Goal: Task Accomplishment & Management: Manage account settings

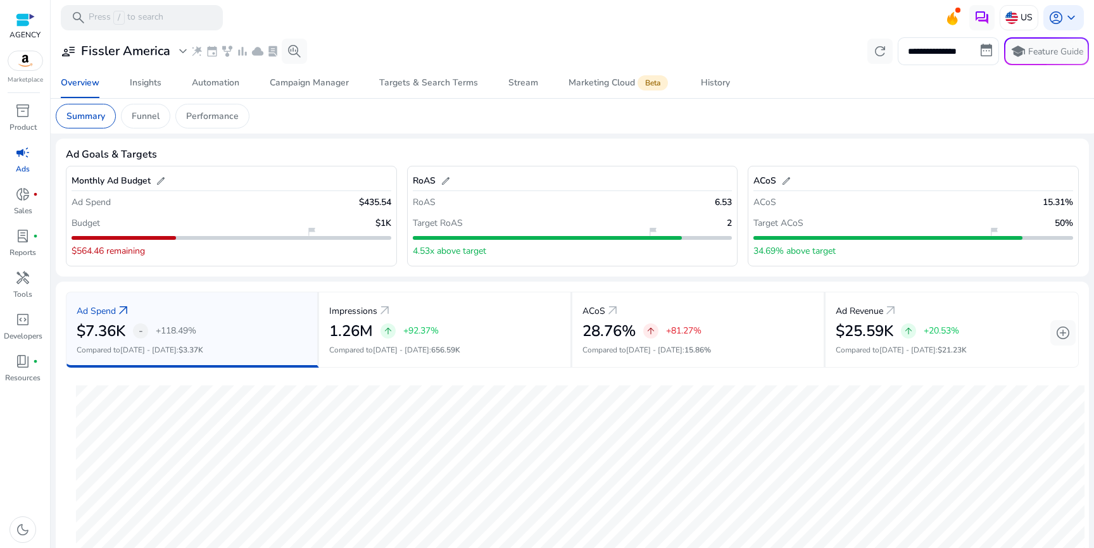
scroll to position [146, 0]
click at [277, 47] on div "1" at bounding box center [277, 46] width 9 height 9
click at [288, 48] on span "search_insights" at bounding box center [294, 51] width 15 height 15
click at [1051, 23] on span "account_circle" at bounding box center [1056, 17] width 15 height 15
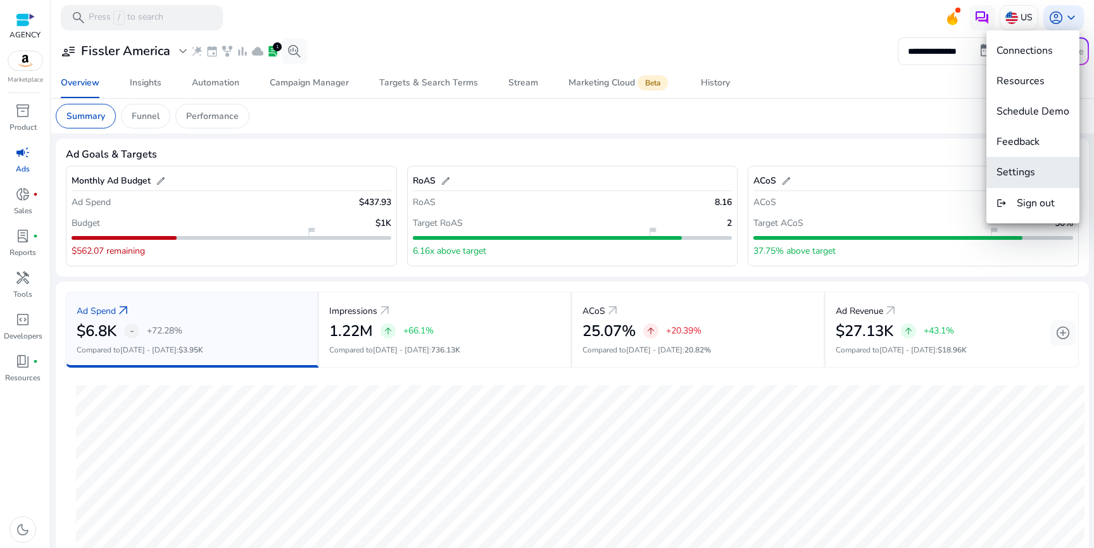
click at [1009, 164] on button "Settings" at bounding box center [1033, 172] width 93 height 30
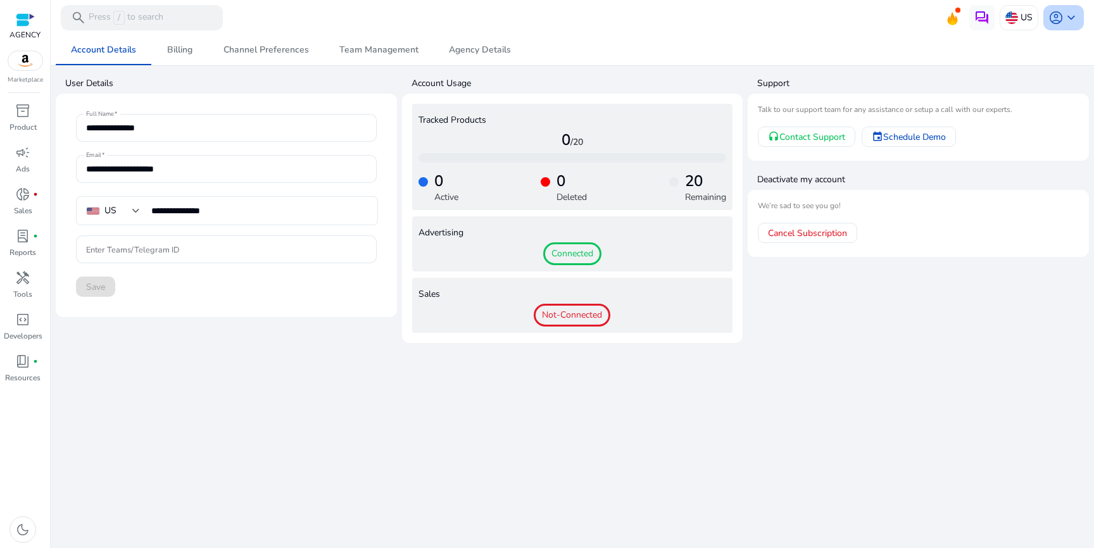
click at [1070, 20] on span "keyboard_arrow_down" at bounding box center [1071, 17] width 15 height 15
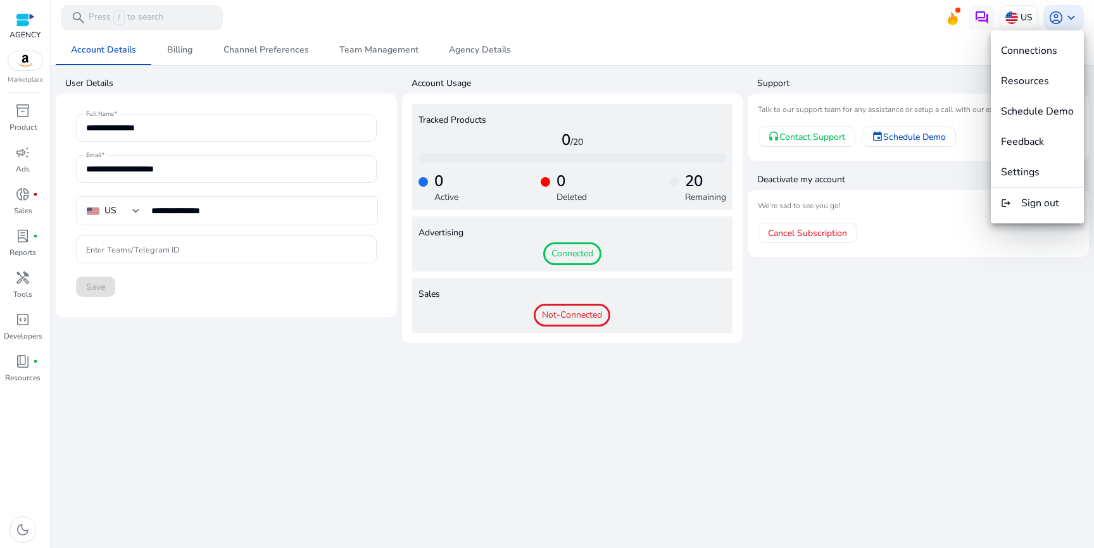
click at [912, 136] on div at bounding box center [547, 274] width 1094 height 548
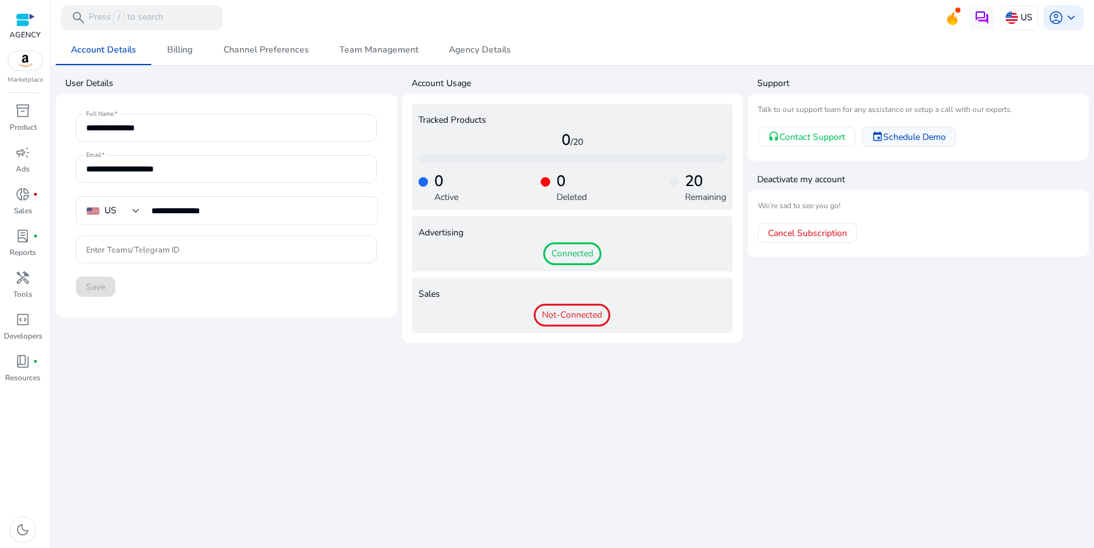
click at [909, 134] on span "Schedule Demo" at bounding box center [915, 136] width 63 height 13
click at [16, 535] on span "dark_mode" at bounding box center [22, 530] width 15 height 15
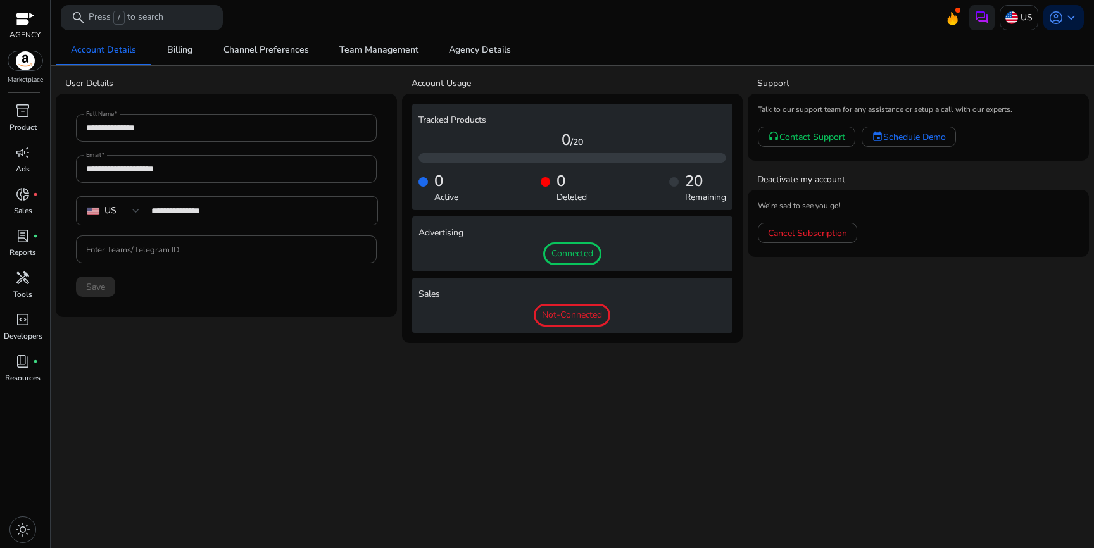
click at [22, 99] on div "AGENCY Marketplace inventory_2 Product campaign Ads donut_small fiber_manual_re…" at bounding box center [25, 274] width 51 height 548
click at [17, 118] on span "inventory_2" at bounding box center [22, 110] width 15 height 15
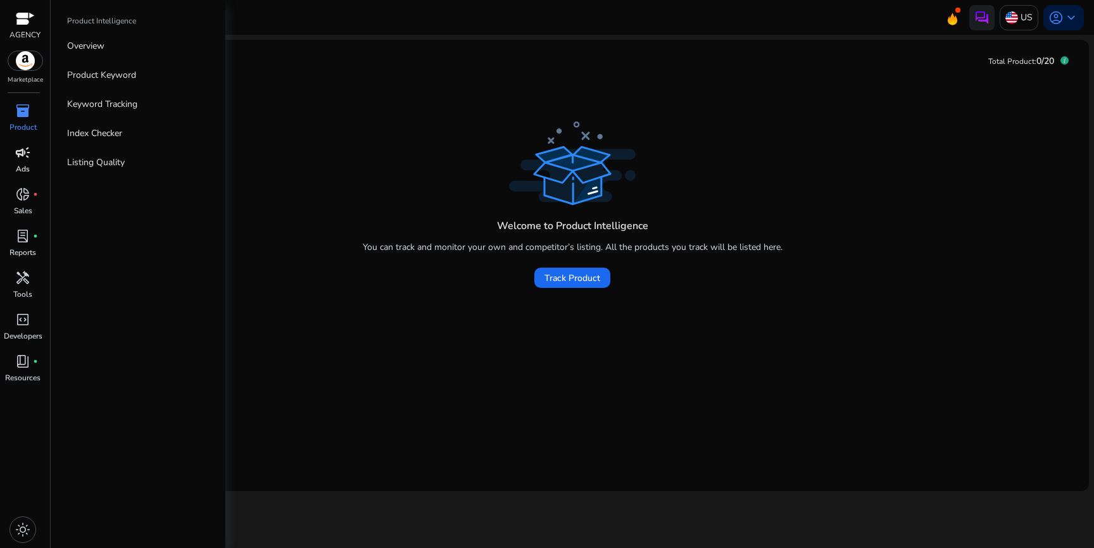
click at [18, 150] on span "campaign" at bounding box center [22, 152] width 15 height 15
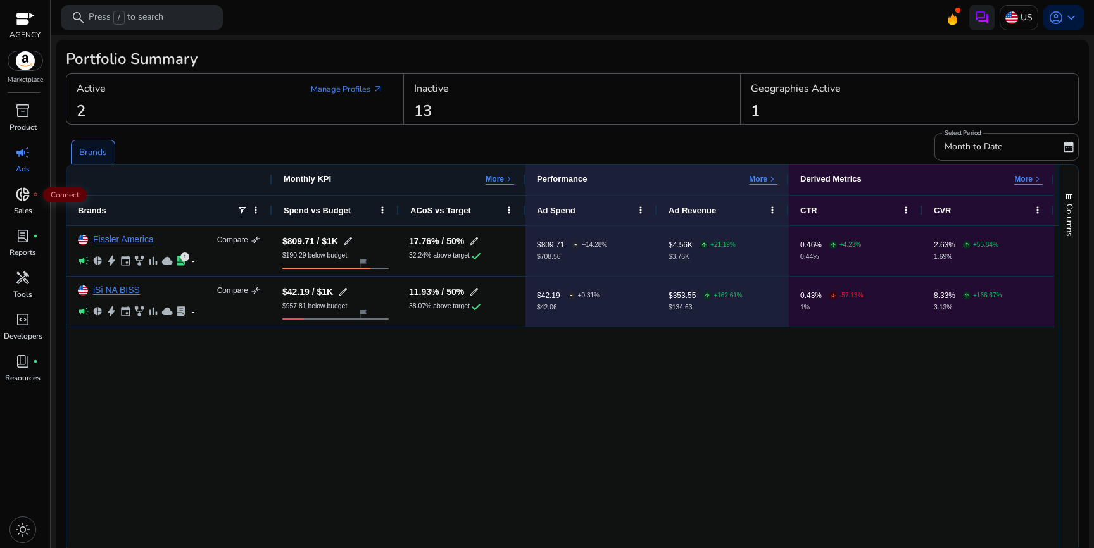
click at [26, 187] on span "donut_small" at bounding box center [22, 194] width 15 height 15
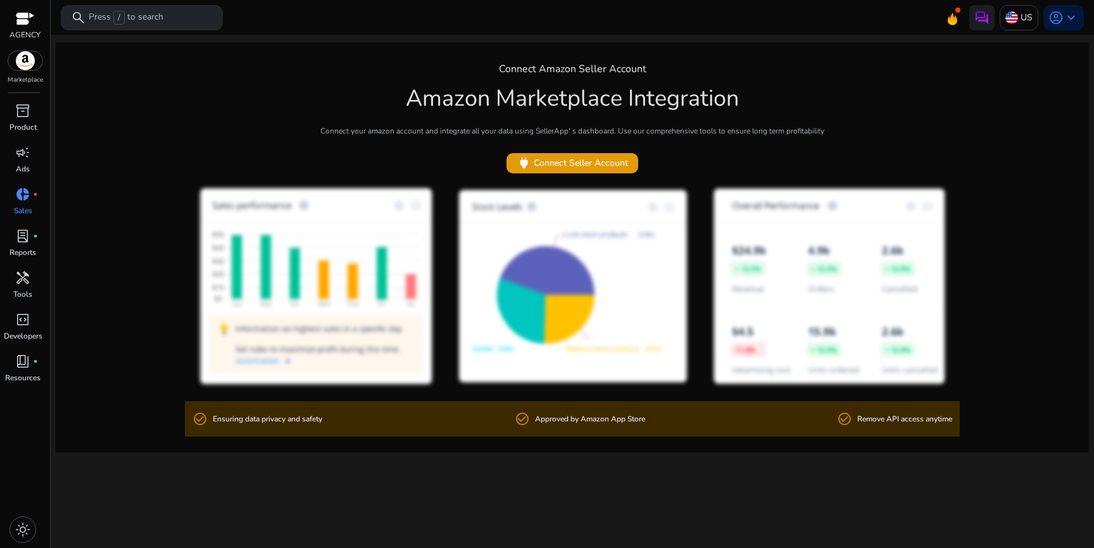
click at [29, 22] on div at bounding box center [25, 20] width 19 height 15
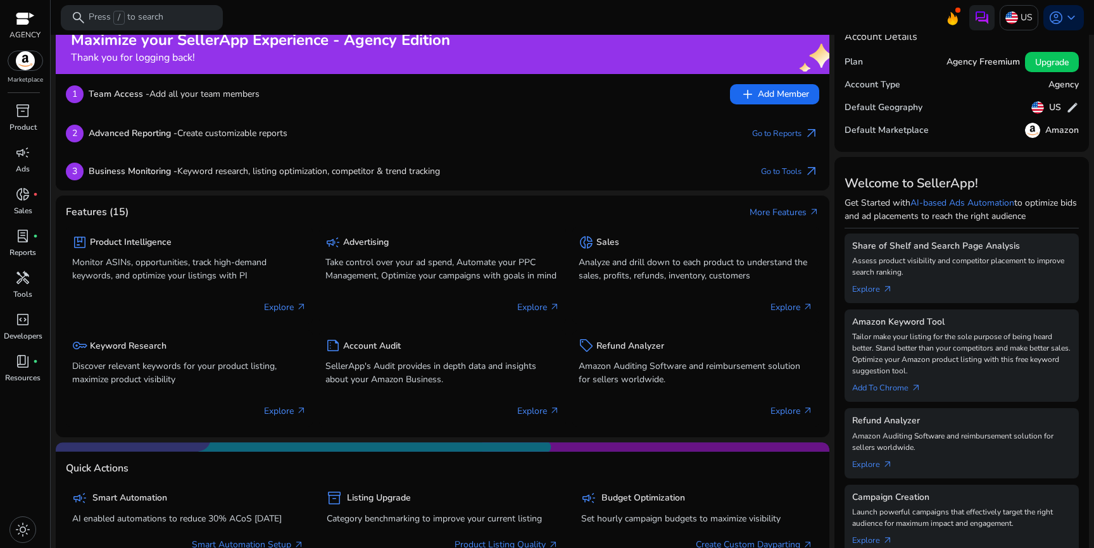
scroll to position [20, 0]
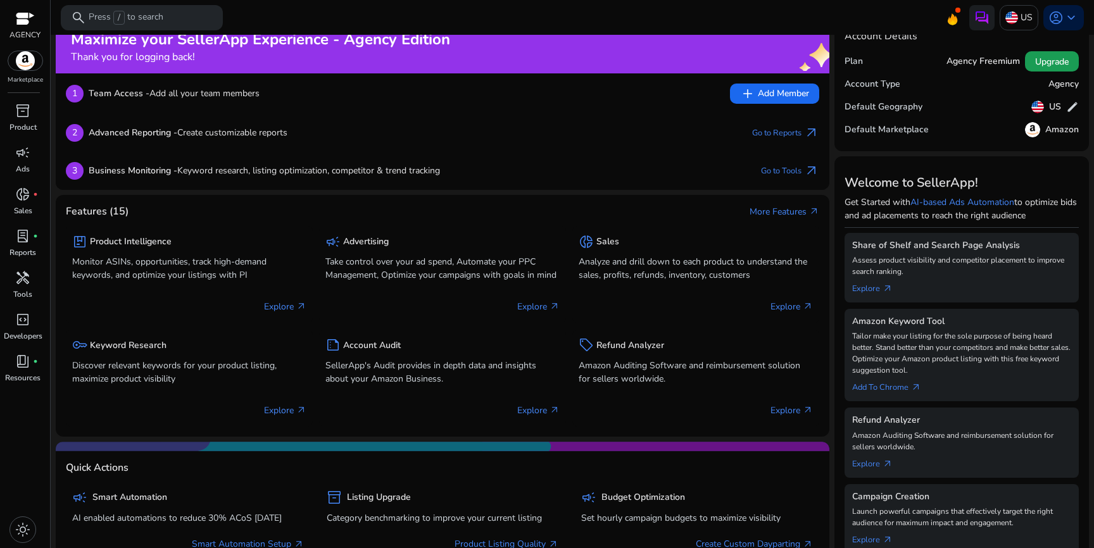
click at [1039, 63] on span "Upgrade" at bounding box center [1053, 61] width 34 height 13
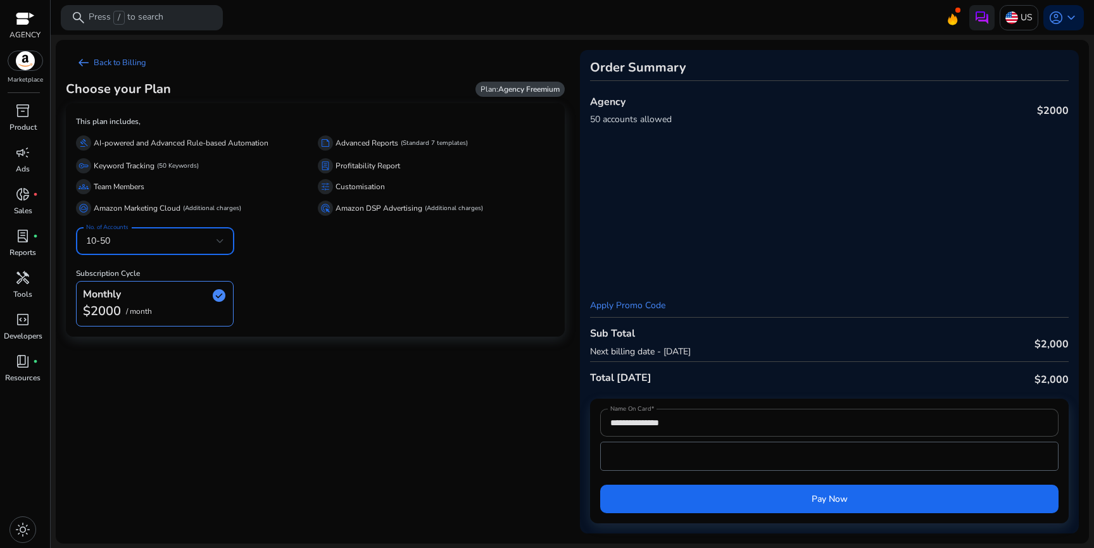
click at [217, 241] on div at bounding box center [221, 241] width 8 height 5
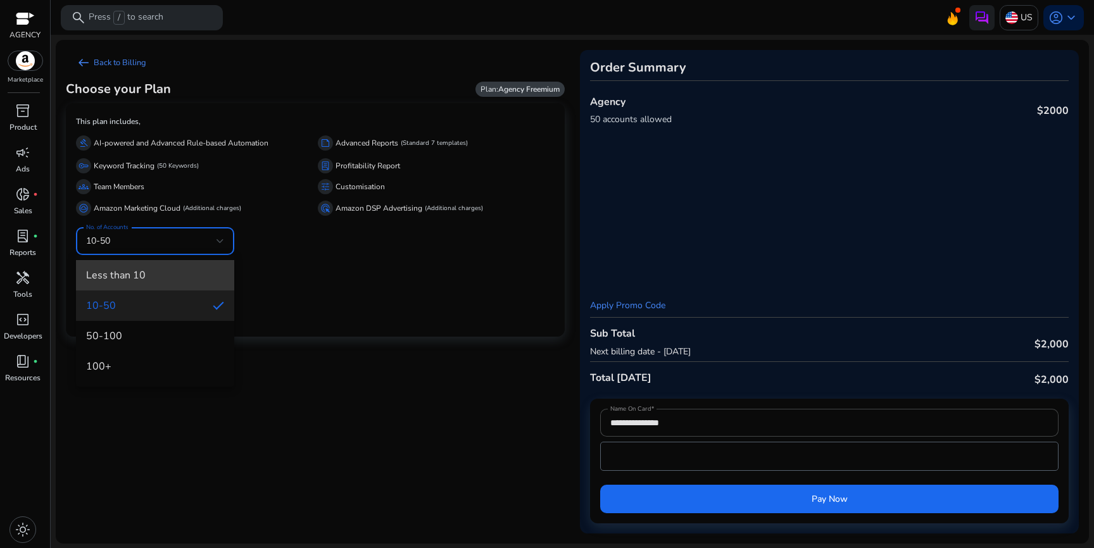
click at [183, 275] on span "Less than 10" at bounding box center [155, 276] width 138 height 14
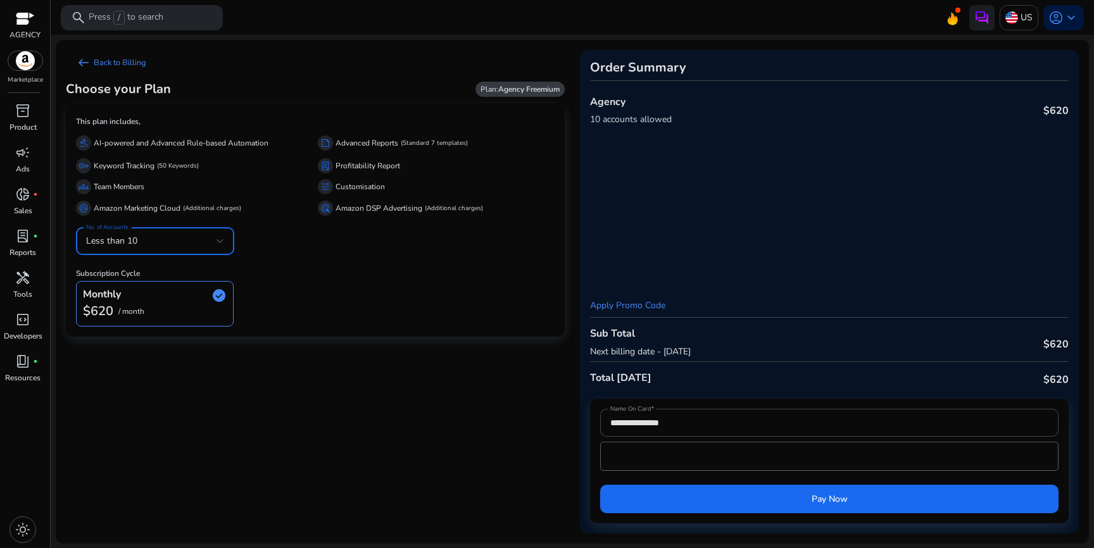
click at [307, 377] on app-plan-selection "arrow_left_alt Back to Billing Choose your Plan Plan: Agency Freemium This plan…" at bounding box center [315, 292] width 499 height 484
click at [141, 236] on div "Less than 10" at bounding box center [151, 241] width 130 height 14
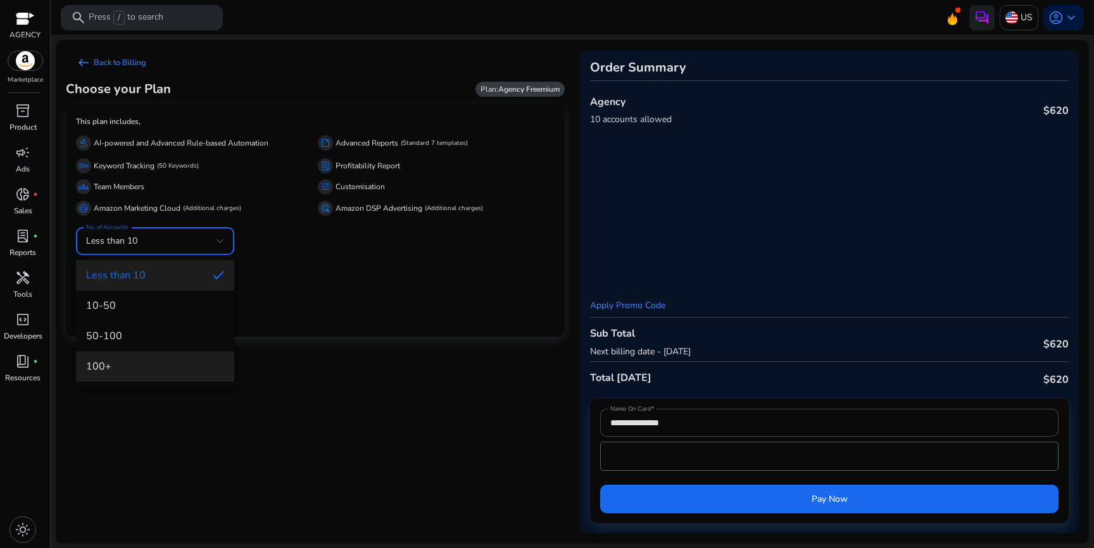
click at [113, 355] on mat-option "100+" at bounding box center [155, 367] width 158 height 30
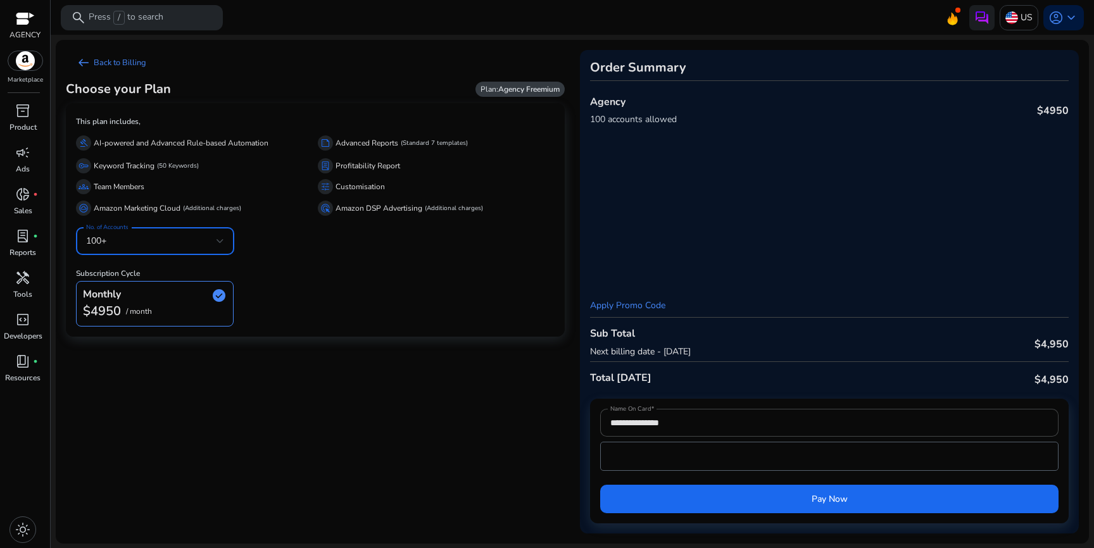
click at [196, 232] on div "100+" at bounding box center [155, 241] width 138 height 28
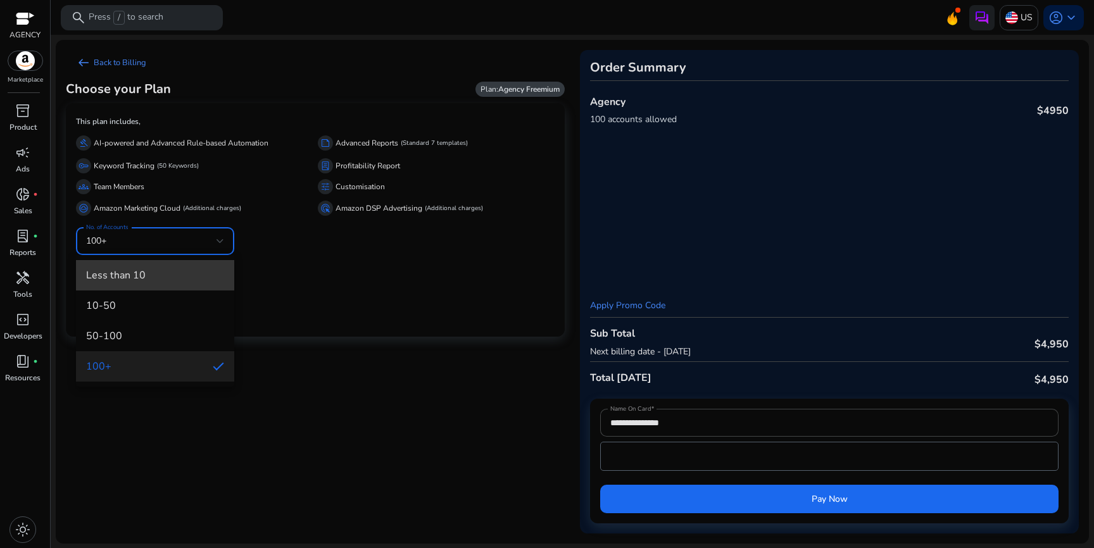
click at [134, 276] on span "Less than 10" at bounding box center [155, 276] width 138 height 14
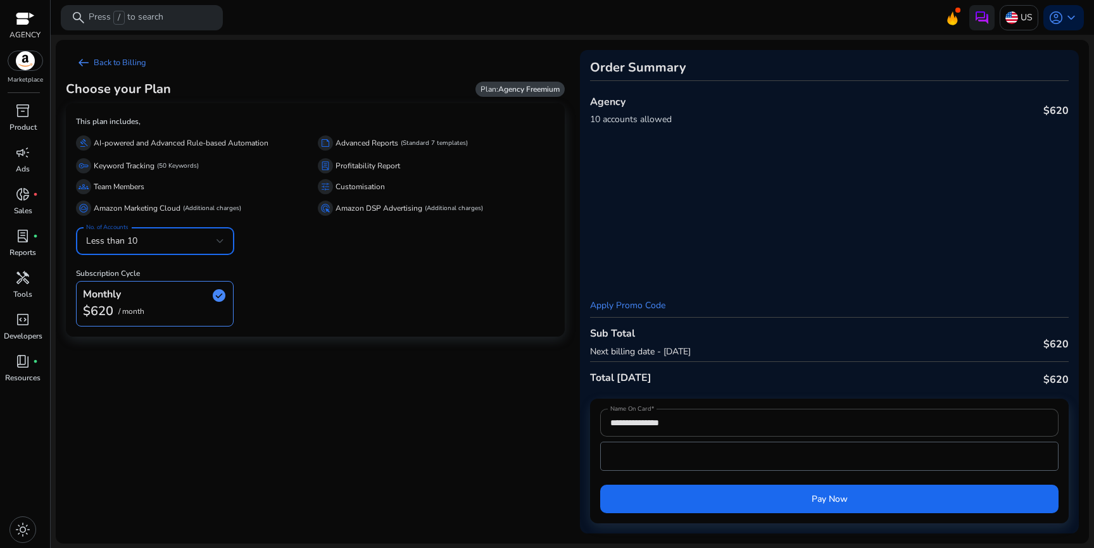
click at [348, 308] on div "Monthly check_circle $620 / month" at bounding box center [315, 304] width 479 height 46
click at [197, 145] on p "AI-powered and Advanced Rule-based Automation" at bounding box center [181, 142] width 175 height 11
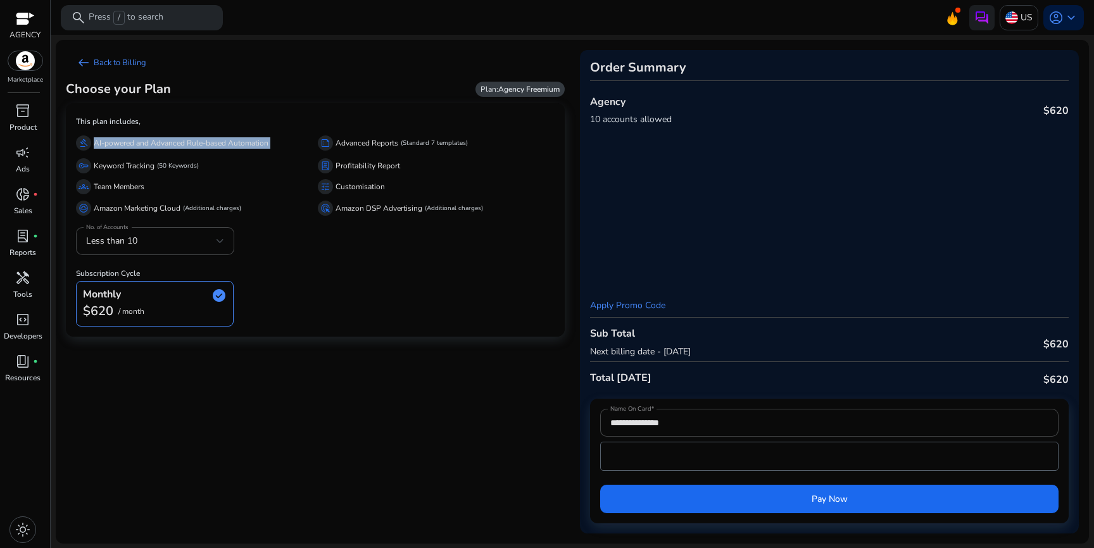
click at [197, 145] on p "AI-powered and Advanced Rule-based Automation" at bounding box center [181, 142] width 175 height 11
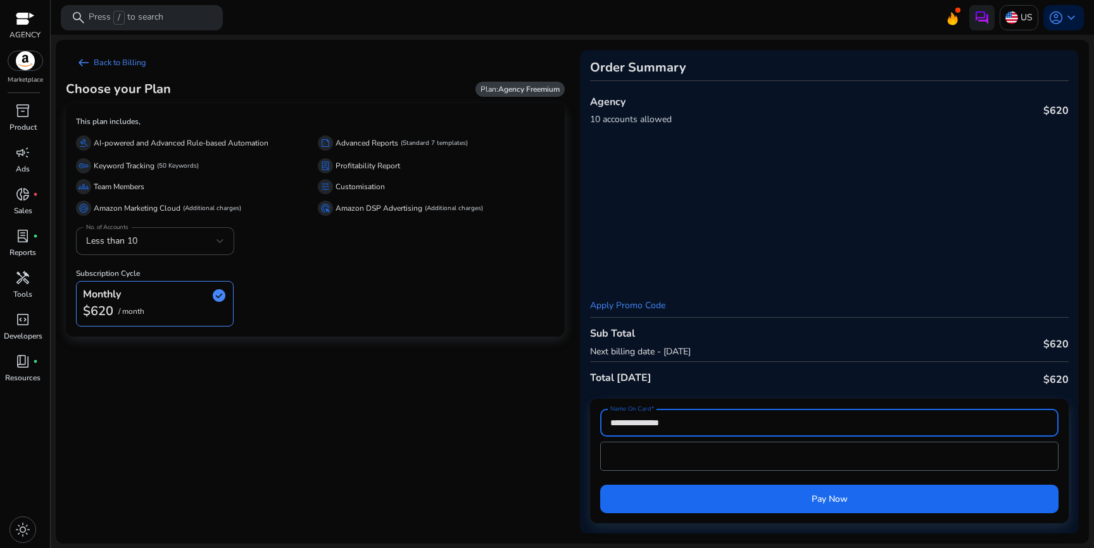
click at [782, 421] on input "**********" at bounding box center [830, 423] width 438 height 14
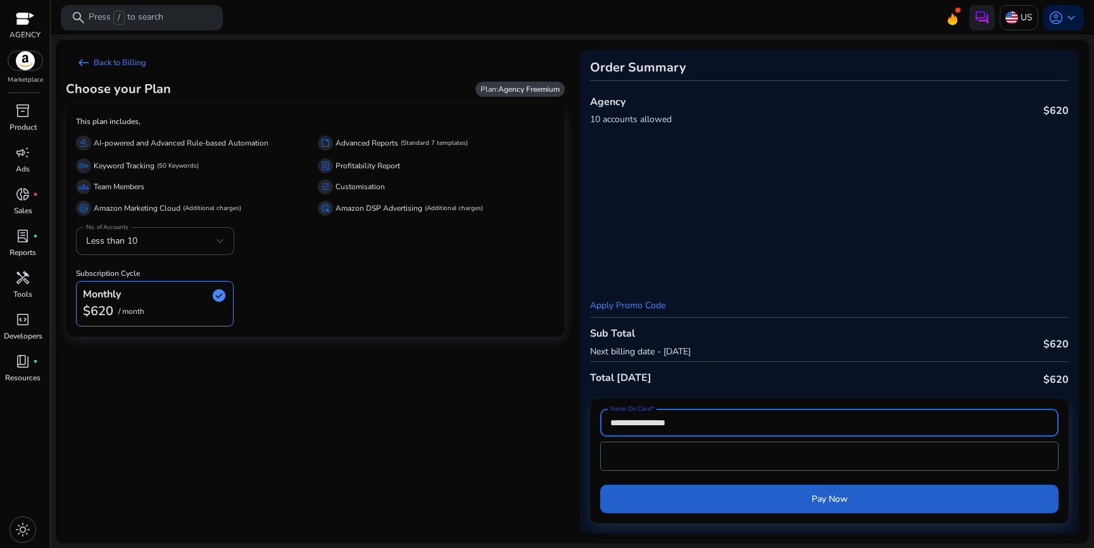
type input "**********"
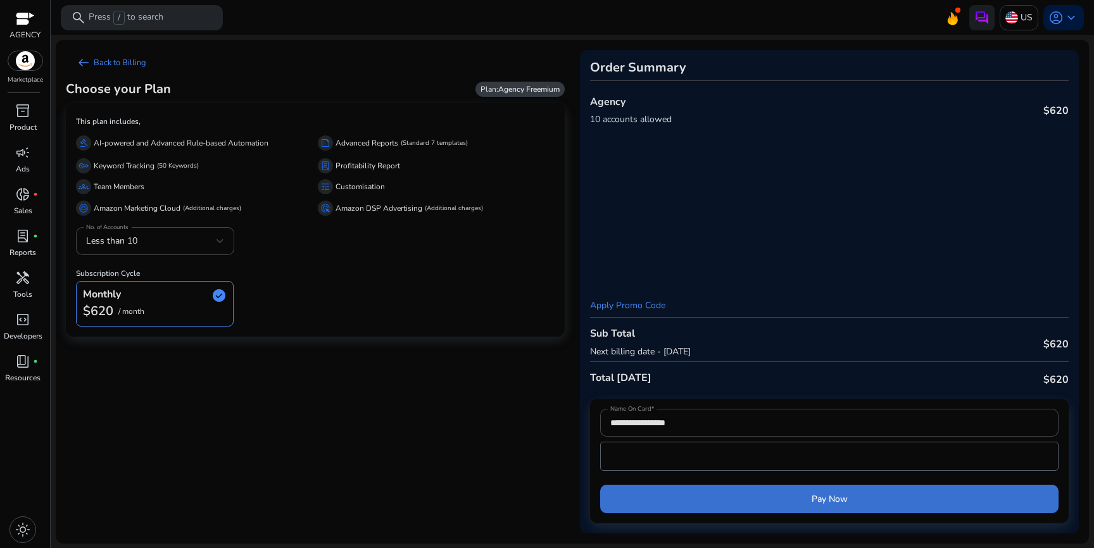
click at [914, 504] on span "submit" at bounding box center [829, 500] width 459 height 30
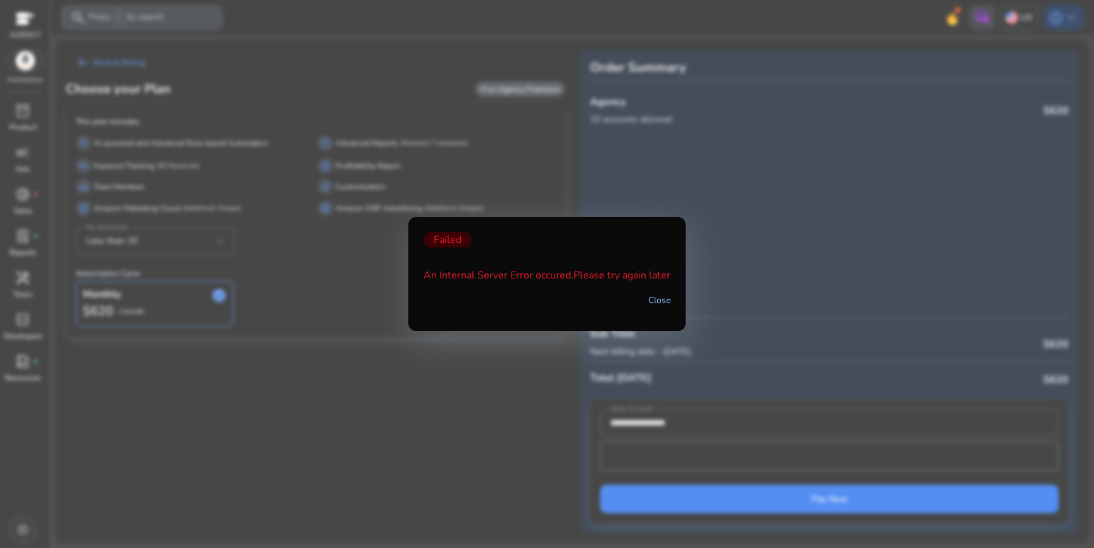
click at [660, 298] on link "Close" at bounding box center [660, 300] width 22 height 13
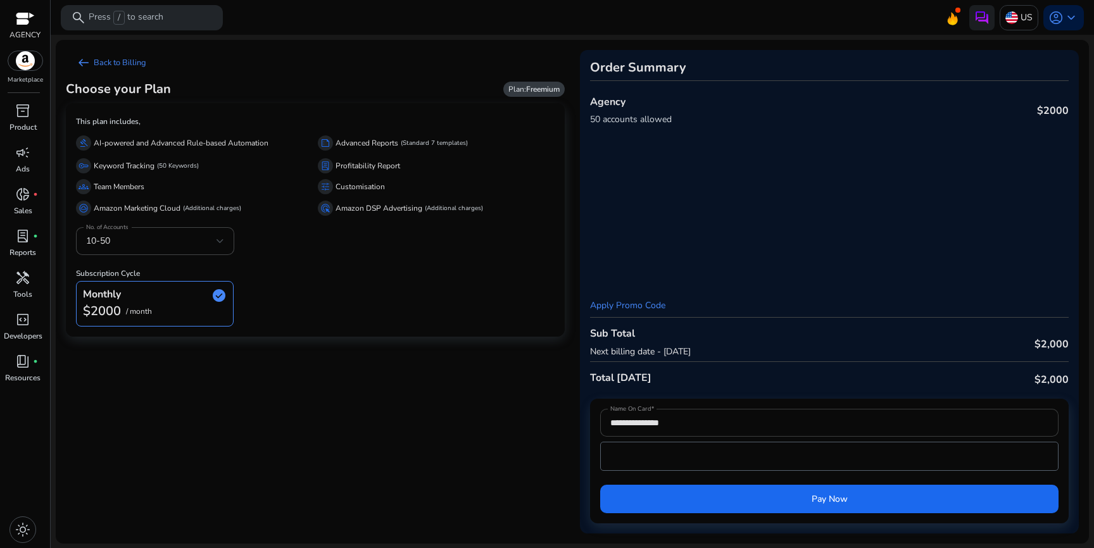
click at [701, 431] on div "**********" at bounding box center [830, 423] width 438 height 28
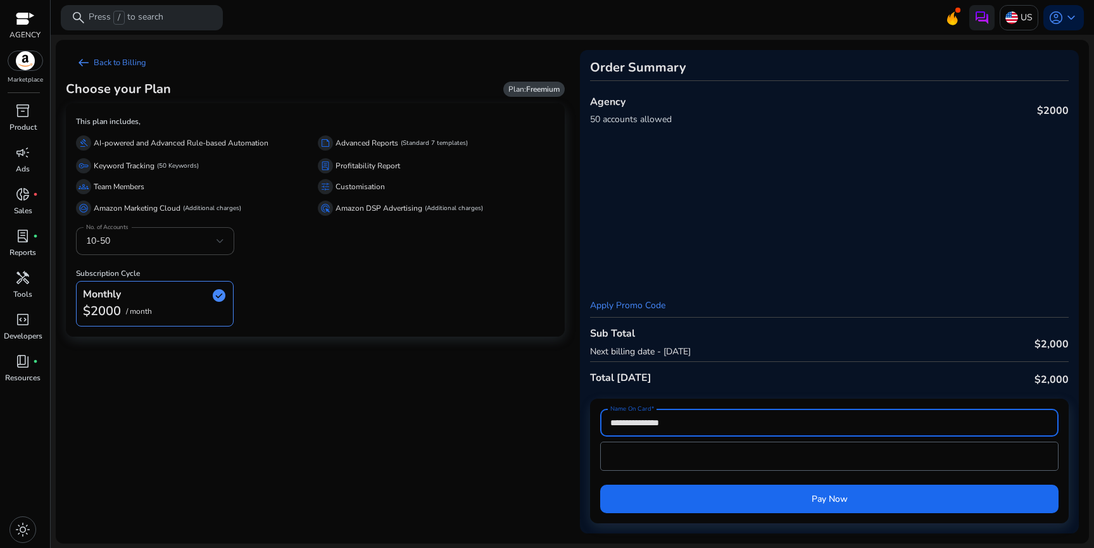
click at [697, 423] on input "**********" at bounding box center [830, 423] width 438 height 14
type input "**********"
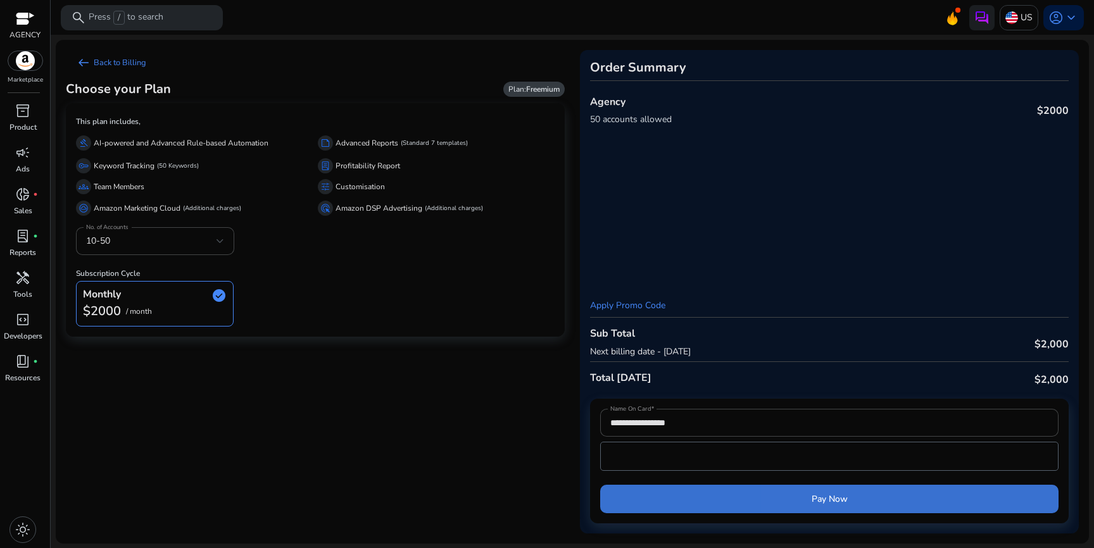
click at [924, 497] on span "submit" at bounding box center [829, 500] width 459 height 30
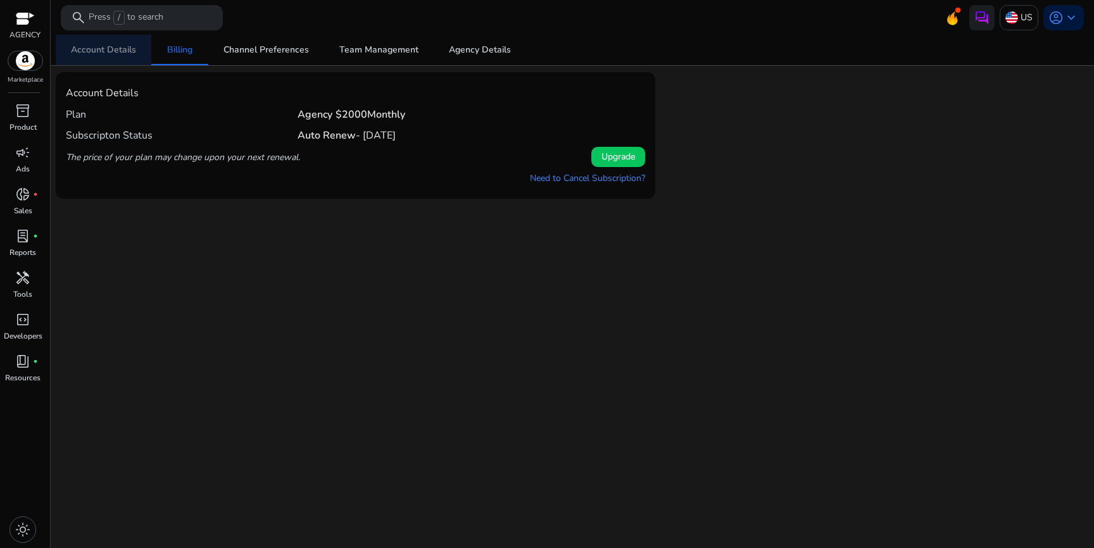
click at [106, 49] on span "Account Details" at bounding box center [103, 50] width 65 height 9
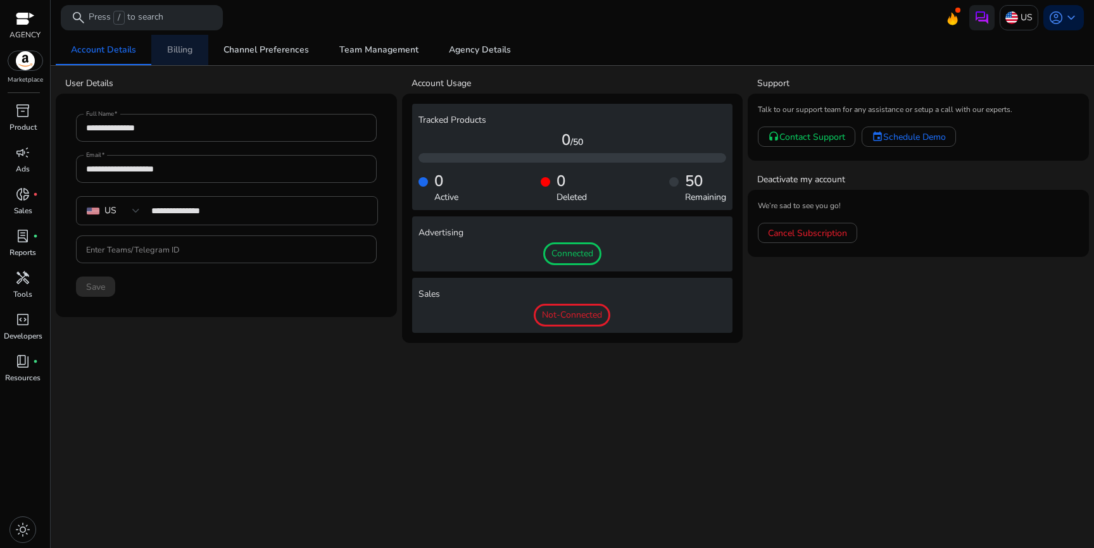
click at [175, 51] on span "Billing" at bounding box center [179, 50] width 25 height 9
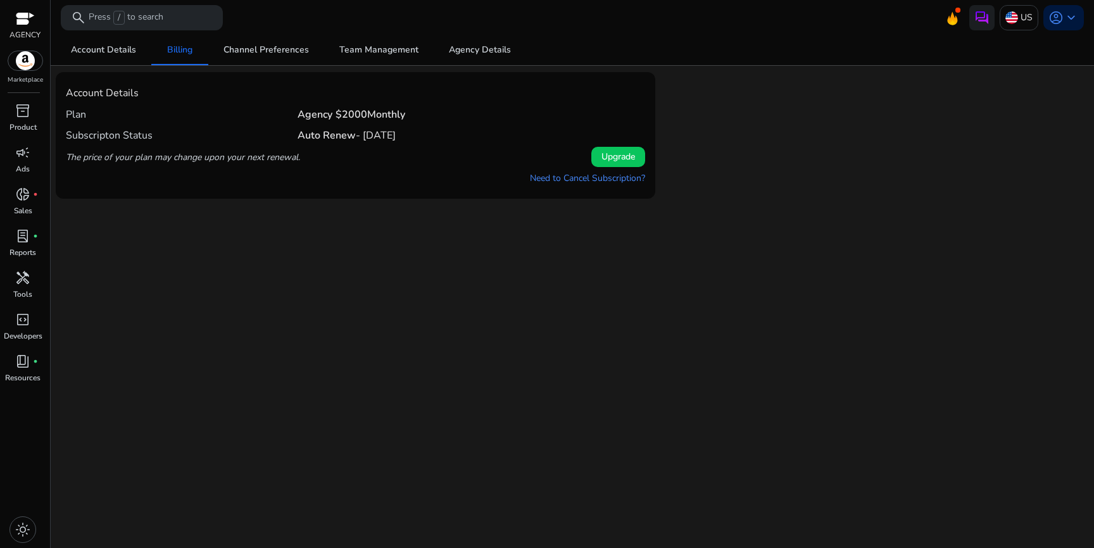
click at [652, 155] on mat-card "Account Details Plan Agency $2000 Monthly Subscripton Status Auto Renew - Nov 3…" at bounding box center [356, 135] width 600 height 127
click at [630, 155] on span "Upgrade" at bounding box center [619, 156] width 34 height 13
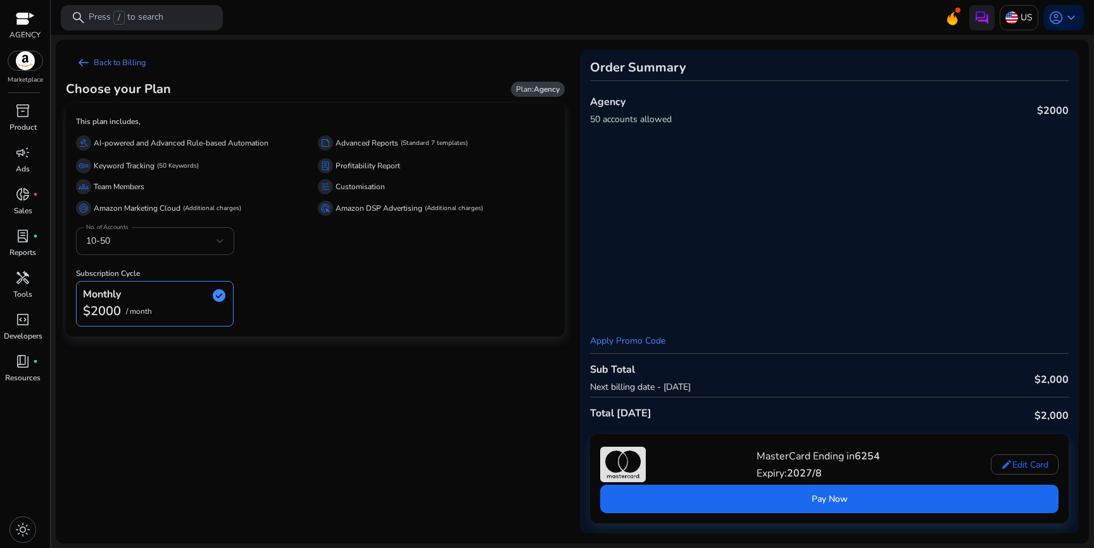
click at [182, 246] on div "10-50" at bounding box center [151, 241] width 130 height 14
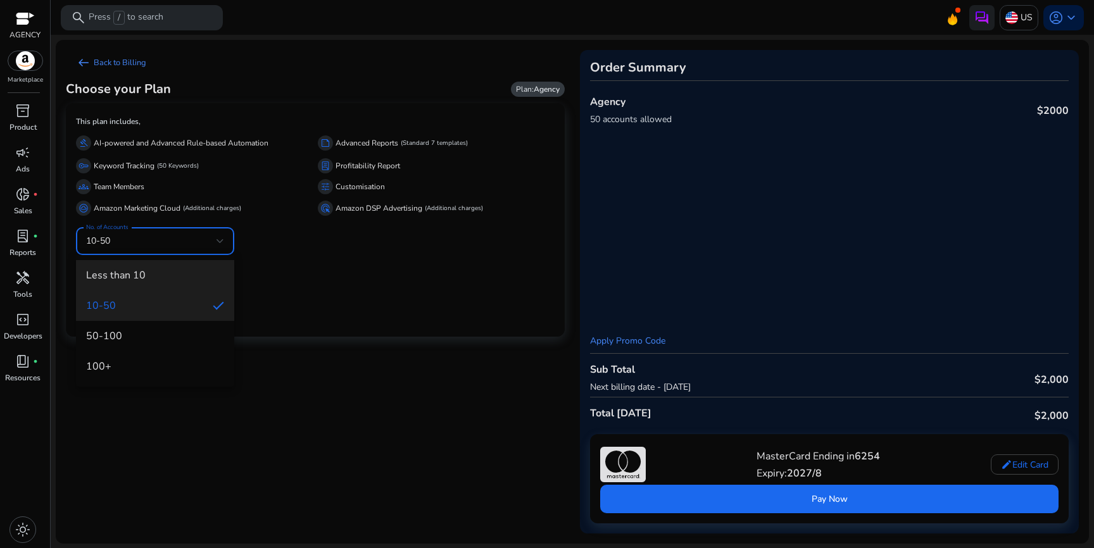
click at [122, 283] on mat-option "Less than 10" at bounding box center [155, 275] width 158 height 30
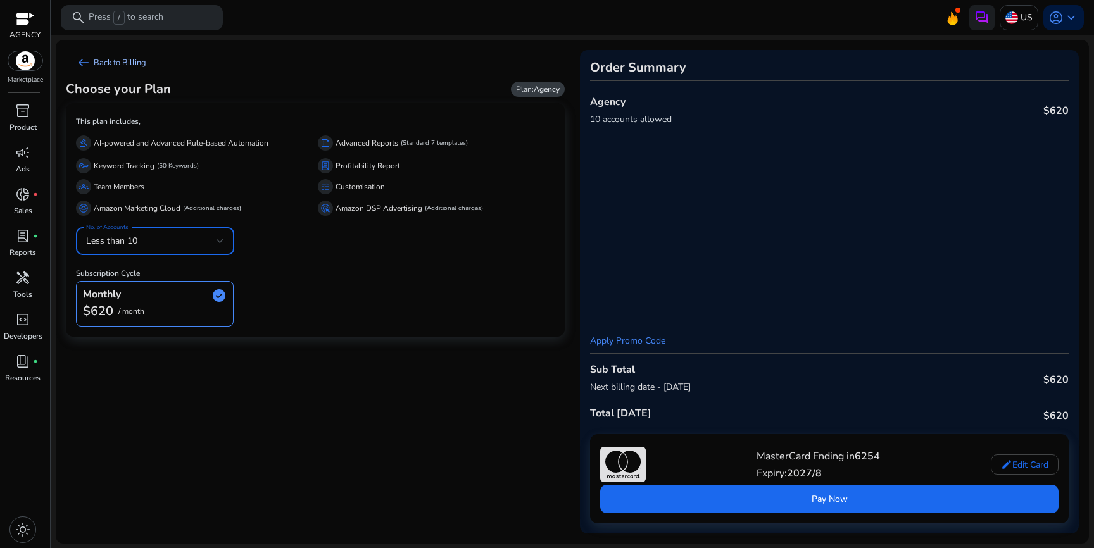
click at [118, 62] on link "arrow_left_alt Back to Billing" at bounding box center [111, 62] width 91 height 25
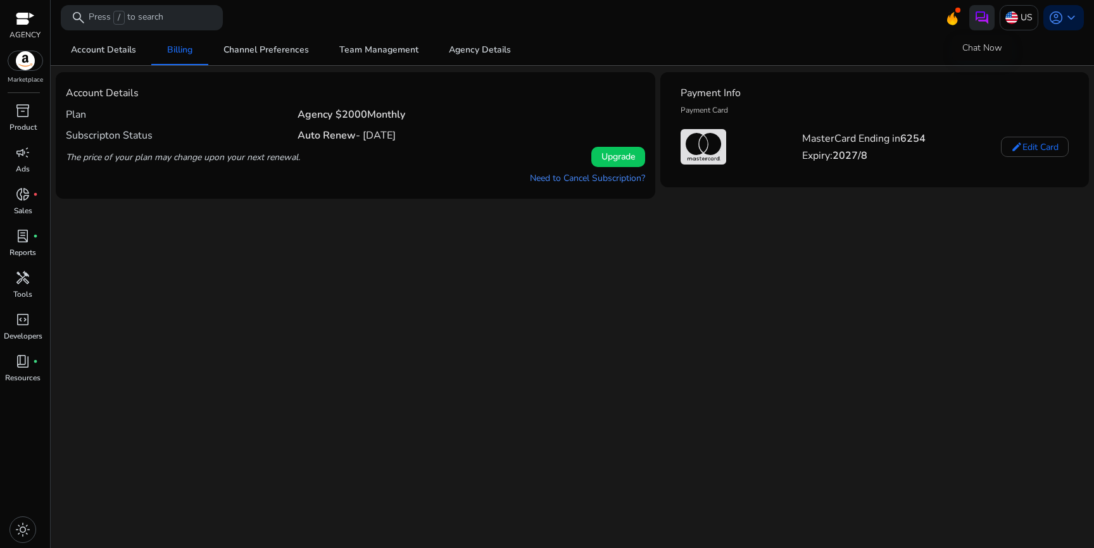
click at [986, 16] on img at bounding box center [982, 17] width 15 height 15
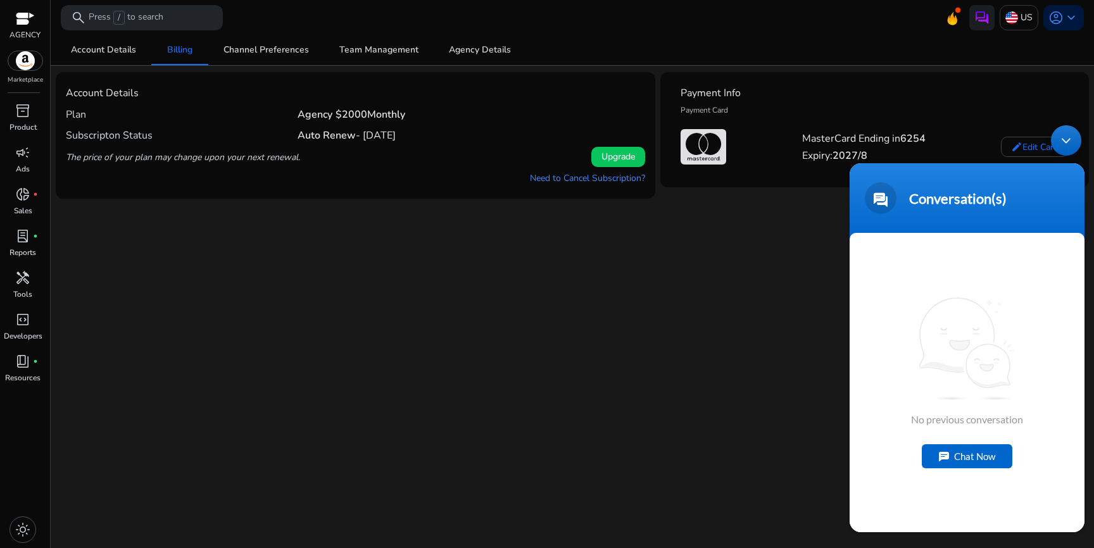
click at [958, 446] on div "Chat Now" at bounding box center [967, 457] width 91 height 24
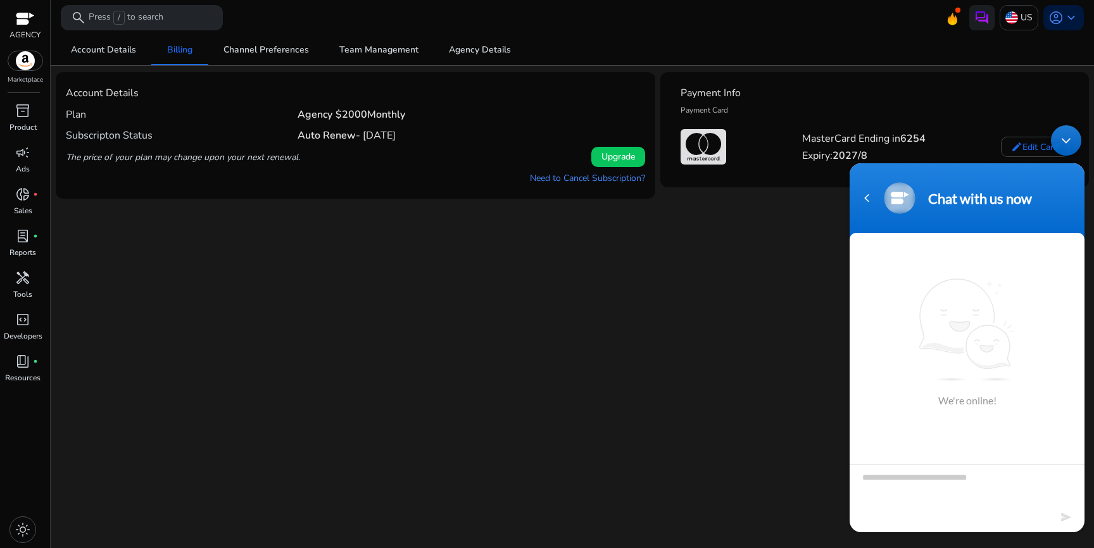
click at [901, 493] on textarea "Type your message and hit 'Enter'" at bounding box center [967, 487] width 235 height 44
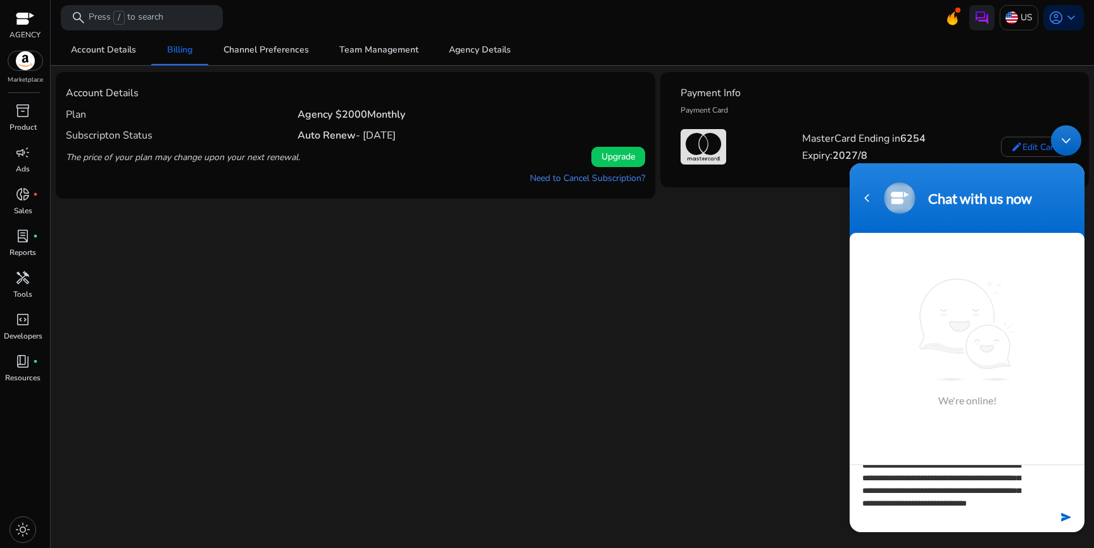
scroll to position [25, 0]
type textarea "**********"
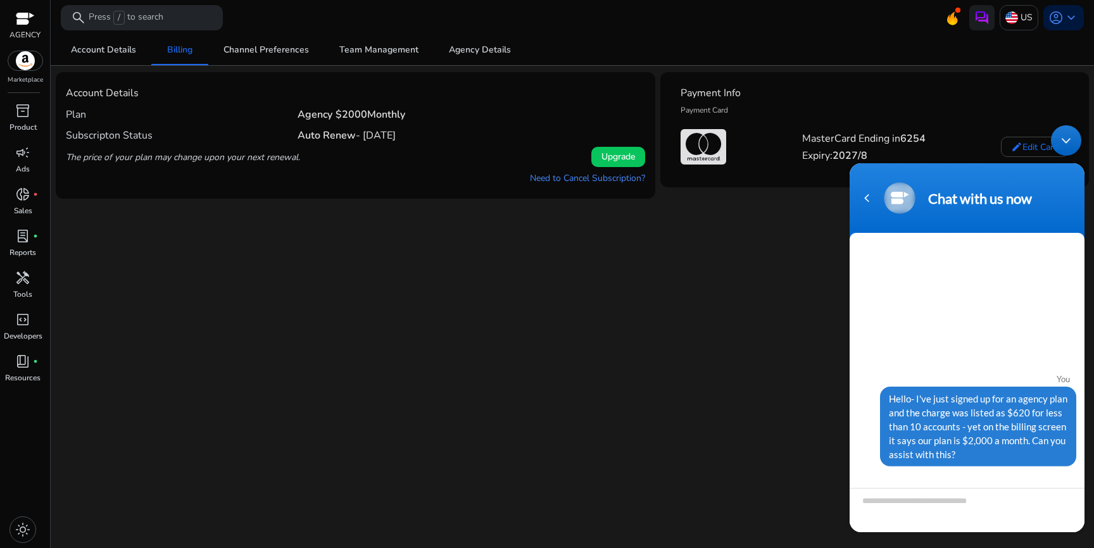
scroll to position [113, 0]
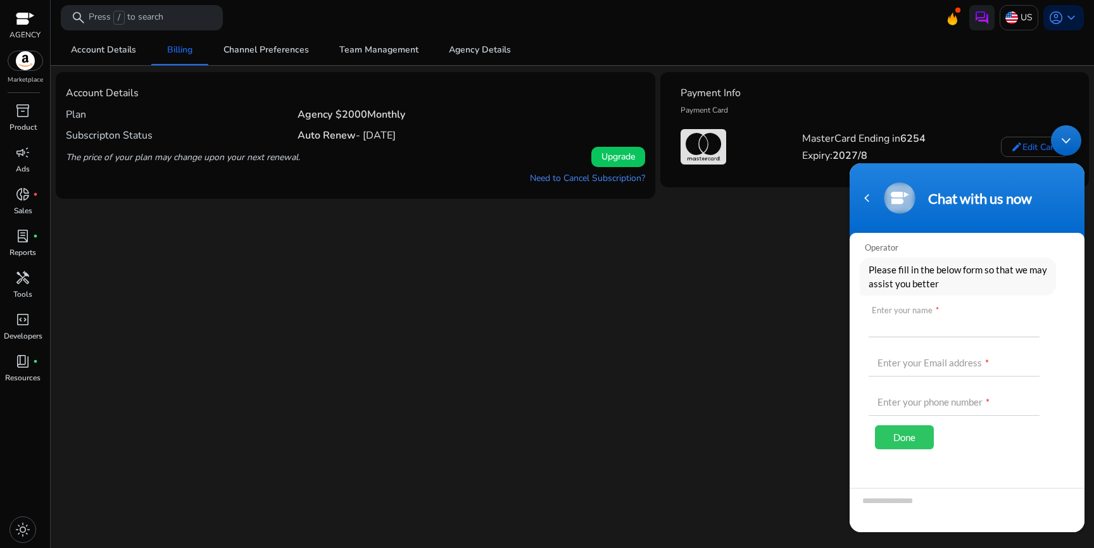
click at [906, 329] on input "text" at bounding box center [954, 322] width 171 height 30
type input "*******"
type input "**********"
click at [913, 438] on div "Done" at bounding box center [904, 438] width 59 height 24
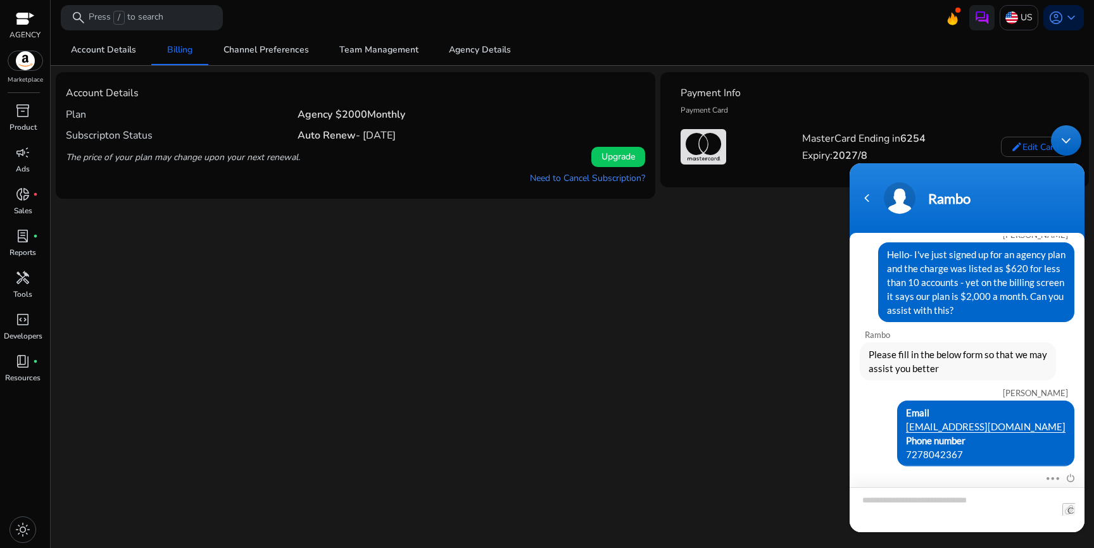
scroll to position [2, 0]
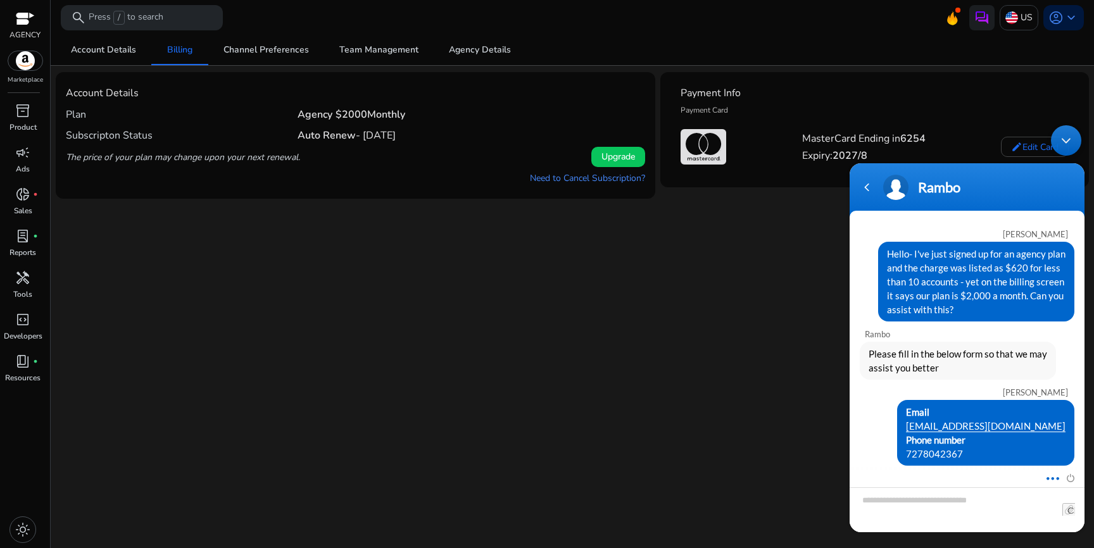
click at [1055, 479] on span at bounding box center [1050, 476] width 10 height 11
click at [896, 440] on div "Email mswenson@bluewater.tv Phone number 7278042367" at bounding box center [967, 433] width 215 height 66
click at [929, 498] on textarea "Type your message and hit 'Enter'" at bounding box center [967, 510] width 235 height 45
type textarea "*********"
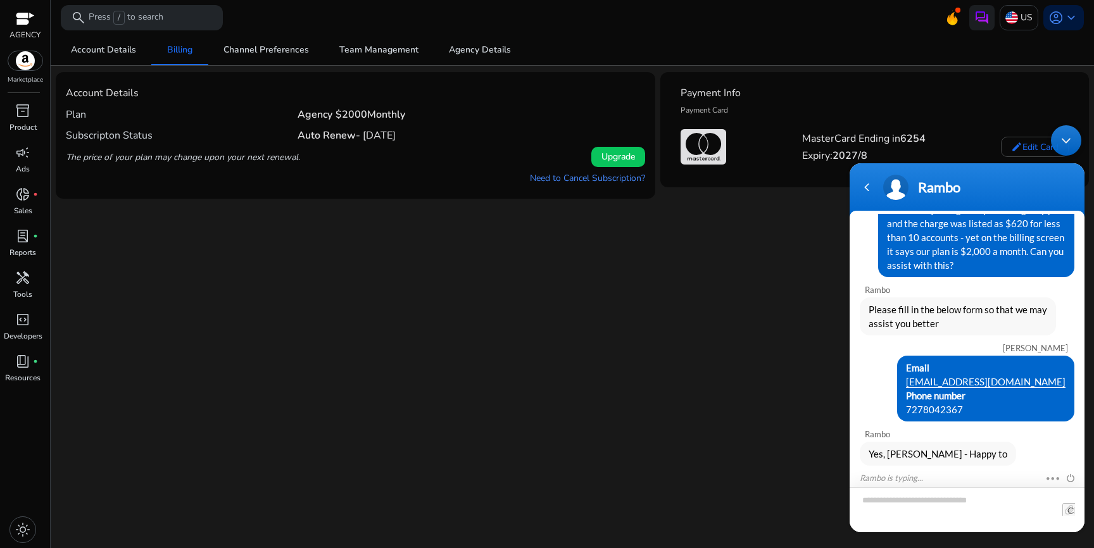
scroll to position [73, 0]
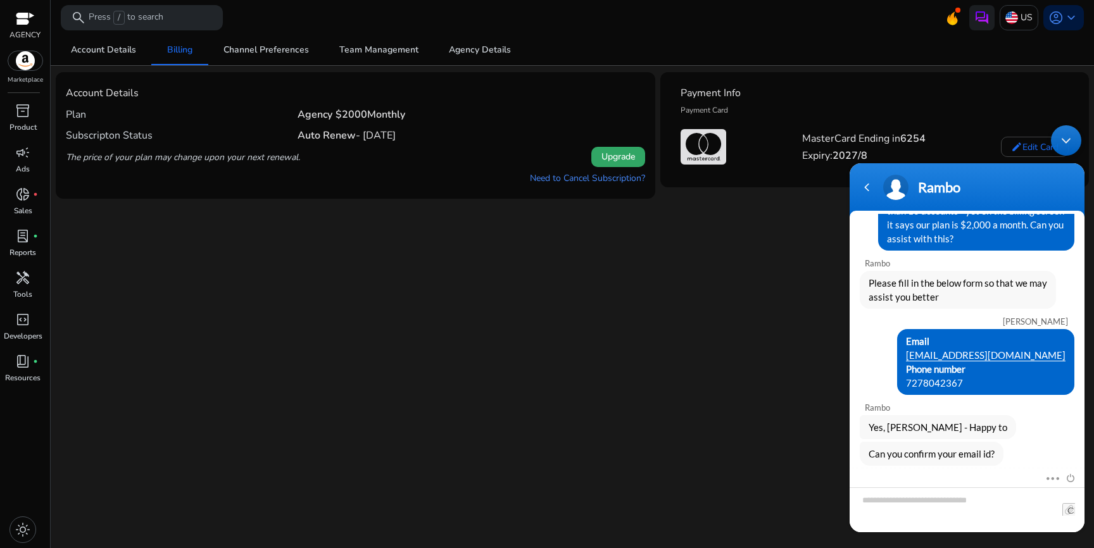
click at [612, 148] on span at bounding box center [619, 157] width 54 height 30
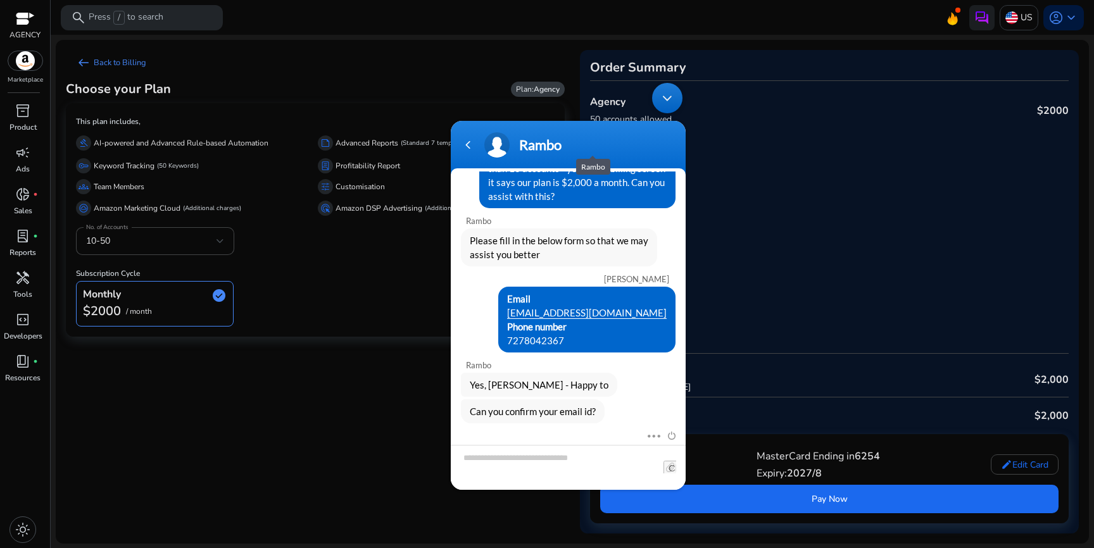
drag, startPoint x: 594, startPoint y: 136, endPoint x: 587, endPoint y: 132, distance: 8.3
click at [594, 136] on div "Rambo" at bounding box center [592, 144] width 147 height 17
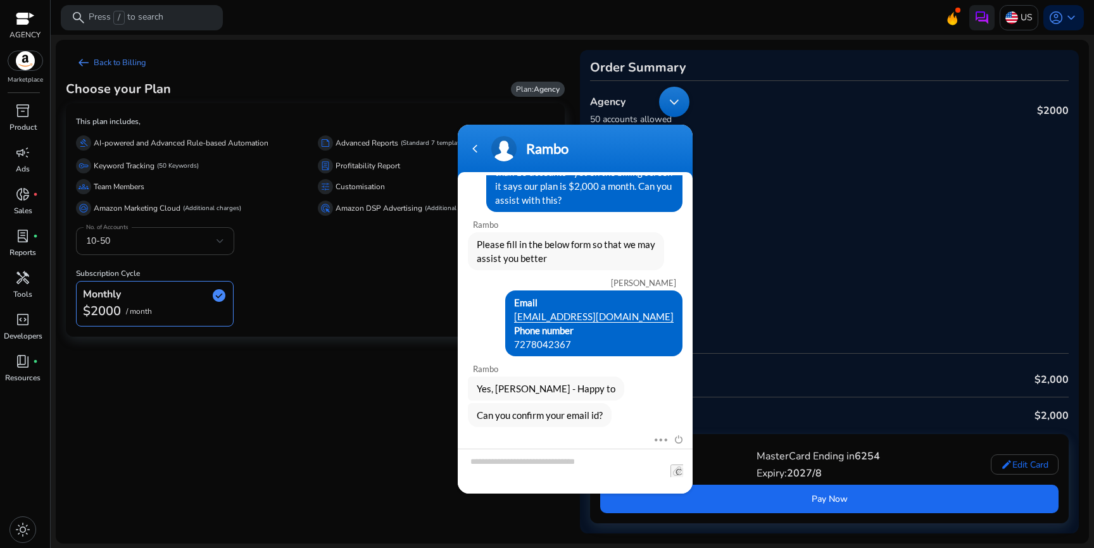
click at [149, 237] on div "10-50" at bounding box center [151, 241] width 130 height 14
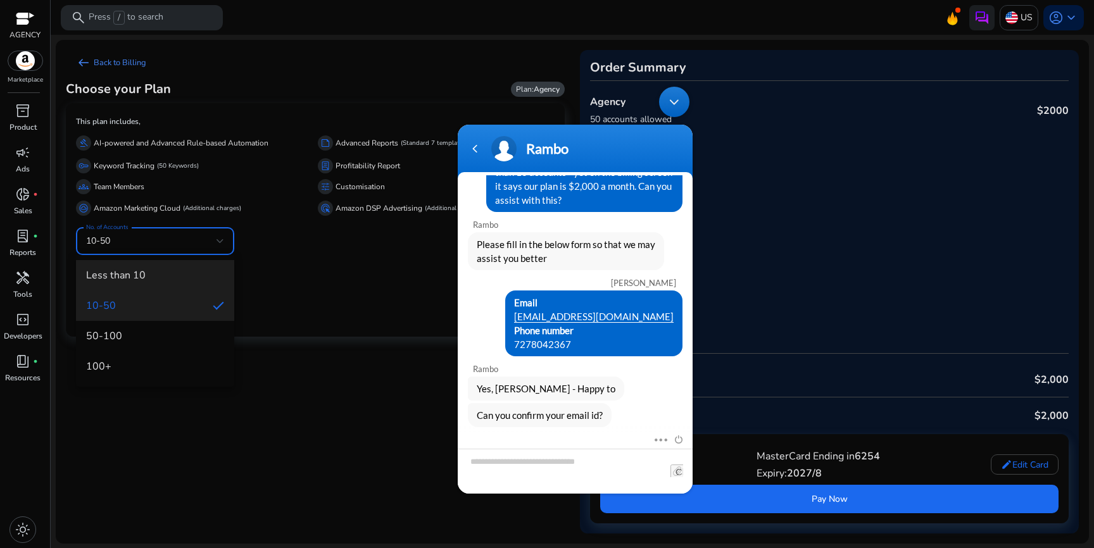
click at [122, 277] on span "Less than 10" at bounding box center [155, 276] width 138 height 14
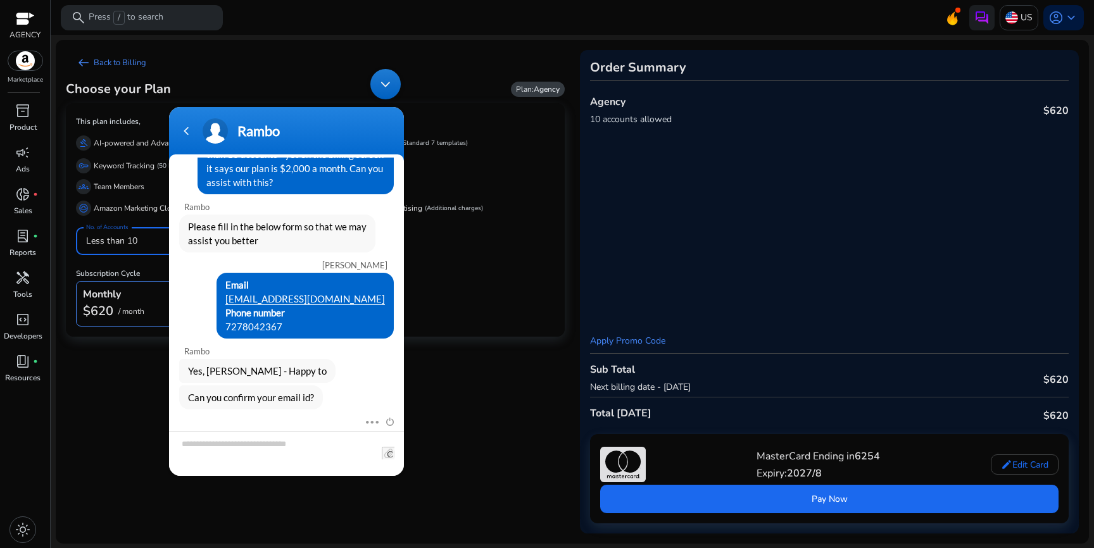
click at [320, 119] on div "Rambo" at bounding box center [287, 131] width 220 height 32
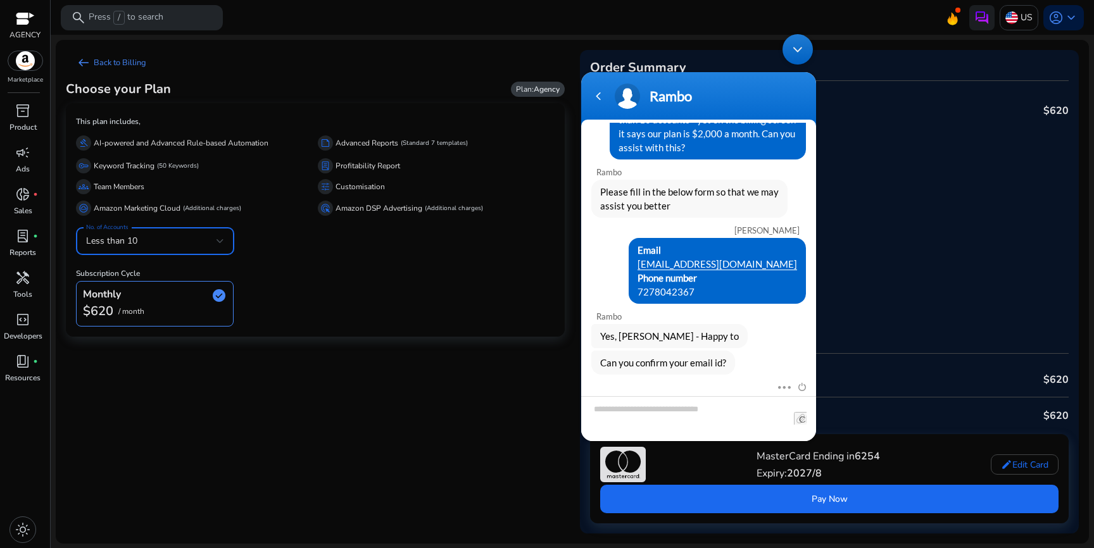
drag, startPoint x: 698, startPoint y: 100, endPoint x: 691, endPoint y: 100, distance: 7.0
click at [691, 100] on div "Rambo" at bounding box center [723, 95] width 147 height 17
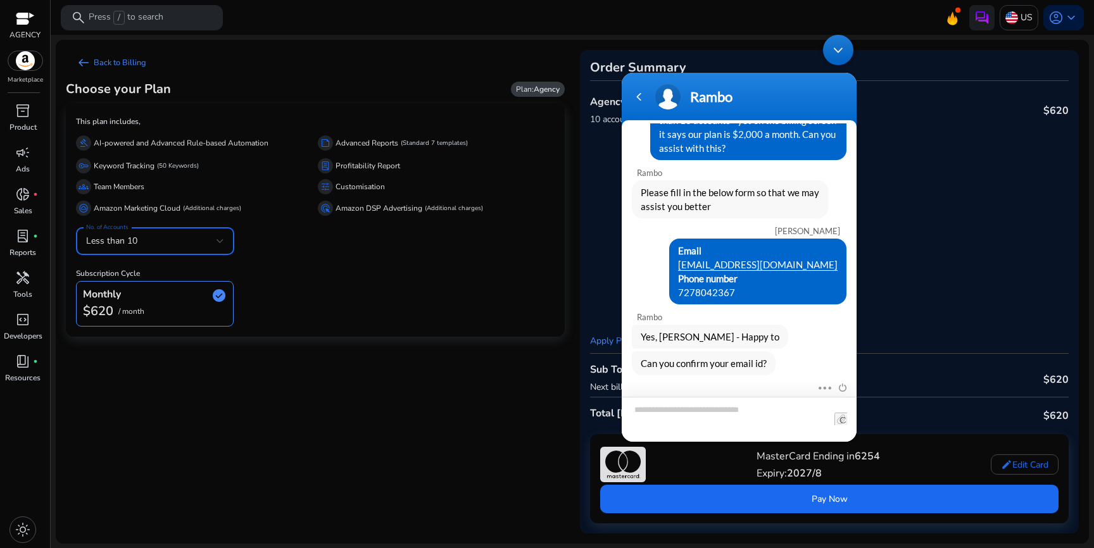
click at [704, 409] on textarea "Type your message and hit 'Enter'" at bounding box center [739, 419] width 235 height 45
type textarea "**********"
click at [845, 419] on span at bounding box center [841, 419] width 13 height 13
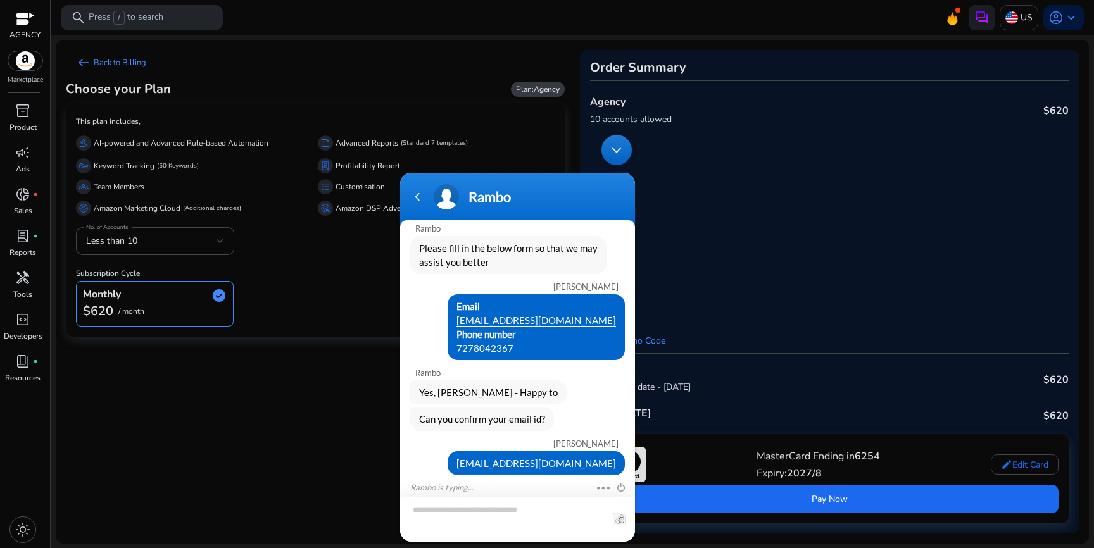
drag, startPoint x: 549, startPoint y: 192, endPoint x: 671, endPoint y: 108, distance: 147.6
click at [642, 129] on html "Rambo Michael Hello- I've just signed up for an agency plan and the charge was …" at bounding box center [518, 339] width 248 height 420
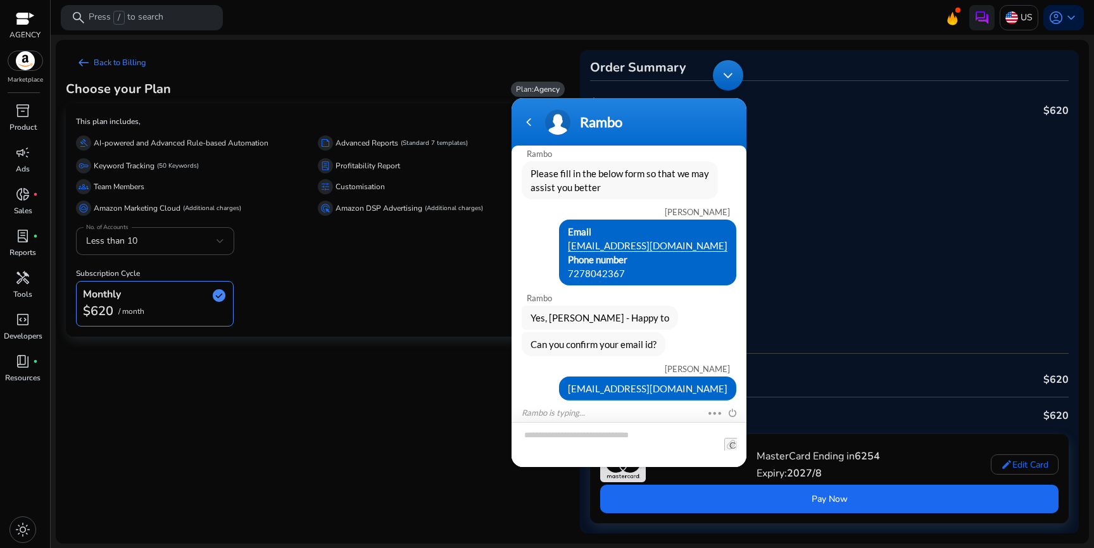
drag, startPoint x: 666, startPoint y: 109, endPoint x: 1287, endPoint y: 73, distance: 621.8
click at [753, 54] on html "Rambo Michael Hello- I've just signed up for an agency plan and the charge was …" at bounding box center [629, 264] width 248 height 420
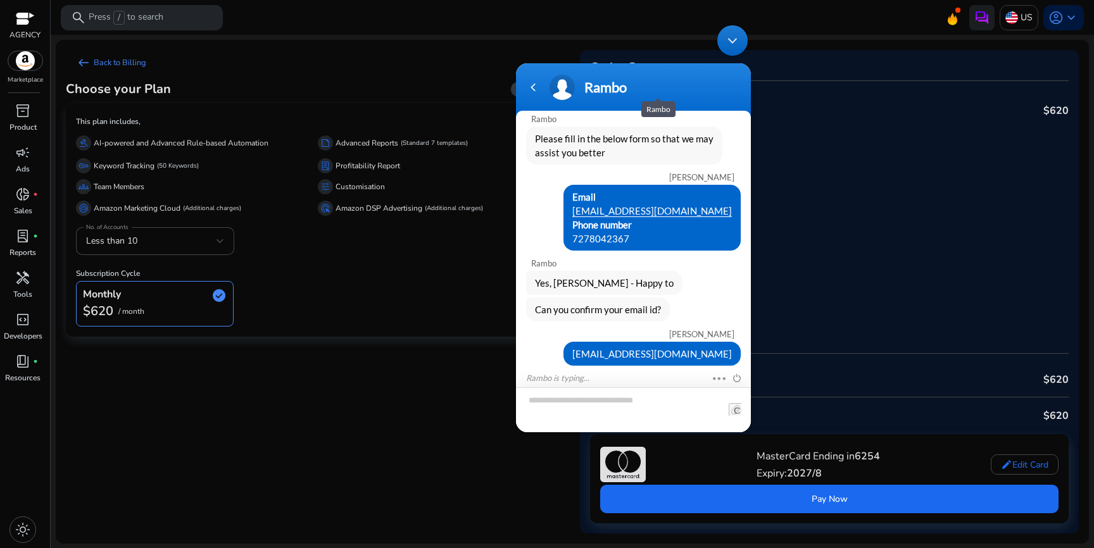
click at [635, 79] on div "Rambo" at bounding box center [658, 87] width 147 height 17
click at [24, 23] on div at bounding box center [25, 20] width 19 height 15
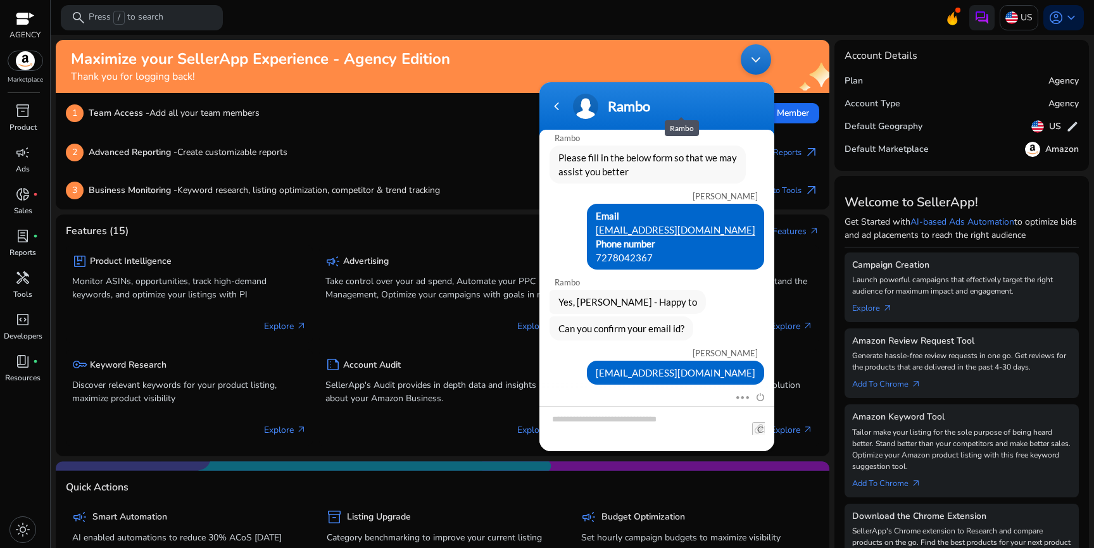
click at [660, 100] on div "Rambo" at bounding box center [681, 106] width 147 height 17
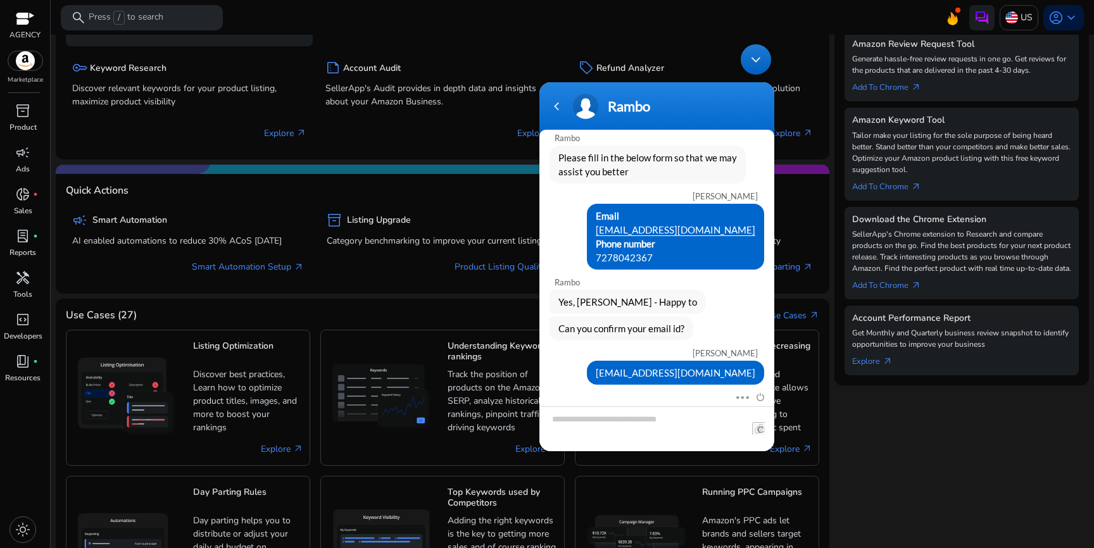
scroll to position [248, 0]
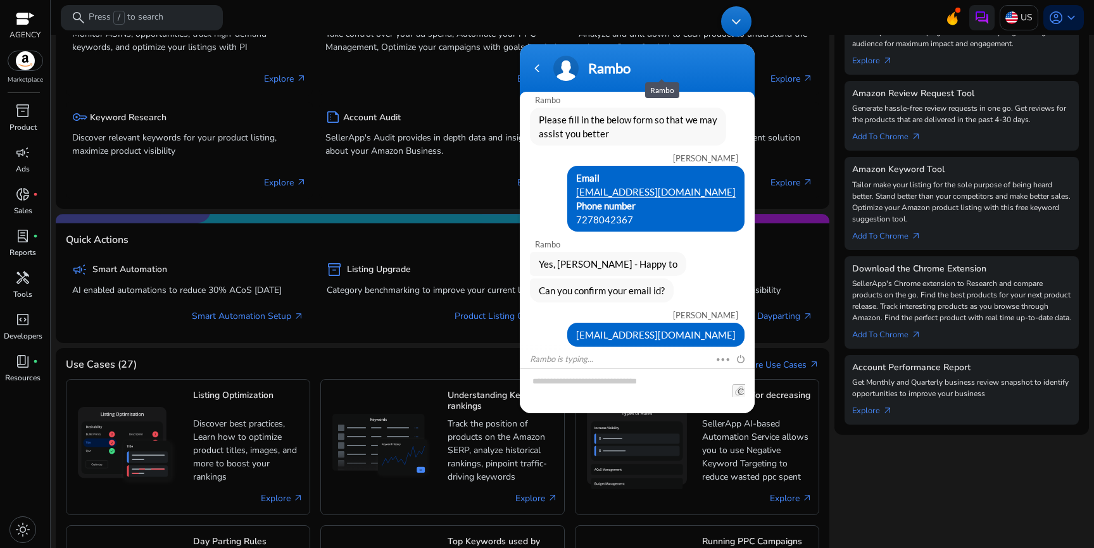
click at [674, 72] on div "Rambo" at bounding box center [661, 68] width 147 height 17
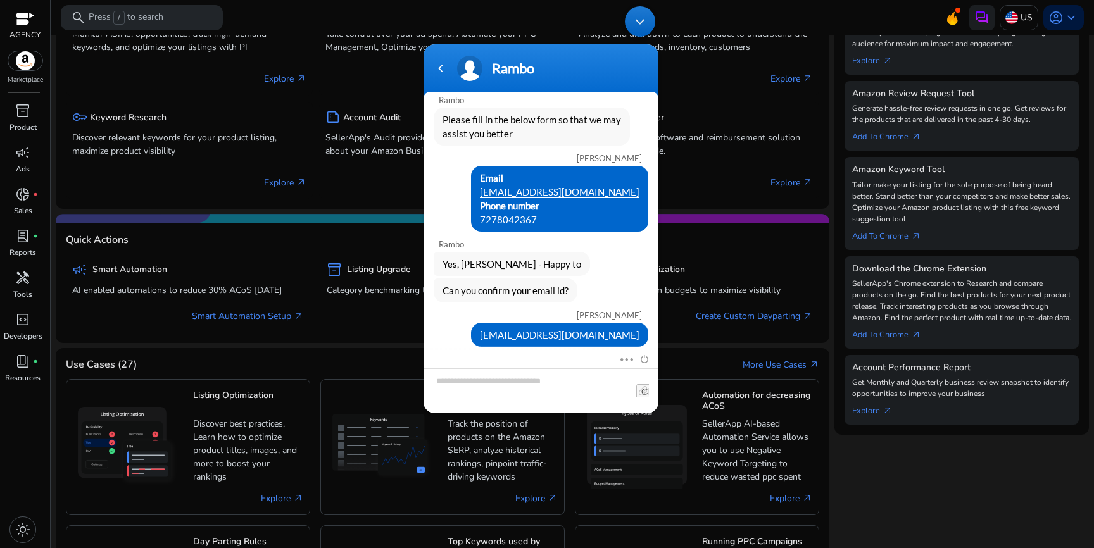
click at [528, 54] on div "Rambo" at bounding box center [541, 69] width 220 height 32
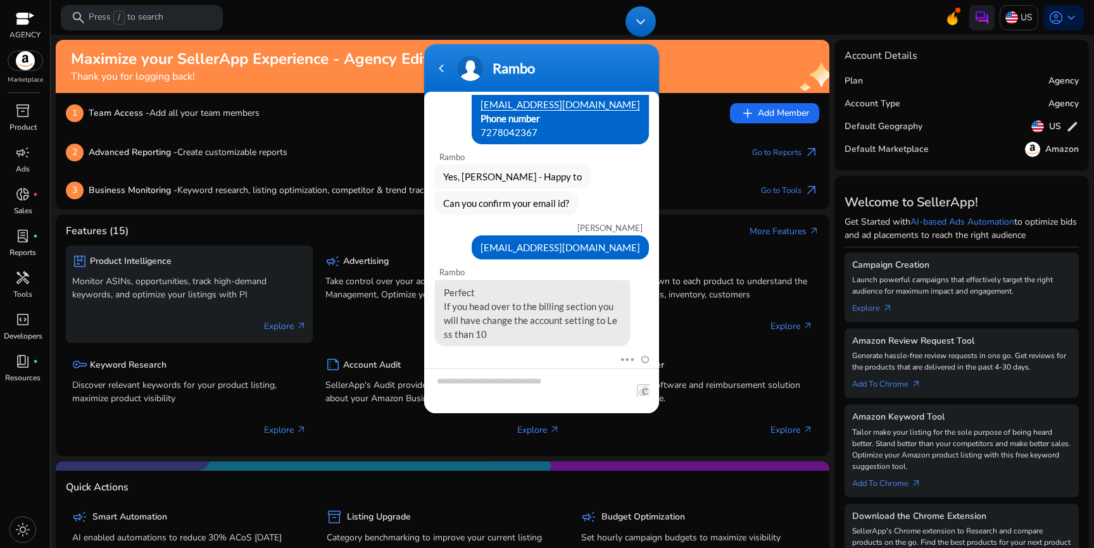
scroll to position [314, 0]
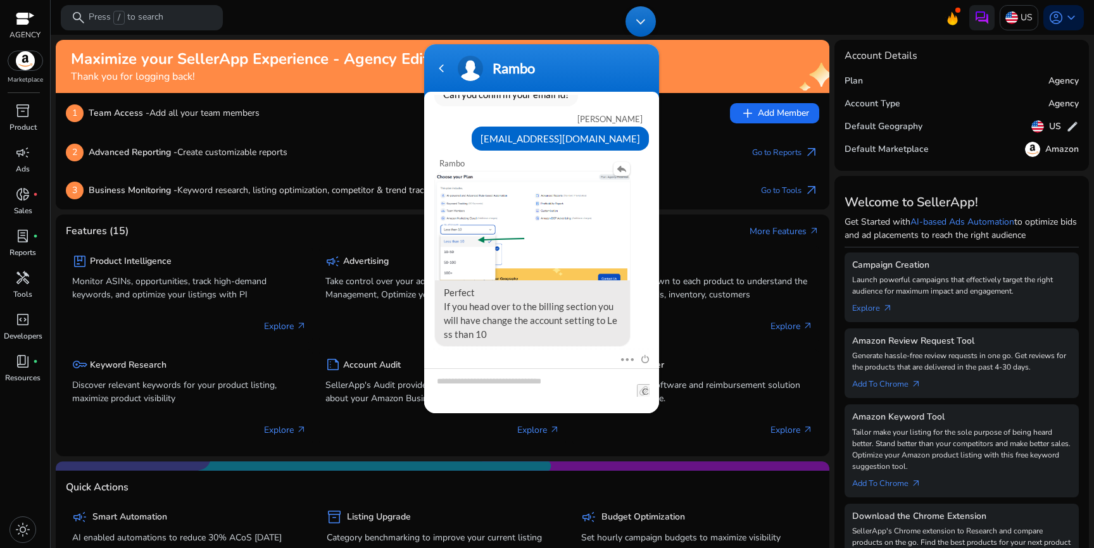
click at [528, 246] on img at bounding box center [532, 226] width 195 height 109
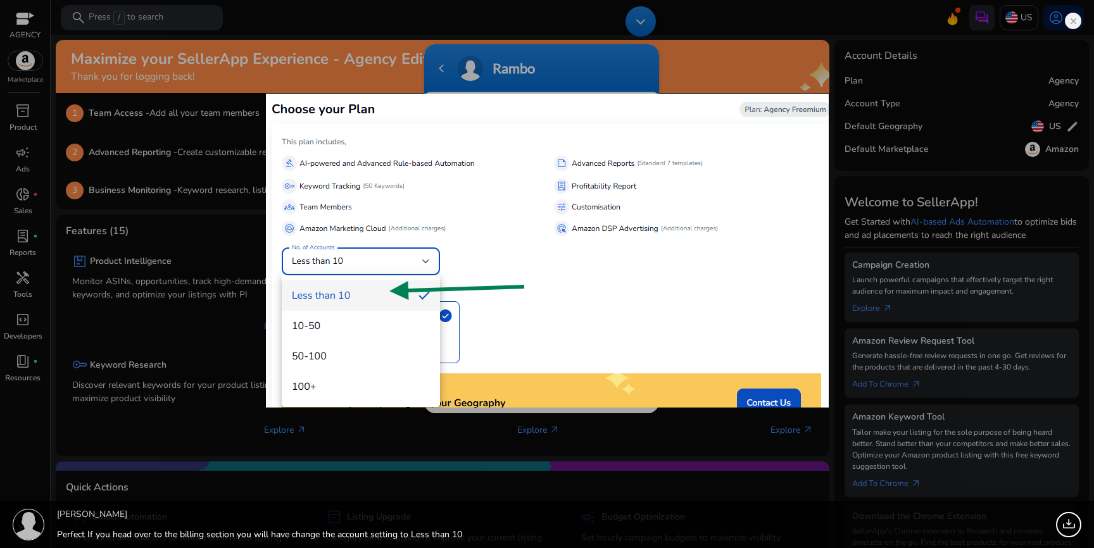
click at [528, 246] on img at bounding box center [547, 251] width 563 height 314
click at [550, 197] on img at bounding box center [547, 251] width 563 height 314
click at [603, 85] on div "Michael Perfect If you head over to the billing section you will have change th…" at bounding box center [547, 274] width 1094 height 548
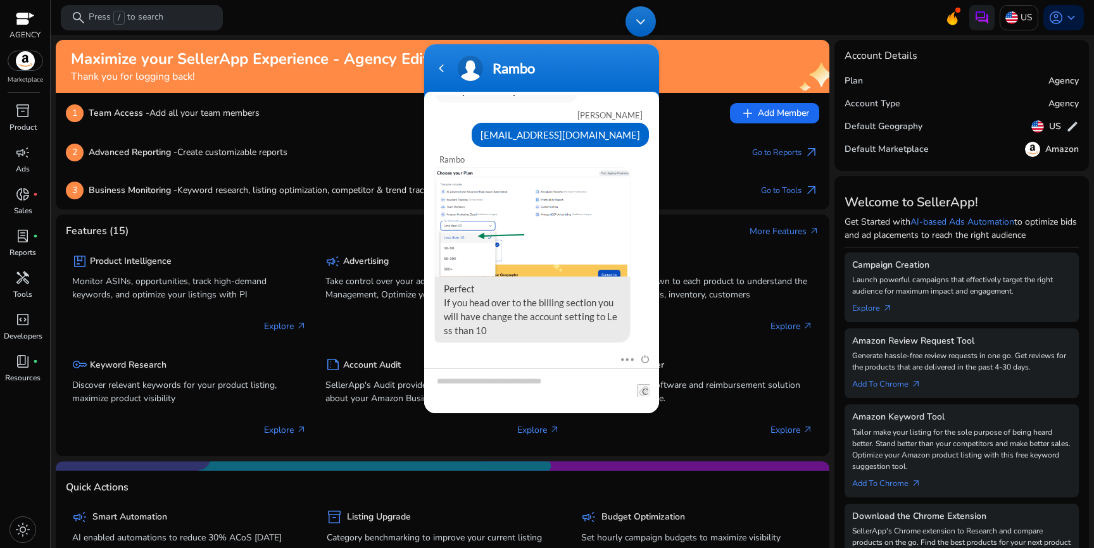
scroll to position [380, 0]
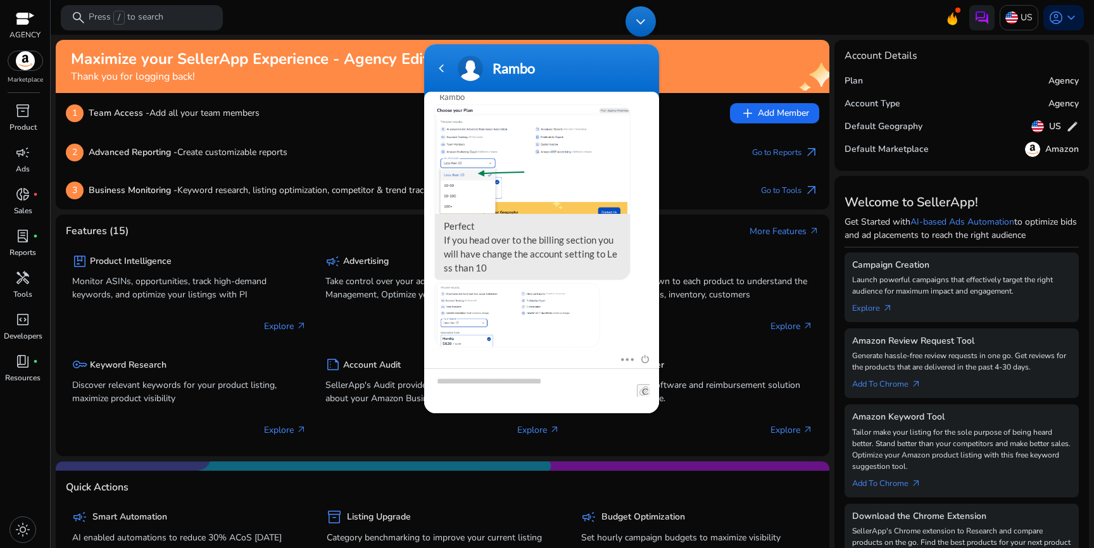
click at [22, 18] on div at bounding box center [25, 20] width 19 height 15
click at [480, 329] on img at bounding box center [517, 315] width 165 height 63
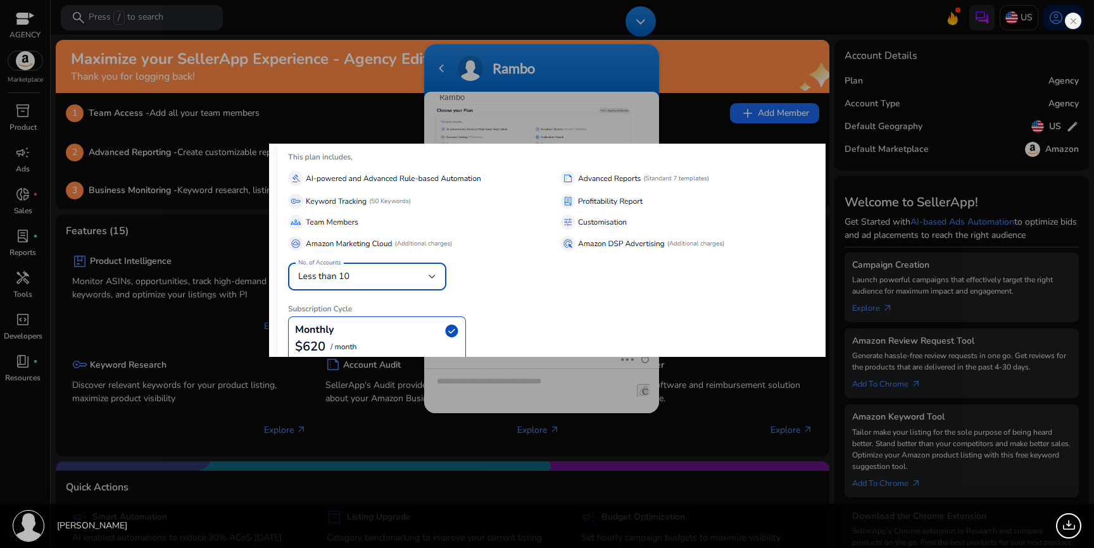
click at [481, 326] on img at bounding box center [547, 250] width 557 height 213
click at [557, 98] on div "Michael 35.01 KB" at bounding box center [547, 274] width 1094 height 548
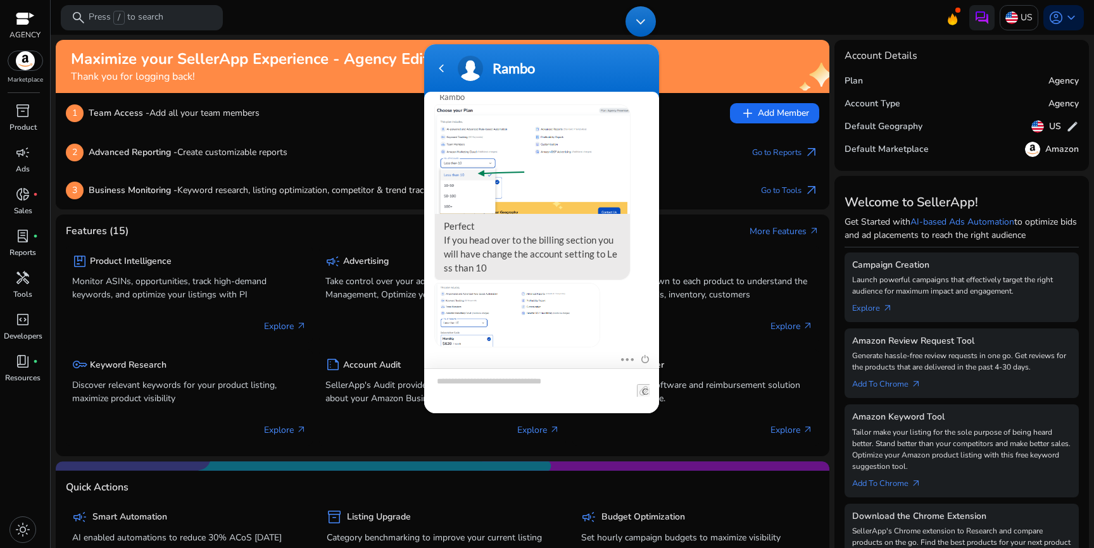
click at [461, 395] on textarea "Type your message and hit 'Enter'" at bounding box center [541, 391] width 235 height 45
type textarea "**********"
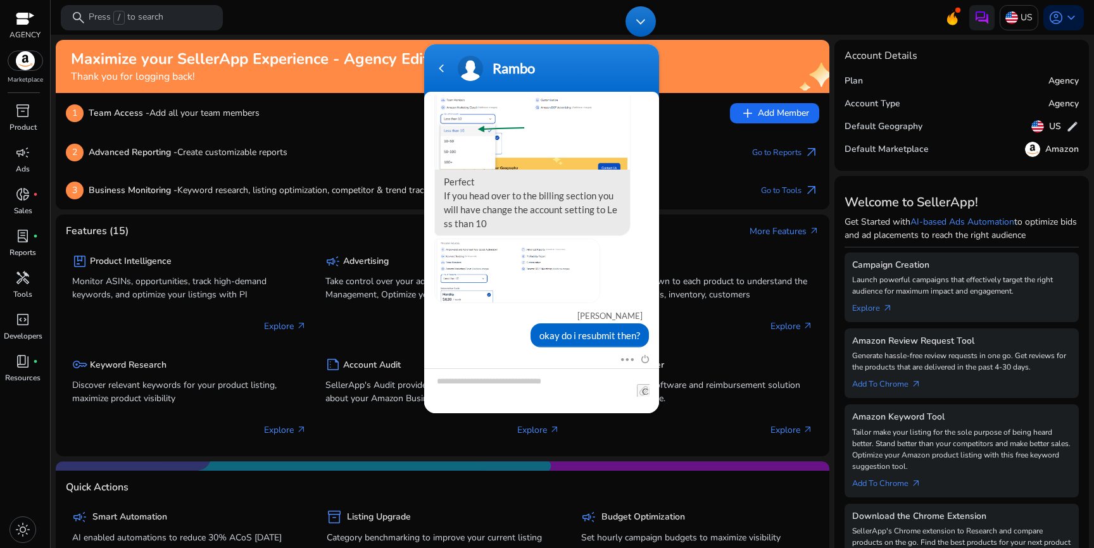
click at [1051, 78] on h5 "Agency" at bounding box center [1064, 81] width 30 height 11
click at [854, 78] on h5 "Plan" at bounding box center [854, 81] width 18 height 11
click at [1051, 17] on span "account_circle" at bounding box center [1056, 17] width 15 height 15
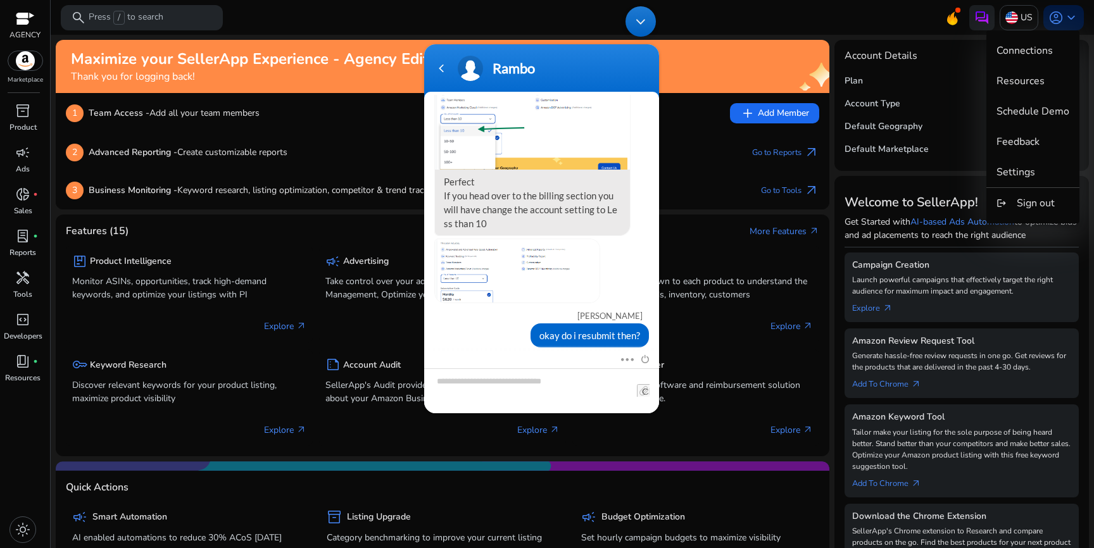
click at [1020, 15] on div at bounding box center [547, 274] width 1094 height 548
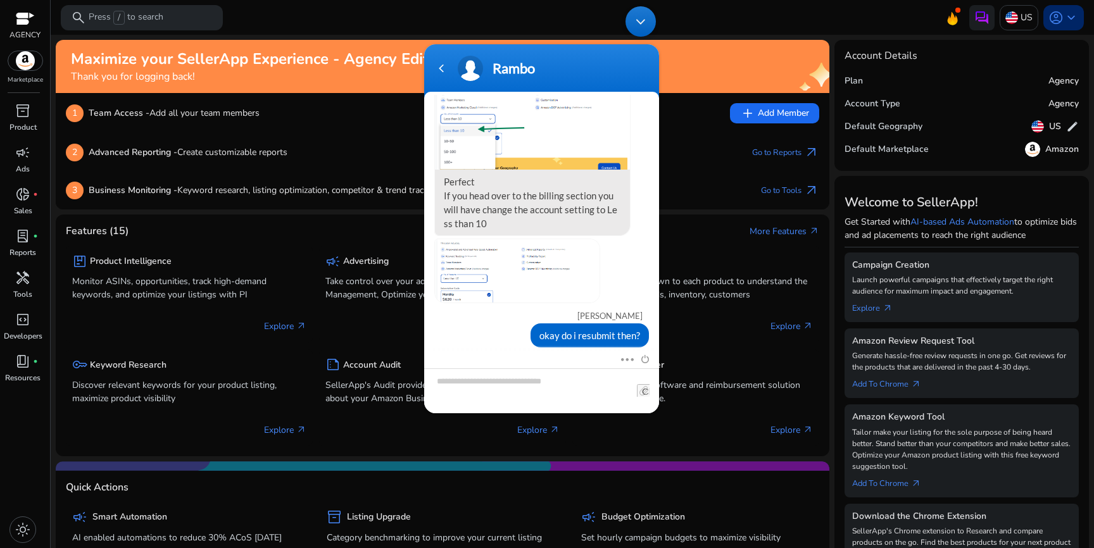
click at [1064, 18] on span "keyboard_arrow_down" at bounding box center [1071, 17] width 15 height 15
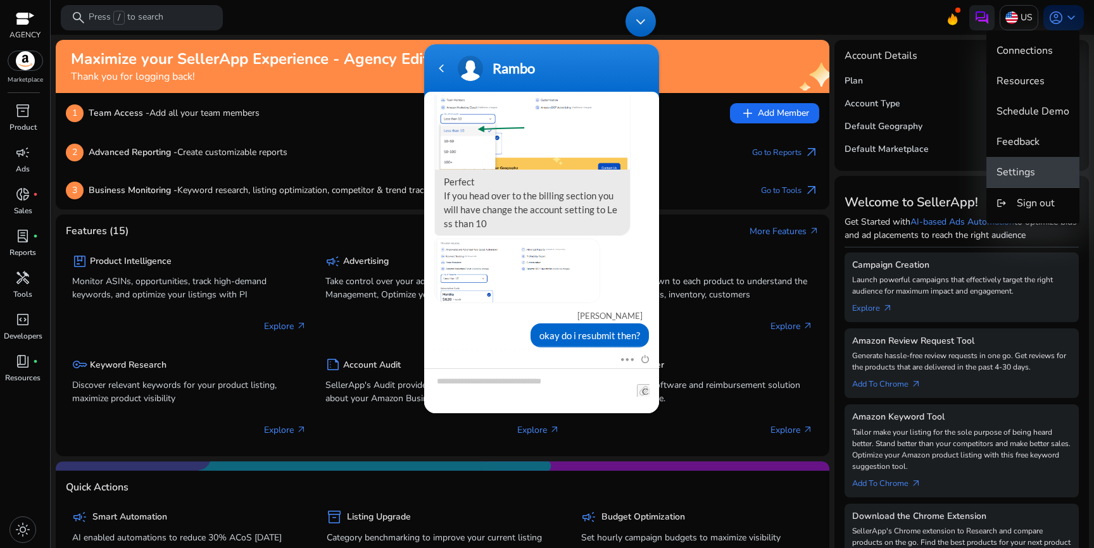
click at [1024, 174] on span "Settings" at bounding box center [1016, 172] width 39 height 14
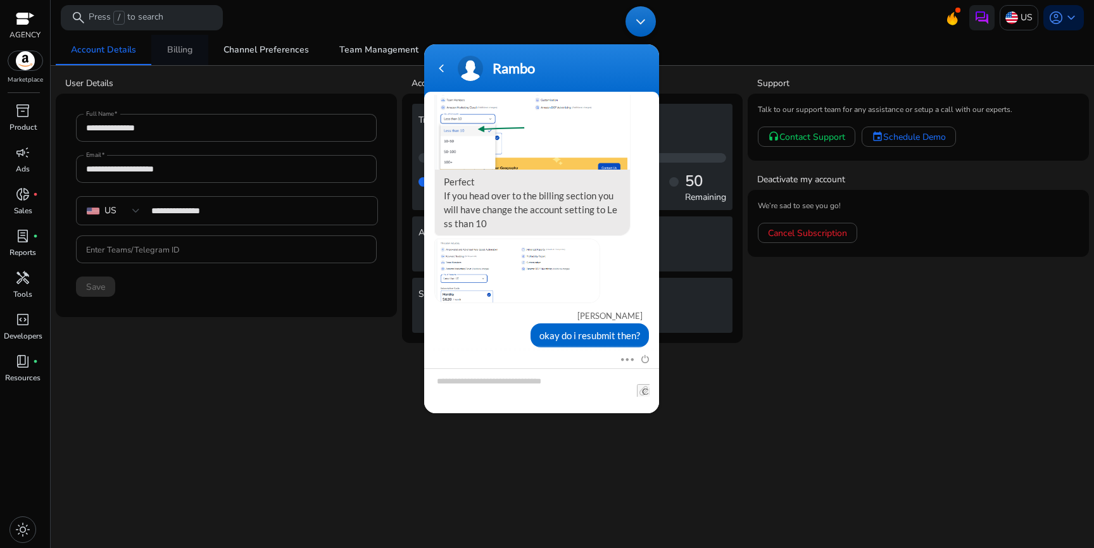
click at [174, 46] on span "Billing" at bounding box center [179, 50] width 25 height 9
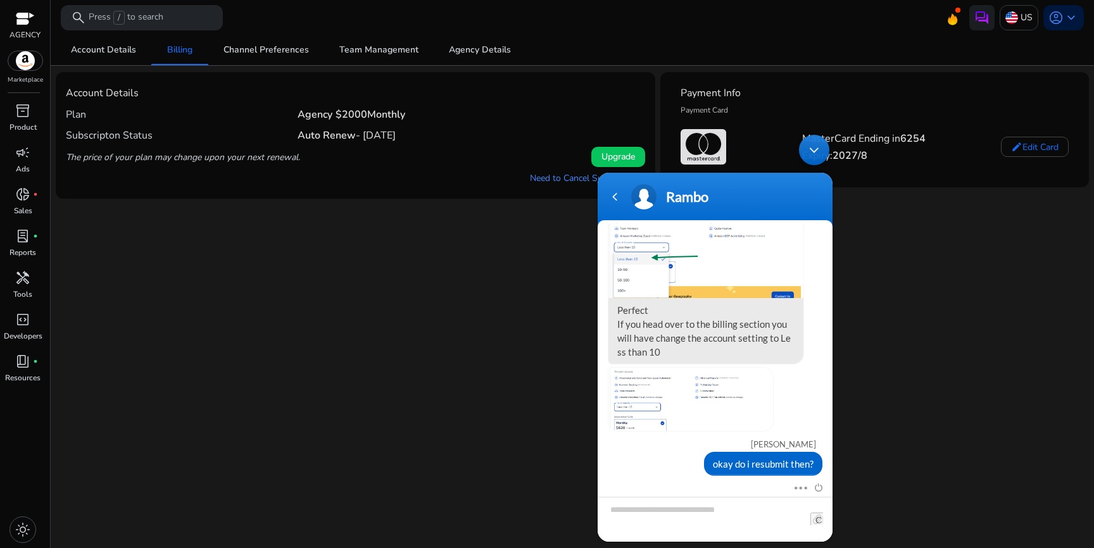
drag, startPoint x: 714, startPoint y: 194, endPoint x: 673, endPoint y: 306, distance: 119.2
click at [673, 306] on section "Rambo Michael Hello- I've just signed up for an agency plan and the charge was …" at bounding box center [715, 357] width 235 height 369
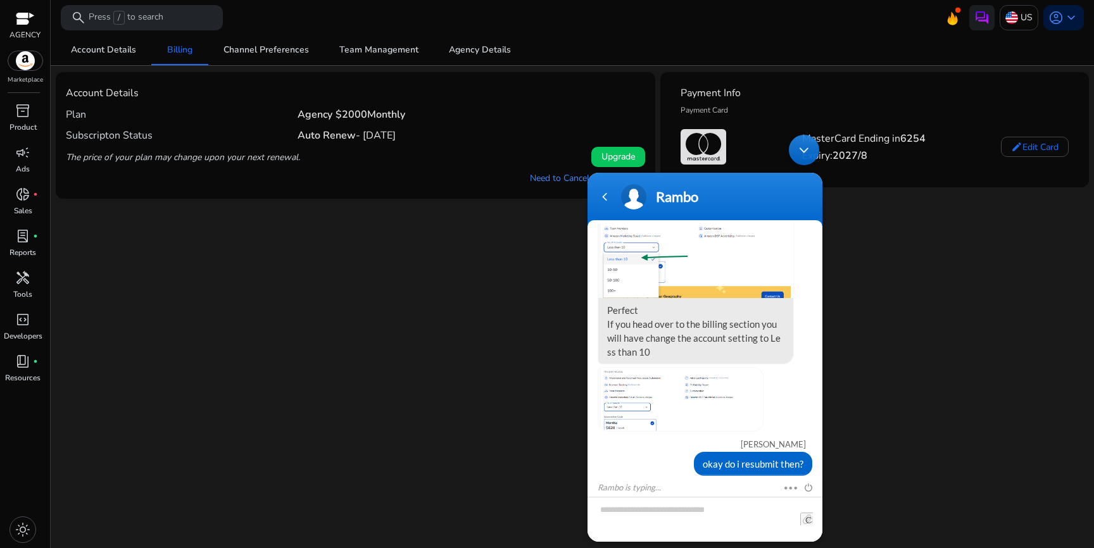
click at [614, 155] on body "Rambo Michael Hello- I've just signed up for an agency plan and the charge was …" at bounding box center [705, 339] width 248 height 420
click at [609, 147] on body "Rambo Michael Hello- I've just signed up for an agency plan and the charge was …" at bounding box center [705, 339] width 248 height 420
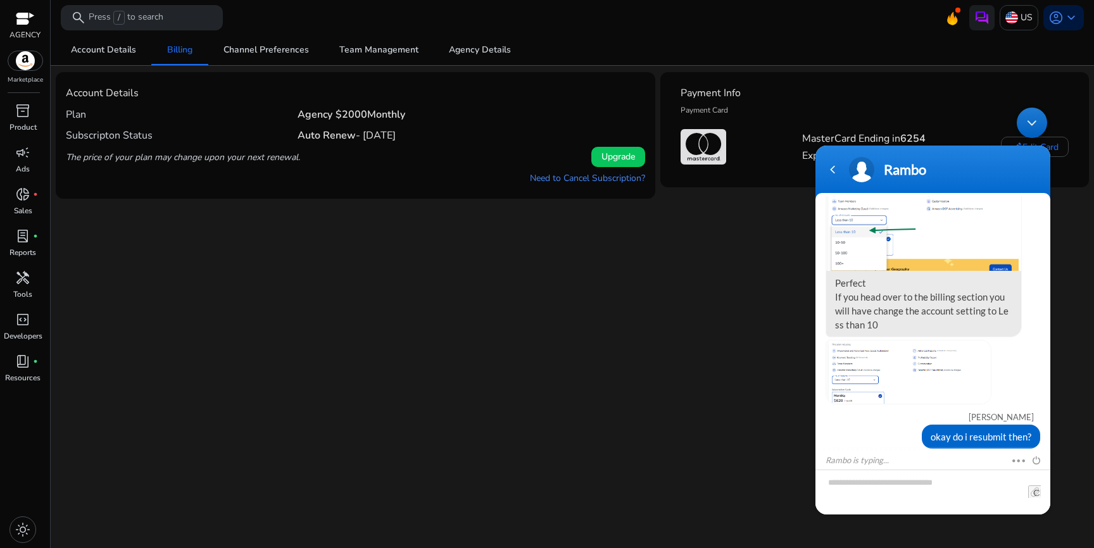
drag, startPoint x: 912, startPoint y: 154, endPoint x: 885, endPoint y: 151, distance: 27.4
click at [913, 154] on div "Rambo" at bounding box center [933, 170] width 220 height 32
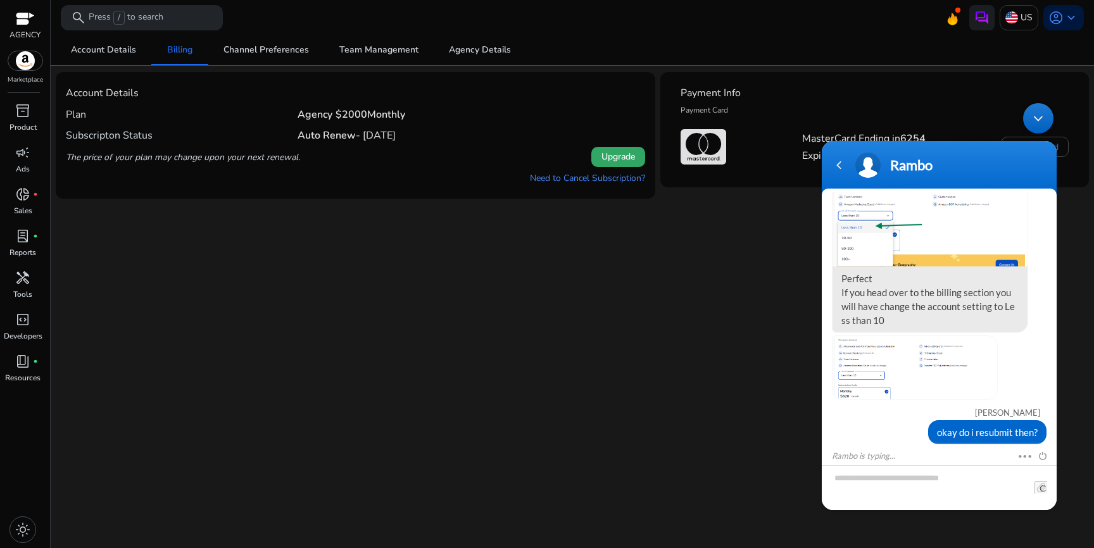
click at [625, 156] on span "Upgrade" at bounding box center [619, 156] width 34 height 13
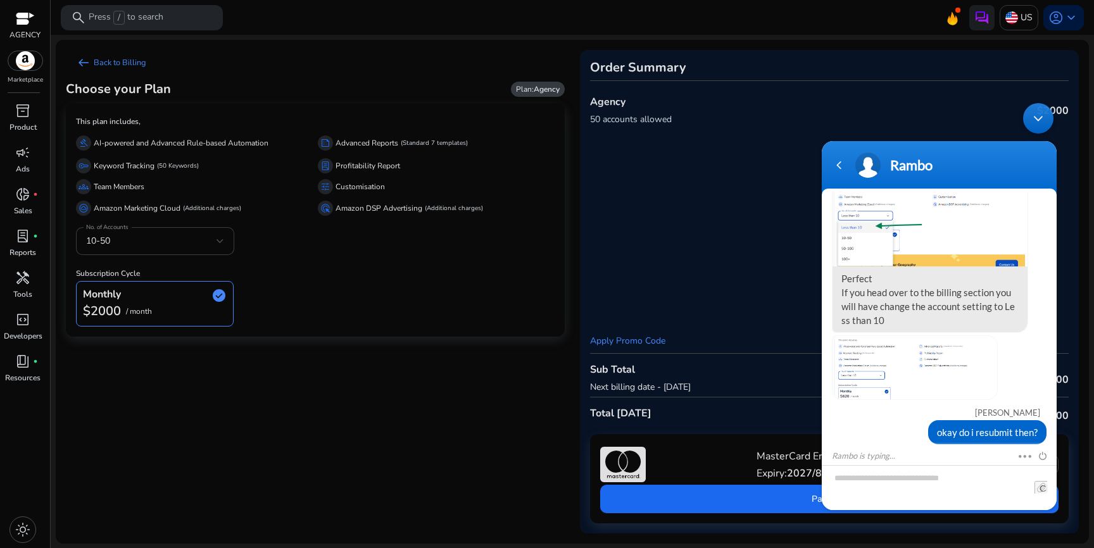
click at [206, 242] on div "10-50" at bounding box center [151, 241] width 130 height 14
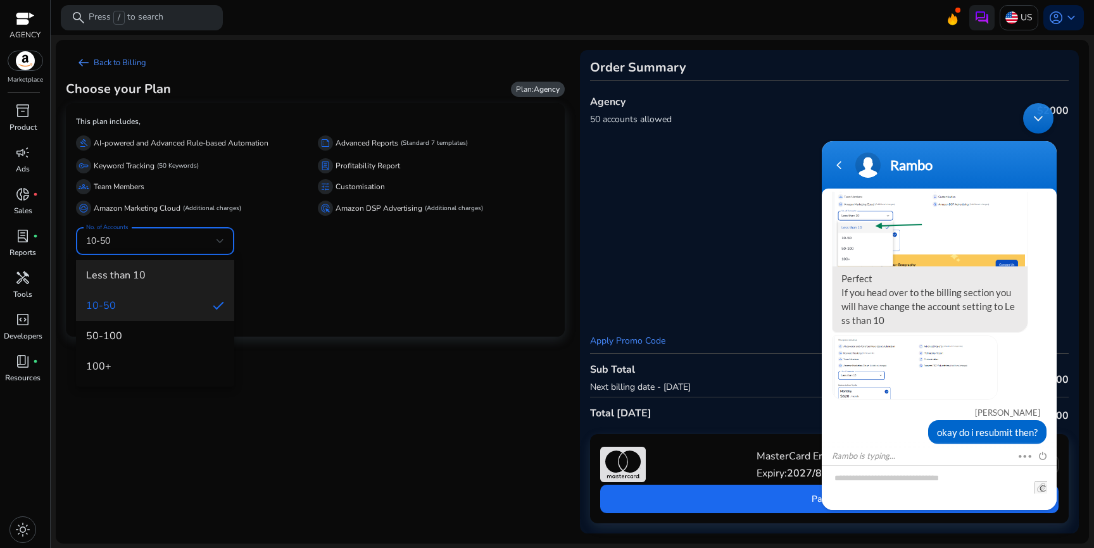
click at [114, 284] on mat-option "Less than 10" at bounding box center [155, 275] width 158 height 30
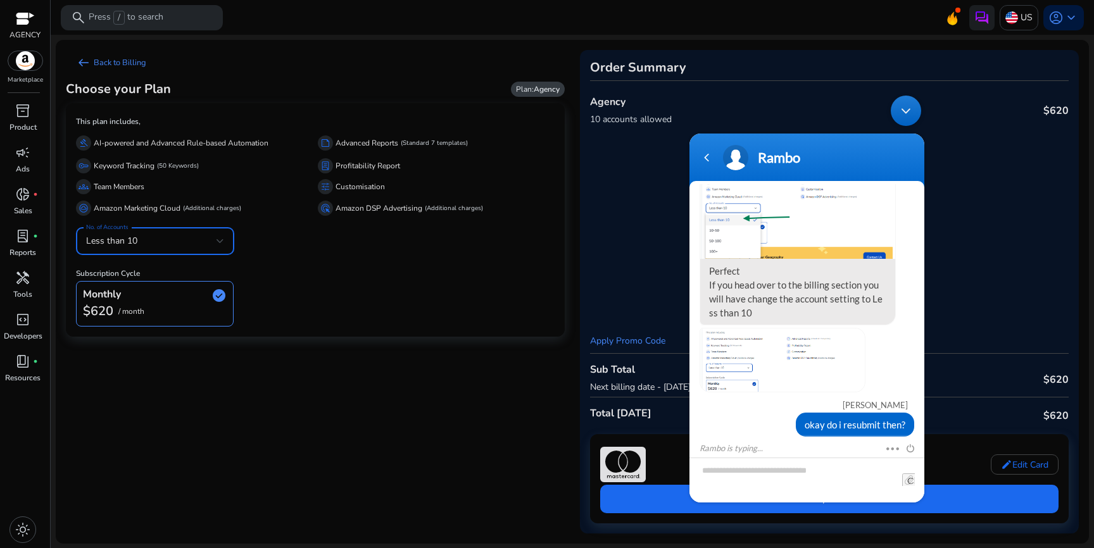
drag, startPoint x: 840, startPoint y: 139, endPoint x: 280, endPoint y: 67, distance: 564.5
click at [683, 89] on html "Rambo Michael Hello- I've just signed up for an agency plan and the charge was …" at bounding box center [807, 299] width 248 height 420
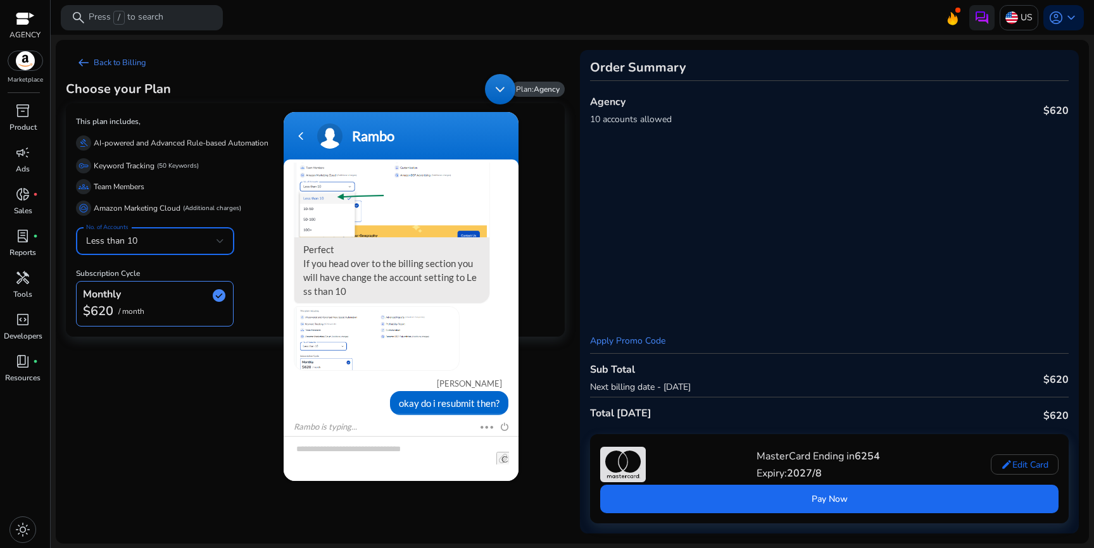
click at [446, 129] on div "Rambo" at bounding box center [425, 135] width 147 height 17
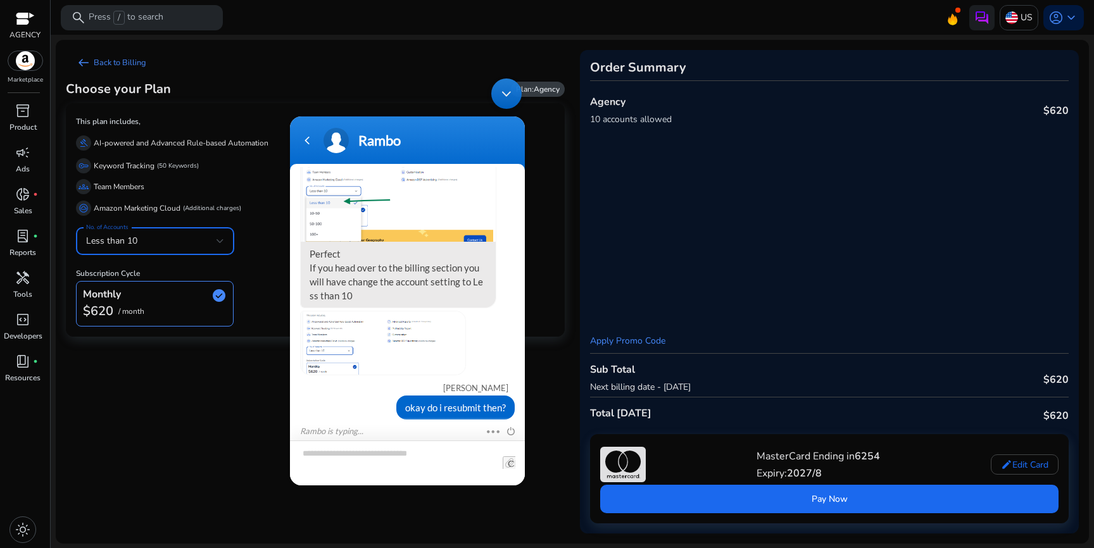
click at [385, 466] on textarea "Type your message and hit 'Enter'" at bounding box center [407, 463] width 235 height 45
click at [144, 362] on app-plan-selection "arrow_left_alt Back to Billing Choose your Plan Plan: Agency This plan includes…" at bounding box center [315, 292] width 499 height 484
click at [92, 59] on link "arrow_left_alt Back to Billing" at bounding box center [111, 62] width 91 height 25
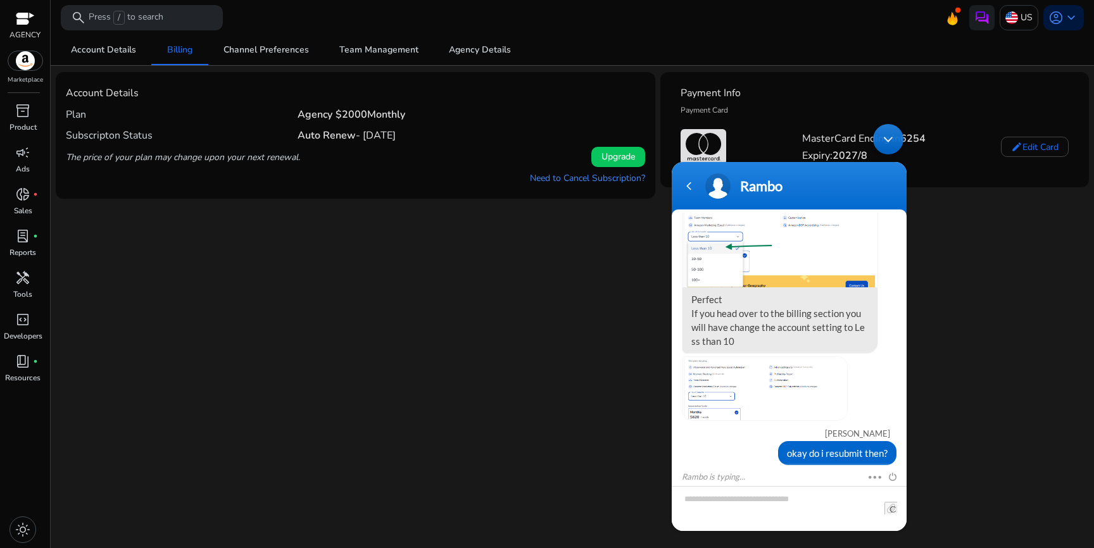
click at [764, 175] on div "Rambo" at bounding box center [790, 186] width 220 height 32
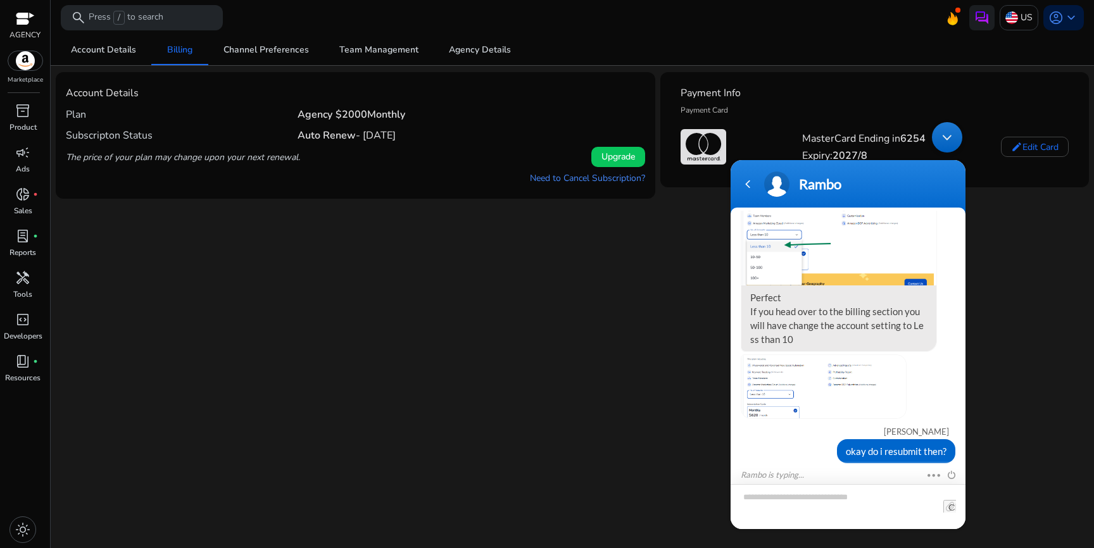
click at [790, 500] on textarea "Type your message and hit 'Enter'" at bounding box center [848, 507] width 235 height 45
type textarea "**********"
drag, startPoint x: 760, startPoint y: 500, endPoint x: 897, endPoint y: 499, distance: 136.8
click at [897, 499] on textarea "**********" at bounding box center [848, 507] width 235 height 45
type textarea "**********"
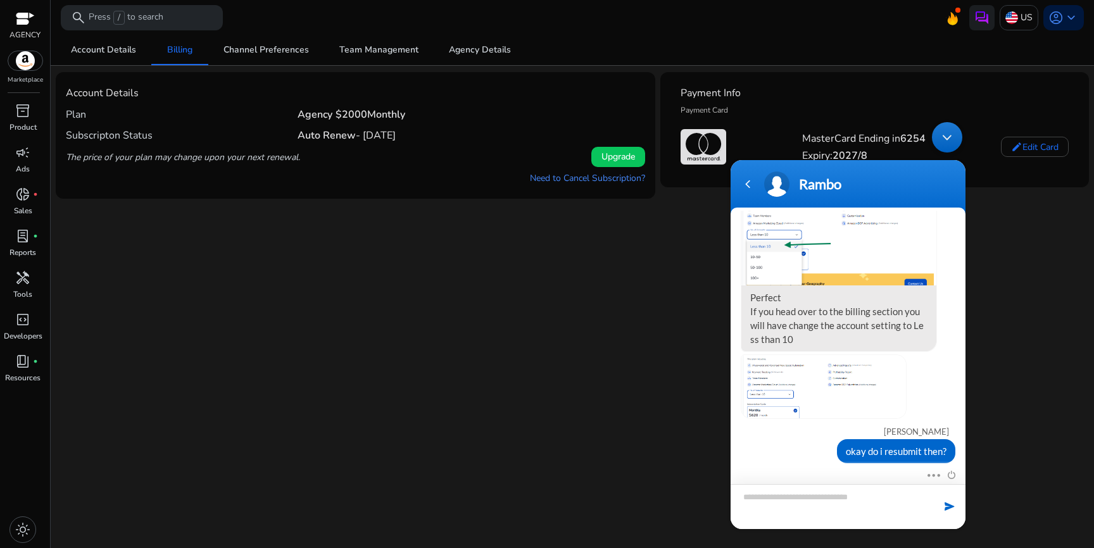
scroll to position [465, 0]
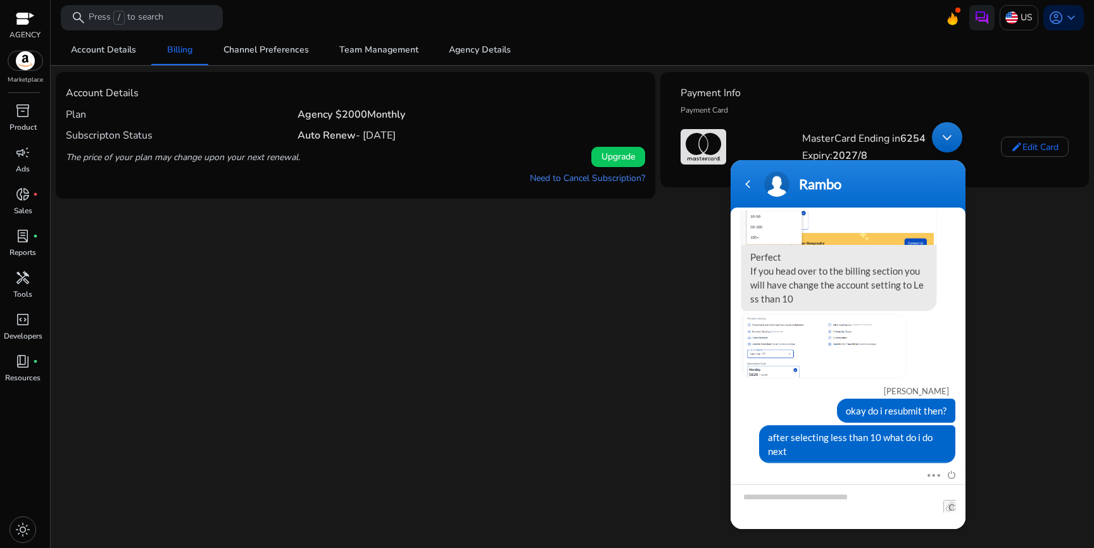
click at [341, 300] on div "We are getting things ready for you... Account Details Billing Channel Preferen…" at bounding box center [573, 292] width 1034 height 514
click at [638, 159] on span at bounding box center [619, 157] width 54 height 30
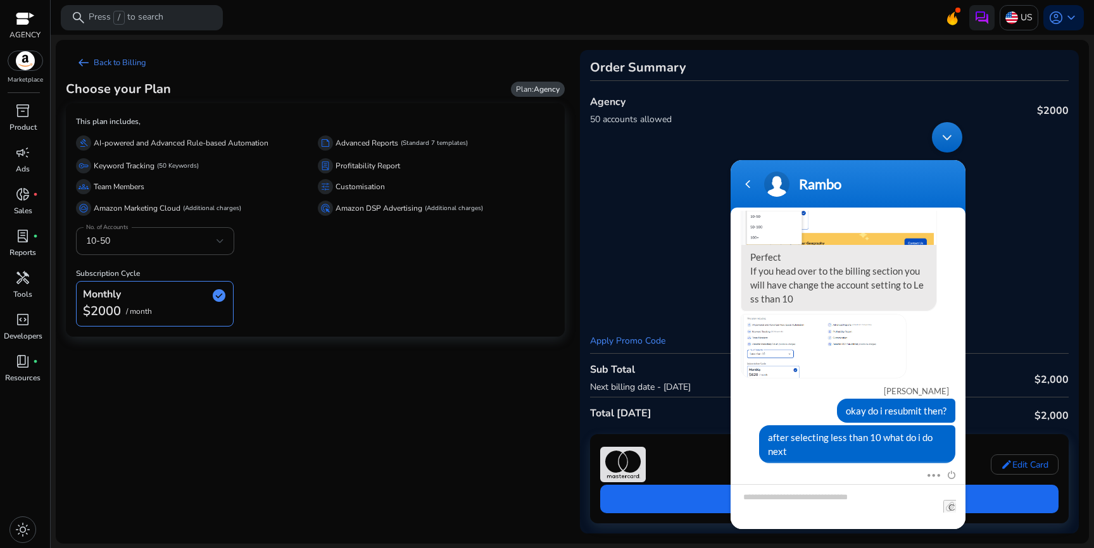
click at [206, 256] on div "This plan includes, gavel AI-powered and Advanced Rule-based Automation summari…" at bounding box center [315, 220] width 499 height 234
click at [205, 238] on div "10-50" at bounding box center [151, 241] width 130 height 14
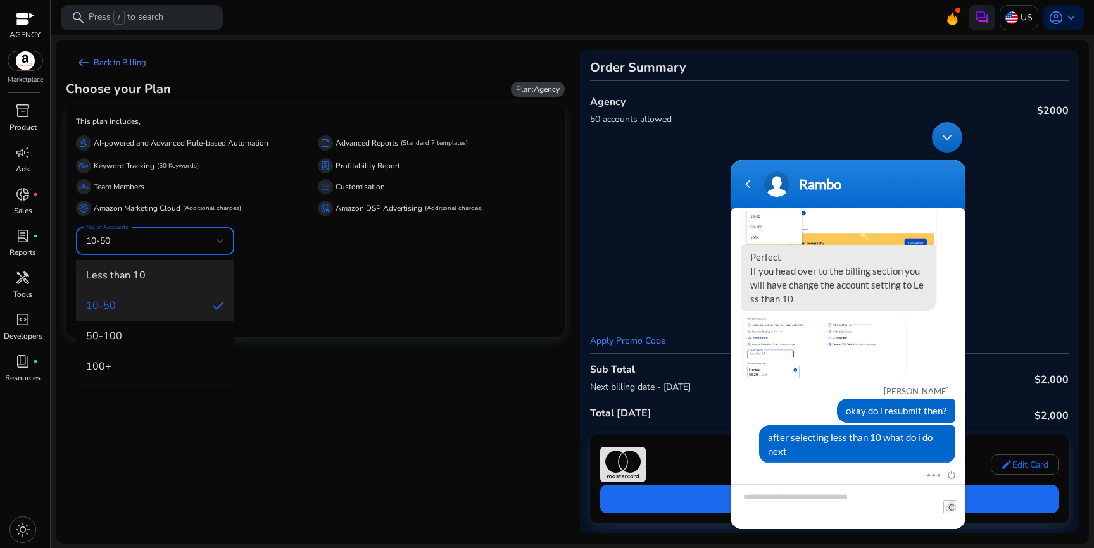
click at [133, 269] on span "Less than 10" at bounding box center [155, 276] width 138 height 14
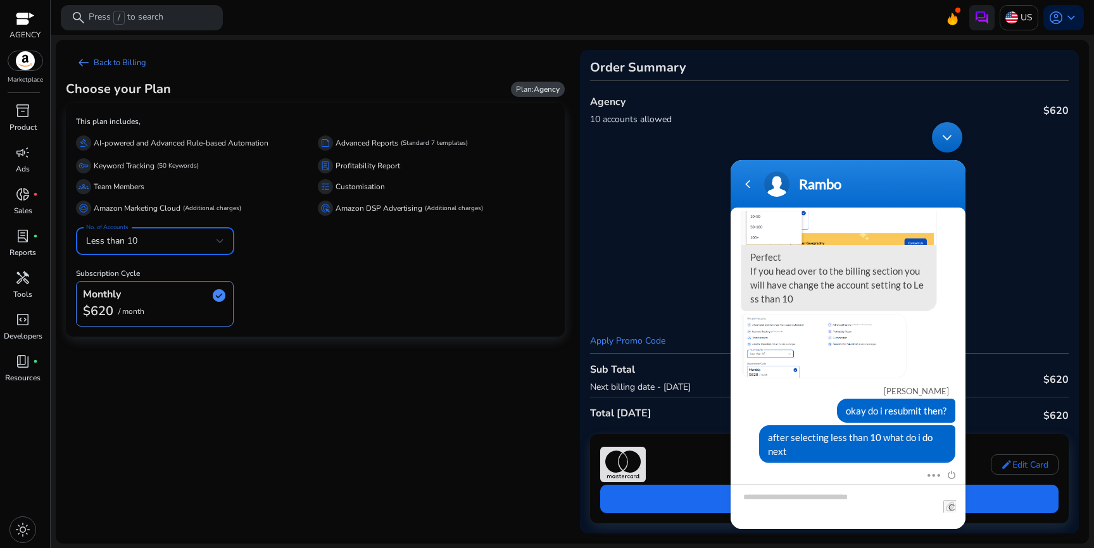
click at [400, 392] on app-plan-selection "arrow_left_alt Back to Billing Choose your Plan Plan: Agency This plan includes…" at bounding box center [315, 292] width 499 height 484
click at [219, 289] on span "check_circle" at bounding box center [219, 295] width 15 height 15
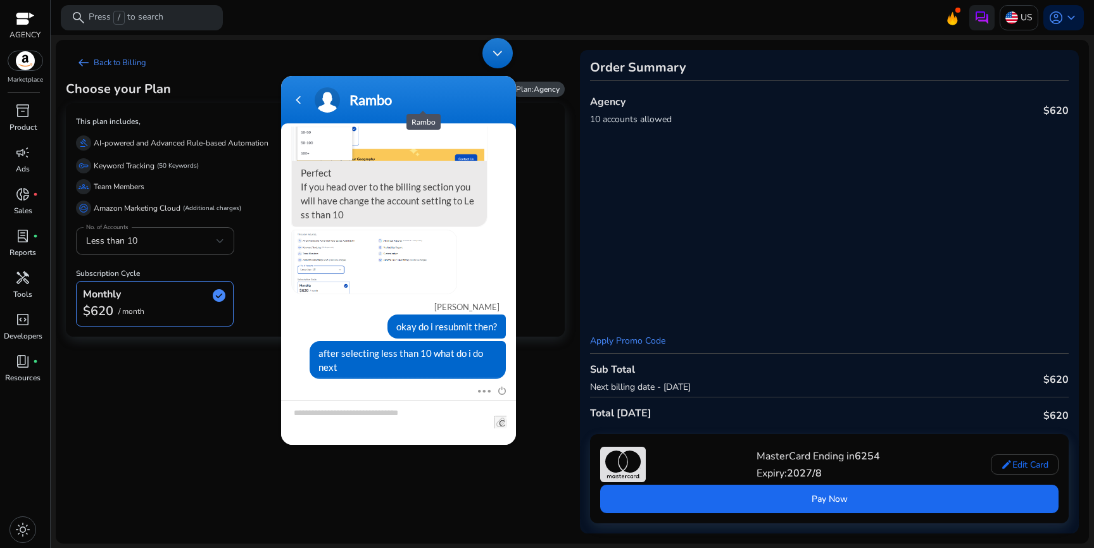
click at [431, 108] on div "Rambo" at bounding box center [399, 100] width 220 height 32
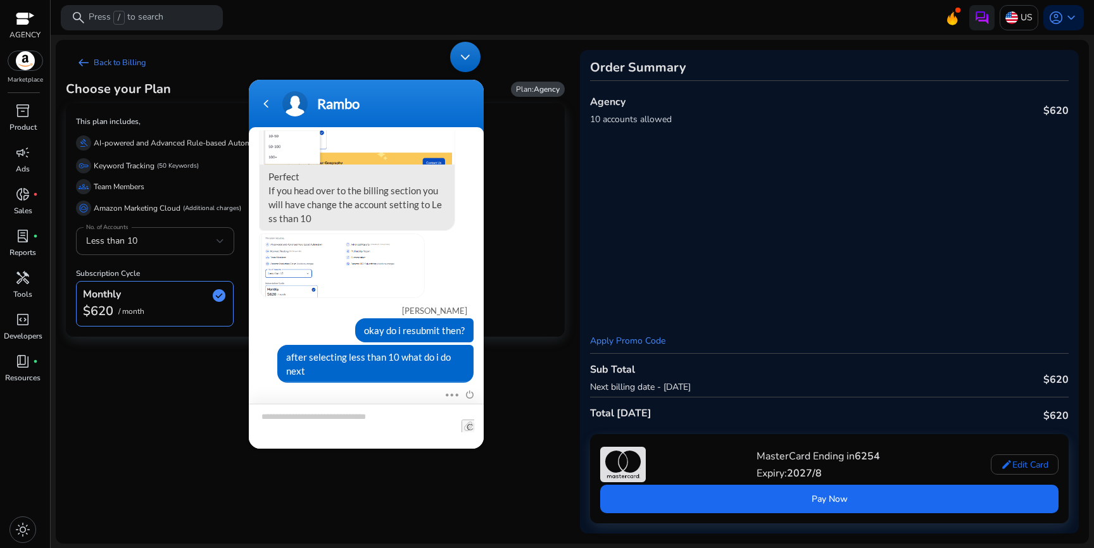
click at [381, 424] on textarea "Type your message and hit 'Enter'" at bounding box center [366, 426] width 235 height 45
type textarea "**********"
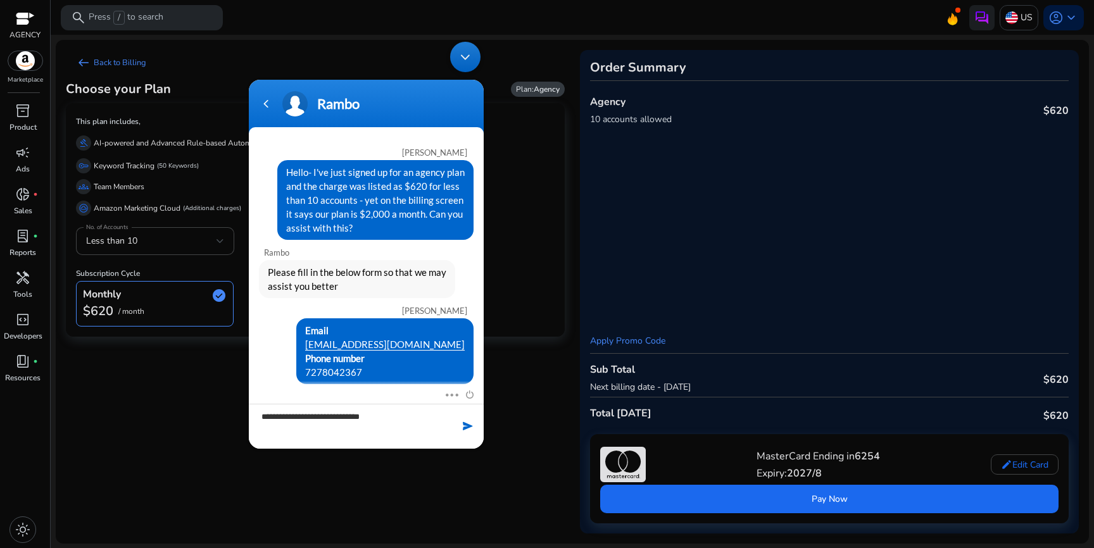
scroll to position [465, 0]
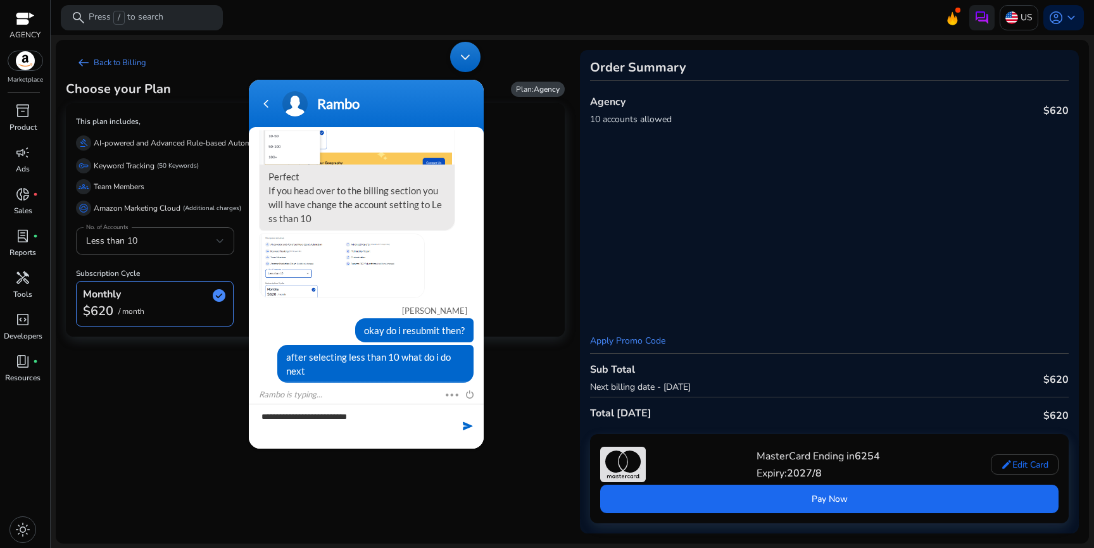
type textarea "**********"
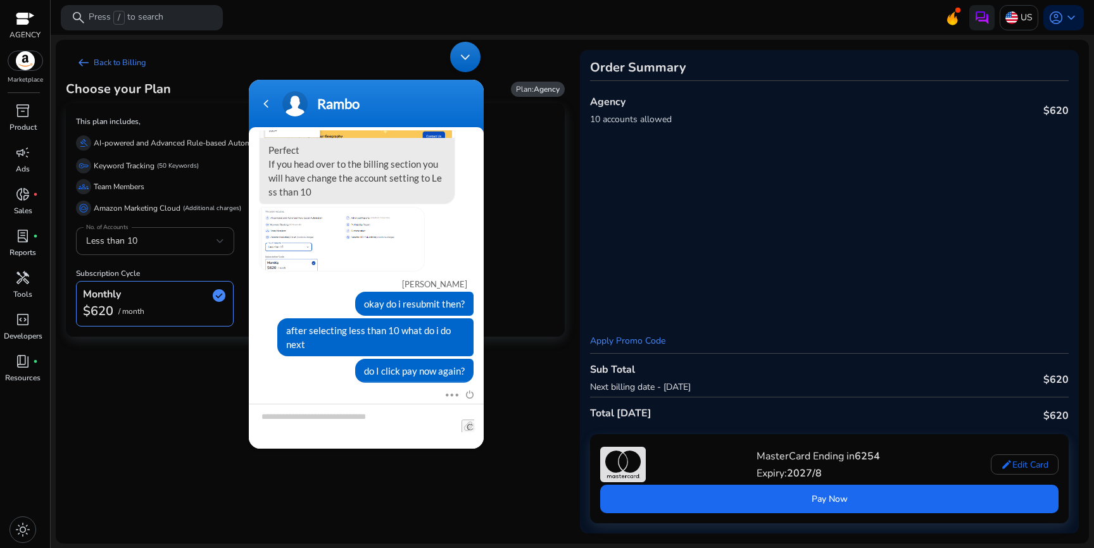
scroll to position [550, 0]
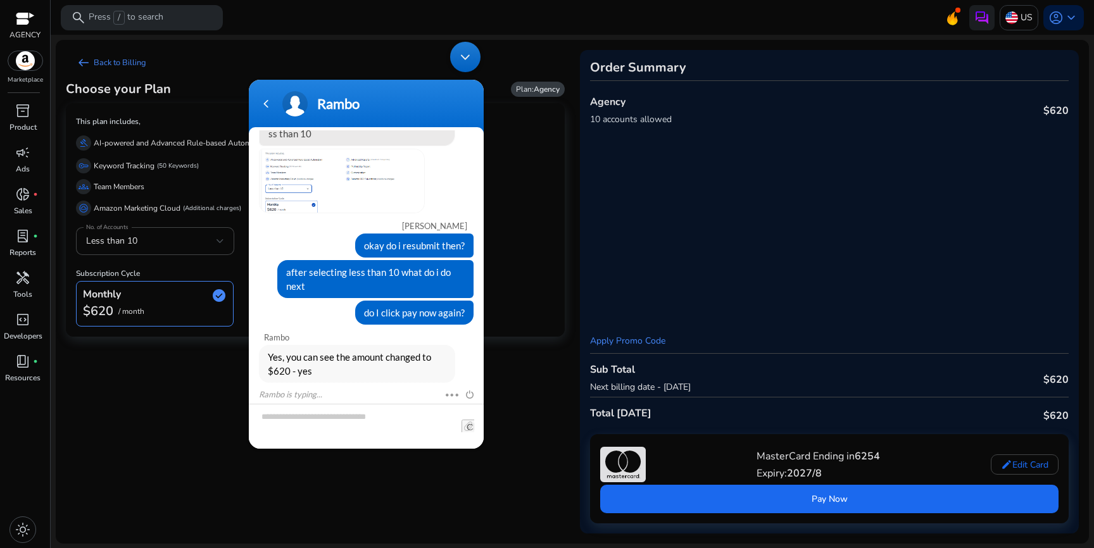
click at [364, 419] on textarea "Type your message and hit 'Enter'" at bounding box center [366, 426] width 235 height 45
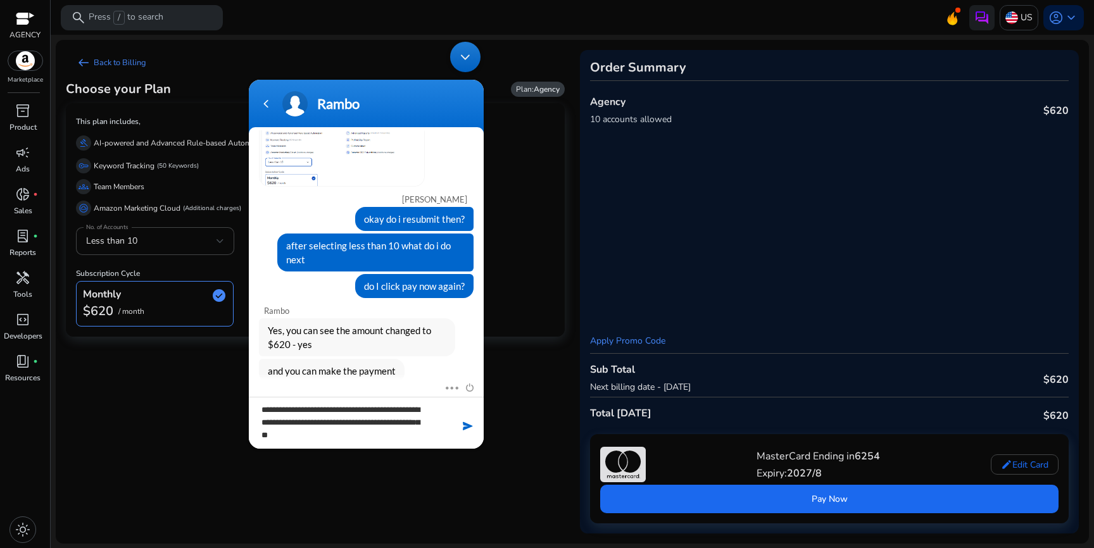
type textarea "**********"
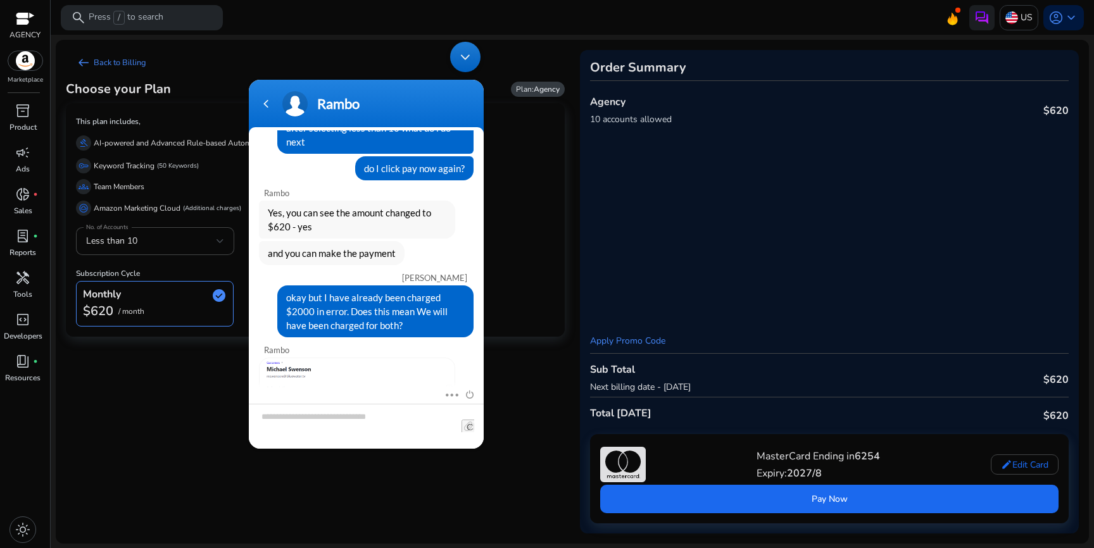
scroll to position [796, 0]
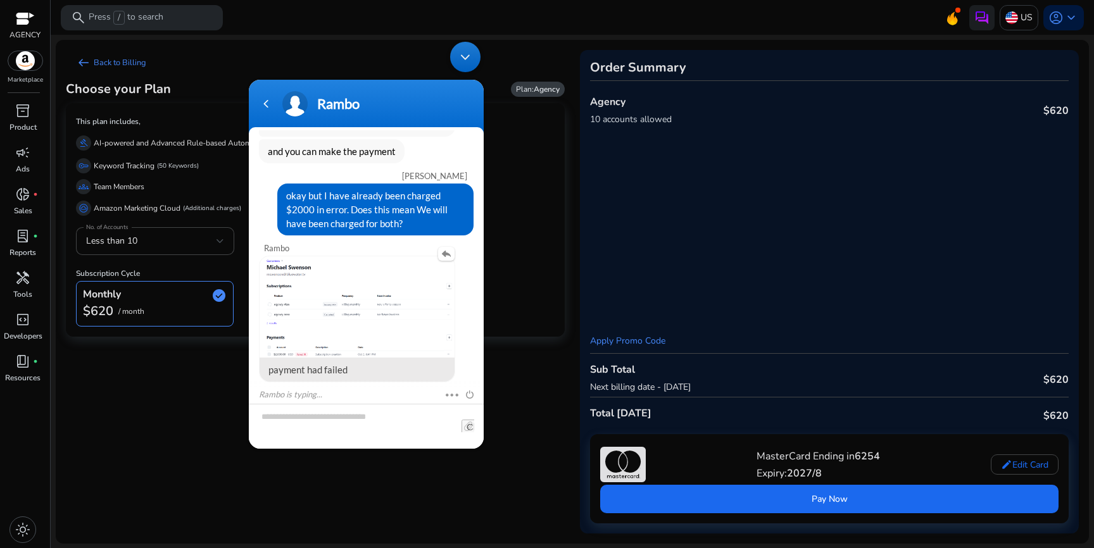
click at [387, 315] on img at bounding box center [357, 308] width 195 height 102
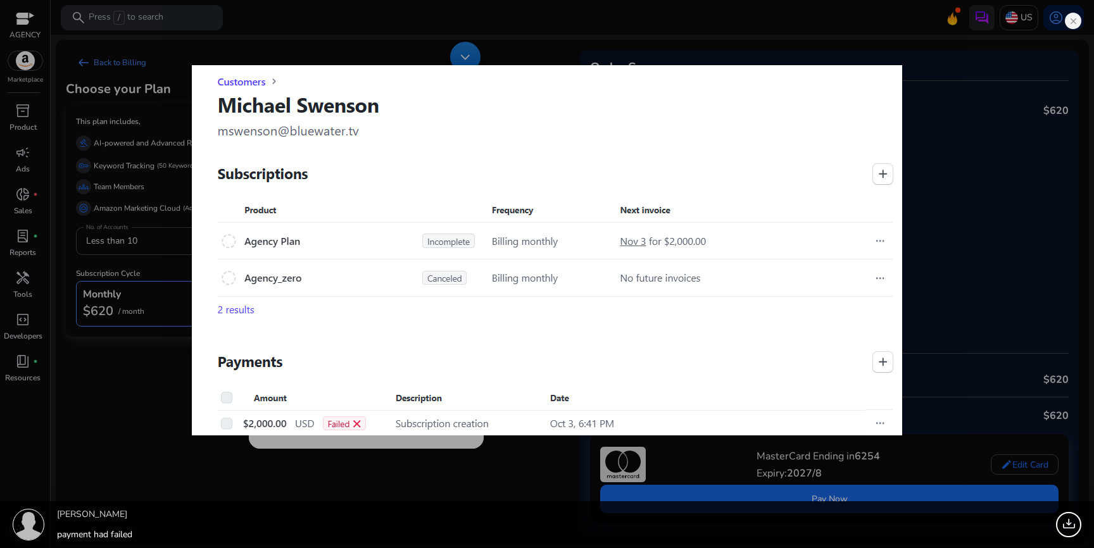
click at [1014, 346] on div "[PERSON_NAME] payment had failed 43.14 KB" at bounding box center [547, 274] width 1094 height 548
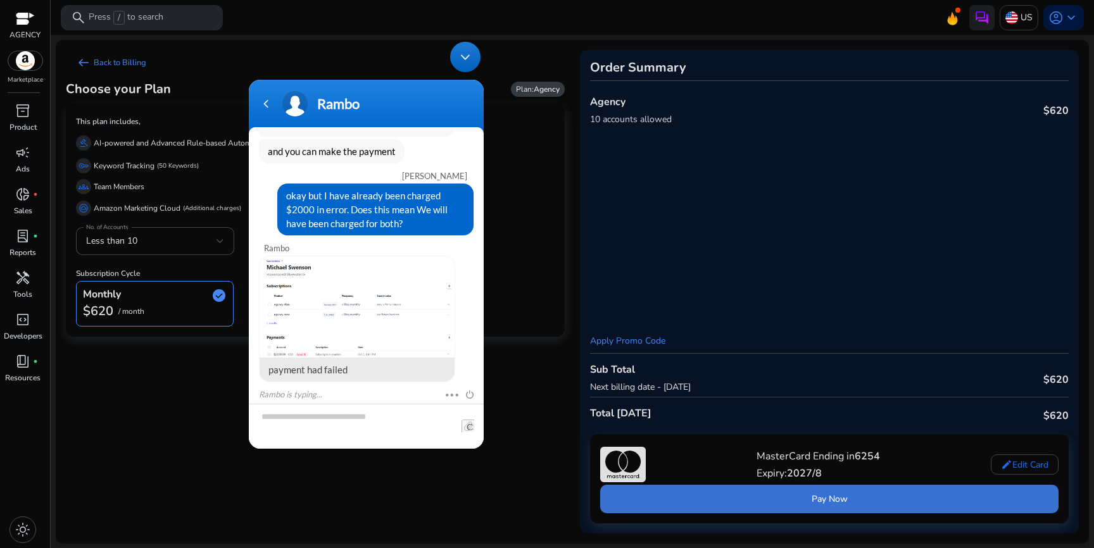
click at [850, 497] on span "submit" at bounding box center [829, 500] width 459 height 30
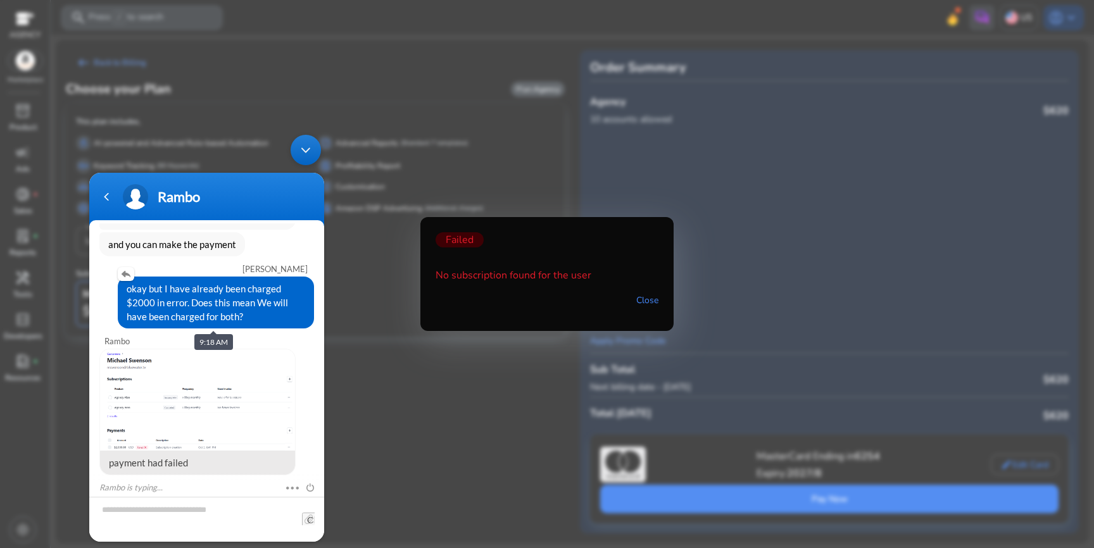
drag, startPoint x: 241, startPoint y: 192, endPoint x: 241, endPoint y: 281, distance: 89.3
click at [241, 281] on section "[PERSON_NAME] Hello- I've just signed up for an agency plan and the charge was …" at bounding box center [206, 357] width 235 height 369
click at [588, 261] on div "Failed No subscription found for the user Close" at bounding box center [547, 274] width 253 height 114
drag, startPoint x: 436, startPoint y: 276, endPoint x: 606, endPoint y: 276, distance: 169.7
click at [606, 276] on div "No subscription found for the user" at bounding box center [547, 275] width 223 height 15
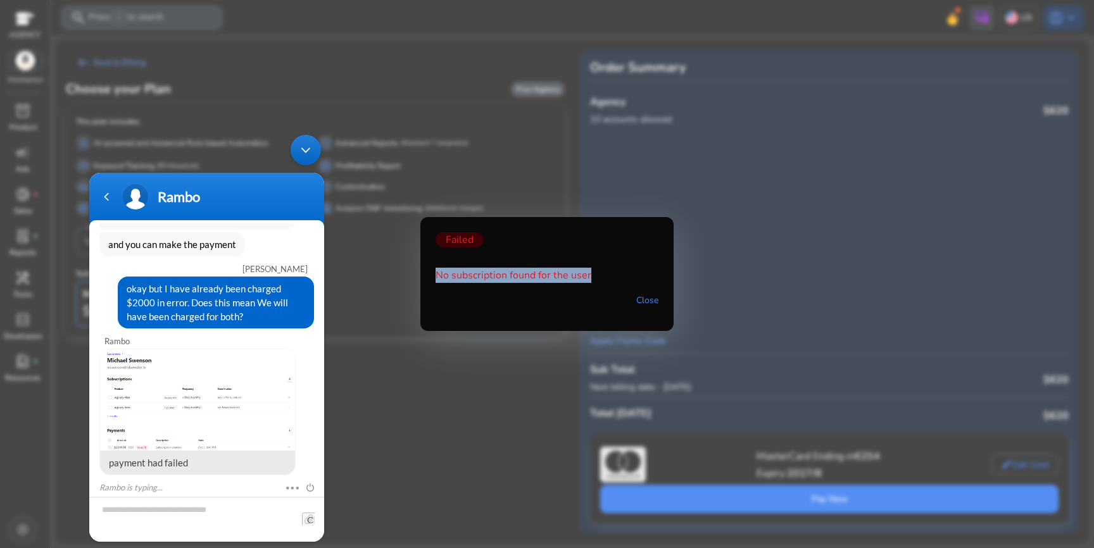
copy div "No subscription found for the user"
click at [144, 507] on textarea "Type your message and hit 'Enter'" at bounding box center [206, 519] width 235 height 45
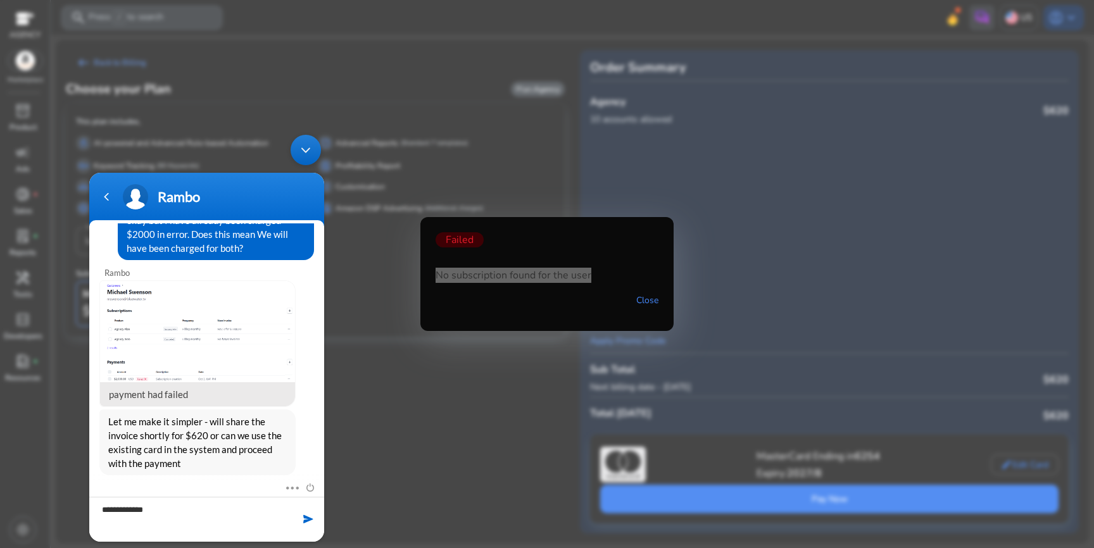
type textarea "**********"
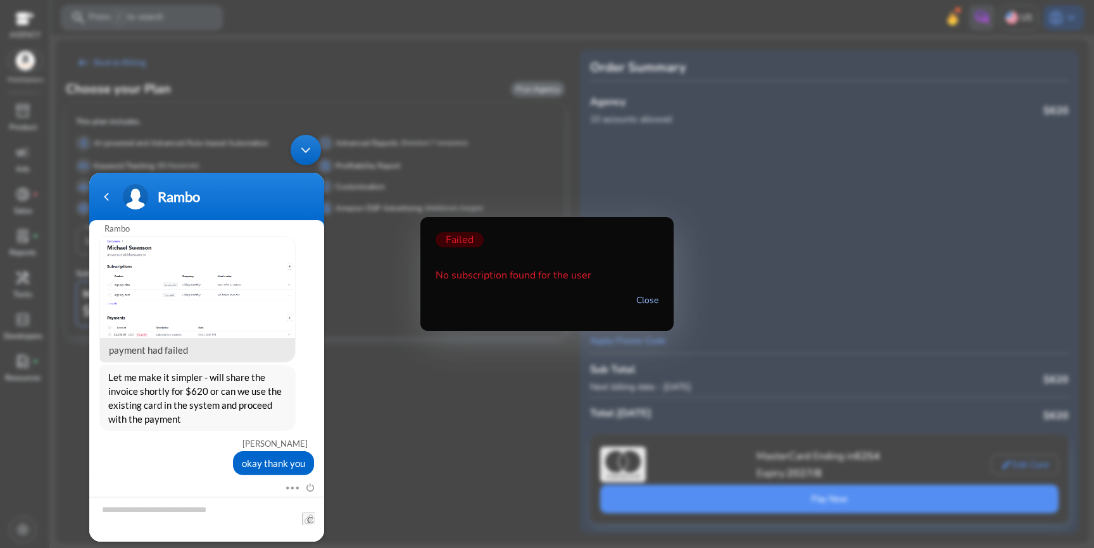
click at [645, 296] on link "Close" at bounding box center [648, 300] width 22 height 13
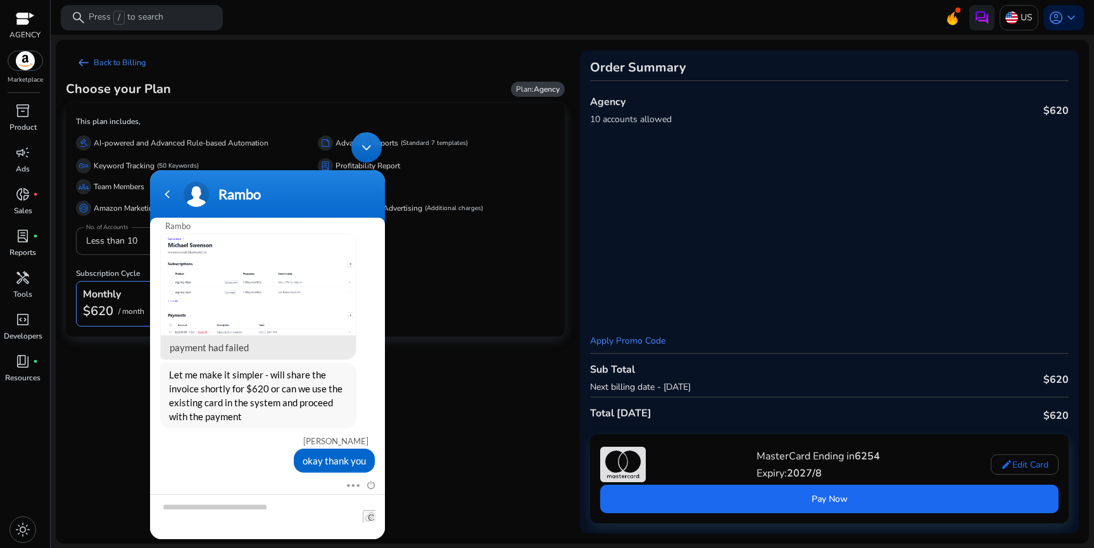
drag, startPoint x: 310, startPoint y: 174, endPoint x: 645, endPoint y: 11, distance: 373.1
click at [391, 126] on html "Rambo Michael Hello- I've just signed up for an agency plan and the charge was …" at bounding box center [268, 336] width 248 height 420
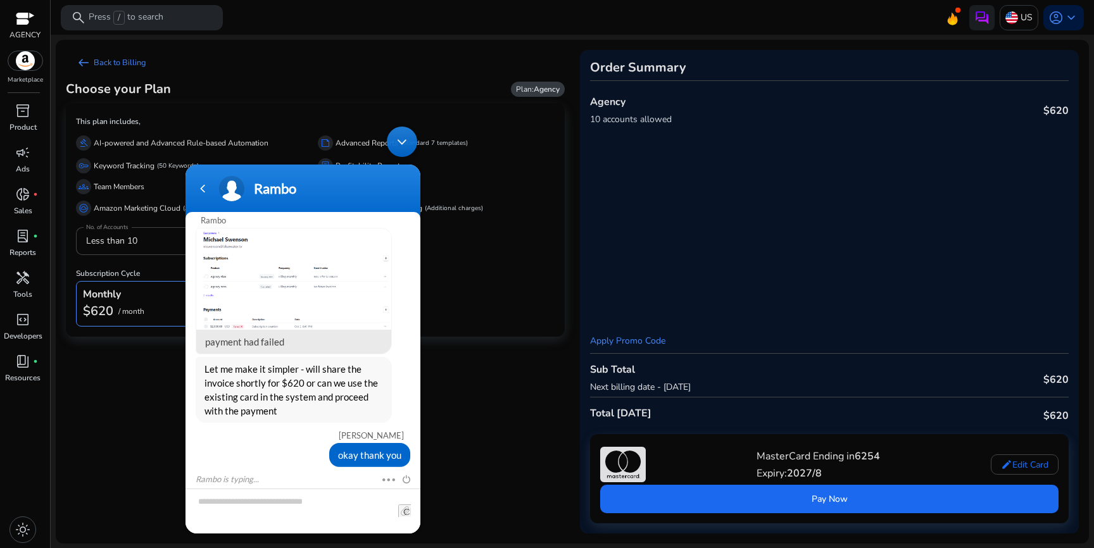
scroll to position [953, 0]
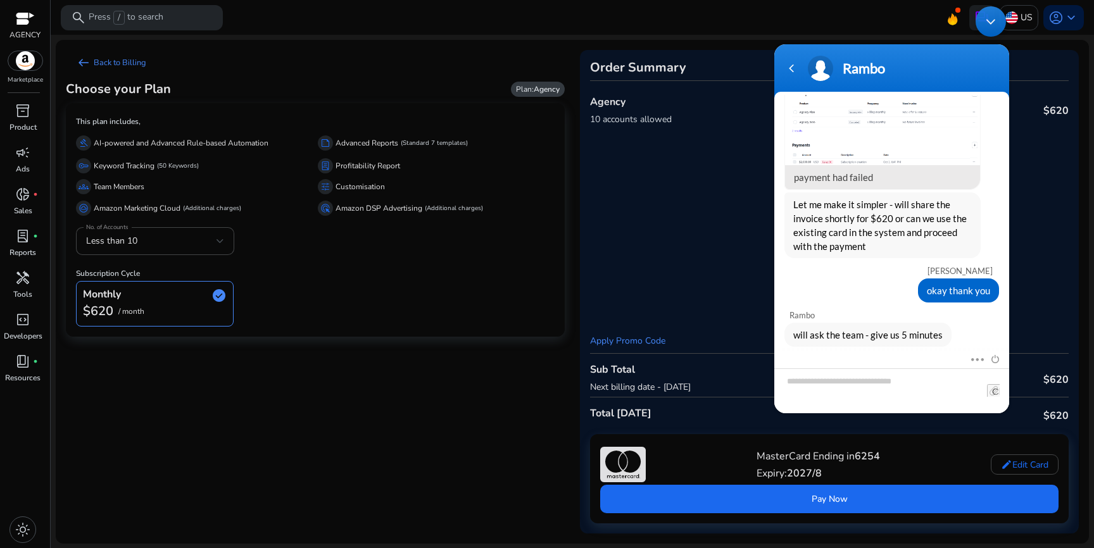
drag, startPoint x: 880, startPoint y: 53, endPoint x: 961, endPoint y: 101, distance: 94.3
click at [961, 101] on section "Rambo Michael Hello- I've just signed up for an agency plan and the charge was …" at bounding box center [892, 228] width 235 height 369
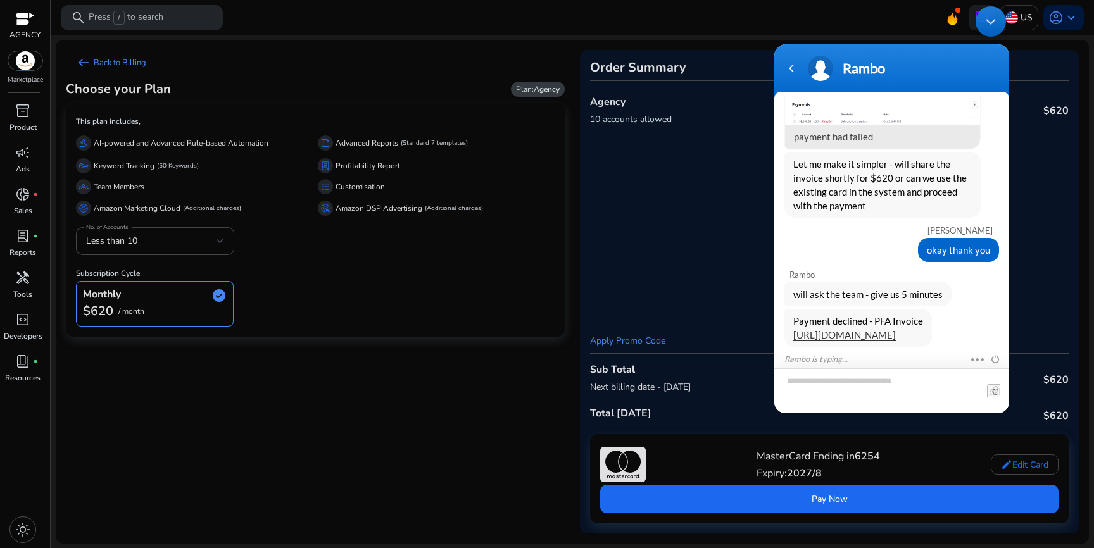
click at [830, 391] on textarea "Type your message and hit 'Enter'" at bounding box center [892, 391] width 235 height 45
click at [875, 352] on div "Mute Send email" at bounding box center [892, 382] width 235 height 61
click at [875, 329] on link "[URL][DOMAIN_NAME]" at bounding box center [845, 334] width 103 height 11
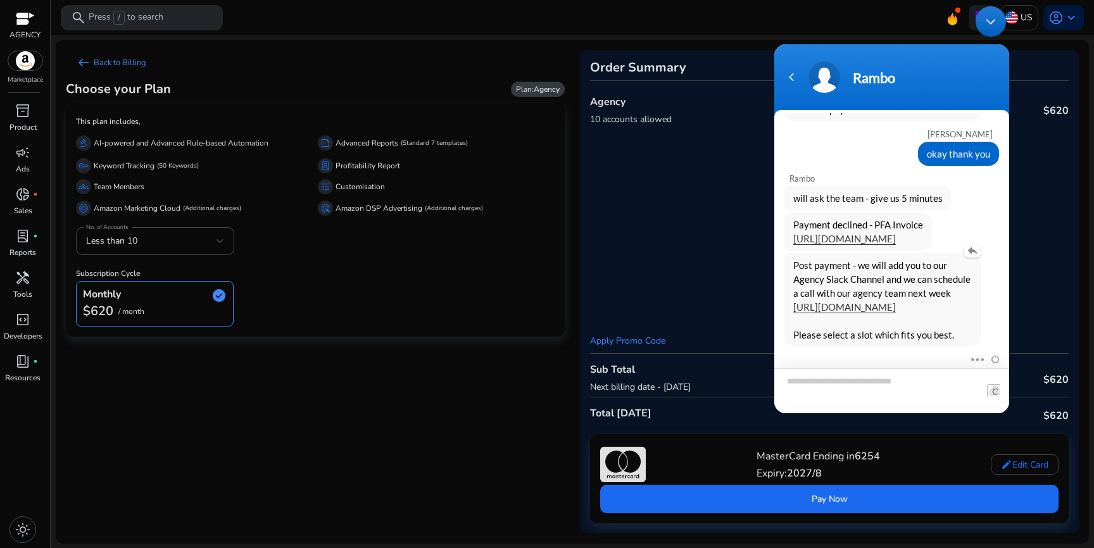
scroll to position [1146, 0]
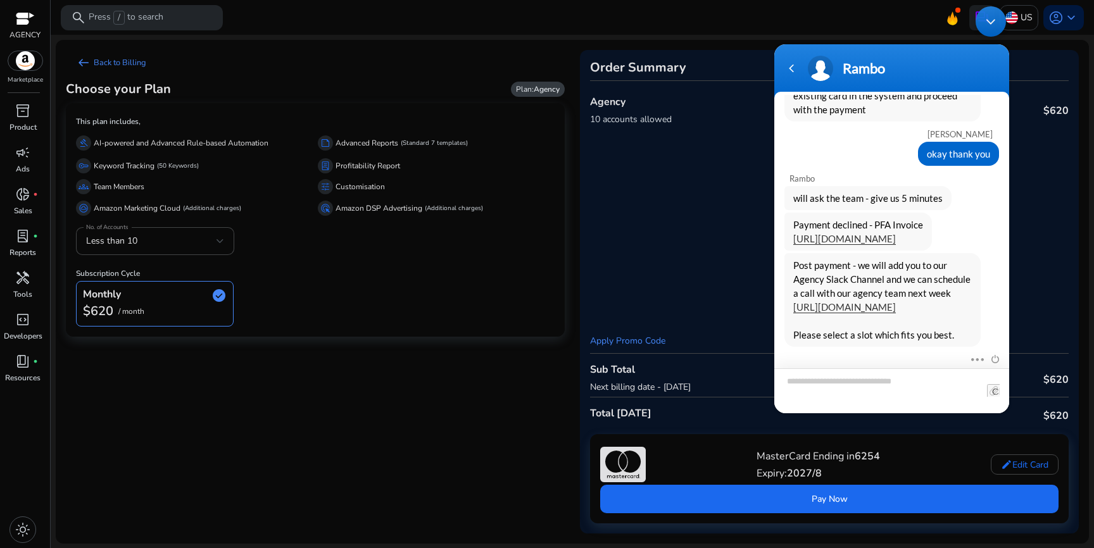
click at [841, 386] on textarea "Type your message and hit 'Enter'" at bounding box center [892, 391] width 235 height 45
click at [872, 308] on link "[URL][DOMAIN_NAME]" at bounding box center [845, 306] width 103 height 11
click at [843, 381] on textarea "Type your message and hit 'Enter'" at bounding box center [892, 391] width 235 height 45
type textarea "**********"
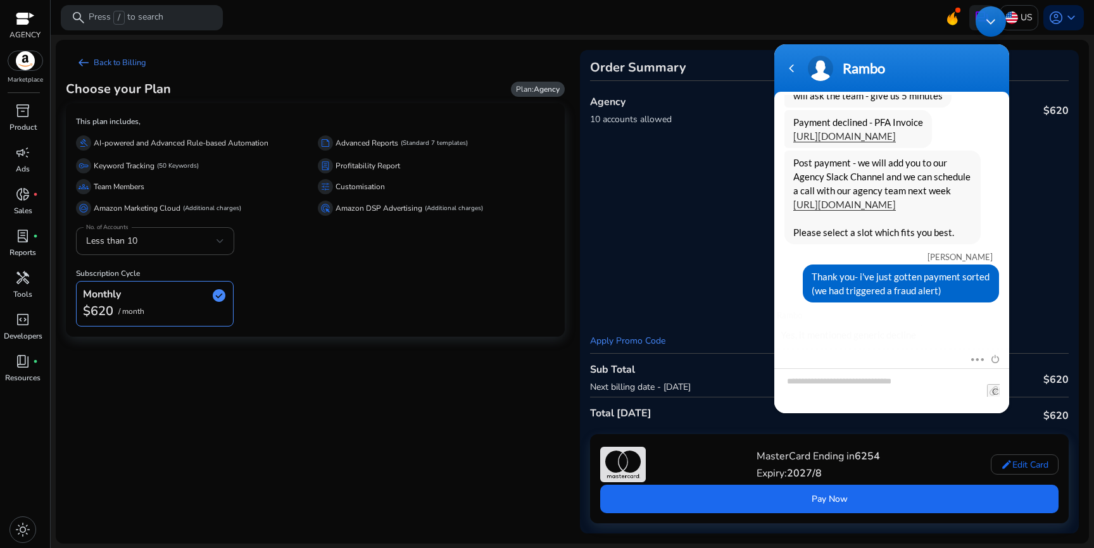
scroll to position [1248, 0]
type textarea "**********"
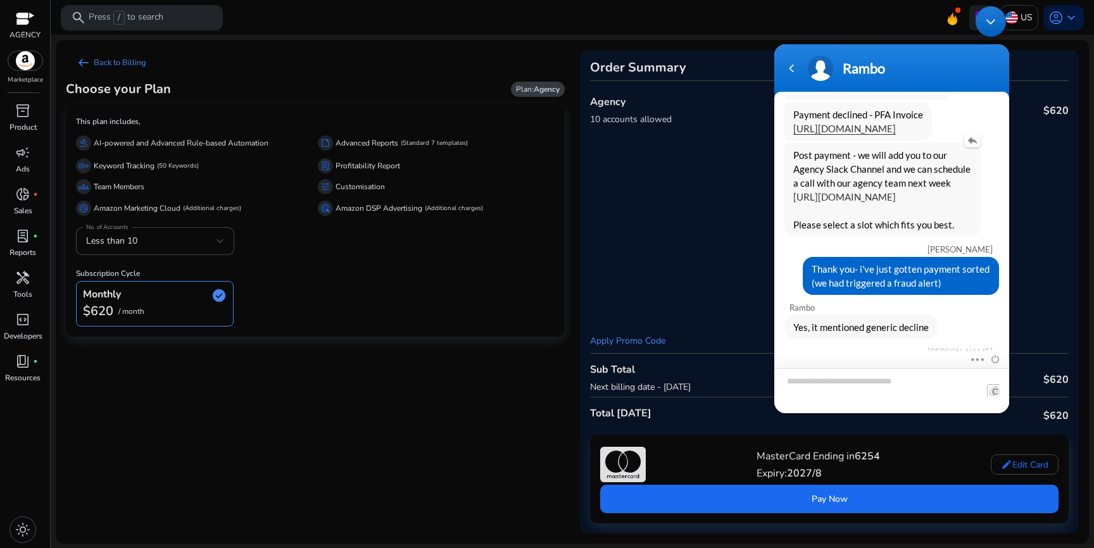
scroll to position [1153, 0]
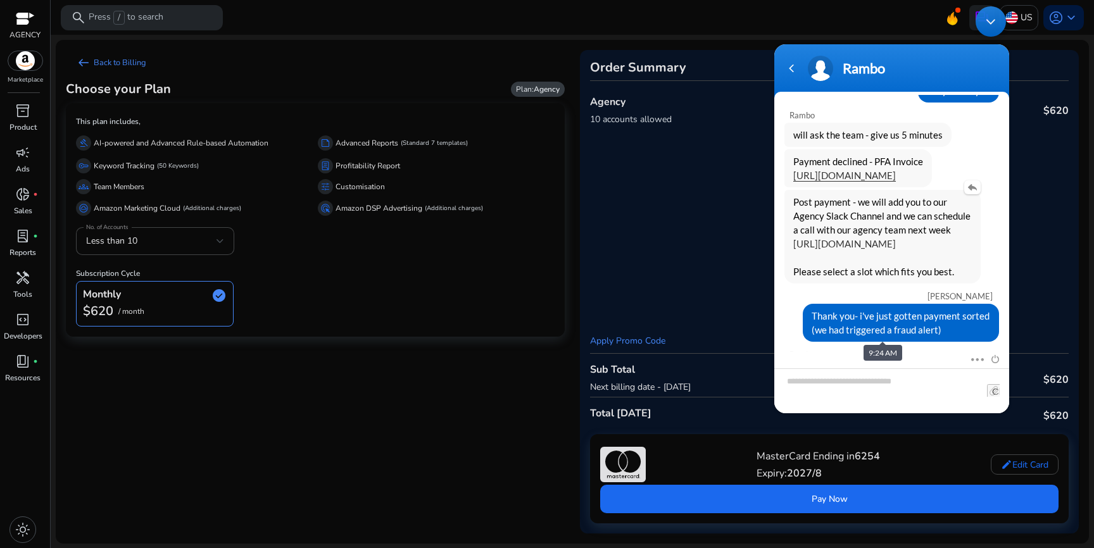
click at [896, 250] on link "[URL][DOMAIN_NAME]" at bounding box center [845, 243] width 103 height 11
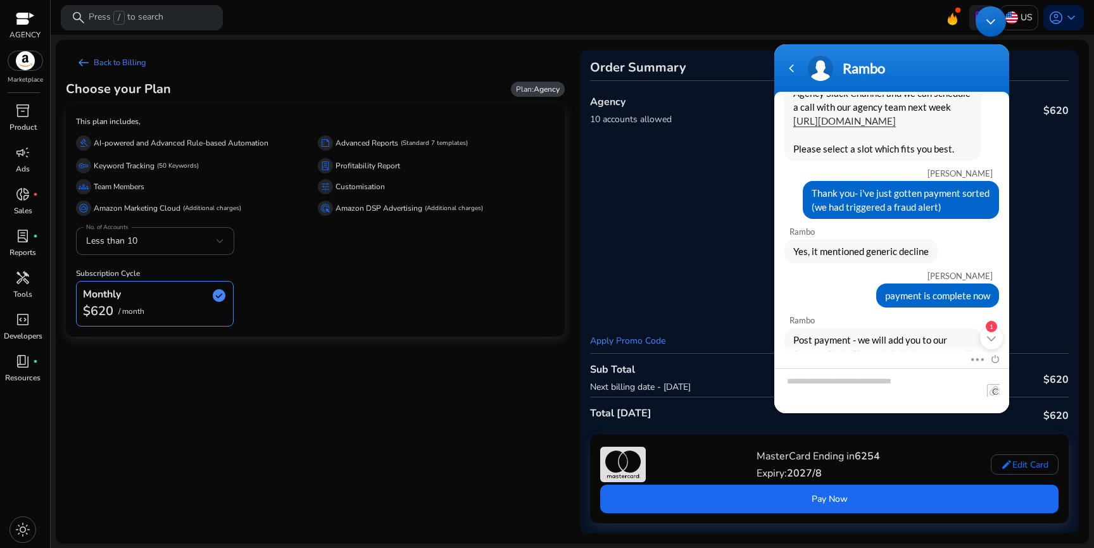
scroll to position [1407, 0]
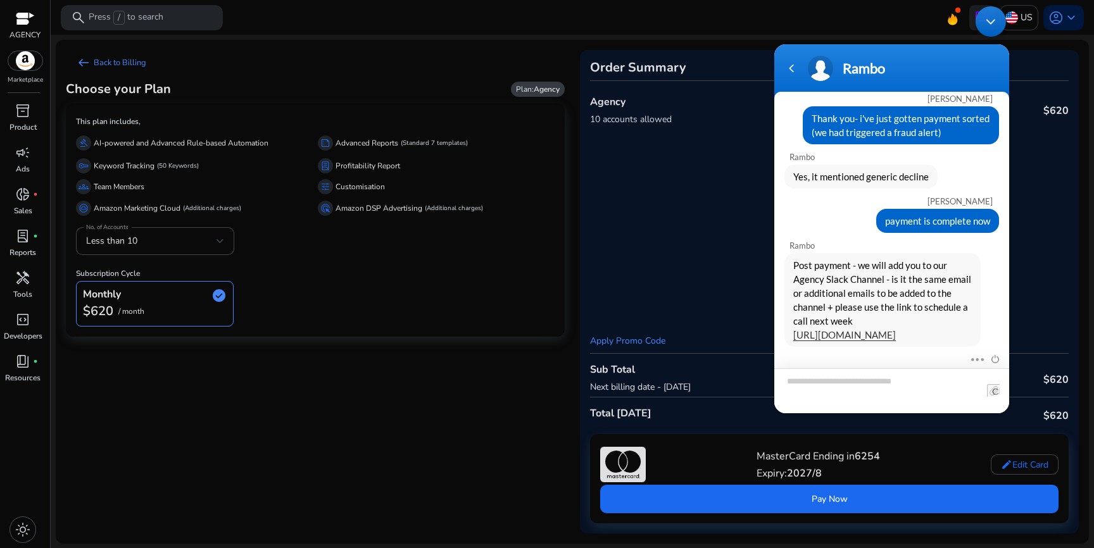
click at [865, 387] on textarea "Type your message and hit 'Enter'" at bounding box center [892, 391] width 235 height 45
type textarea "**********"
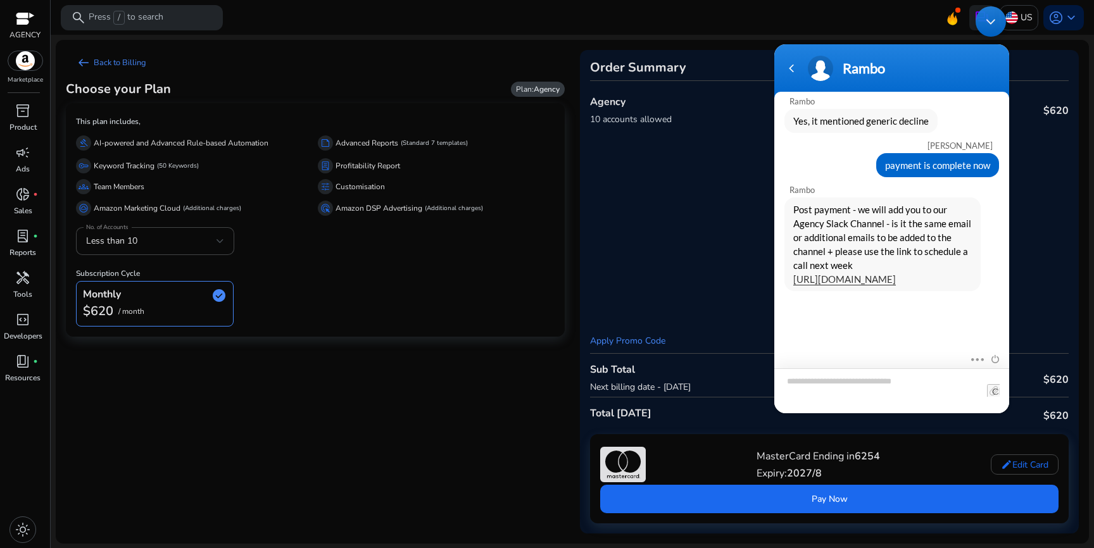
scroll to position [1465, 0]
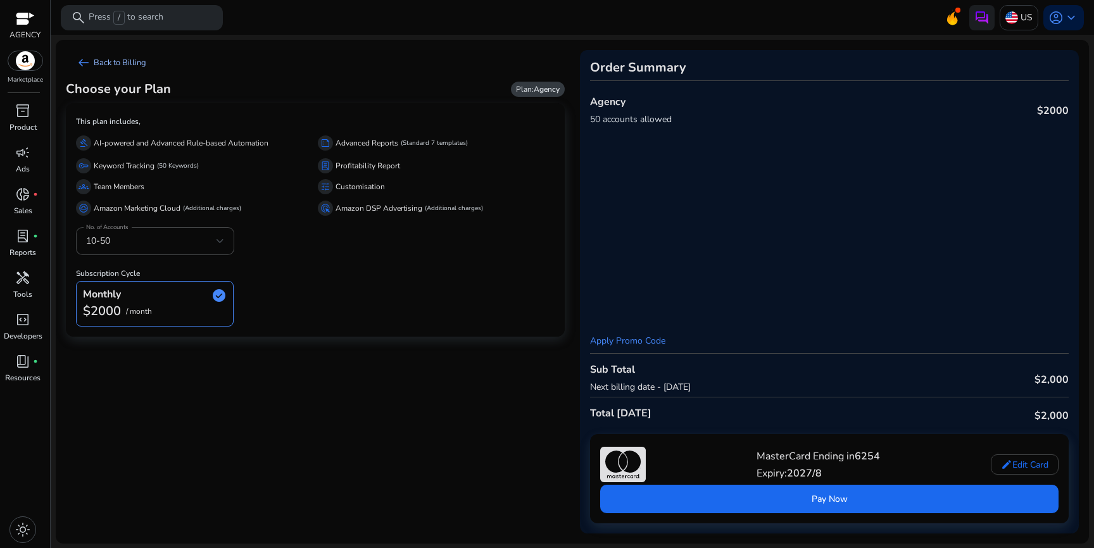
click at [113, 53] on link "arrow_left_alt Back to Billing" at bounding box center [111, 62] width 91 height 25
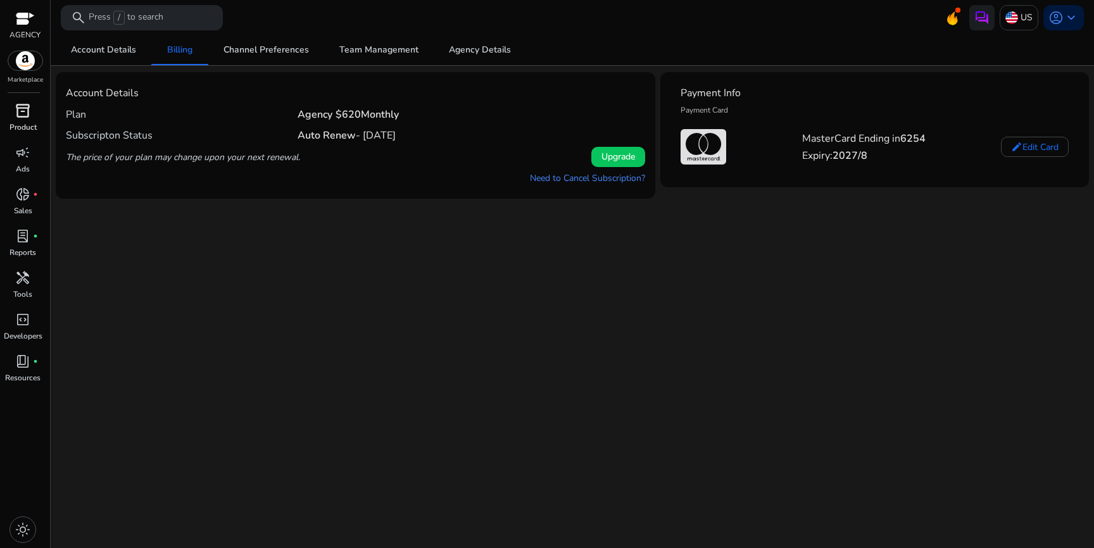
click at [22, 113] on span "inventory_2" at bounding box center [22, 110] width 15 height 15
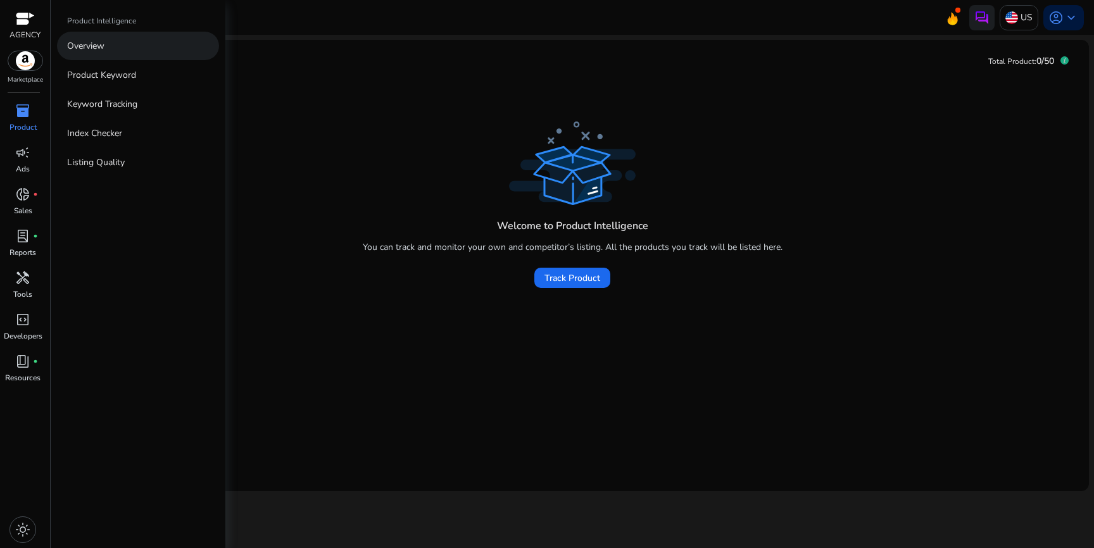
click at [119, 53] on link "Overview" at bounding box center [138, 46] width 162 height 29
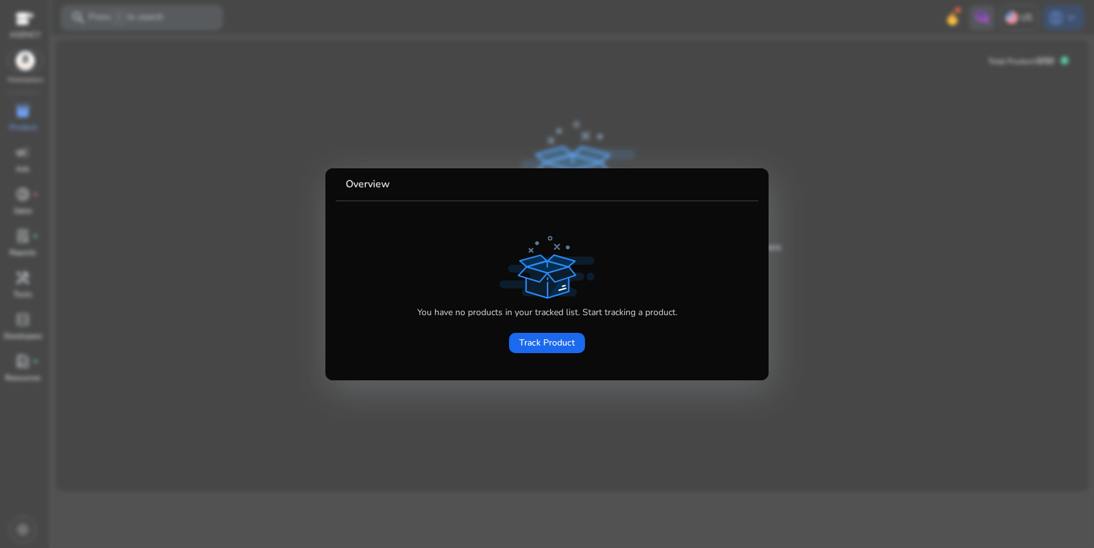
click at [234, 200] on div at bounding box center [547, 274] width 1094 height 548
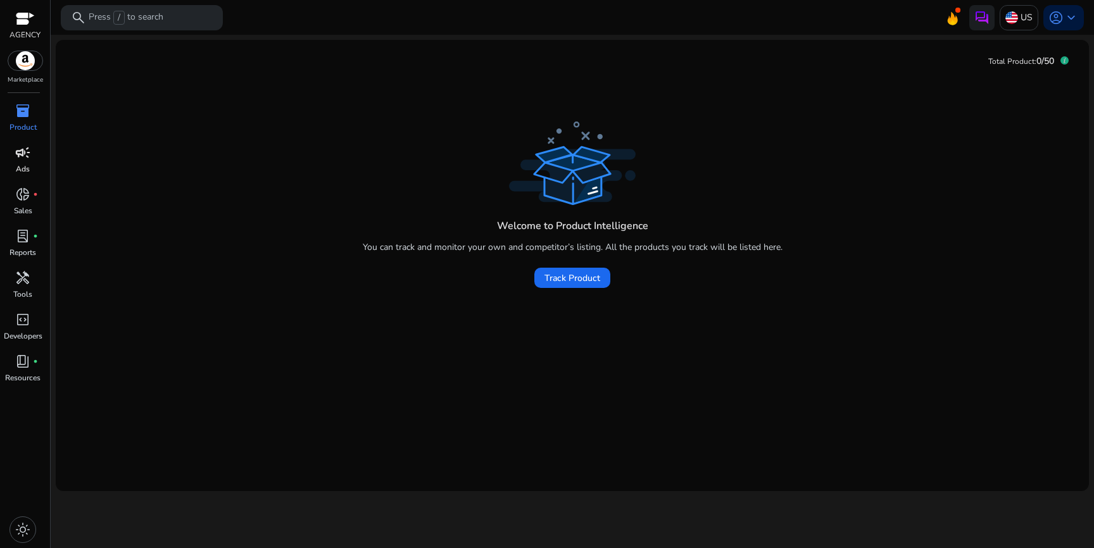
click at [19, 164] on p "Ads" at bounding box center [23, 168] width 14 height 11
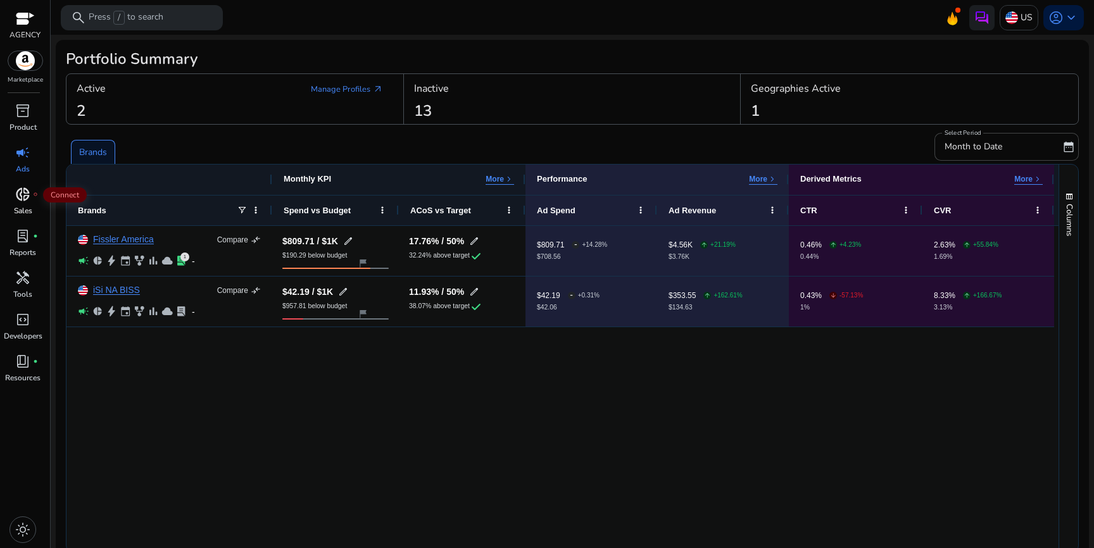
click at [18, 194] on span "donut_small" at bounding box center [22, 194] width 15 height 15
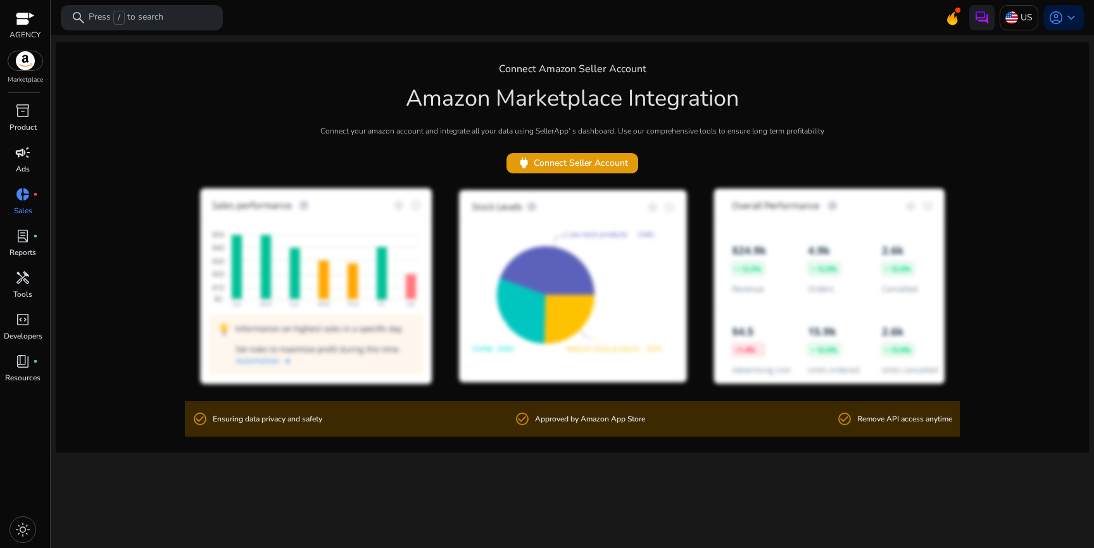
click at [25, 151] on span "campaign" at bounding box center [22, 152] width 15 height 15
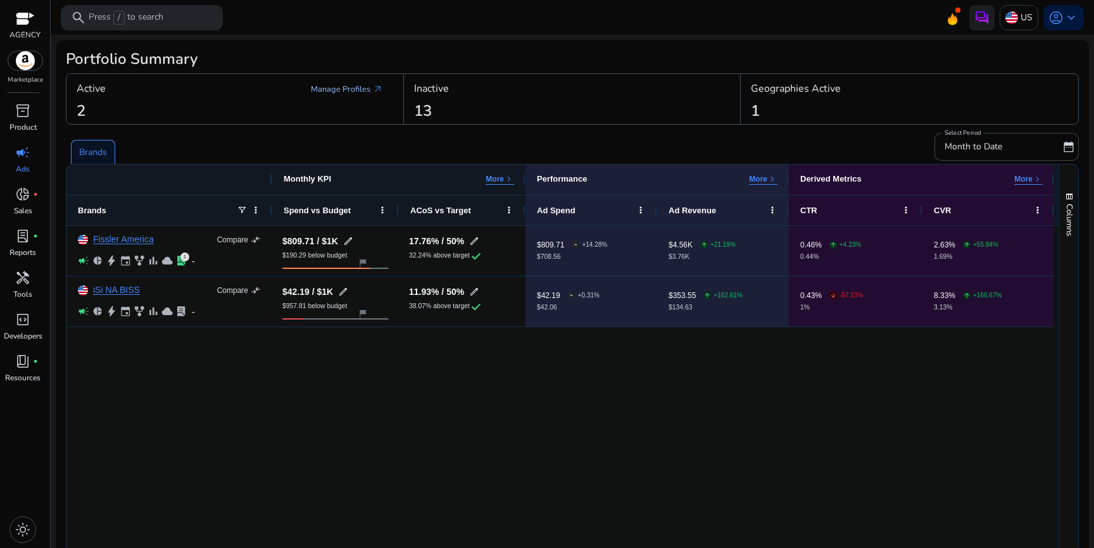
click at [331, 91] on link "Manage Profiles arrow_outward" at bounding box center [347, 89] width 92 height 23
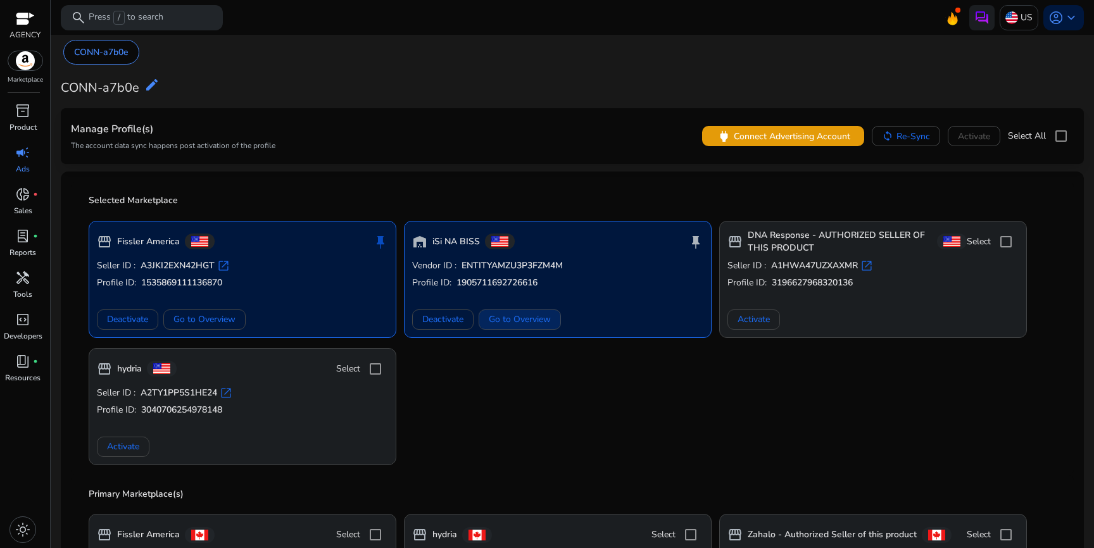
click at [520, 320] on span "Go to Overview" at bounding box center [520, 319] width 62 height 13
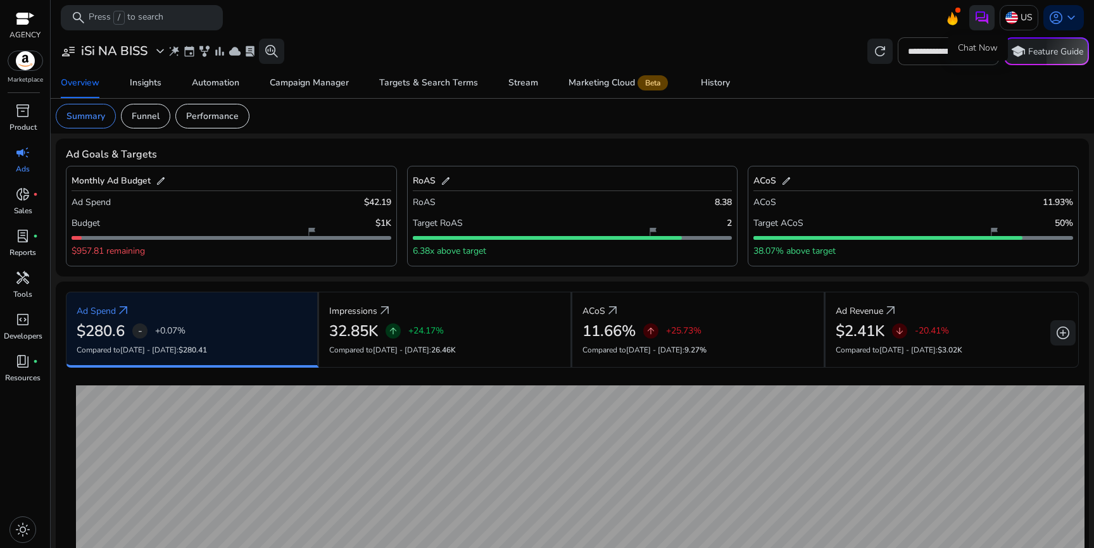
click at [977, 20] on img at bounding box center [982, 17] width 15 height 15
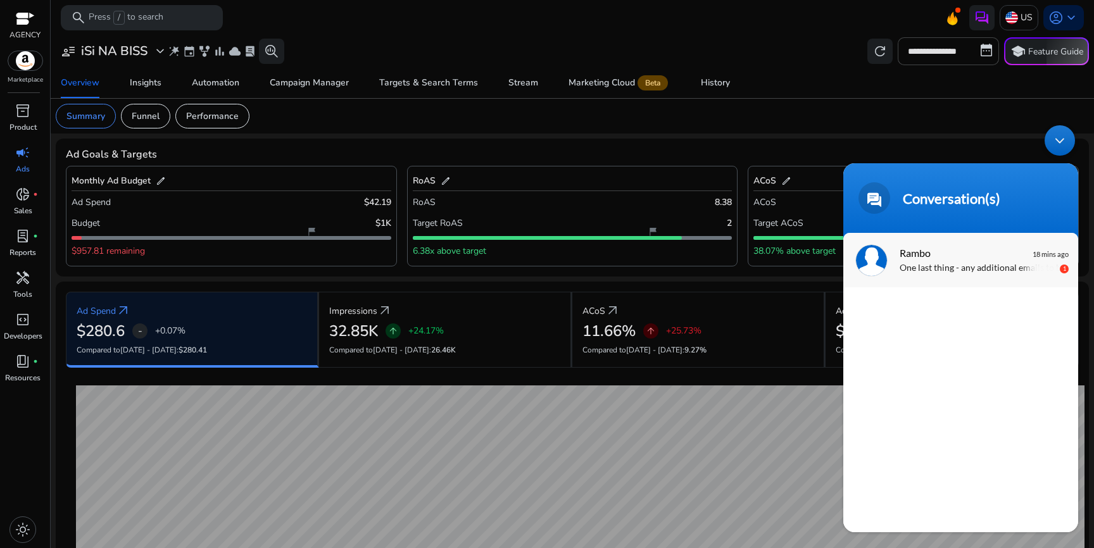
click at [950, 257] on span "Rambo" at bounding box center [960, 252] width 120 height 17
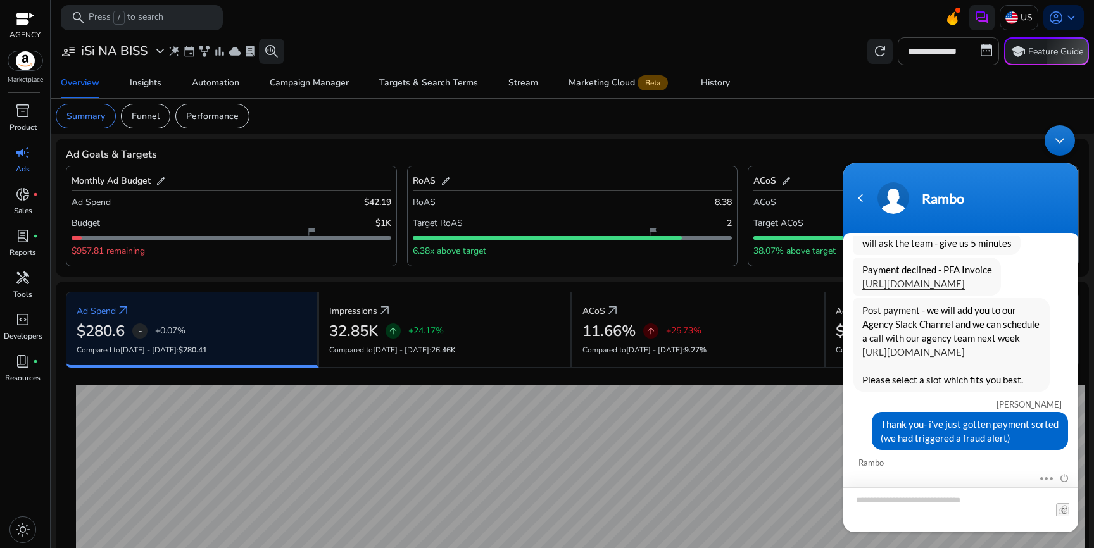
scroll to position [1545, 0]
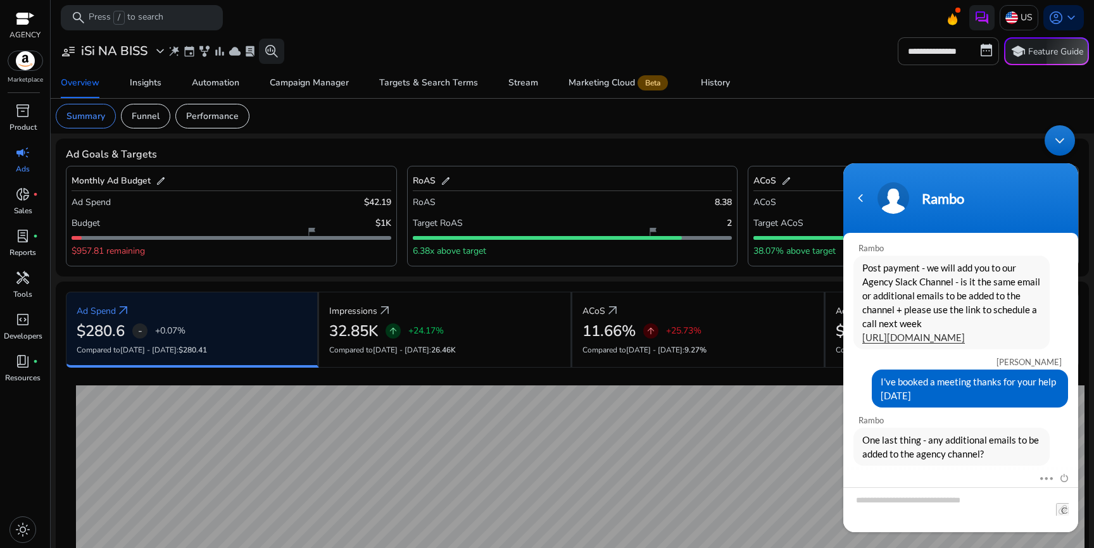
click at [498, 20] on mat-toolbar "search Press / to search US account_circle keyboard_arrow_down" at bounding box center [573, 17] width 1044 height 35
click at [27, 191] on span "donut_small" at bounding box center [22, 194] width 15 height 15
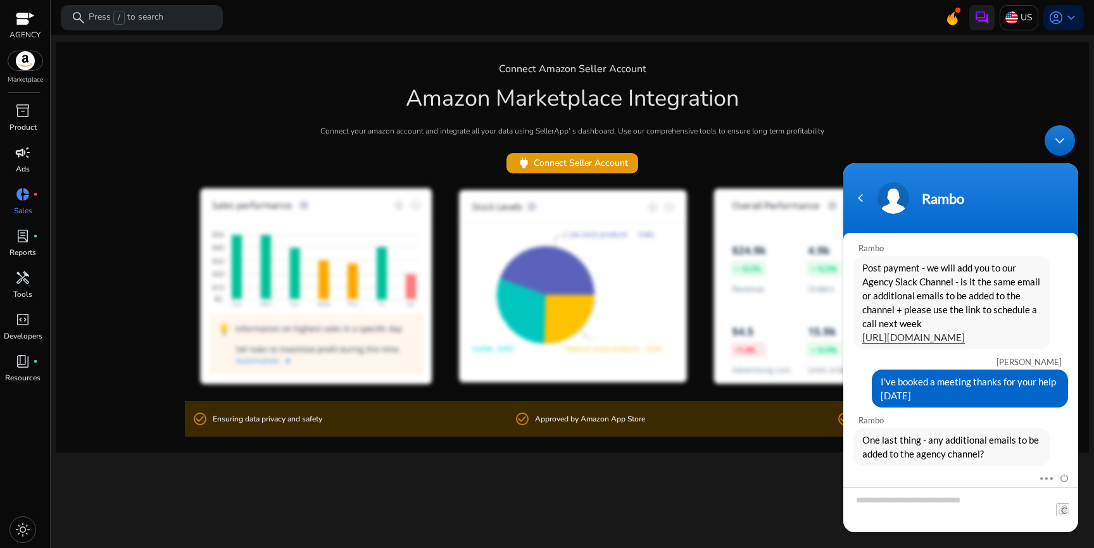
click at [23, 158] on span "campaign" at bounding box center [22, 152] width 15 height 15
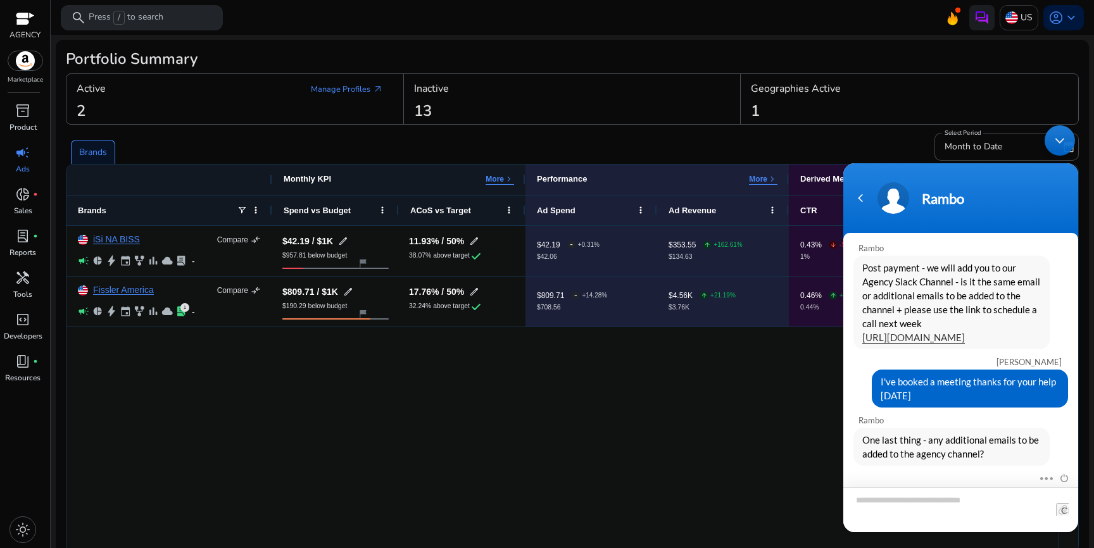
click at [885, 507] on textarea "Type your message and hit 'Enter'" at bounding box center [961, 510] width 235 height 45
type textarea "**********"
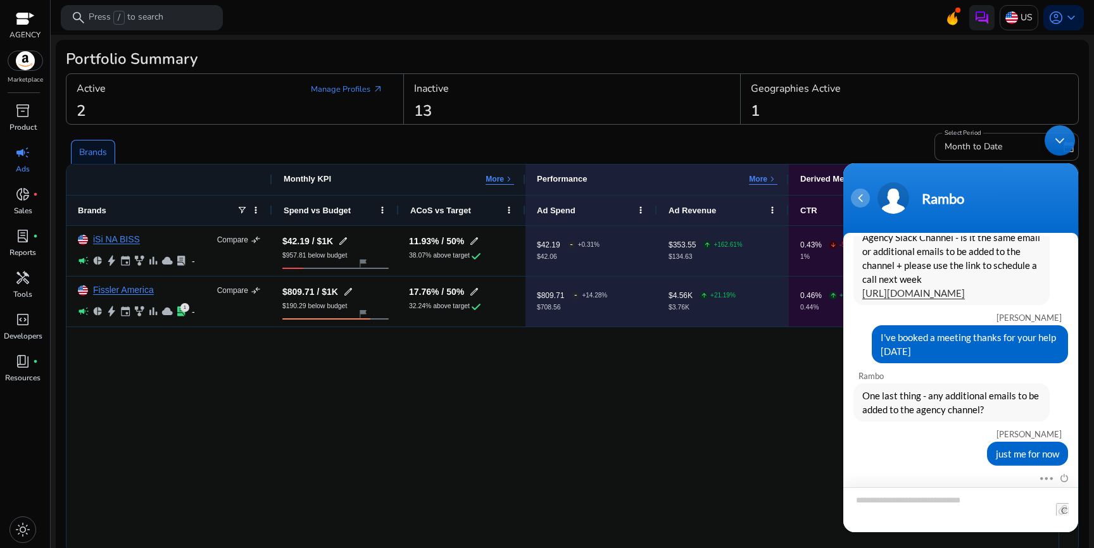
click at [852, 198] on div "Navigation go back" at bounding box center [860, 198] width 19 height 19
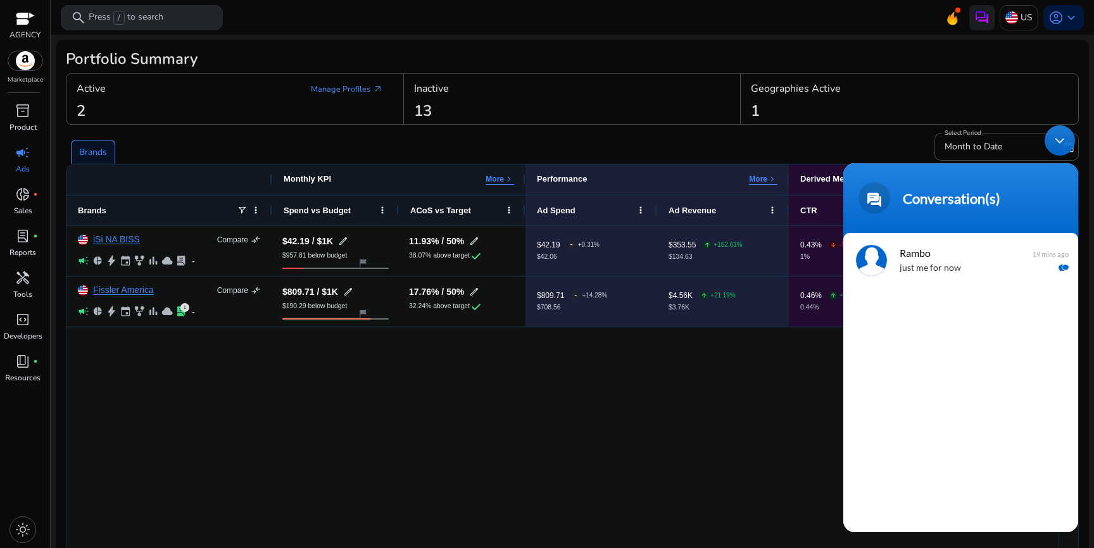
click at [641, 432] on div "iSi NA BISS Compare compare_arrows campaign pie_chart bolt event family_history…" at bounding box center [563, 389] width 992 height 327
click at [9, 235] on div "lab_profile fiber_manual_record" at bounding box center [22, 236] width 35 height 20
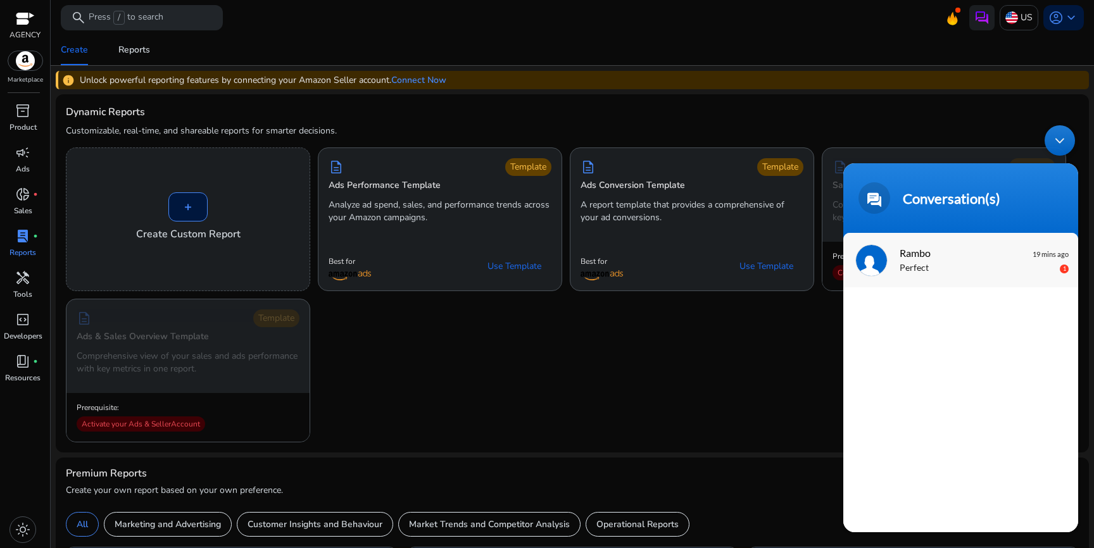
click at [915, 263] on p "Perfect" at bounding box center [980, 269] width 160 height 15
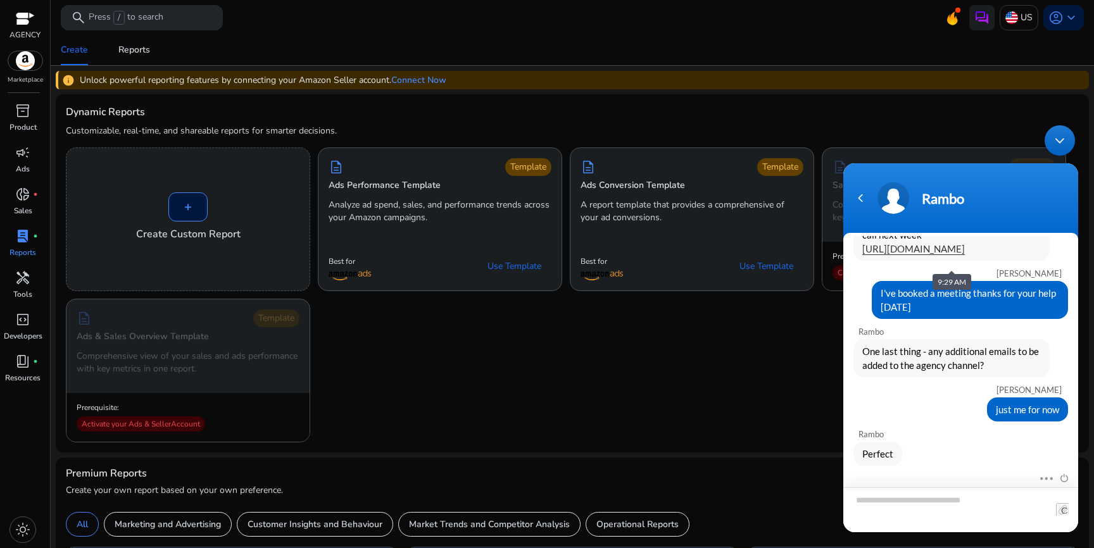
scroll to position [1634, 0]
click at [1055, 147] on div "Minimize live chat window" at bounding box center [1060, 140] width 30 height 30
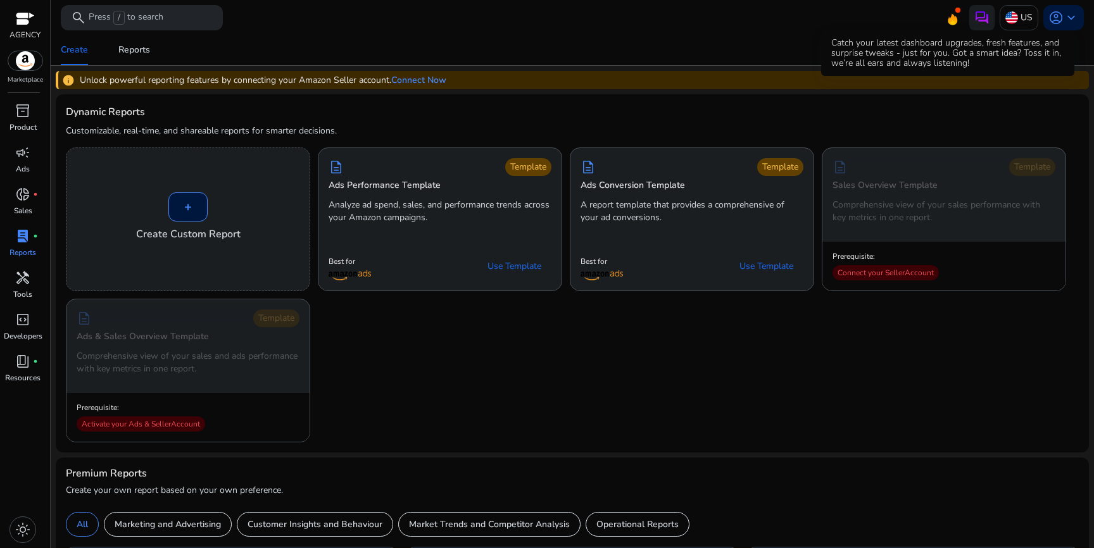
click at [948, 20] on icon at bounding box center [953, 19] width 10 height 11
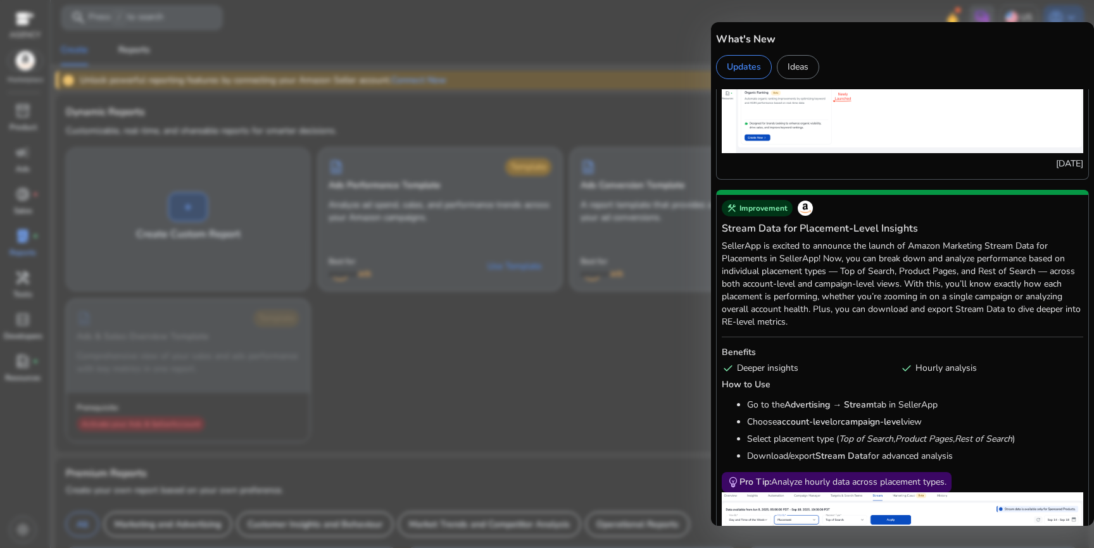
scroll to position [535, 0]
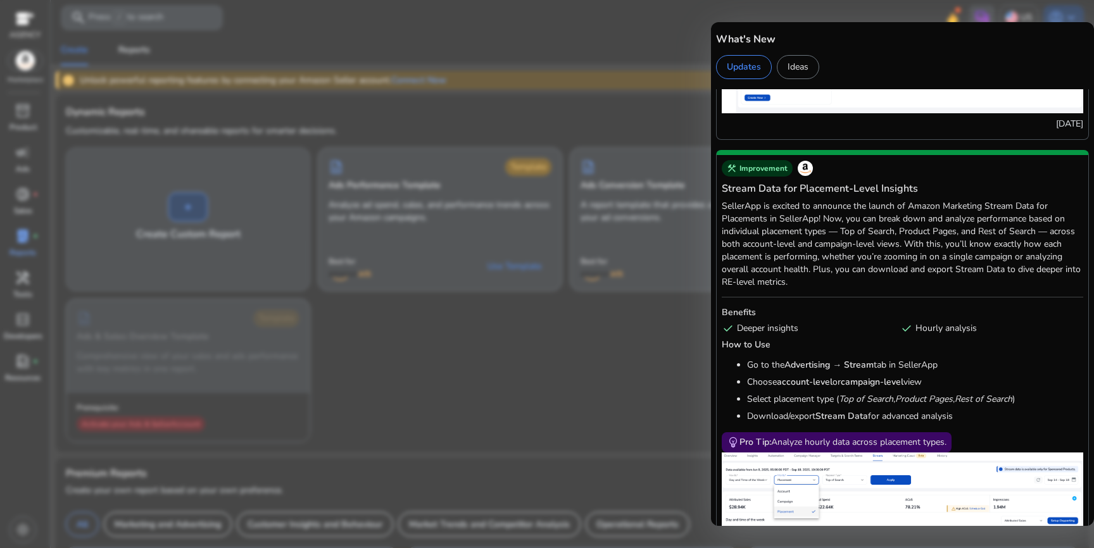
click at [634, 77] on div at bounding box center [547, 274] width 1094 height 548
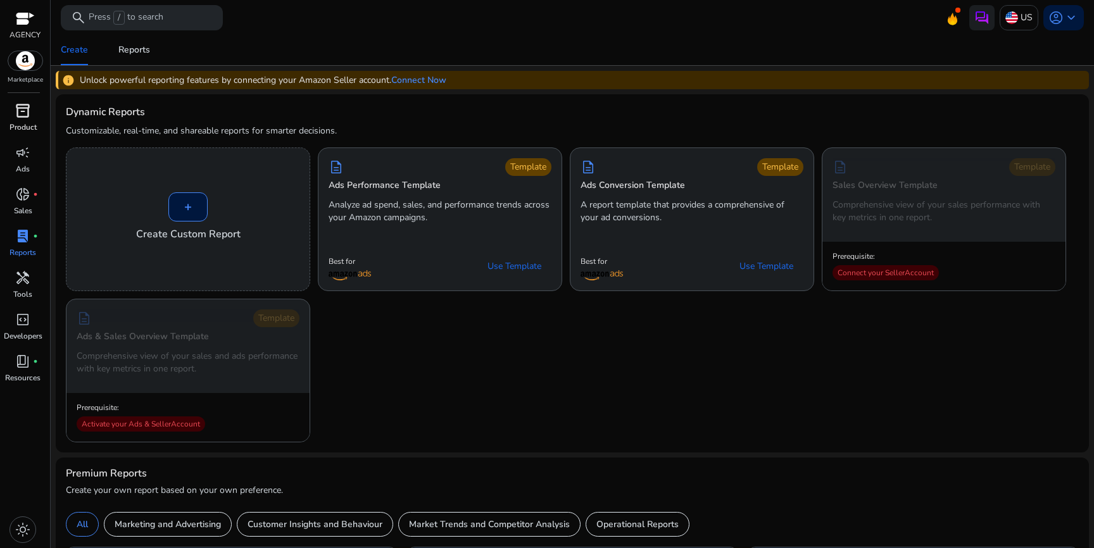
click at [18, 118] on span "inventory_2" at bounding box center [22, 110] width 15 height 15
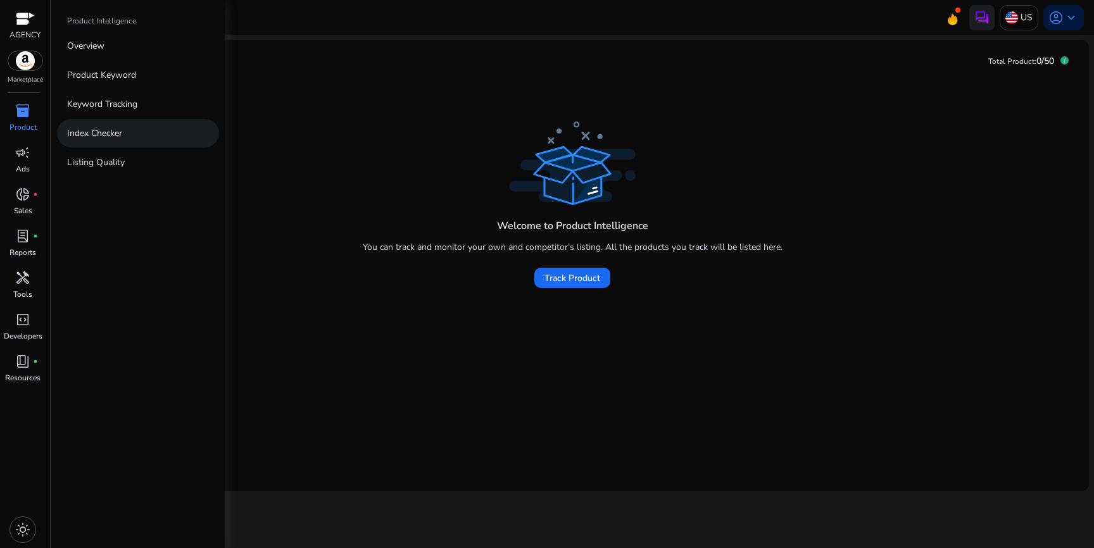
click at [101, 132] on p "Index Checker" at bounding box center [94, 133] width 55 height 13
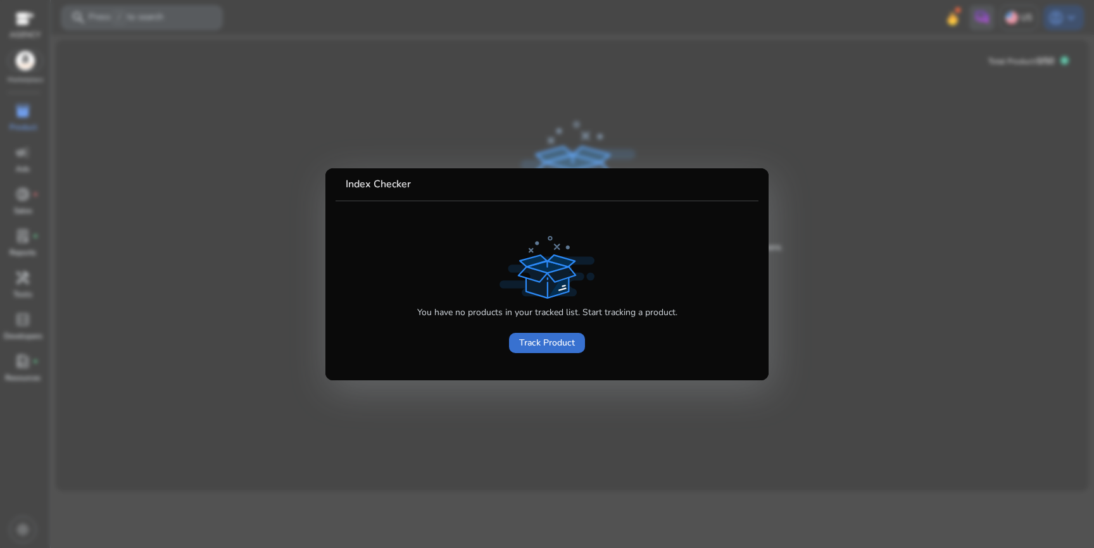
click at [559, 343] on span "Track Product" at bounding box center [547, 342] width 56 height 13
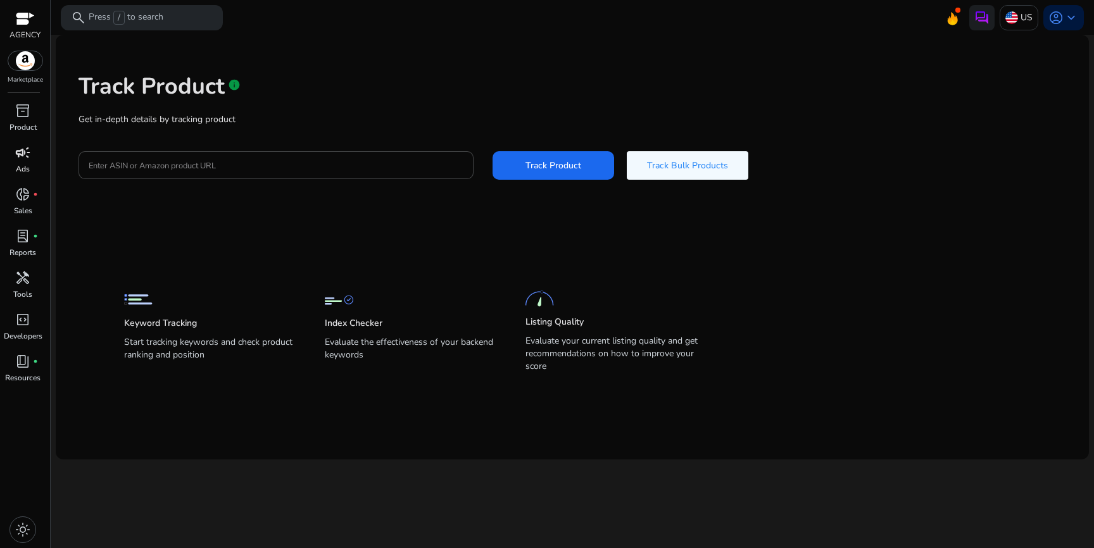
click at [23, 156] on span "campaign" at bounding box center [22, 152] width 15 height 15
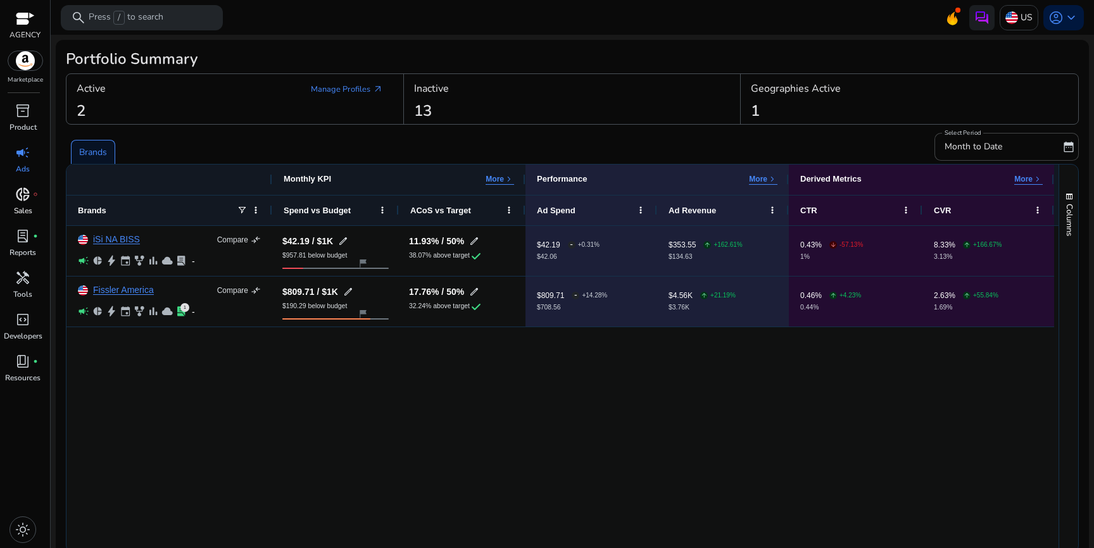
click at [24, 200] on span "donut_small" at bounding box center [22, 194] width 15 height 15
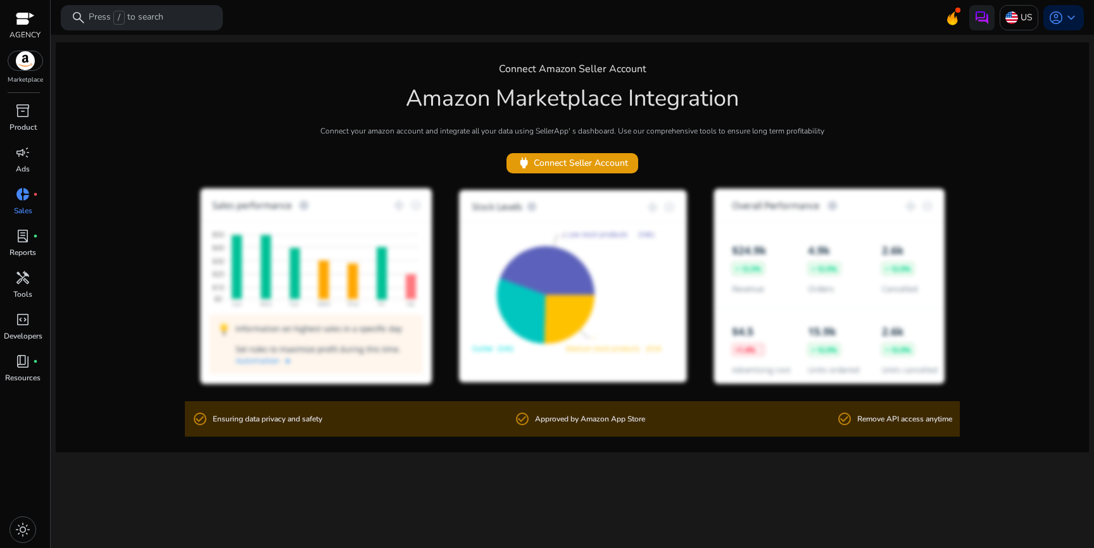
click at [25, 224] on link "donut_small fiber_manual_record Sales" at bounding box center [23, 205] width 46 height 42
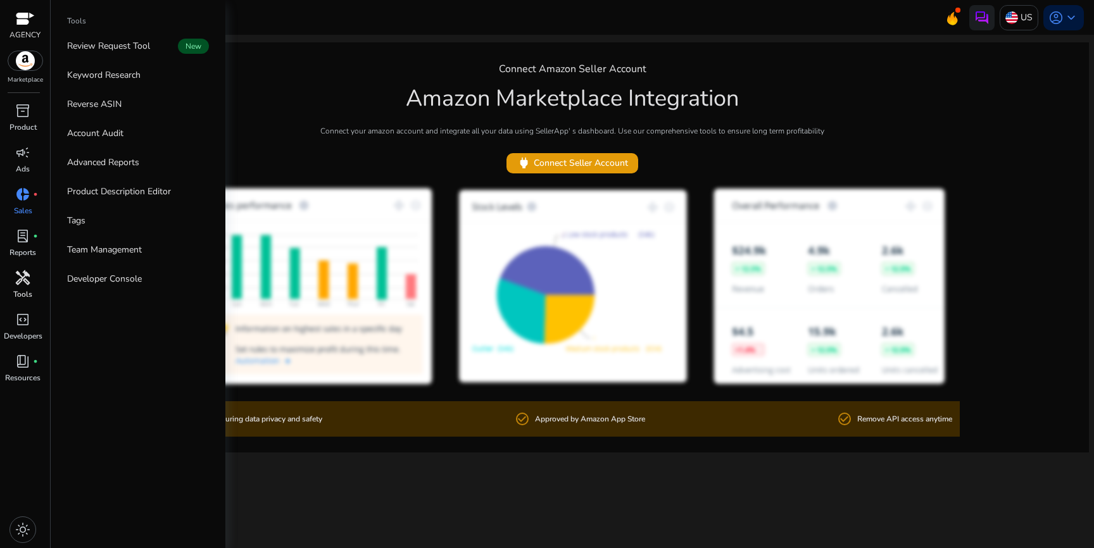
click at [19, 283] on span "handyman" at bounding box center [22, 277] width 15 height 15
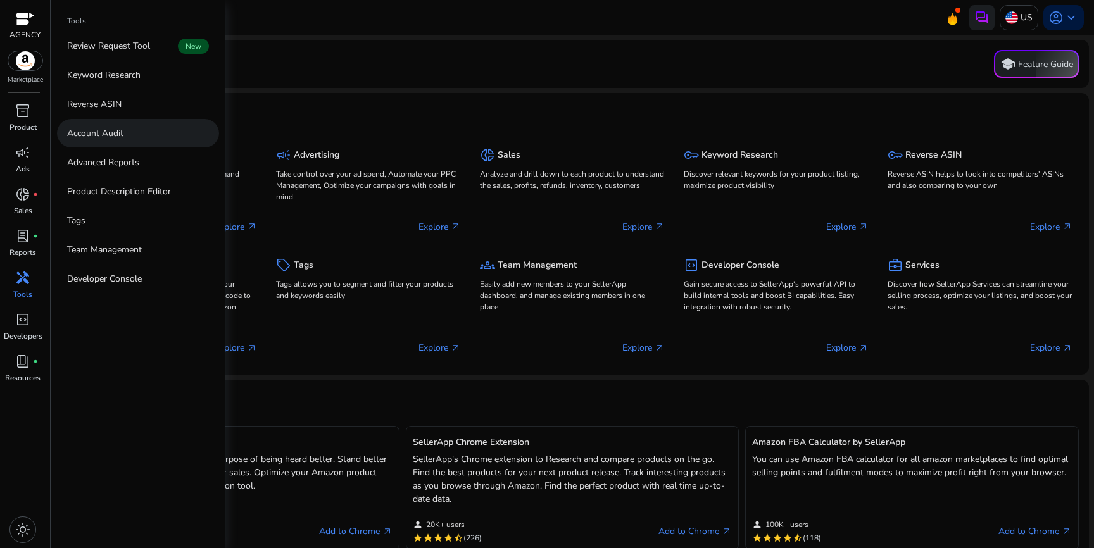
click at [157, 132] on link "Account Audit" at bounding box center [138, 133] width 162 height 29
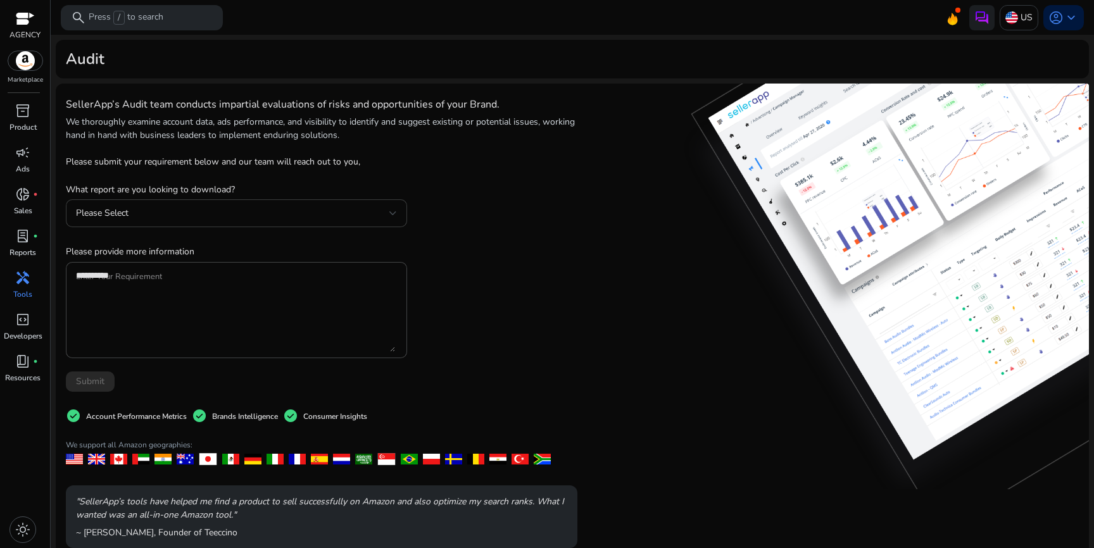
click at [343, 203] on div "Please Select" at bounding box center [236, 214] width 321 height 28
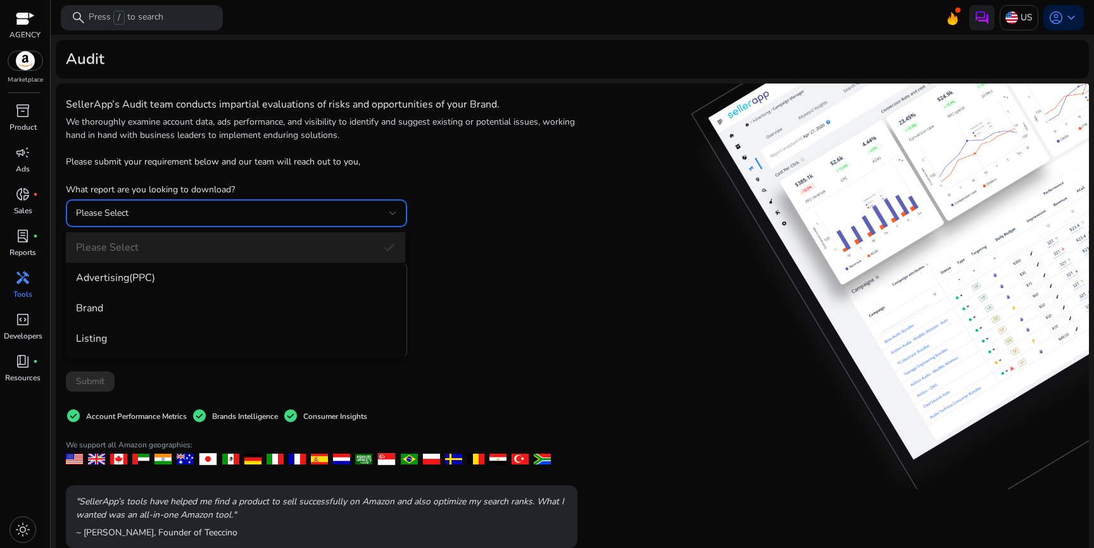
click at [529, 280] on div at bounding box center [547, 274] width 1094 height 548
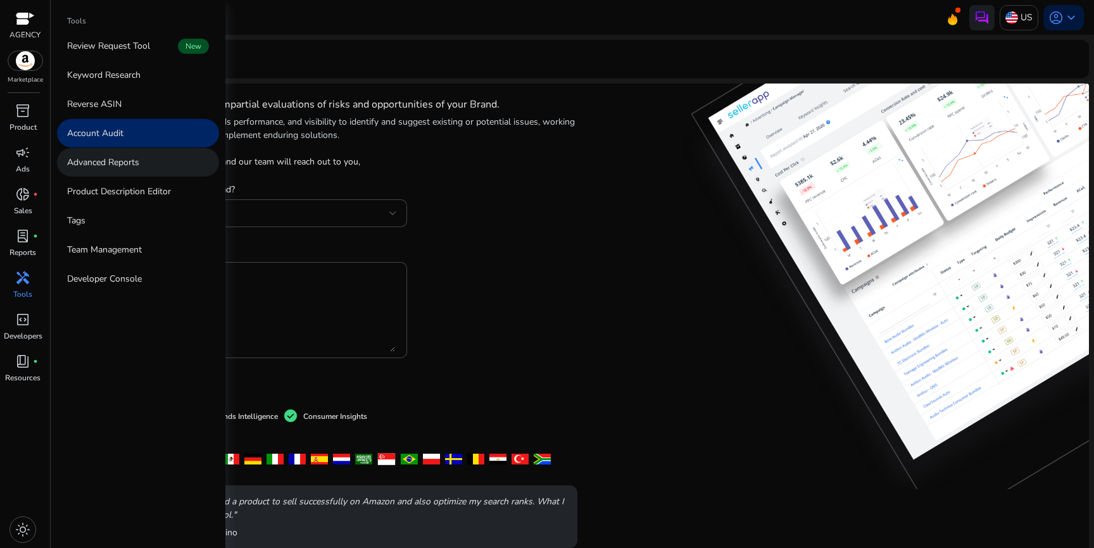
click at [99, 170] on link "Advanced Reports" at bounding box center [138, 162] width 162 height 29
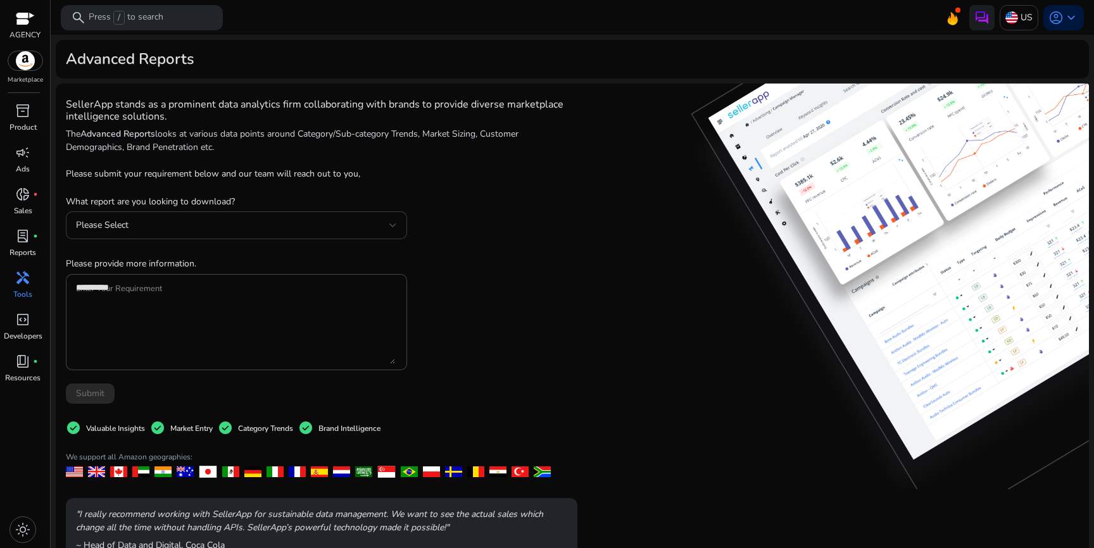
click at [91, 227] on span "Please Select" at bounding box center [102, 225] width 53 height 12
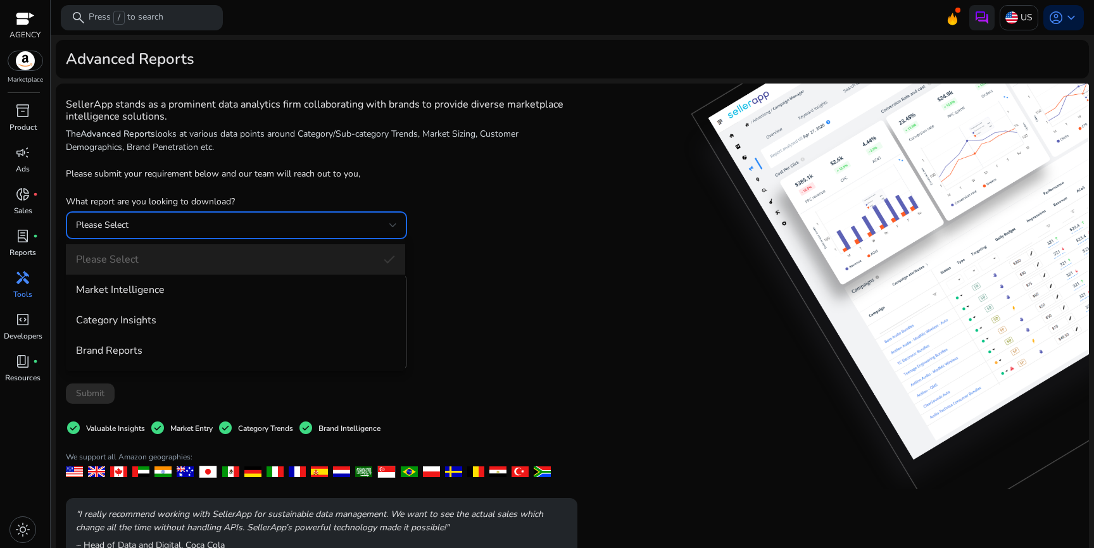
click at [143, 156] on div at bounding box center [547, 274] width 1094 height 548
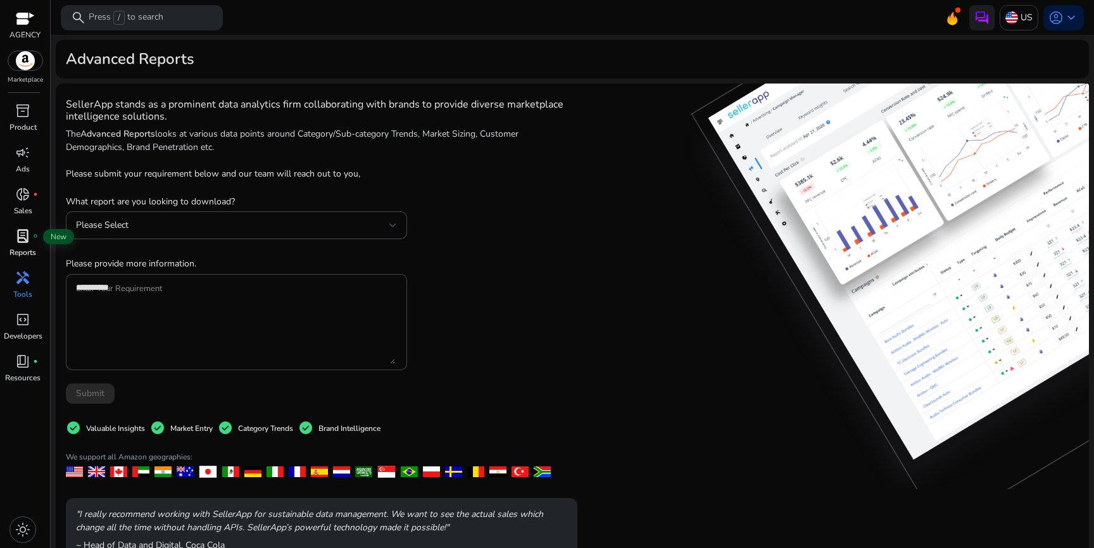
click at [25, 241] on span "lab_profile" at bounding box center [22, 236] width 15 height 15
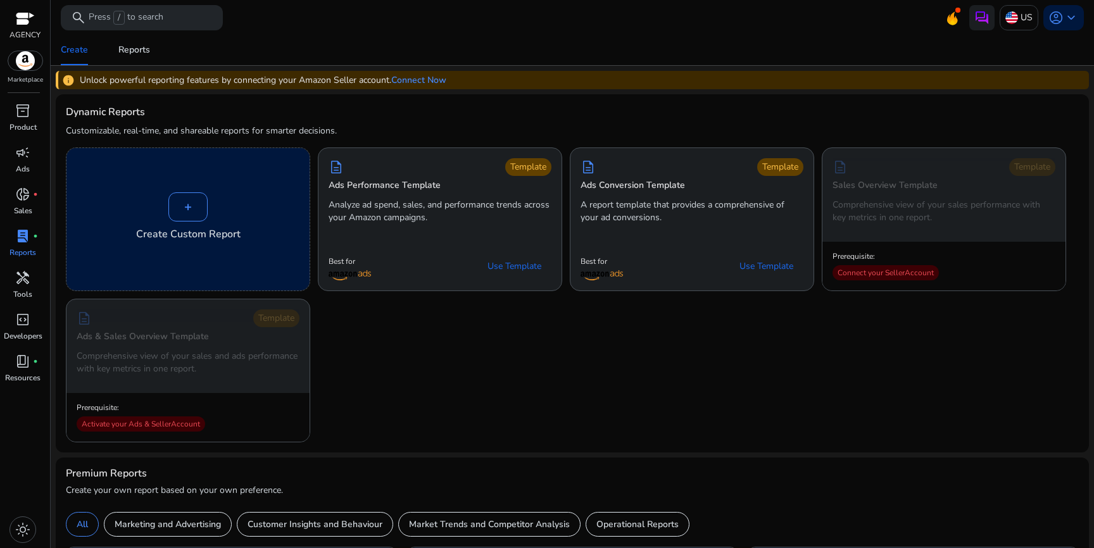
click at [189, 212] on div "+" at bounding box center [187, 207] width 39 height 29
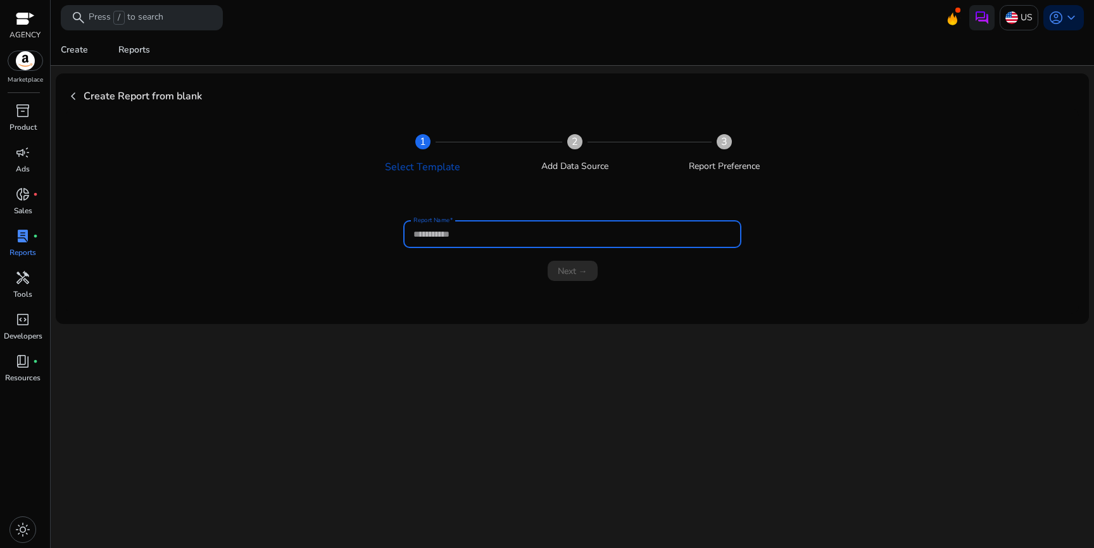
click at [450, 238] on input "Report Name" at bounding box center [573, 234] width 319 height 14
type input "*"
click at [25, 19] on div at bounding box center [25, 20] width 19 height 15
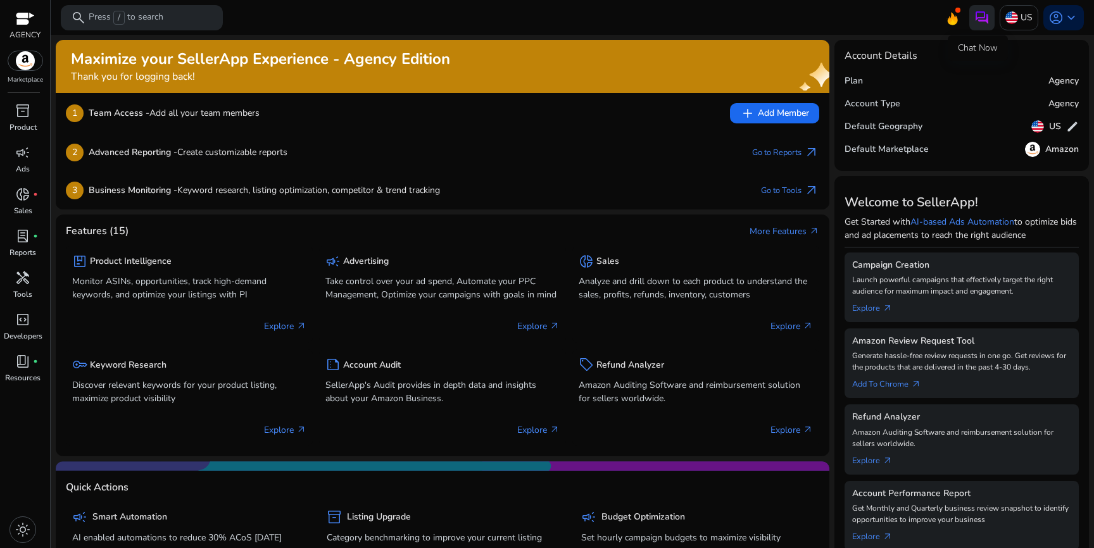
click at [975, 15] on img at bounding box center [982, 17] width 15 height 15
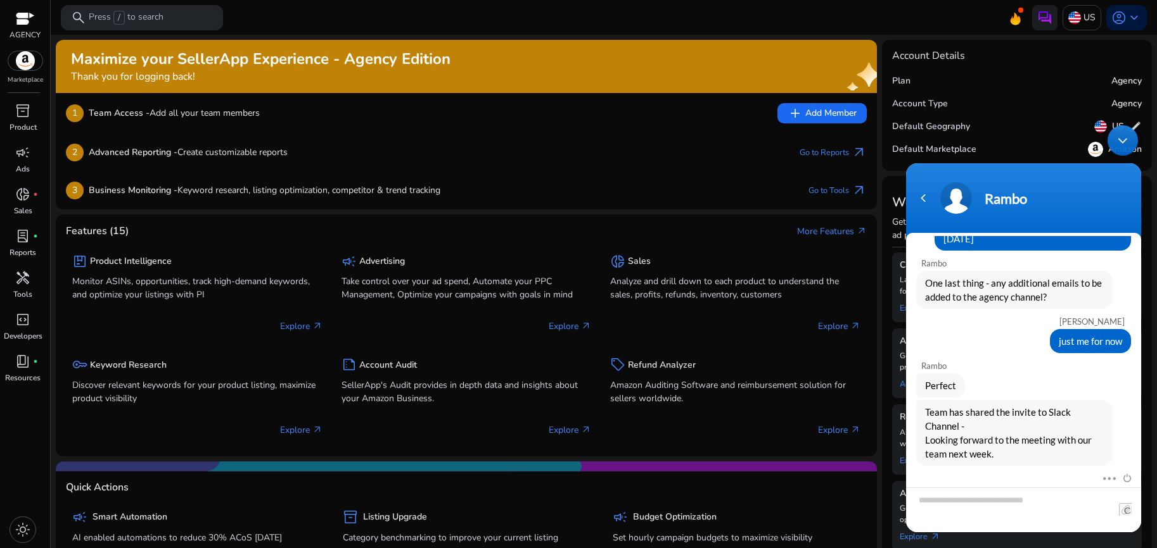
scroll to position [1703, 0]
click at [992, 505] on textarea "Type your message and hit 'Enter'" at bounding box center [1023, 510] width 235 height 45
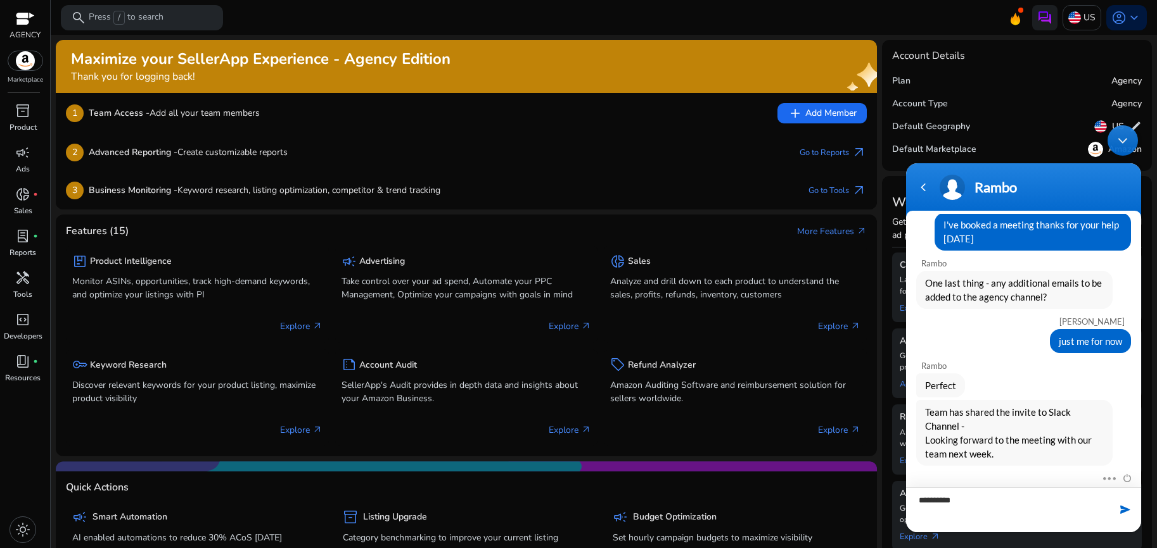
scroll to position [1680, 0]
drag, startPoint x: 965, startPoint y: 498, endPoint x: 907, endPoint y: 498, distance: 58.3
click at [907, 498] on textarea "*********" at bounding box center [1023, 510] width 235 height 45
type textarea "**********"
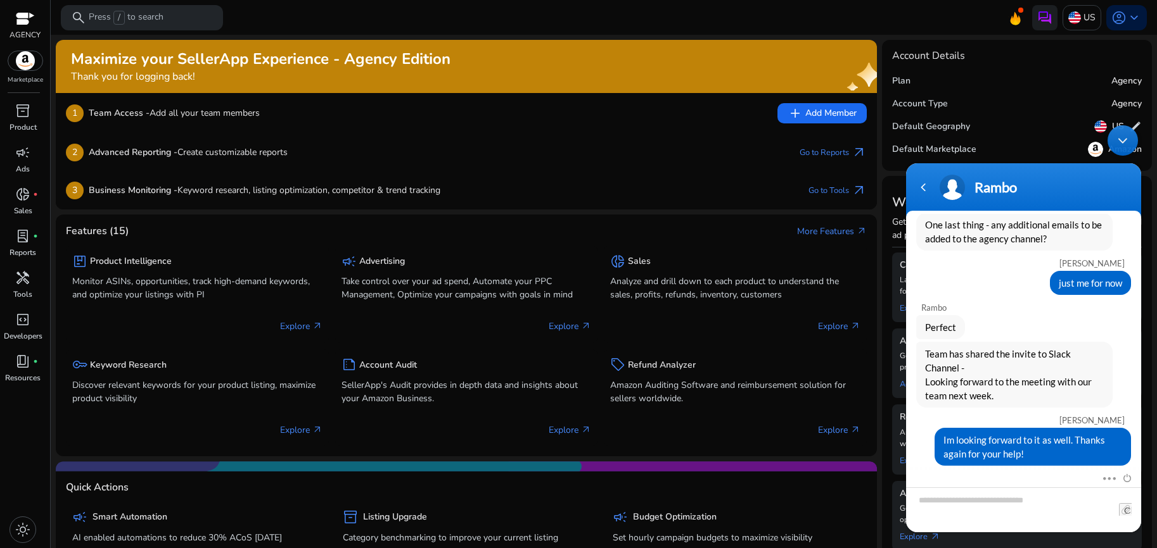
click at [724, 193] on div "3 Business Monitoring - Keyword research, listing optimization, competitor & tr…" at bounding box center [466, 191] width 801 height 18
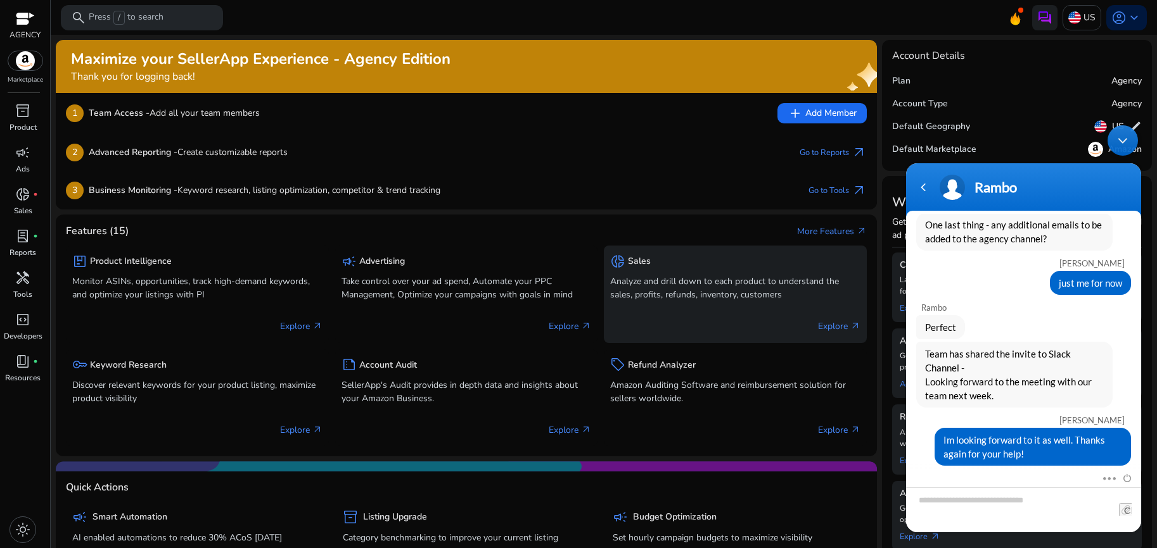
click at [701, 250] on div "donut_small Sales Analyze and drill down to each product to understand the sale…" at bounding box center [735, 295] width 263 height 98
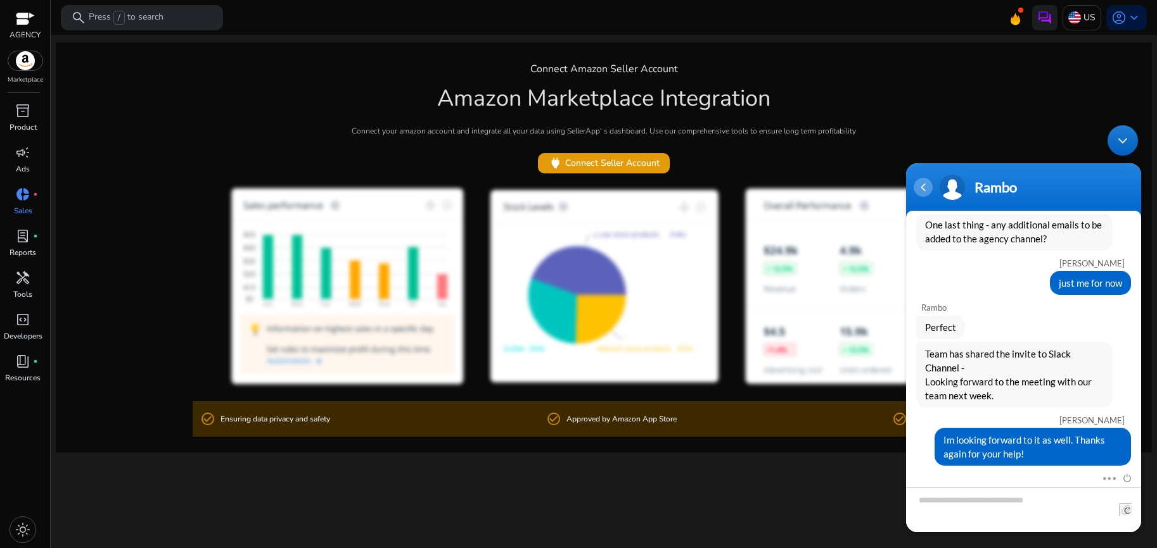
click at [927, 189] on div "Navigation go back" at bounding box center [922, 187] width 19 height 19
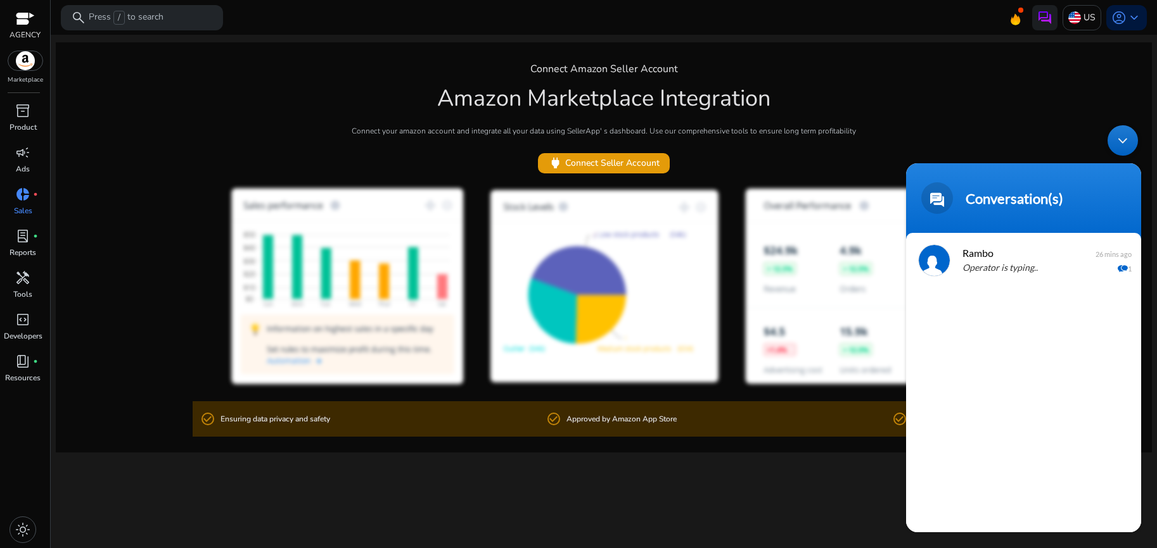
click at [1094, 138] on div "Minimize live chat window" at bounding box center [1122, 140] width 30 height 30
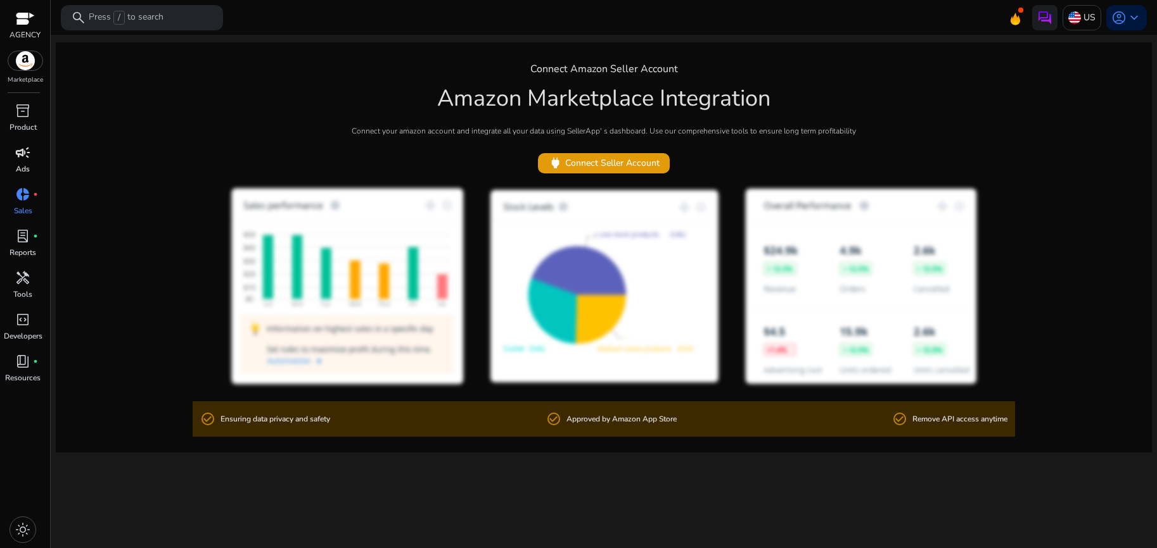
click at [16, 155] on span "campaign" at bounding box center [22, 152] width 15 height 15
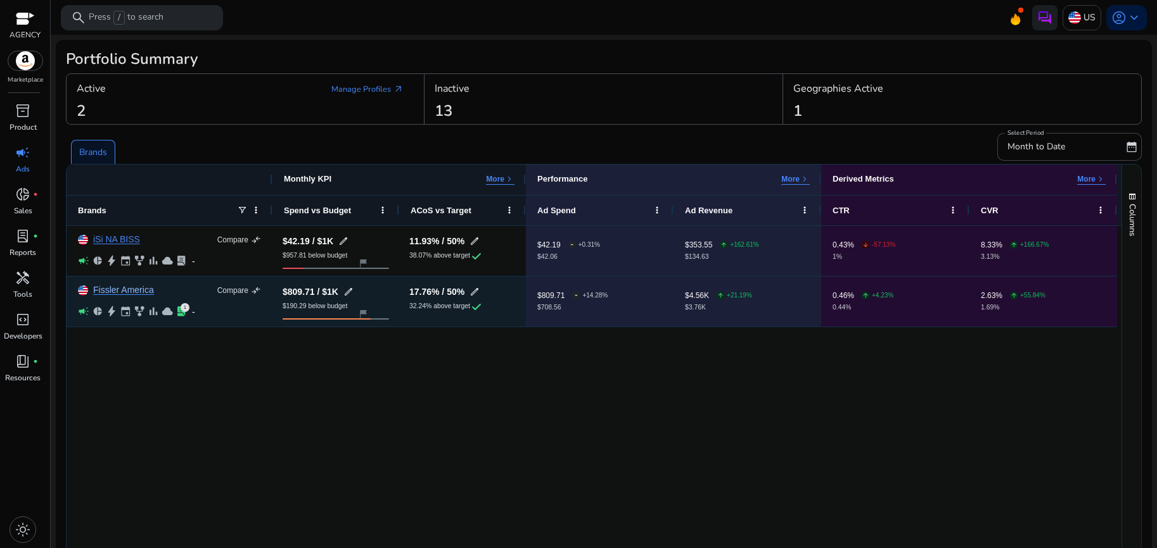
click at [134, 289] on link "Fissler America" at bounding box center [123, 291] width 61 height 10
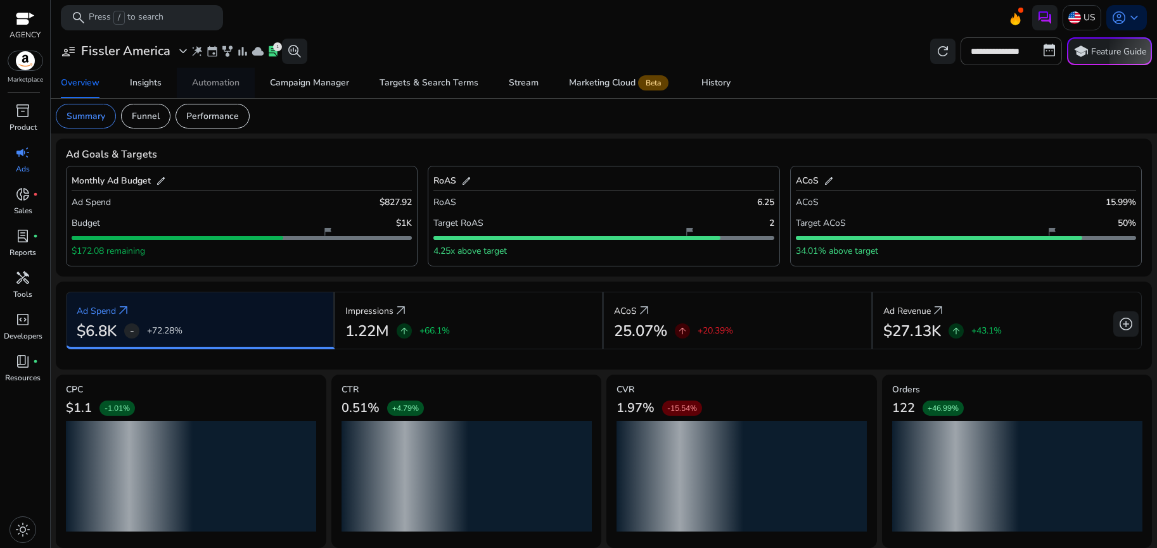
click at [205, 81] on div "Automation" at bounding box center [216, 83] width 48 height 9
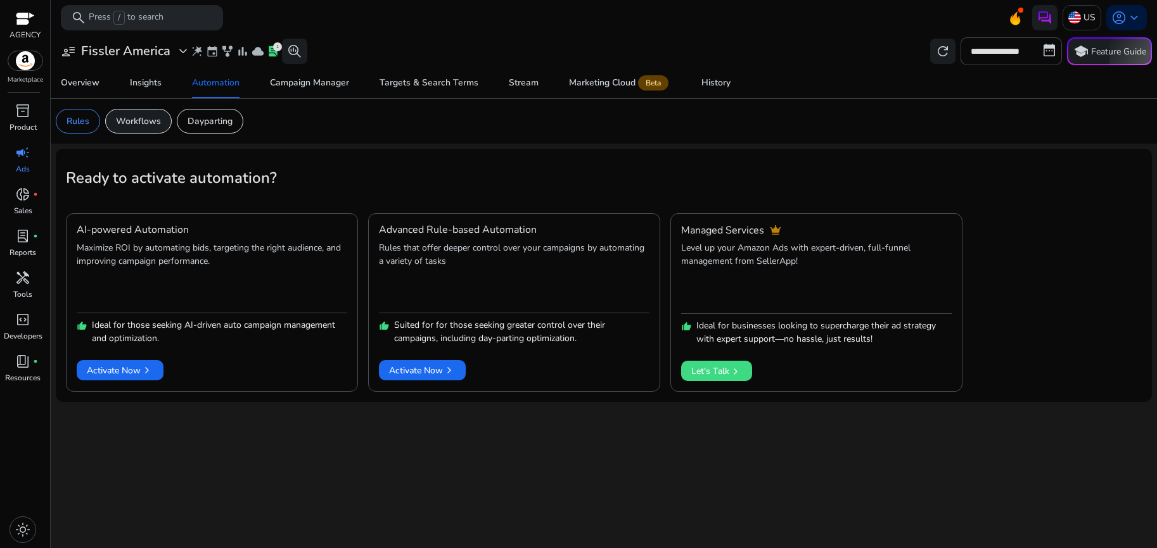
click at [130, 115] on p "Workflows" at bounding box center [138, 121] width 45 height 13
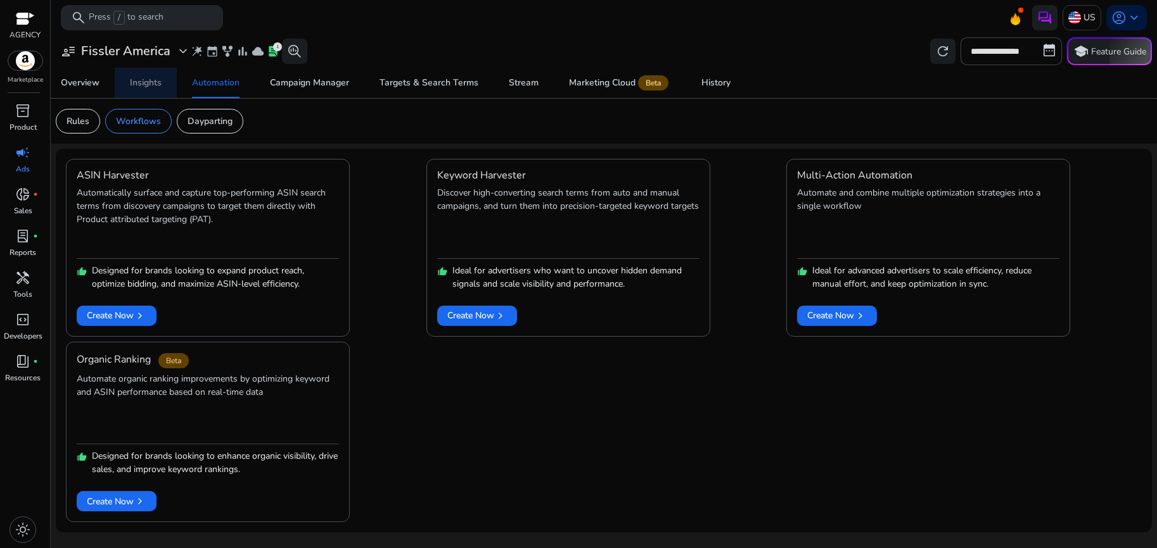
click at [138, 82] on div "Insights" at bounding box center [146, 83] width 32 height 9
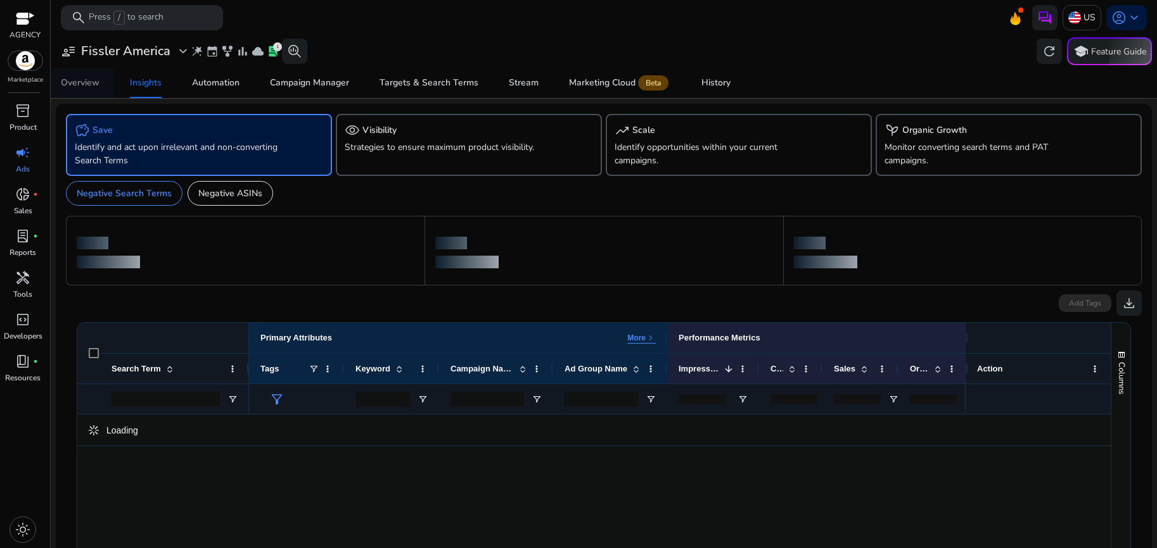
click at [74, 82] on div "Overview" at bounding box center [80, 83] width 39 height 9
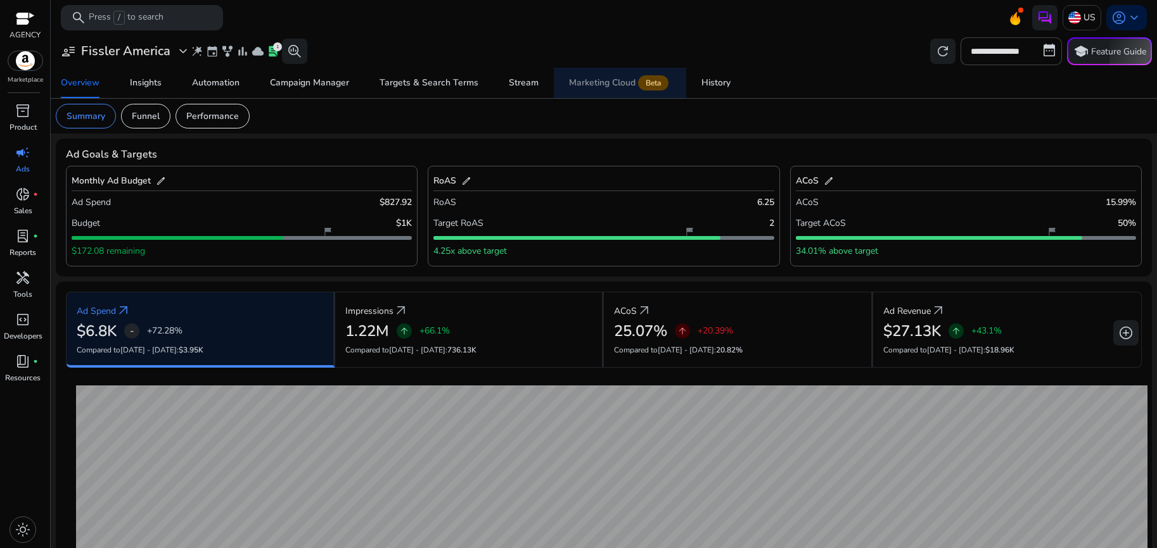
click at [604, 86] on div "Marketing Cloud Beta" at bounding box center [620, 83] width 102 height 10
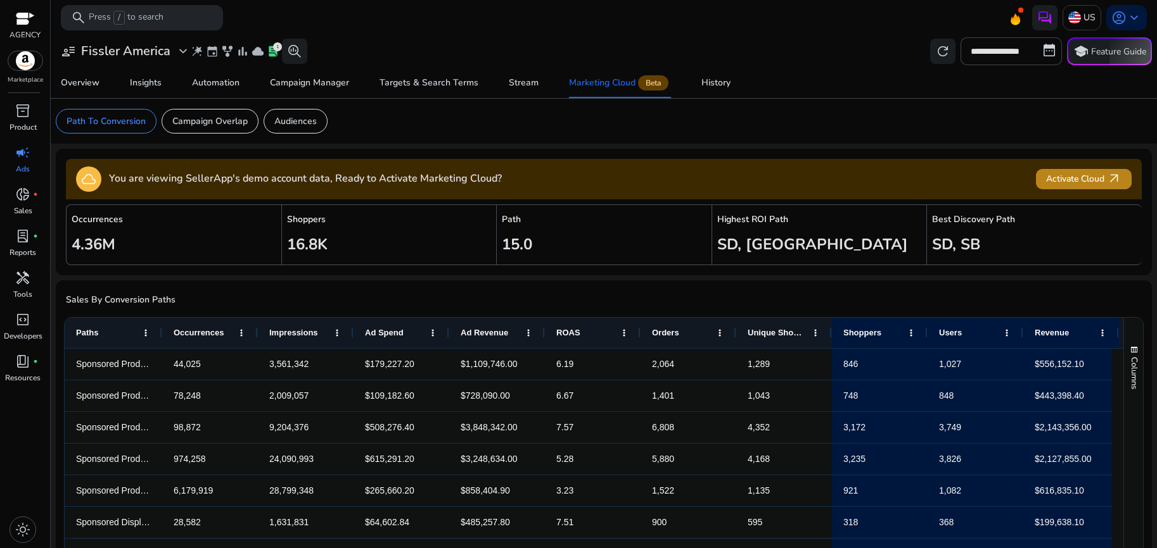
click at [1092, 176] on span "Activate Cloud arrow_outward" at bounding box center [1083, 179] width 75 height 15
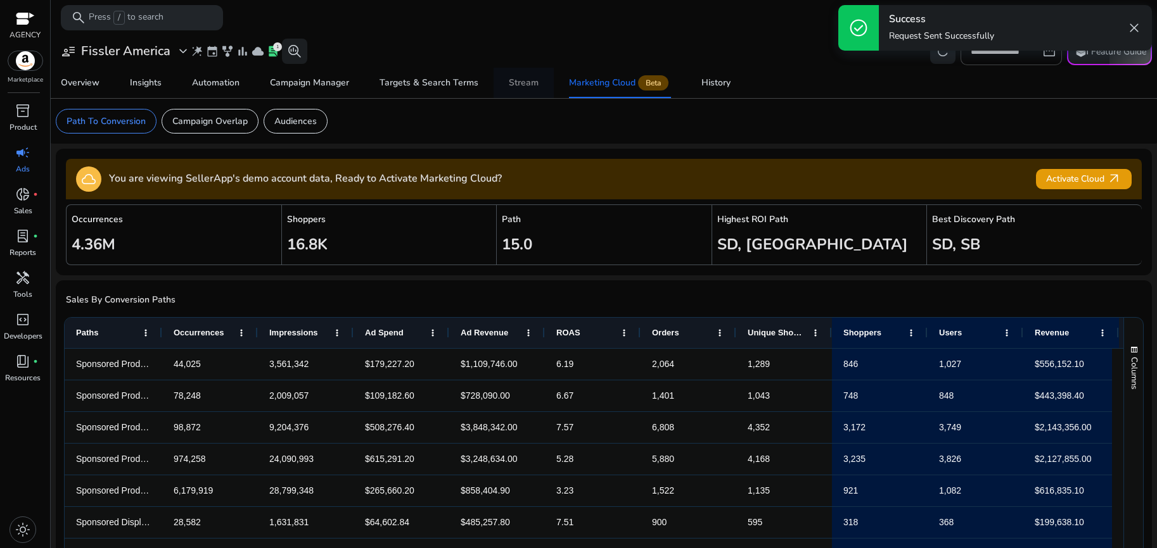
click at [522, 87] on div "Stream" at bounding box center [524, 83] width 30 height 9
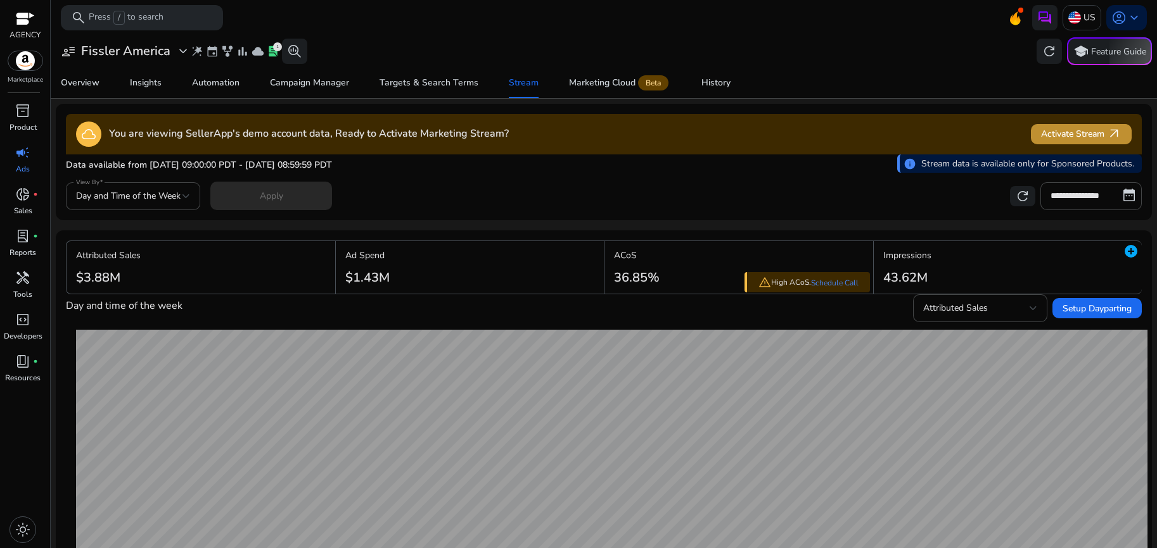
click at [1067, 137] on span "Activate Stream arrow_outward" at bounding box center [1081, 134] width 80 height 15
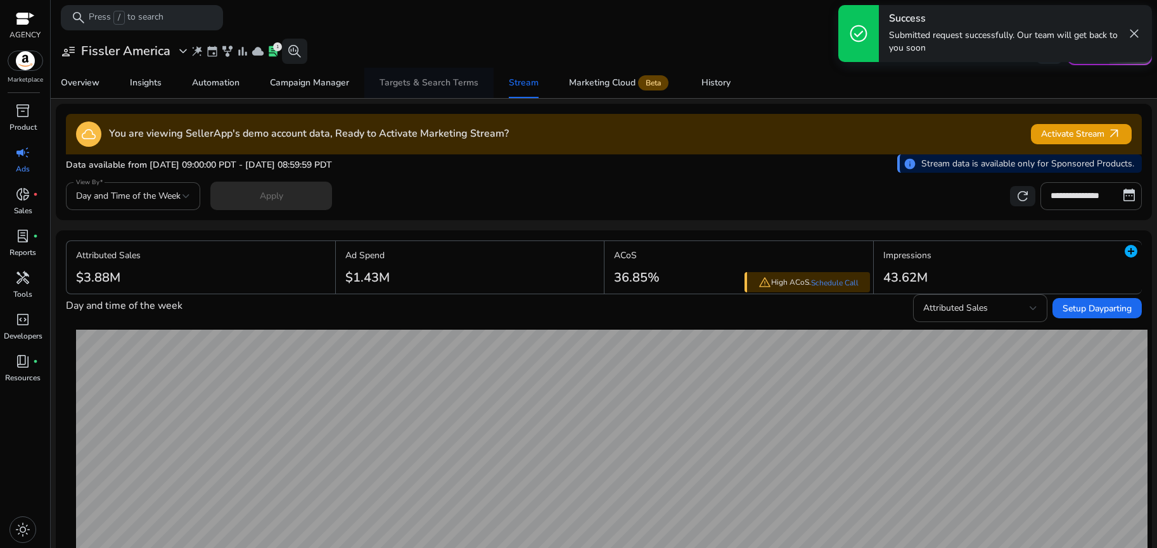
click at [400, 92] on span "Targets & Search Terms" at bounding box center [428, 83] width 99 height 30
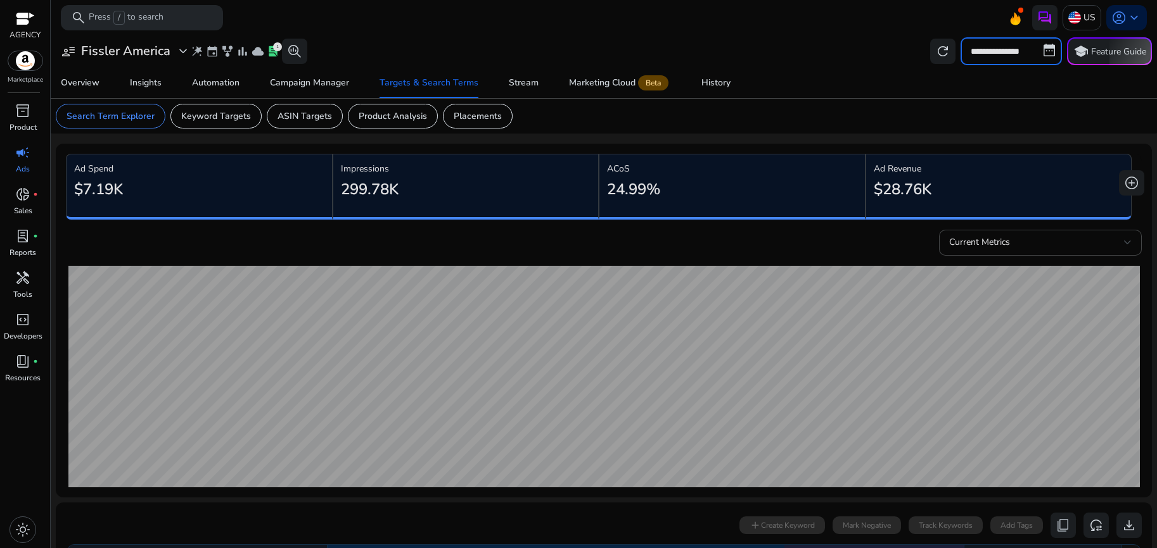
click at [1035, 48] on input "**********" at bounding box center [1010, 51] width 101 height 28
select select "*"
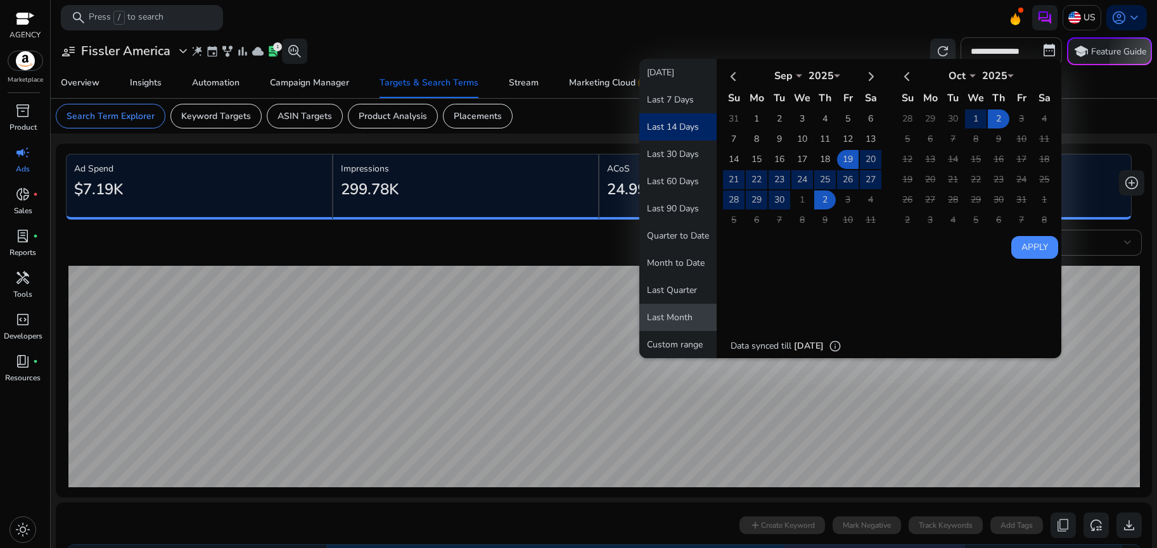
click at [669, 318] on button "Last Month" at bounding box center [677, 317] width 77 height 27
type input "**********"
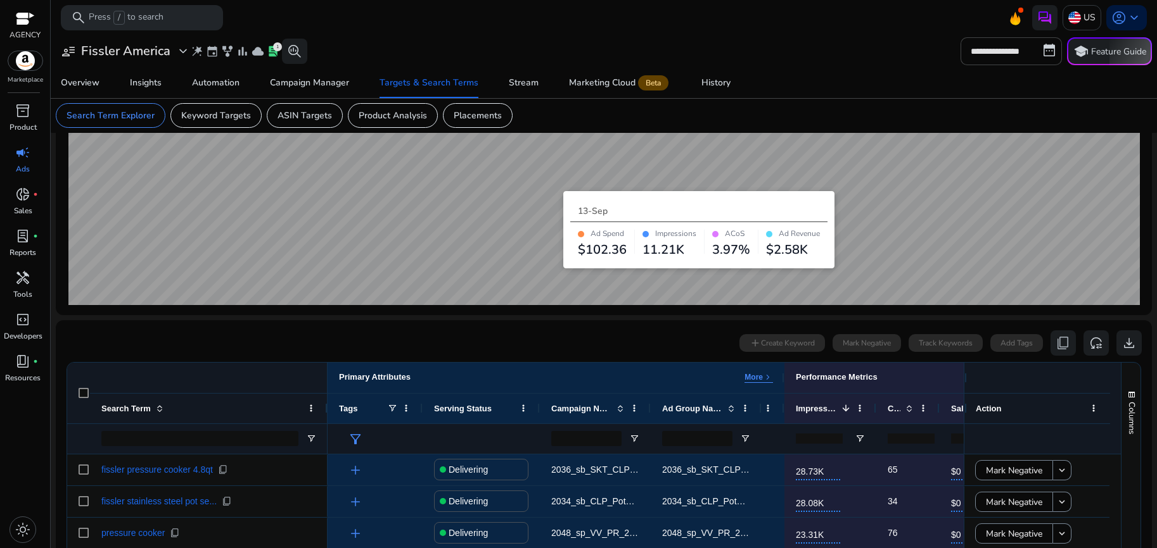
scroll to position [182, 0]
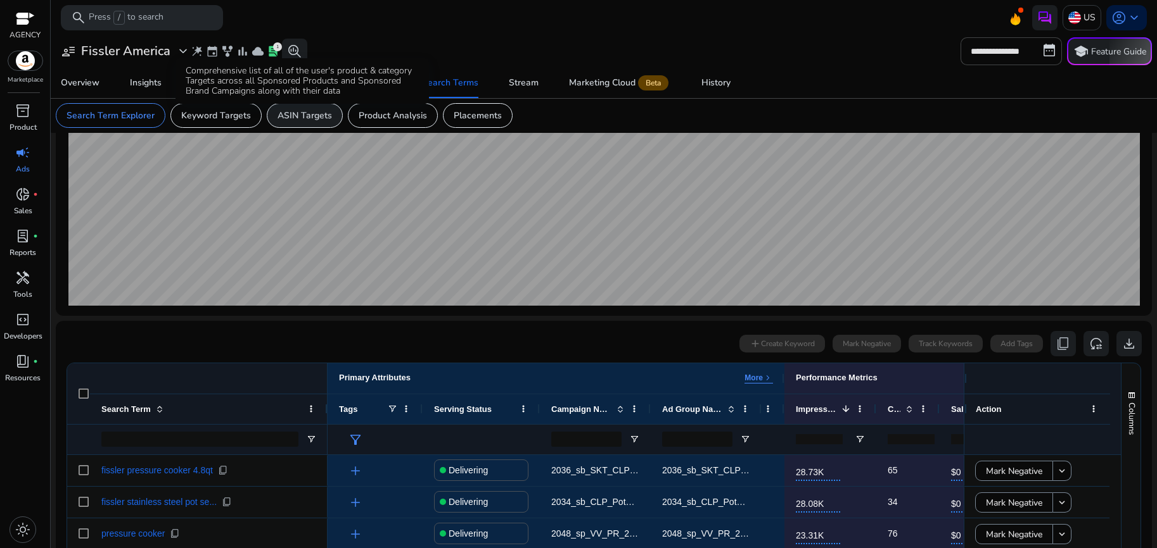
click at [300, 111] on p "ASIN Targets" at bounding box center [304, 115] width 54 height 13
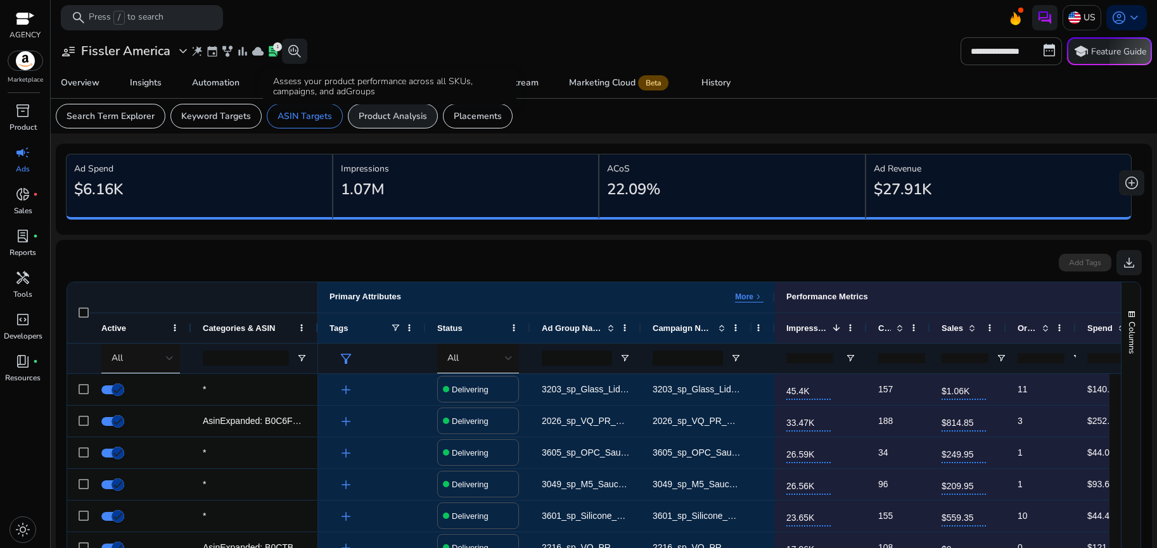
click at [406, 116] on p "Product Analysis" at bounding box center [392, 116] width 68 height 13
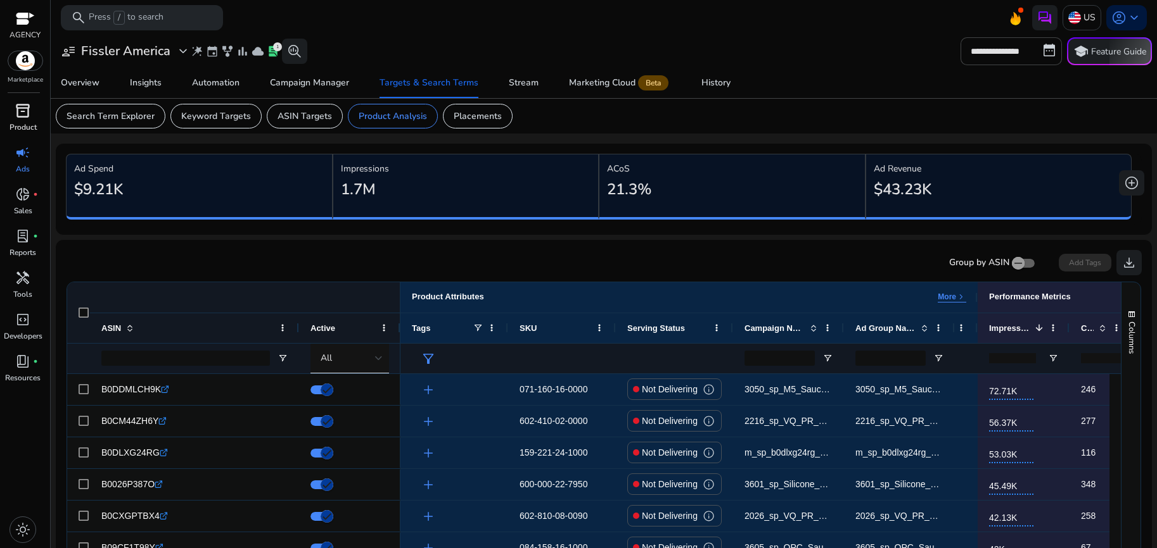
click at [28, 106] on span "inventory_2" at bounding box center [22, 110] width 15 height 15
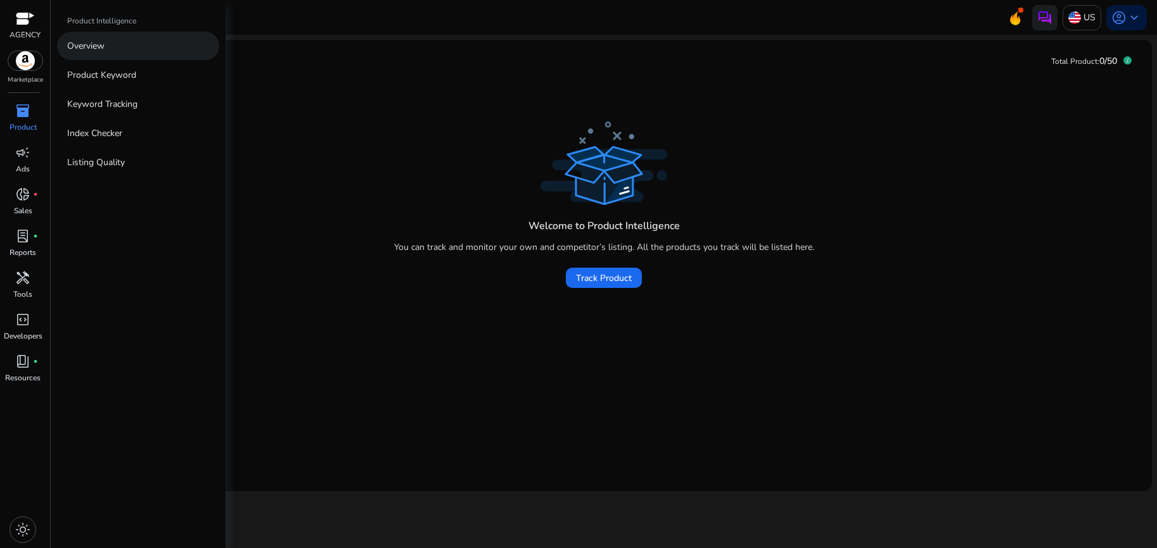
click at [106, 42] on link "Overview" at bounding box center [138, 46] width 162 height 29
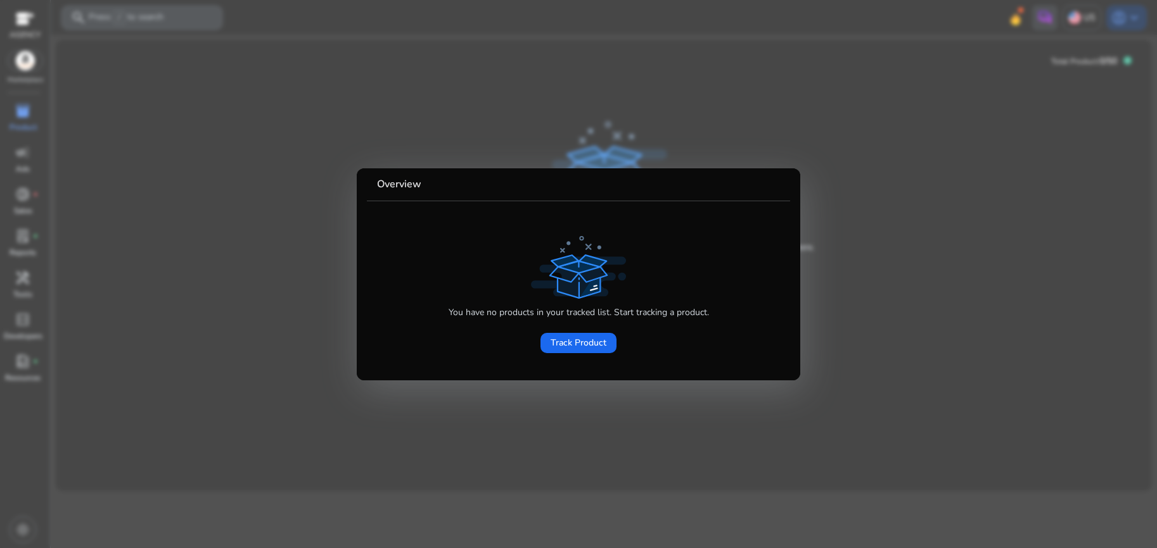
click at [153, 63] on div at bounding box center [578, 274] width 1157 height 548
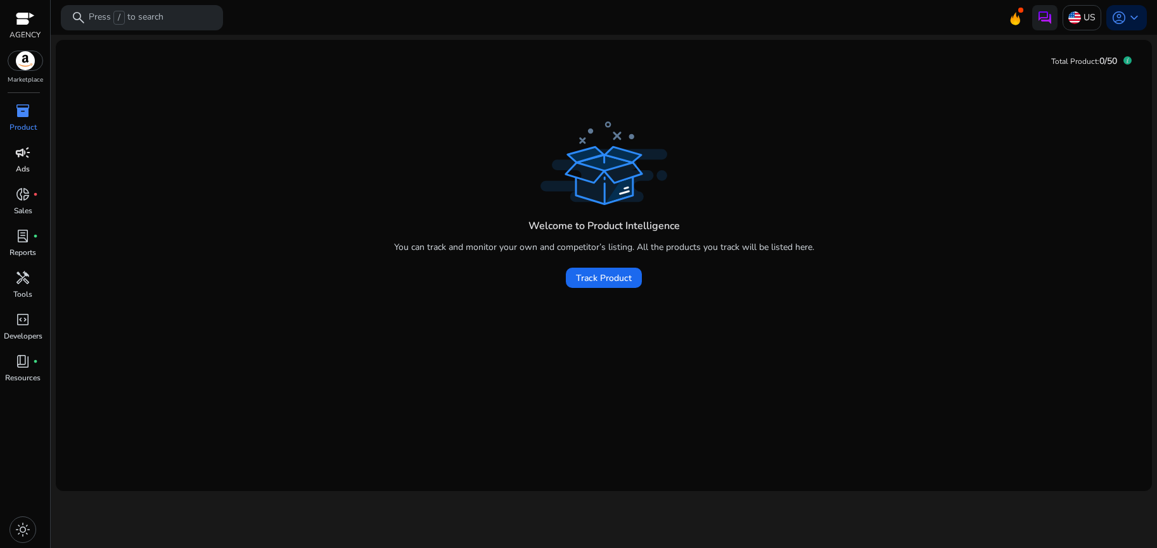
click at [26, 156] on span "campaign" at bounding box center [22, 152] width 15 height 15
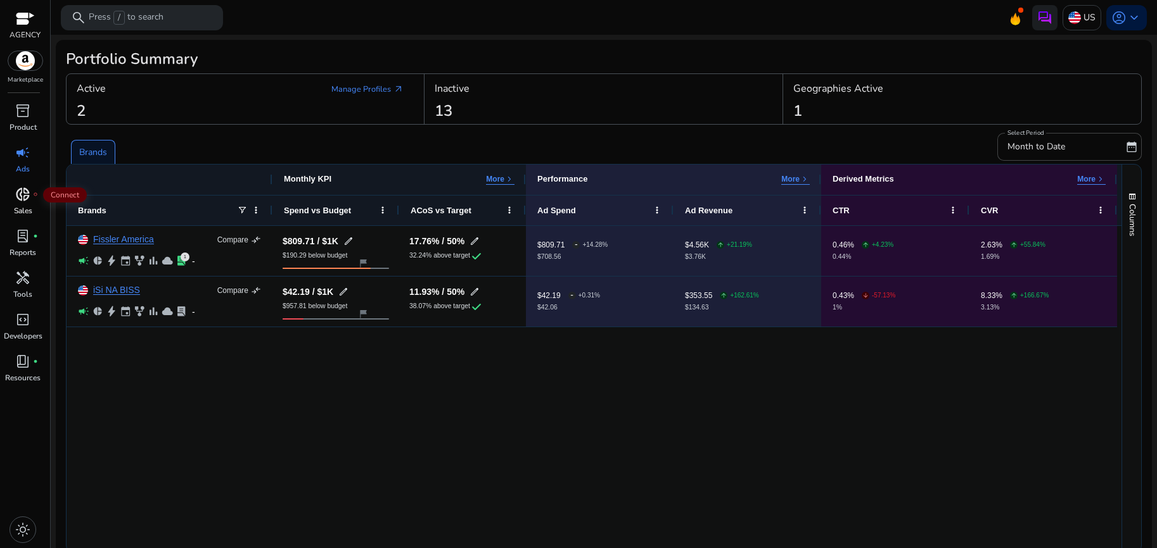
click at [18, 189] on span "donut_small" at bounding box center [22, 194] width 15 height 15
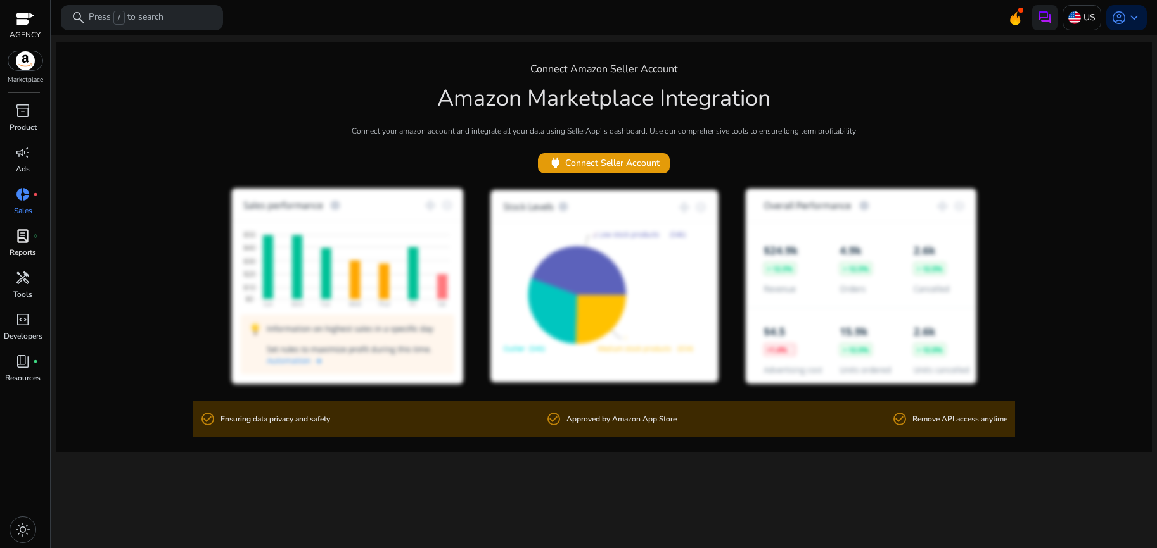
click at [23, 238] on span "lab_profile" at bounding box center [22, 236] width 15 height 15
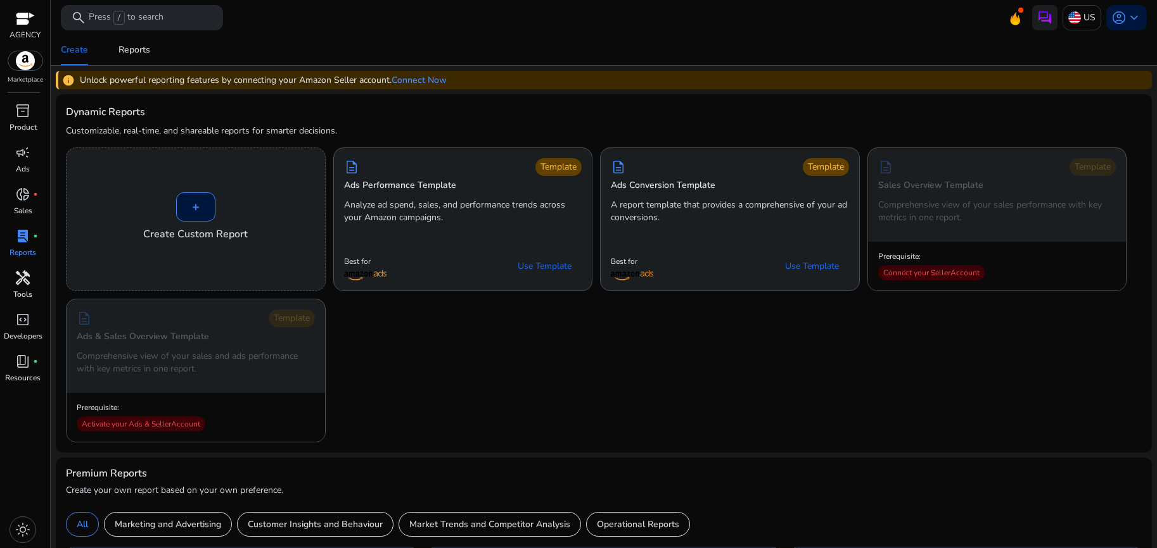
click at [21, 284] on span "handyman" at bounding box center [22, 277] width 15 height 15
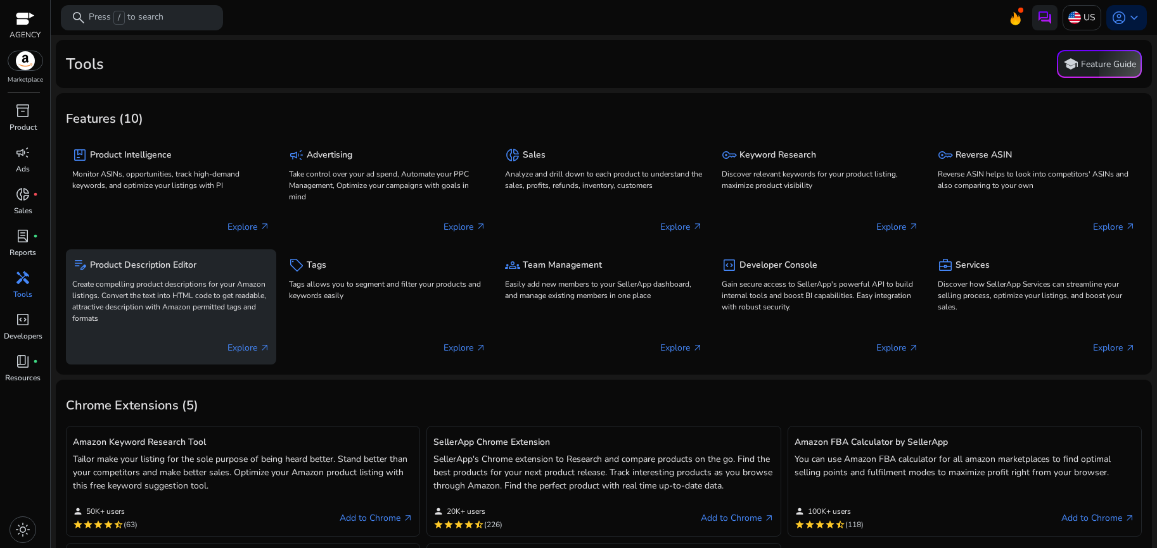
click at [153, 288] on p "Create compelling product descriptions for your Amazon listings. Convert the te…" at bounding box center [171, 302] width 198 height 46
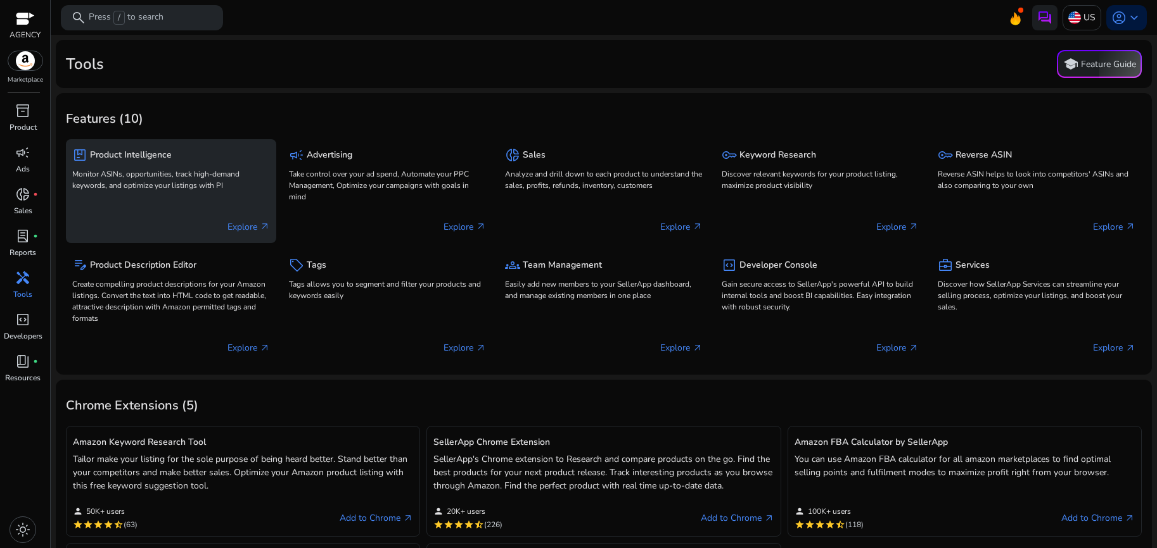
click at [177, 184] on p "Monitor ASINs, opportunities, track high-demand keywords, and optimize your lis…" at bounding box center [171, 179] width 198 height 23
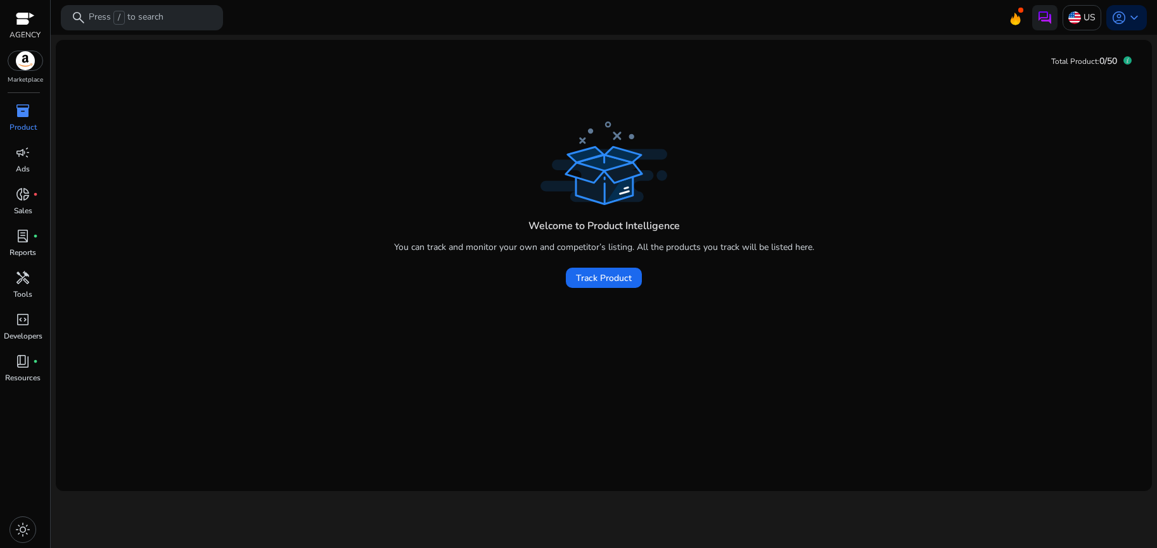
click at [25, 107] on span "inventory_2" at bounding box center [22, 110] width 15 height 15
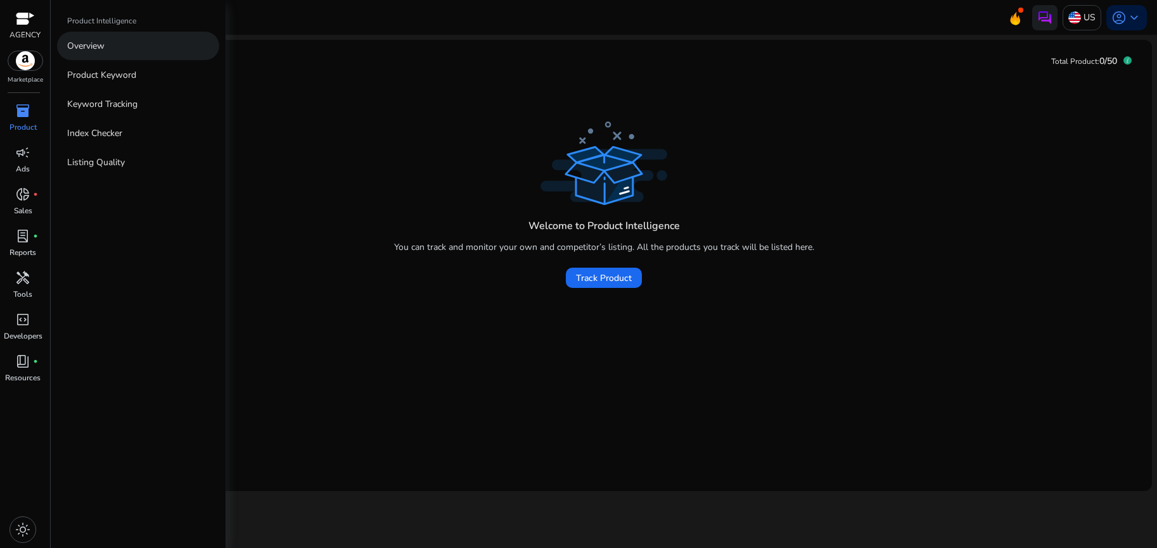
click at [113, 48] on link "Overview" at bounding box center [138, 46] width 162 height 29
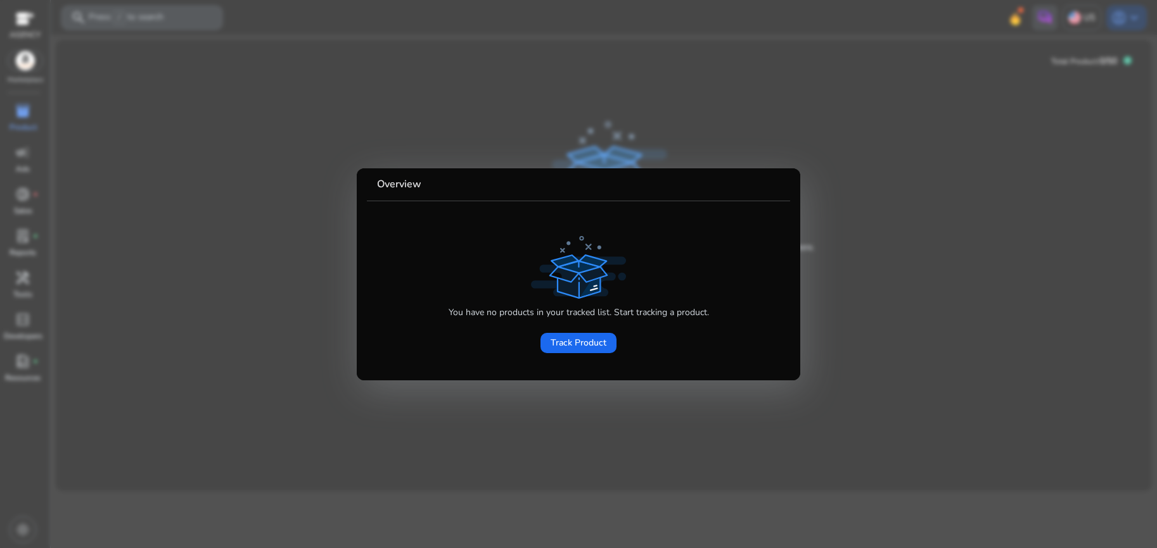
click at [289, 198] on div at bounding box center [578, 274] width 1157 height 548
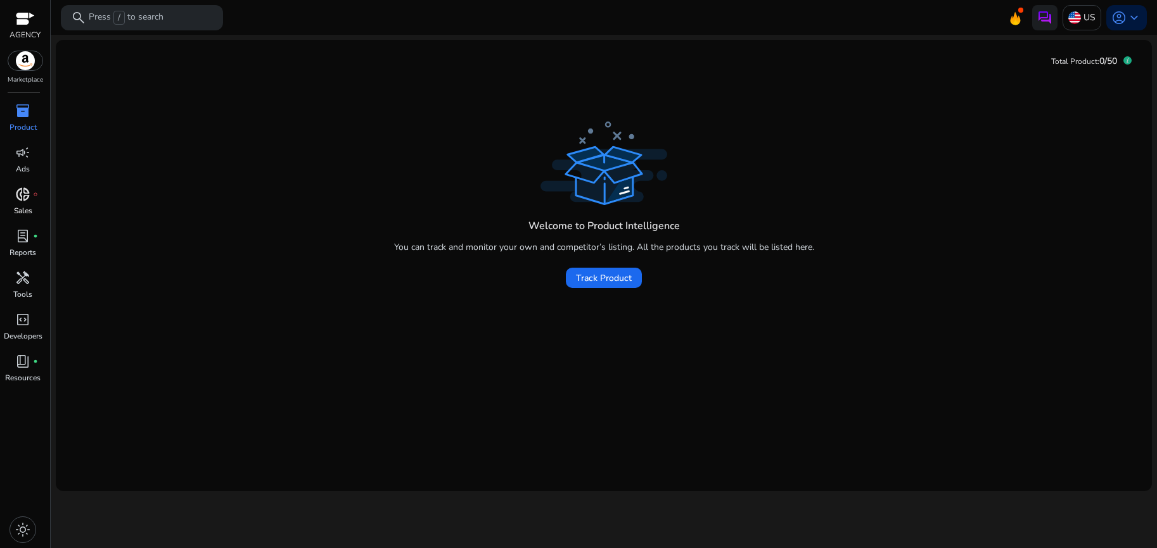
click at [26, 200] on span "donut_small" at bounding box center [22, 194] width 15 height 15
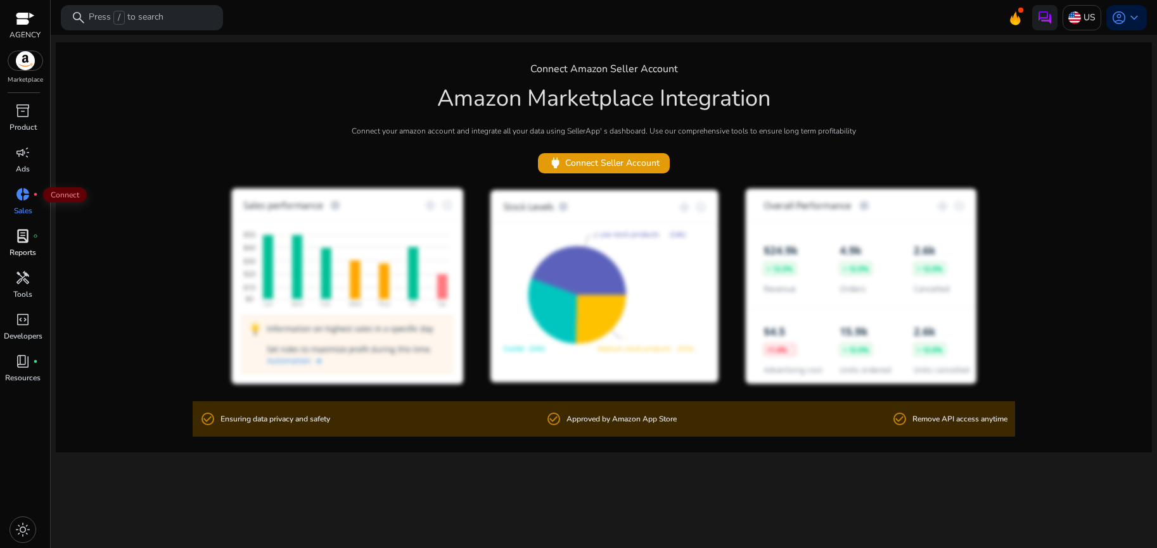
click at [21, 230] on span "lab_profile" at bounding box center [22, 236] width 15 height 15
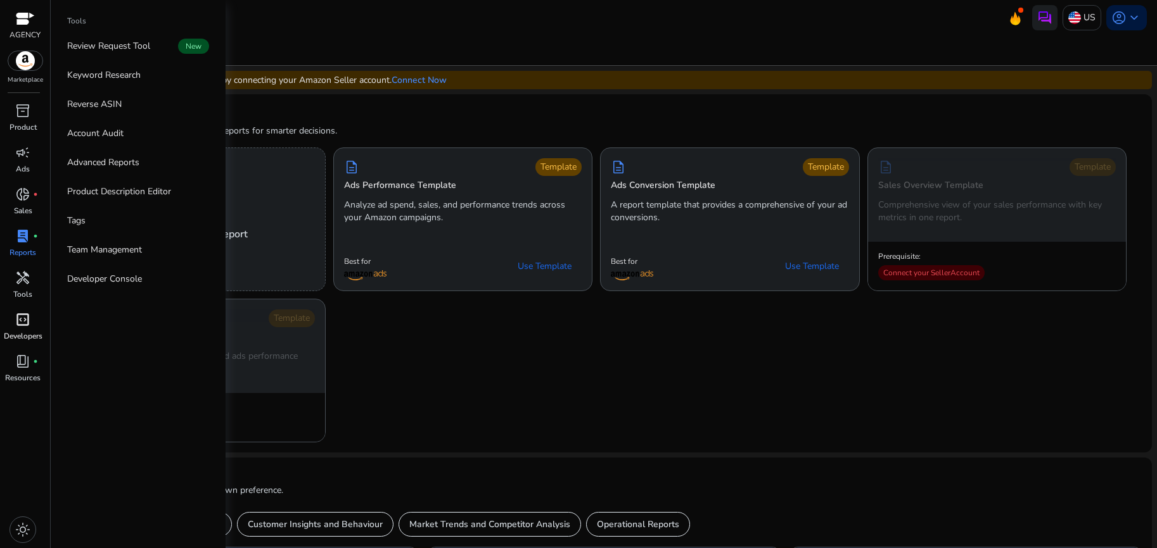
click at [30, 327] on span "code_blocks" at bounding box center [22, 319] width 15 height 15
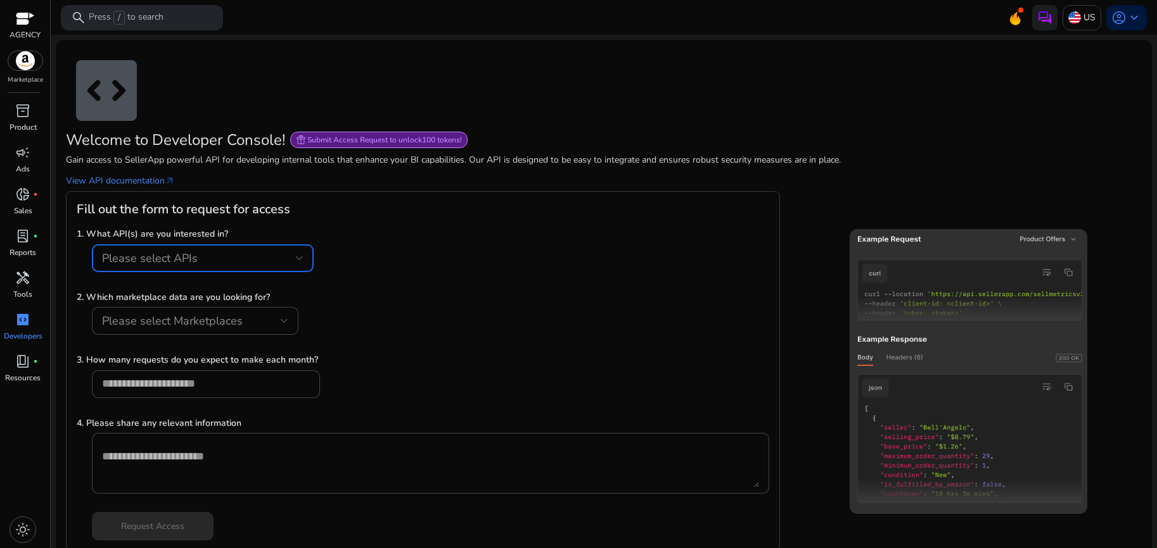
click at [263, 261] on div "Please select APIs" at bounding box center [199, 258] width 194 height 14
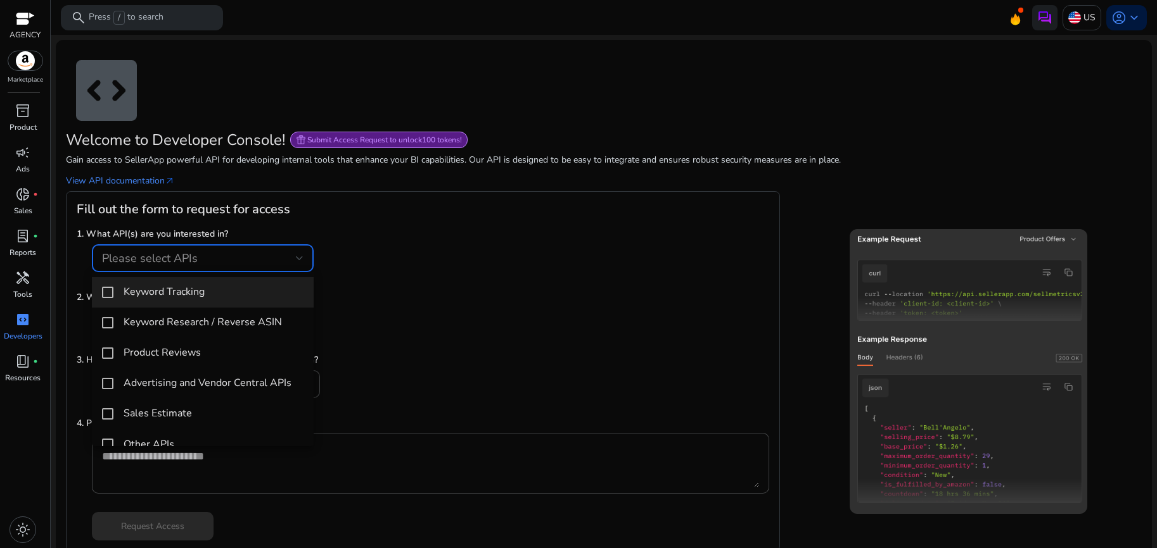
click at [386, 310] on div at bounding box center [578, 274] width 1157 height 548
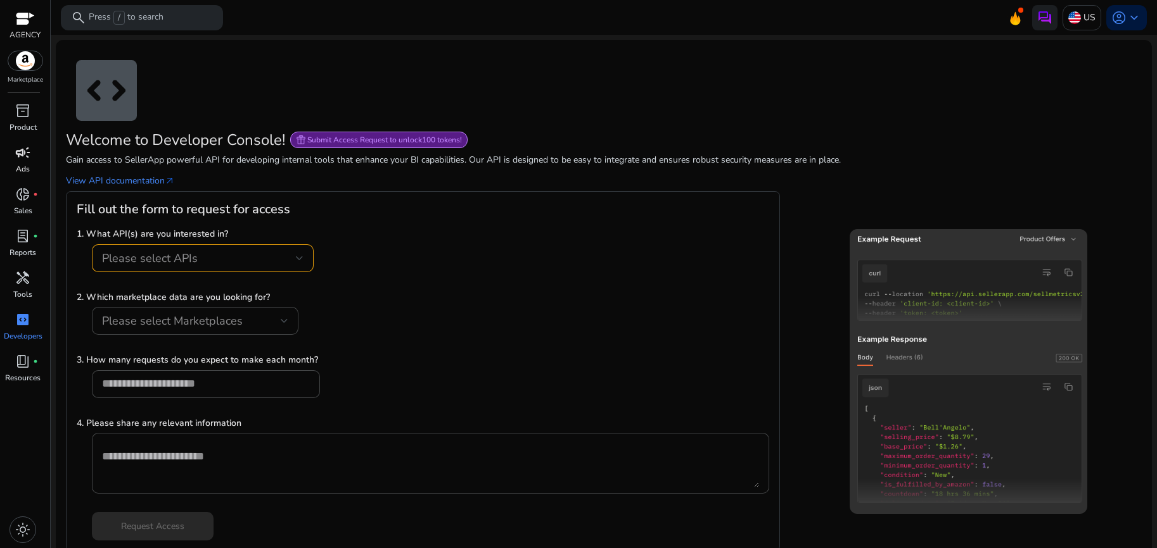
click at [24, 149] on span "campaign" at bounding box center [22, 152] width 15 height 15
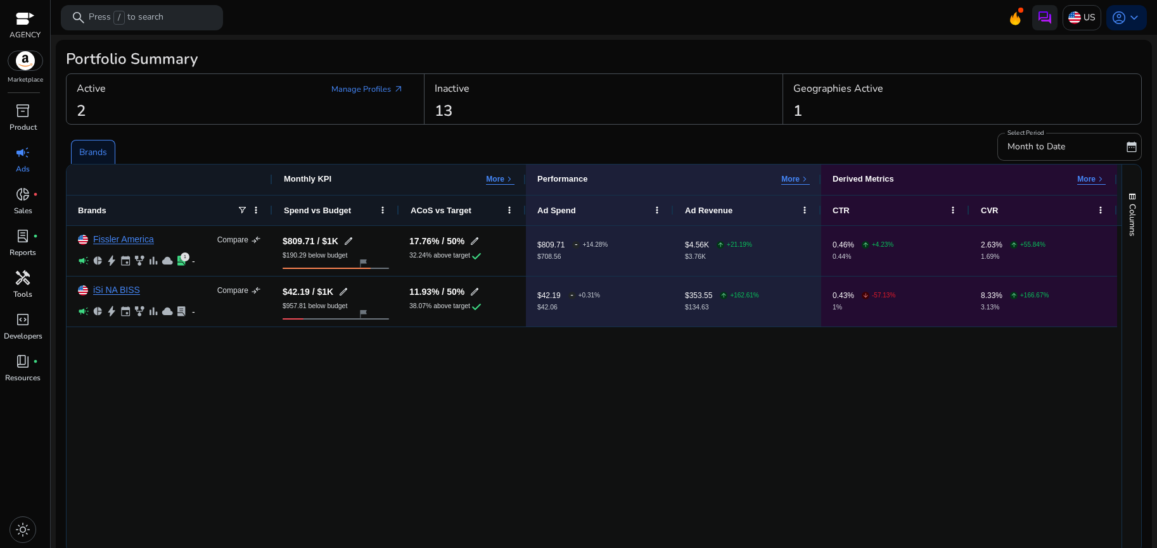
click at [26, 283] on span "handyman" at bounding box center [22, 277] width 15 height 15
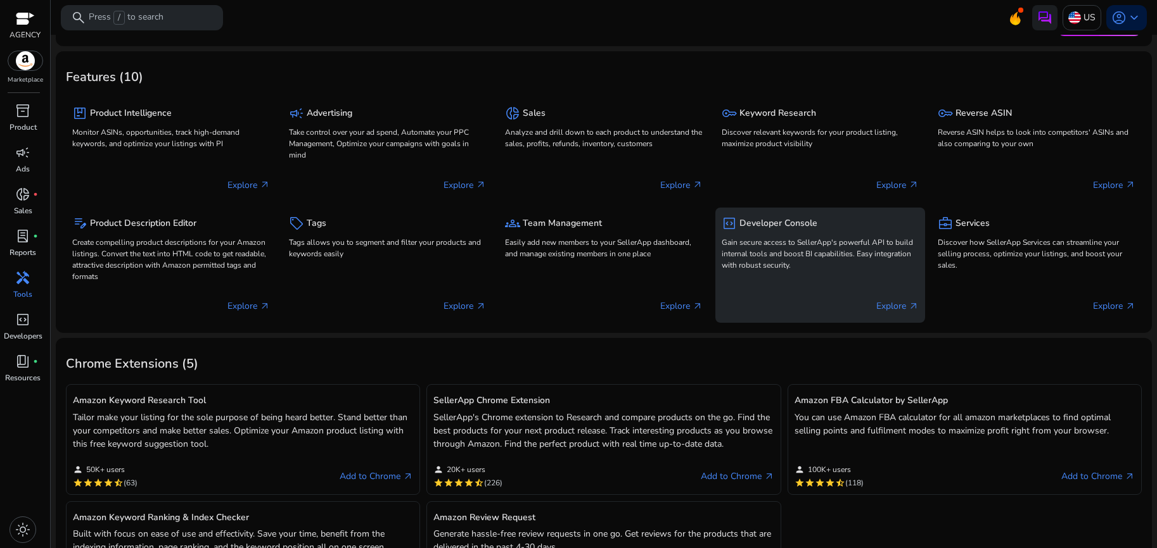
scroll to position [36, 0]
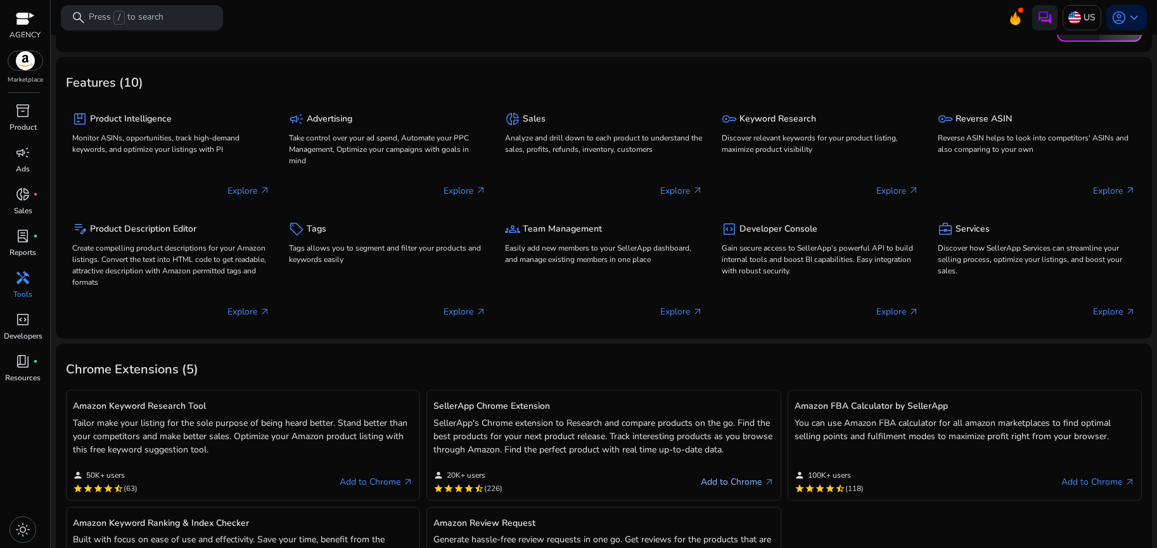
click at [735, 483] on link "Add to Chrome arrow_outward" at bounding box center [737, 482] width 73 height 15
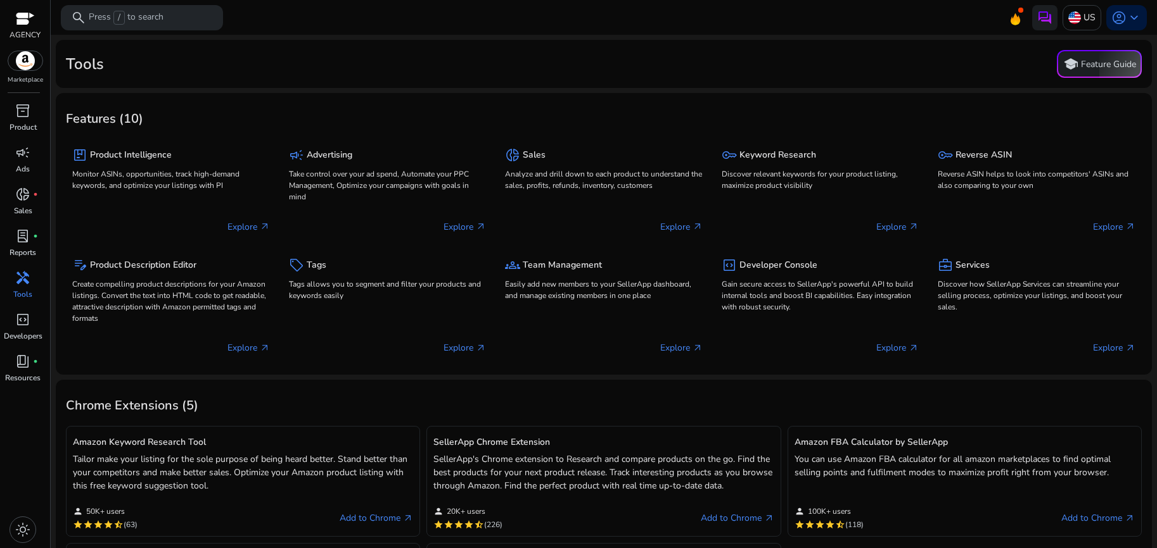
scroll to position [36, 0]
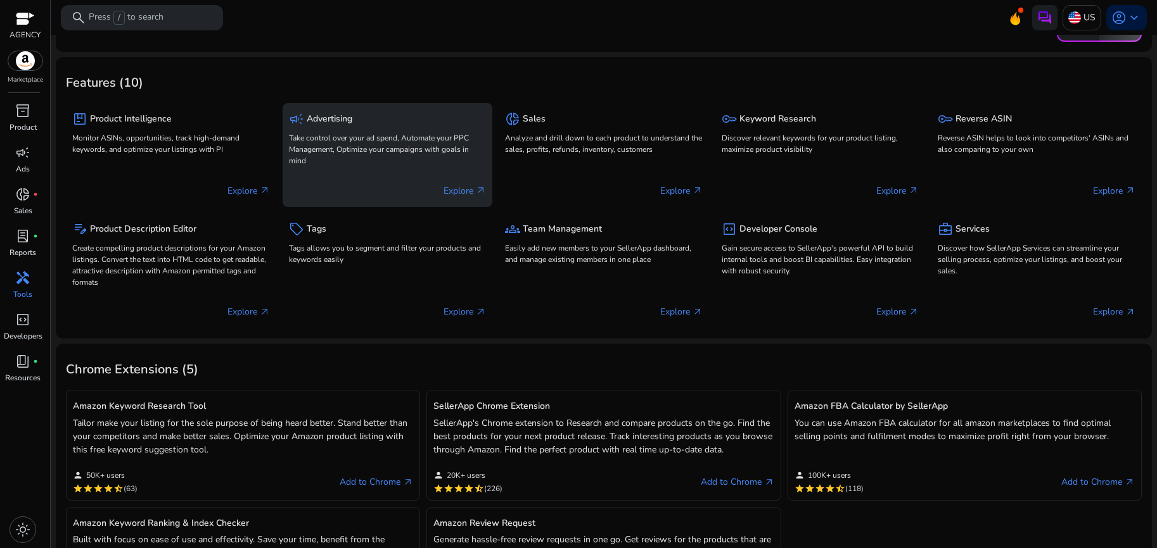
click at [342, 120] on h5 "Advertising" at bounding box center [330, 119] width 46 height 11
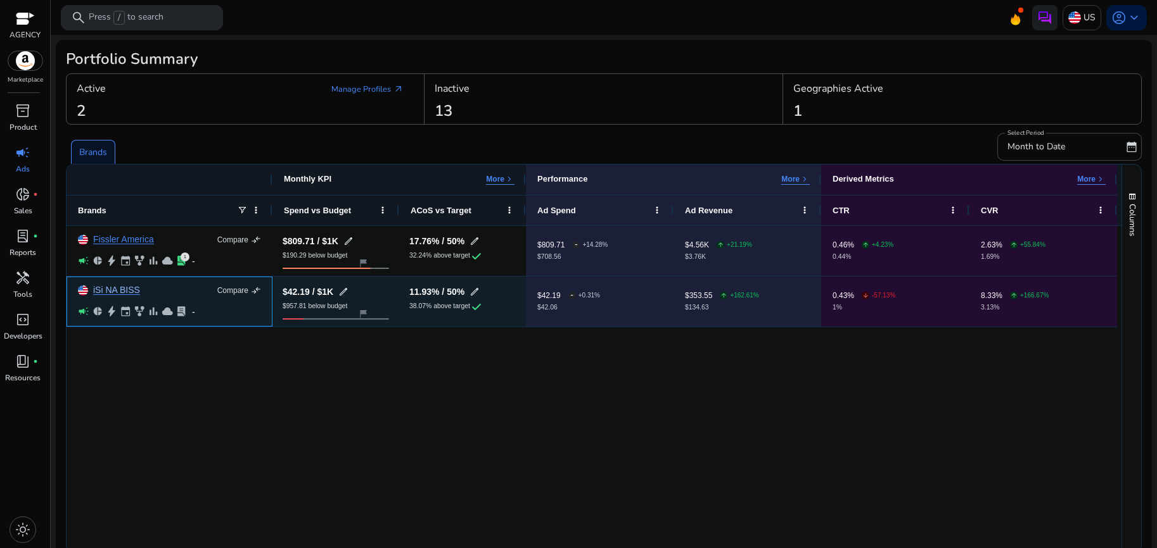
click at [121, 291] on link "iSi NA BISS" at bounding box center [116, 291] width 47 height 10
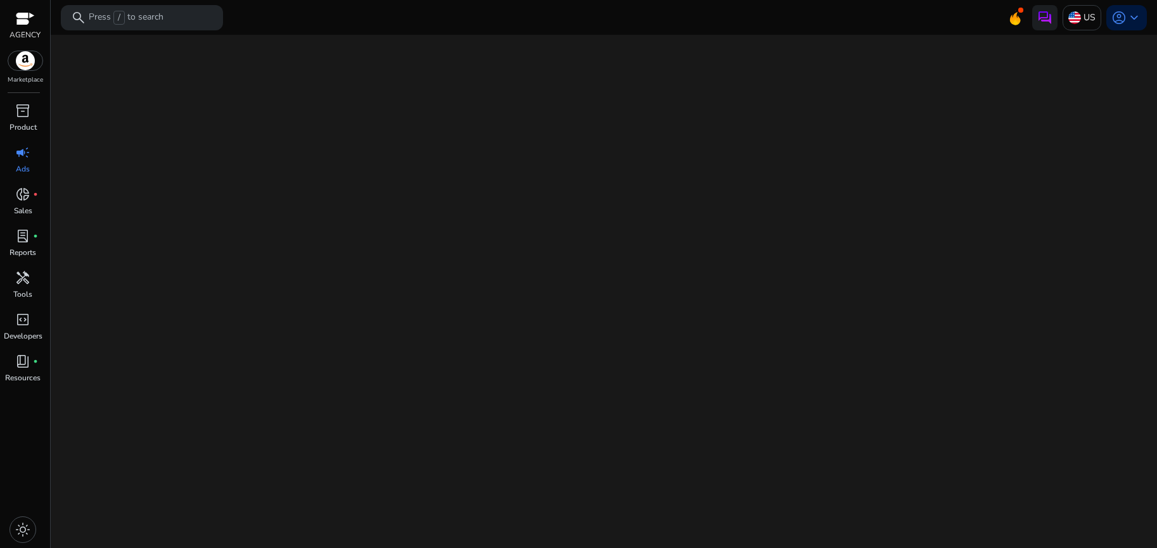
select select "*"
select select "**"
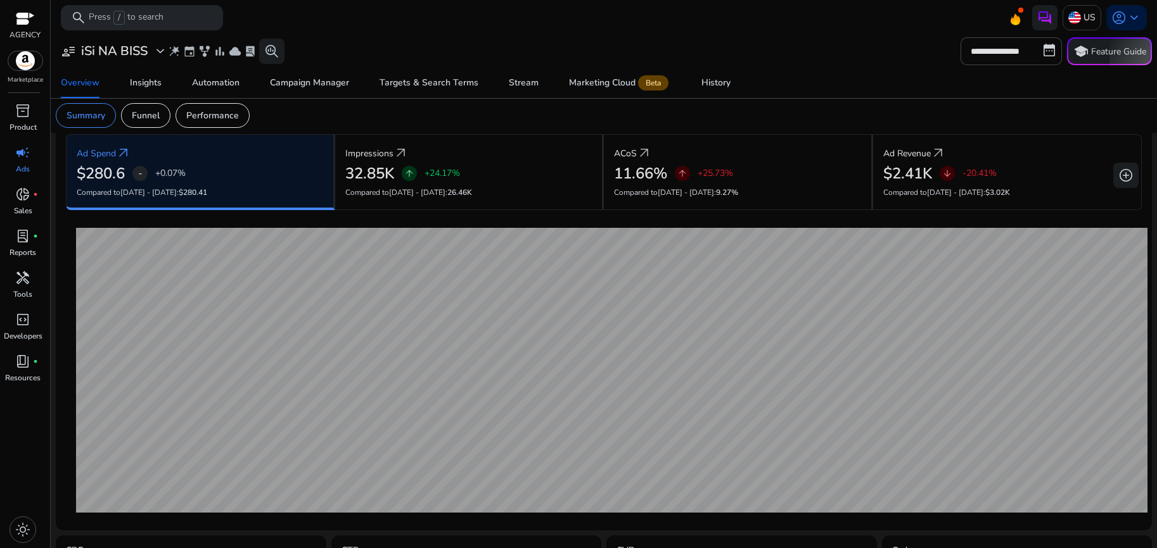
scroll to position [109, 0]
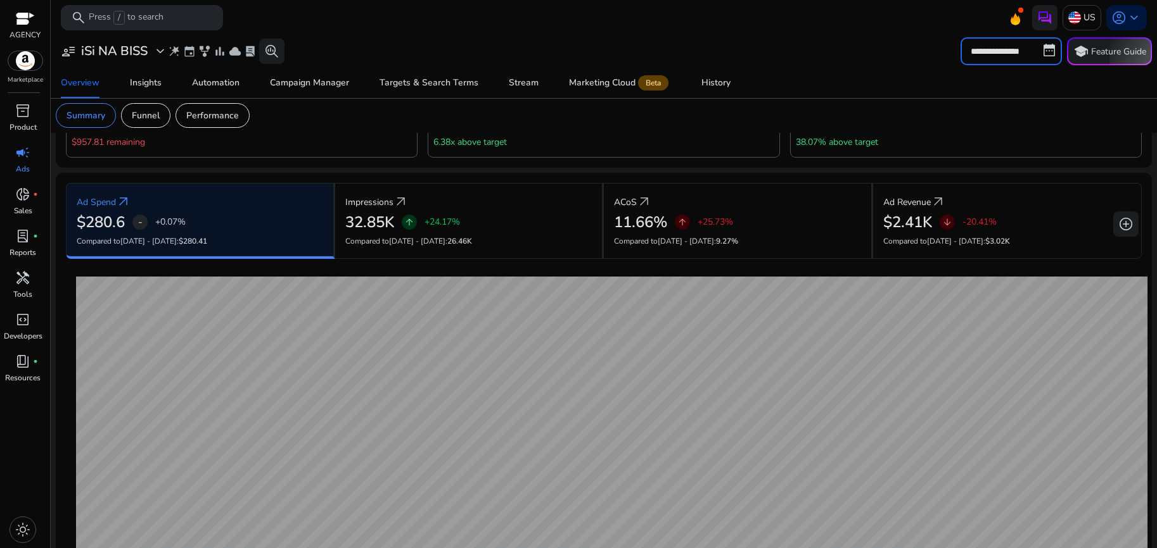
click at [1048, 46] on input "**********" at bounding box center [1010, 51] width 101 height 28
select select "*"
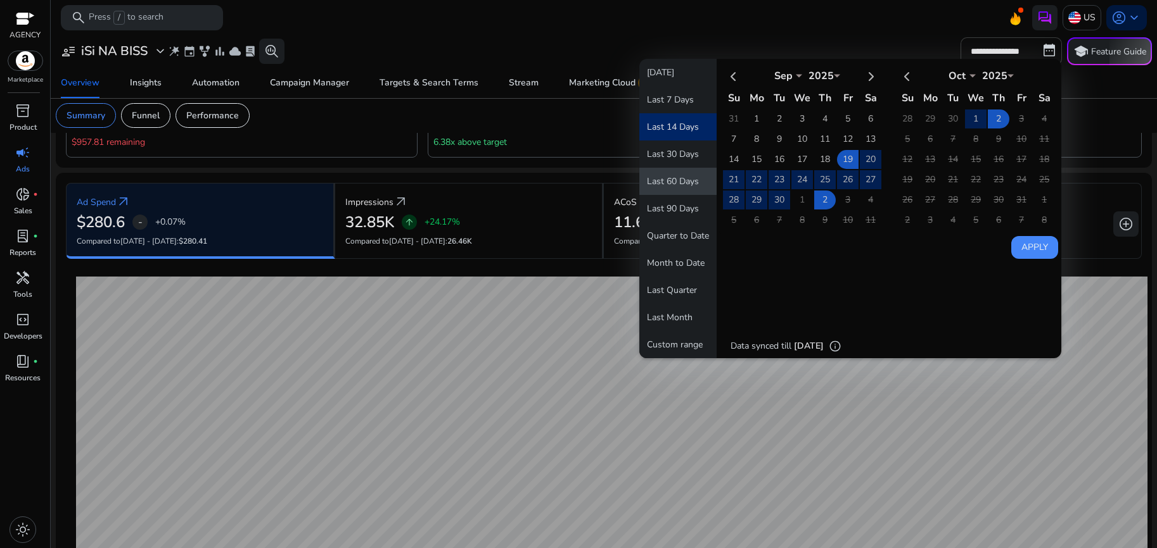
click at [687, 182] on button "Last 60 Days" at bounding box center [677, 181] width 77 height 27
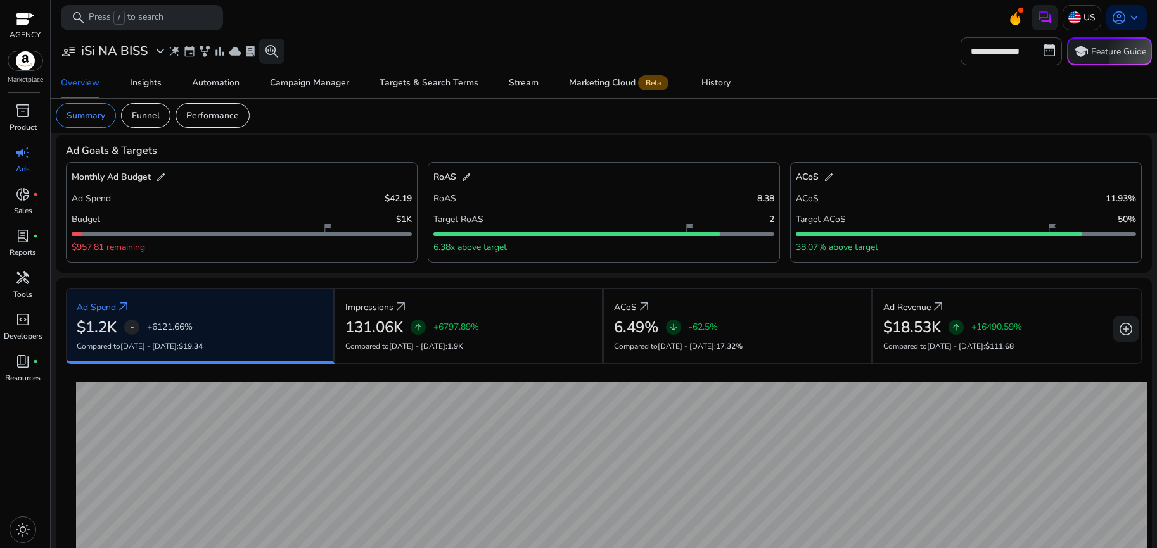
scroll to position [0, 0]
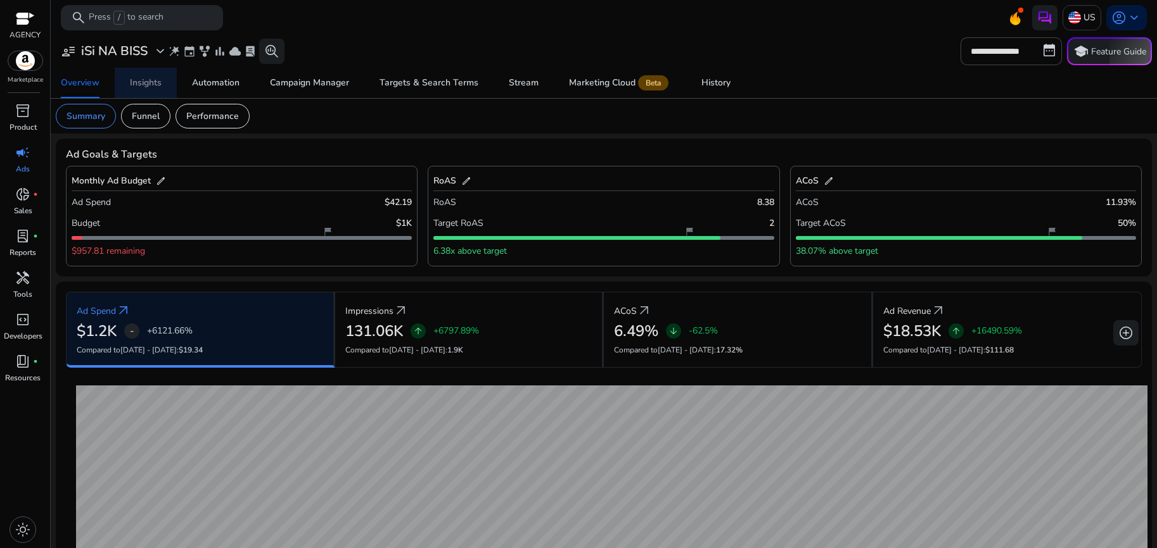
click at [141, 89] on span "Insights" at bounding box center [146, 83] width 32 height 30
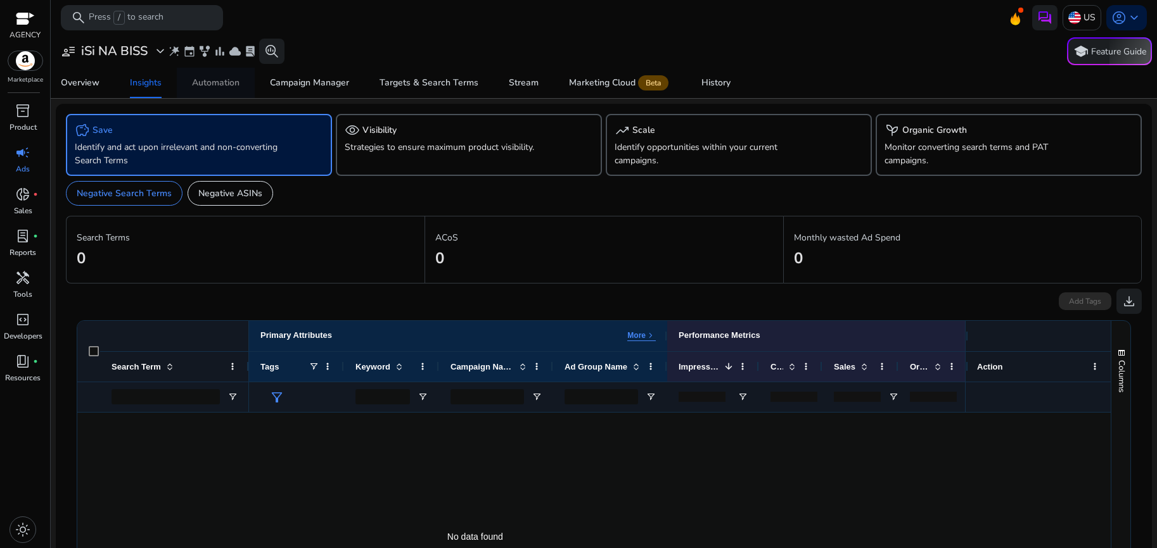
click at [221, 84] on div "Automation" at bounding box center [216, 83] width 48 height 9
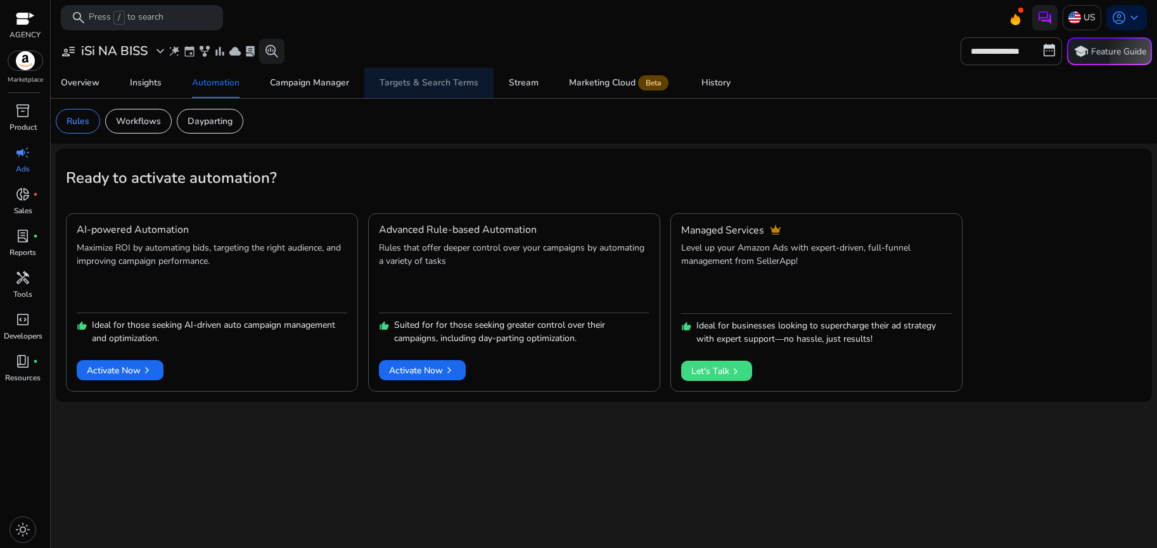
click at [457, 83] on div "Targets & Search Terms" at bounding box center [428, 83] width 99 height 9
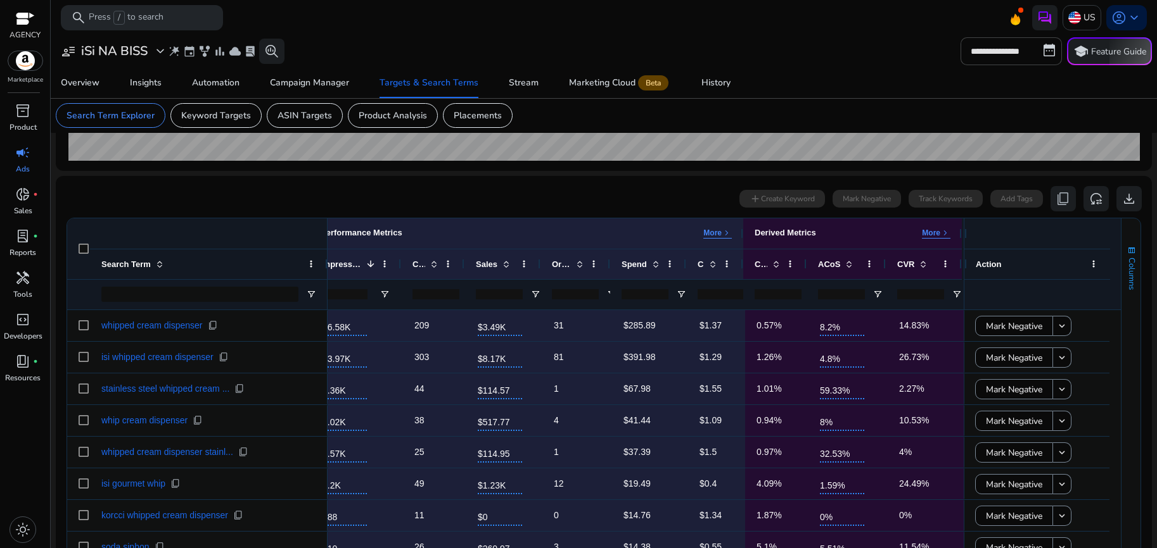
click at [1125, 263] on span "Columns" at bounding box center [1130, 274] width 11 height 32
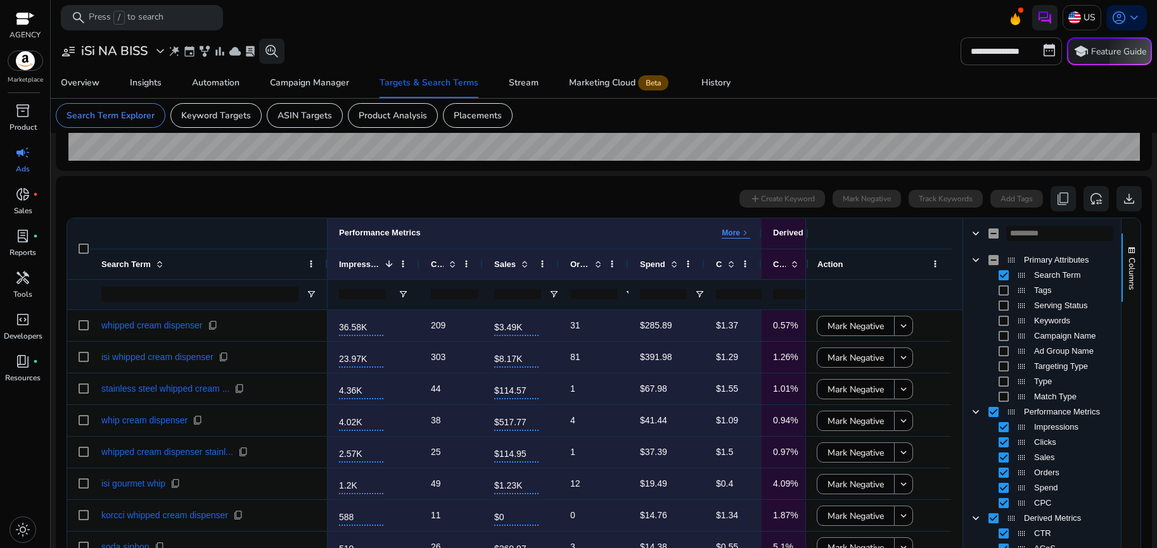
click at [997, 296] on div "Tags" at bounding box center [1050, 290] width 125 height 15
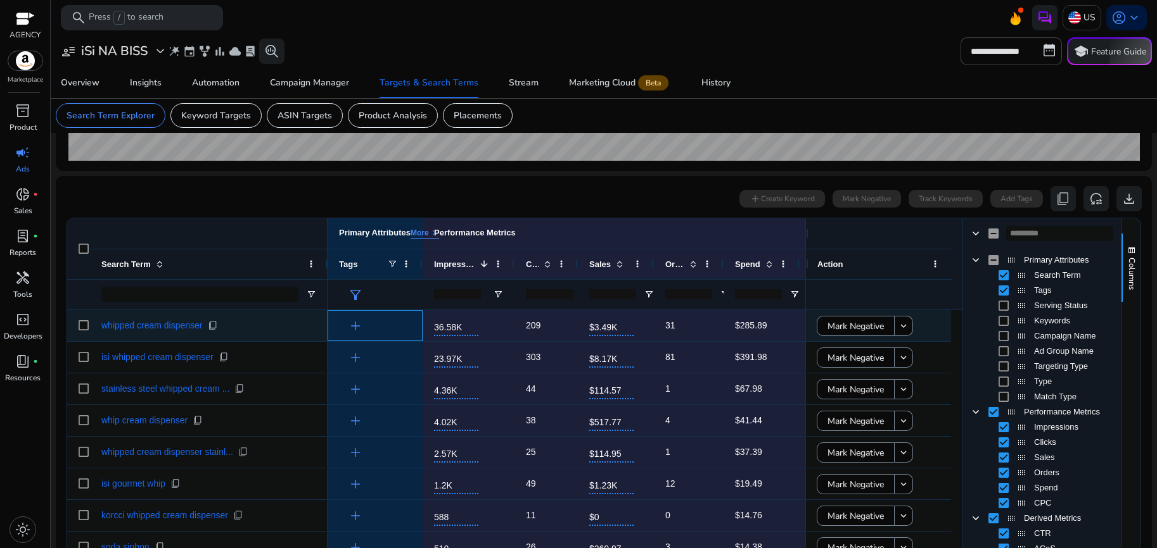
click at [353, 326] on span "add" at bounding box center [355, 326] width 15 height 15
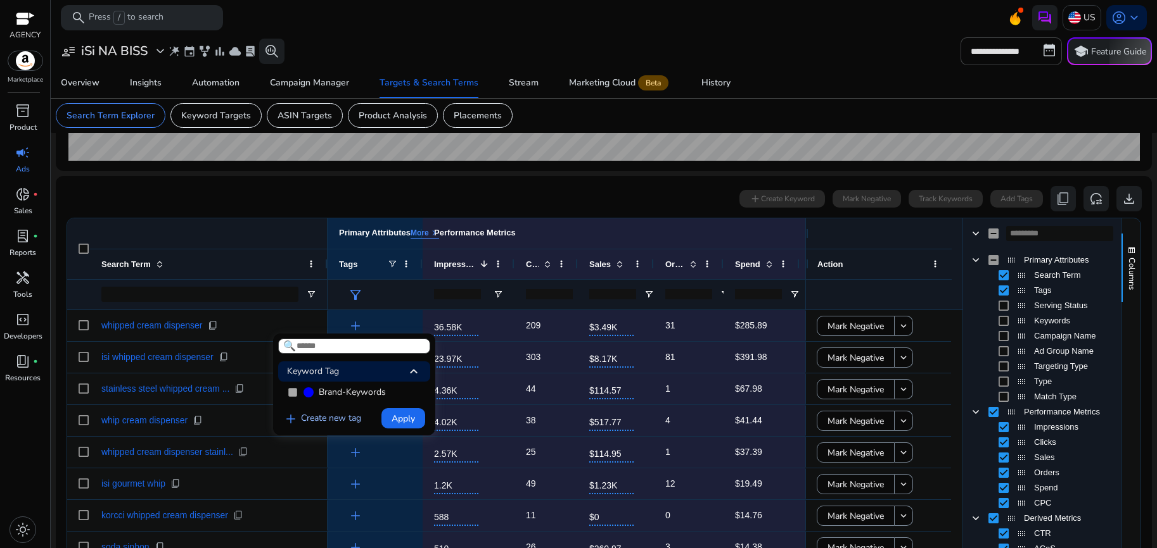
click at [332, 419] on link "add Create new tag" at bounding box center [322, 419] width 88 height 15
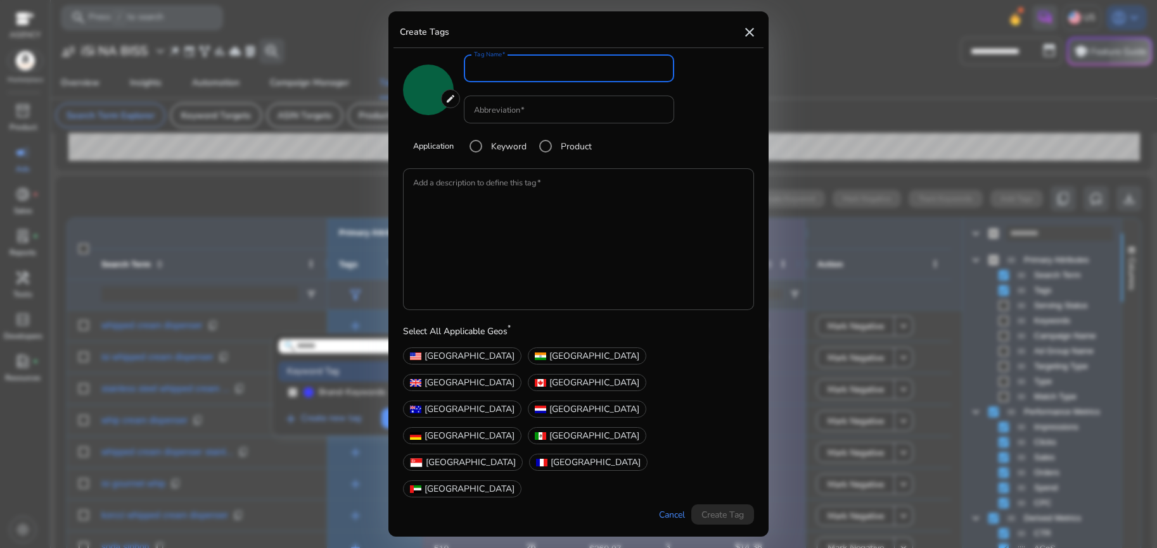
click at [748, 40] on mat-icon "close" at bounding box center [749, 32] width 15 height 15
type input "*******"
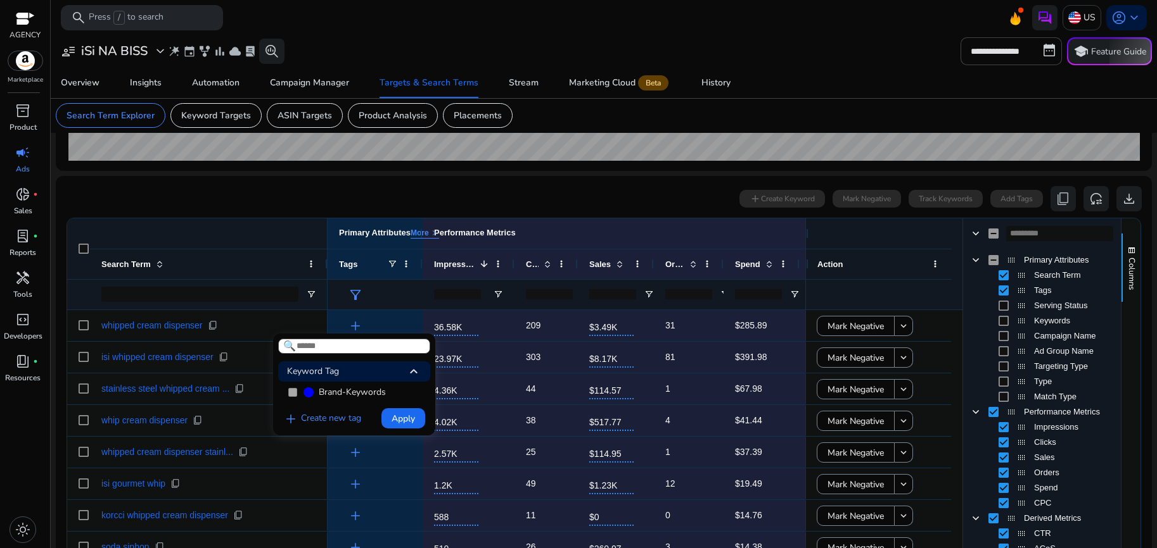
click at [188, 288] on div at bounding box center [578, 274] width 1157 height 548
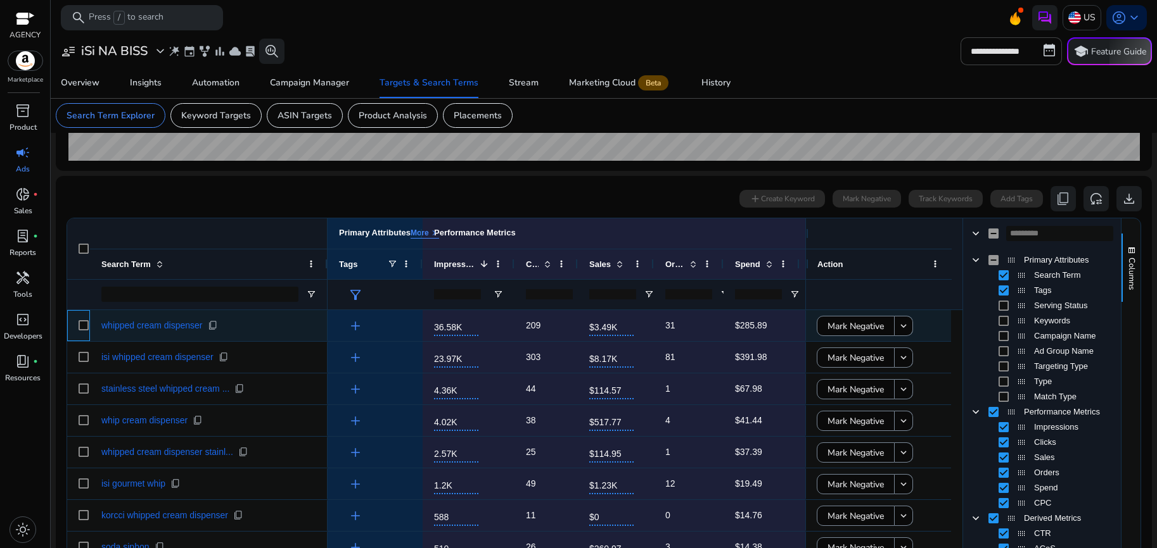
click at [83, 319] on div at bounding box center [84, 326] width 10 height 26
click at [82, 334] on div at bounding box center [84, 326] width 10 height 26
click at [356, 322] on span "add" at bounding box center [355, 326] width 15 height 15
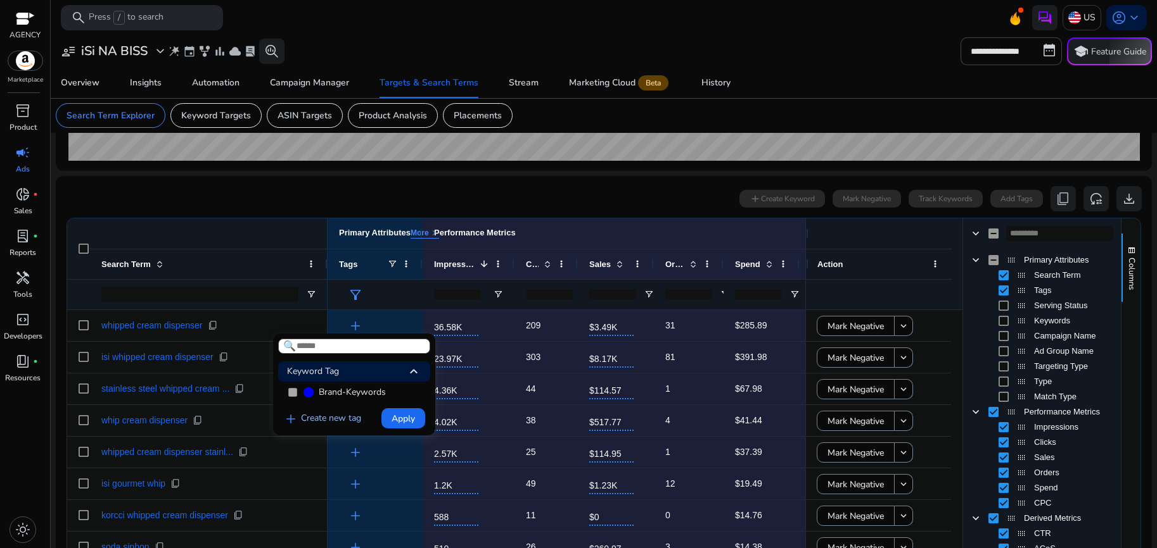
click at [310, 419] on link "add Create new tag" at bounding box center [322, 419] width 88 height 15
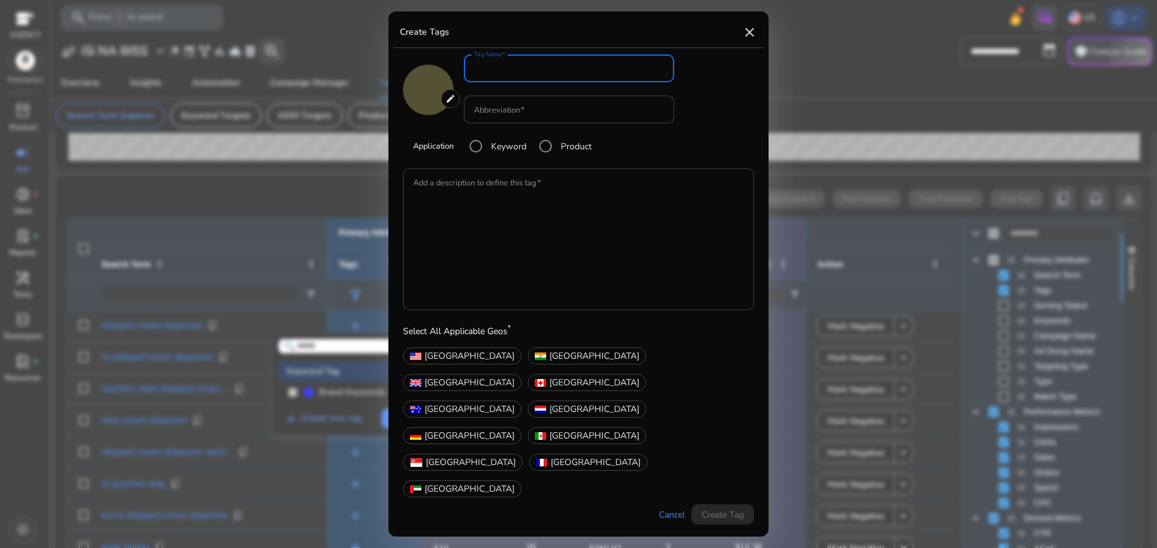
type input "*******"
drag, startPoint x: 519, startPoint y: 108, endPoint x: 450, endPoint y: 108, distance: 69.0
click at [450, 108] on div "edit ******* Tag Name ***** Abbreviation Application Keyword Product" at bounding box center [578, 108] width 351 height 108
type input "*****"
click at [504, 117] on input "Abbreviation" at bounding box center [569, 110] width 190 height 14
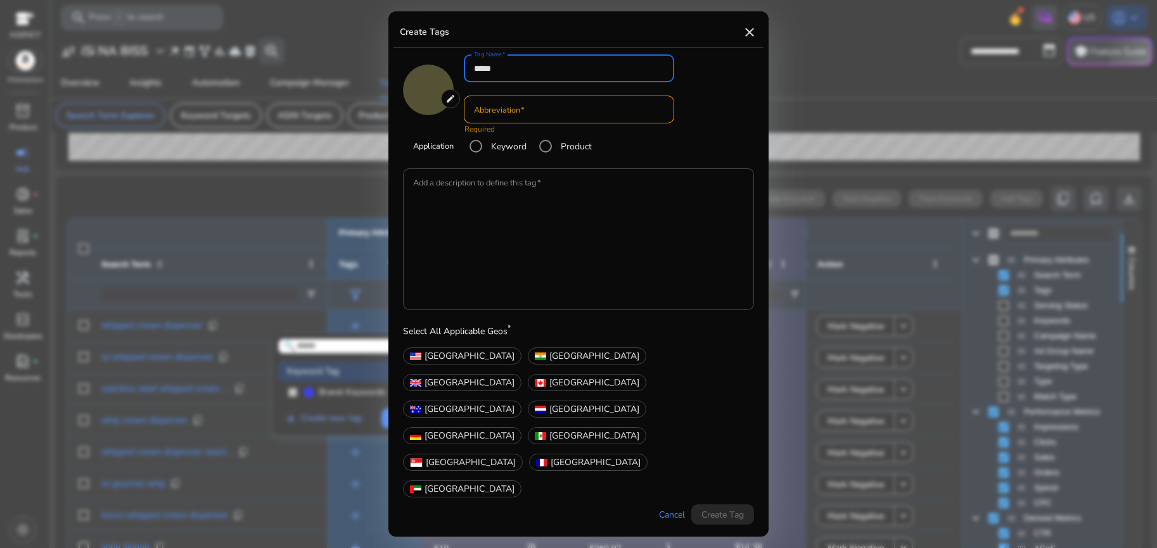
drag, startPoint x: 513, startPoint y: 111, endPoint x: 451, endPoint y: 111, distance: 62.1
click at [451, 111] on div "edit ******* Tag Name ***** Abbreviation Required Application Keyword Product" at bounding box center [578, 108] width 351 height 108
click at [508, 117] on input "Abbreviation" at bounding box center [569, 110] width 190 height 14
paste input "**"
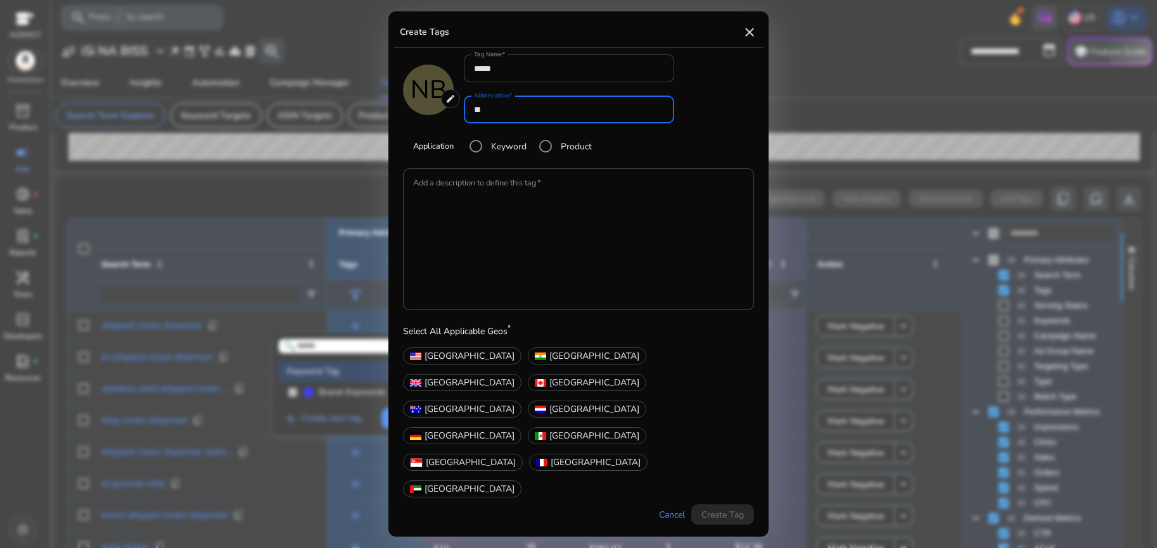
type input "**"
click at [690, 143] on div "NB edit ******* Tag Name ***** Abbreviation ** Application Keyword Product" at bounding box center [578, 108] width 351 height 108
click at [635, 260] on textarea "Add a description to define this tag" at bounding box center [578, 239] width 331 height 129
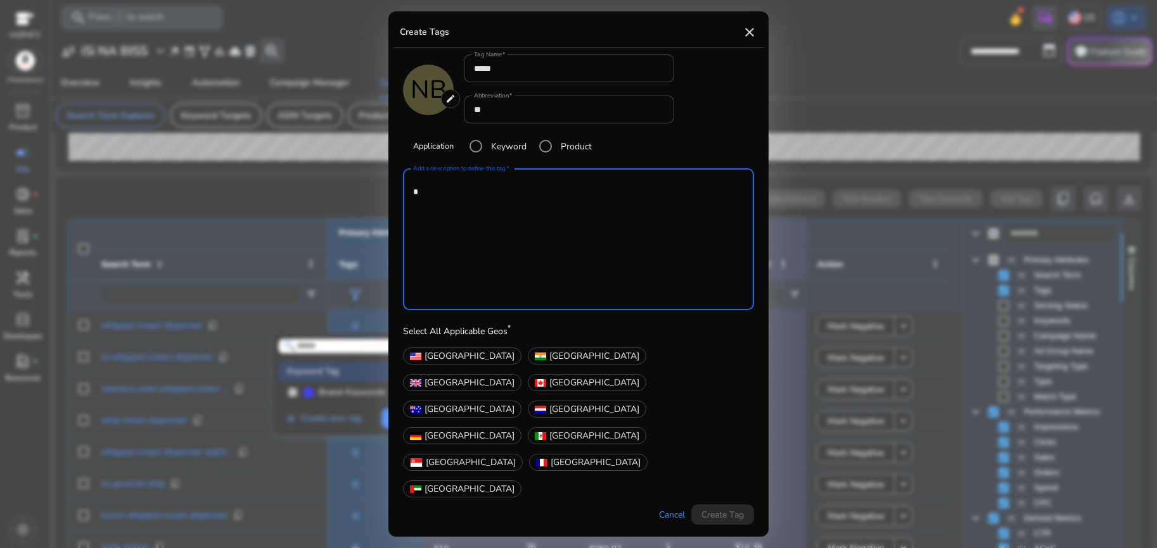
drag, startPoint x: 463, startPoint y: 241, endPoint x: 371, endPoint y: 215, distance: 95.4
click at [370, 217] on div "🔍 Keyword Tag keyboard_arrow_up Brand-Keywords add Create new tag Apply Create …" at bounding box center [578, 274] width 1157 height 548
type textarea "**********"
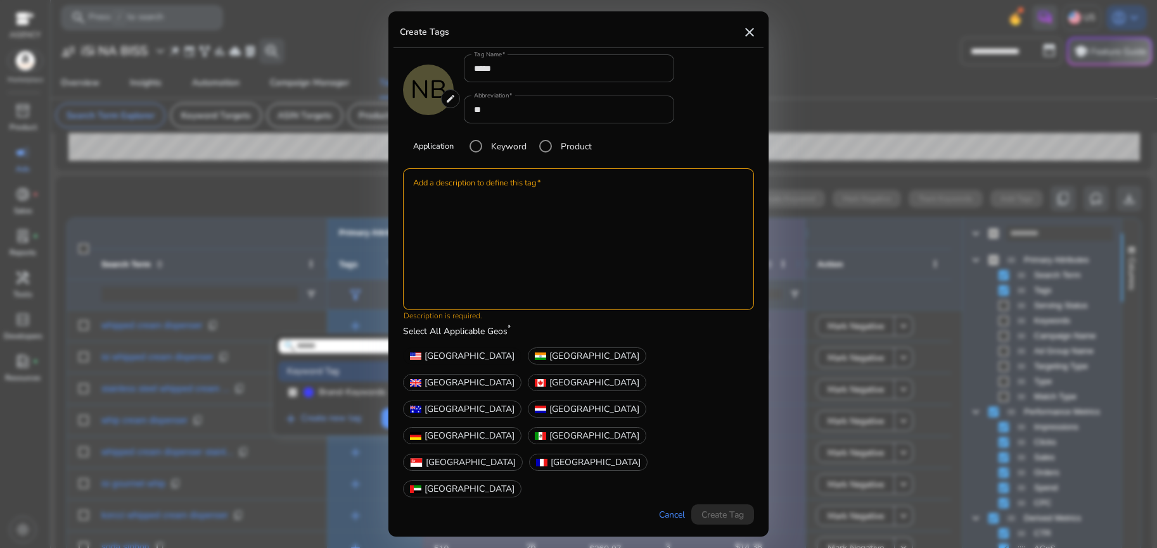
click at [450, 363] on span "United States" at bounding box center [469, 356] width 90 height 13
click at [488, 235] on textarea "Add a description to define this tag" at bounding box center [578, 239] width 331 height 129
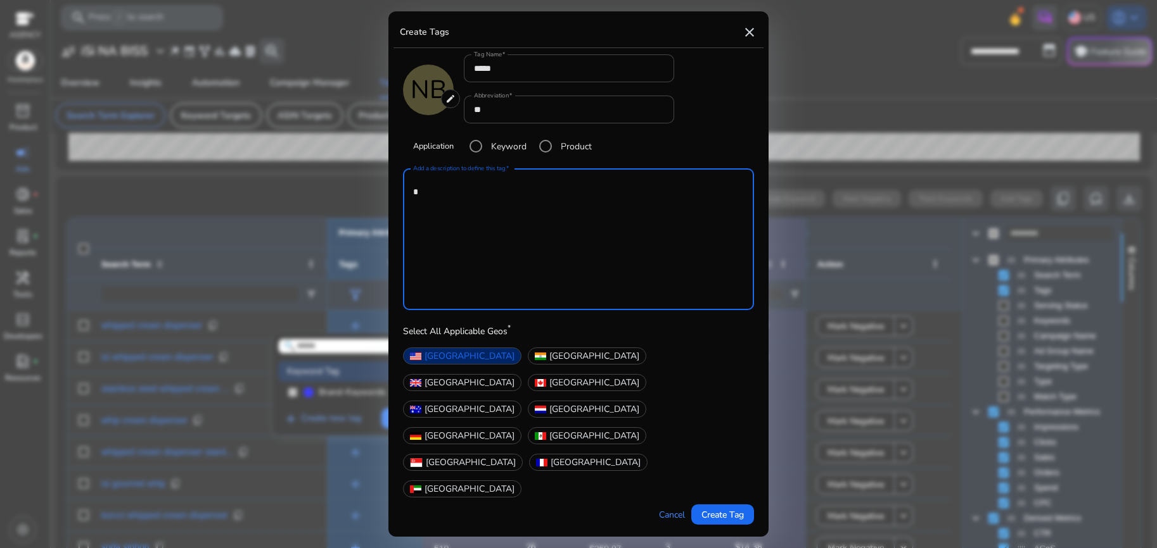
drag, startPoint x: 460, startPoint y: 237, endPoint x: 345, endPoint y: 237, distance: 115.9
click at [345, 237] on div "🔍 Keyword Tag keyboard_arrow_up Brand-Keywords add Create new tag Apply Create …" at bounding box center [578, 274] width 1157 height 548
click at [692, 159] on div "Application Keyword Product" at bounding box center [553, 146] width 281 height 25
click at [497, 226] on textarea "**" at bounding box center [578, 239] width 331 height 129
type textarea "*****"
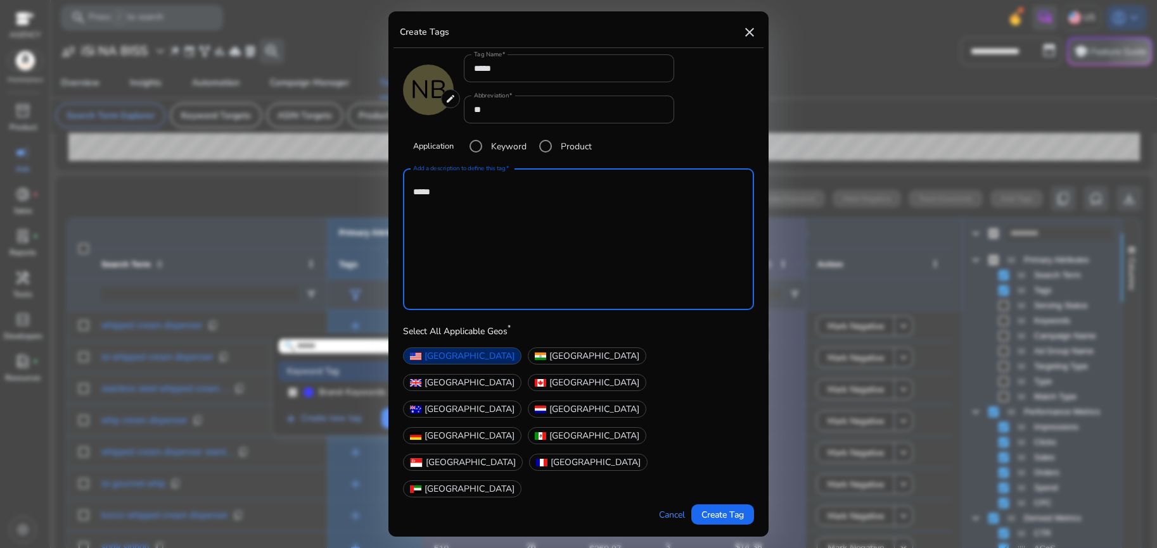
click at [725, 162] on div "NB edit ******* Tag Name ***** Abbreviation ** Application Keyword Product" at bounding box center [578, 108] width 351 height 108
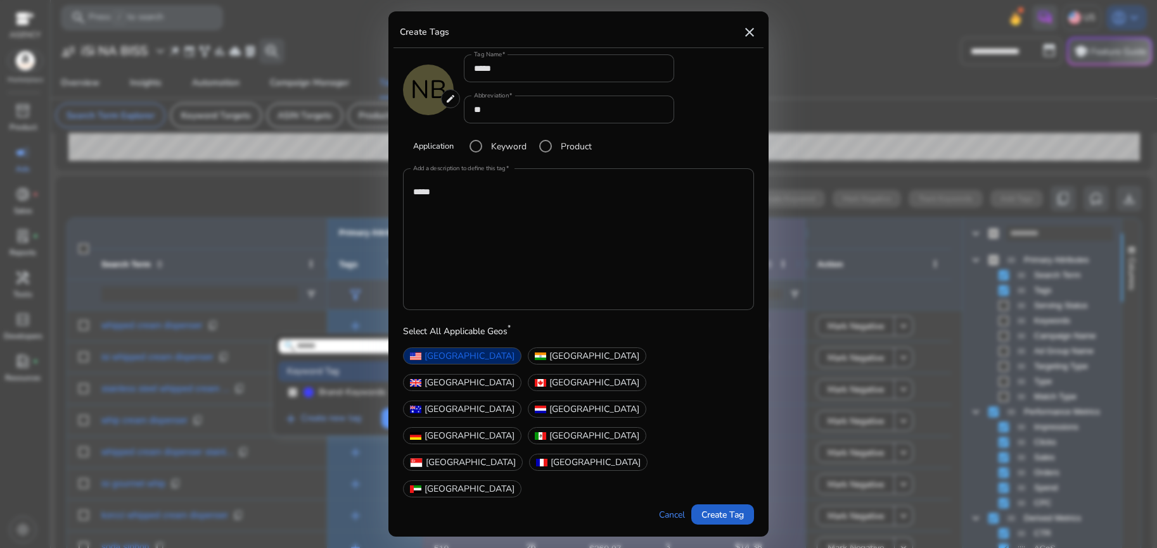
click at [717, 509] on span "Create Tag" at bounding box center [722, 515] width 42 height 13
type input "*******"
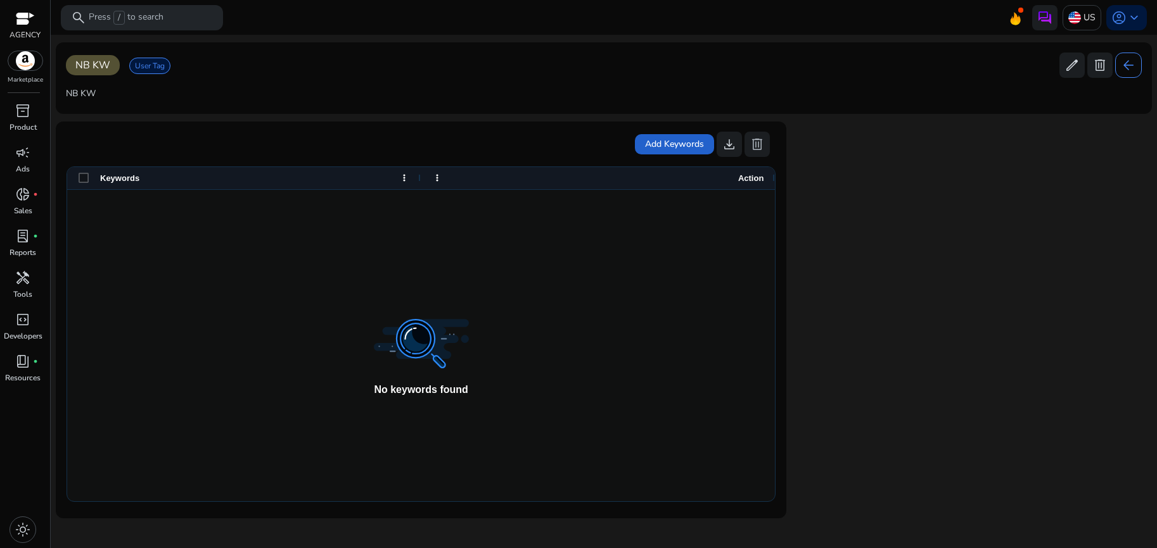
click at [656, 147] on span "Add Keywords" at bounding box center [674, 143] width 59 height 13
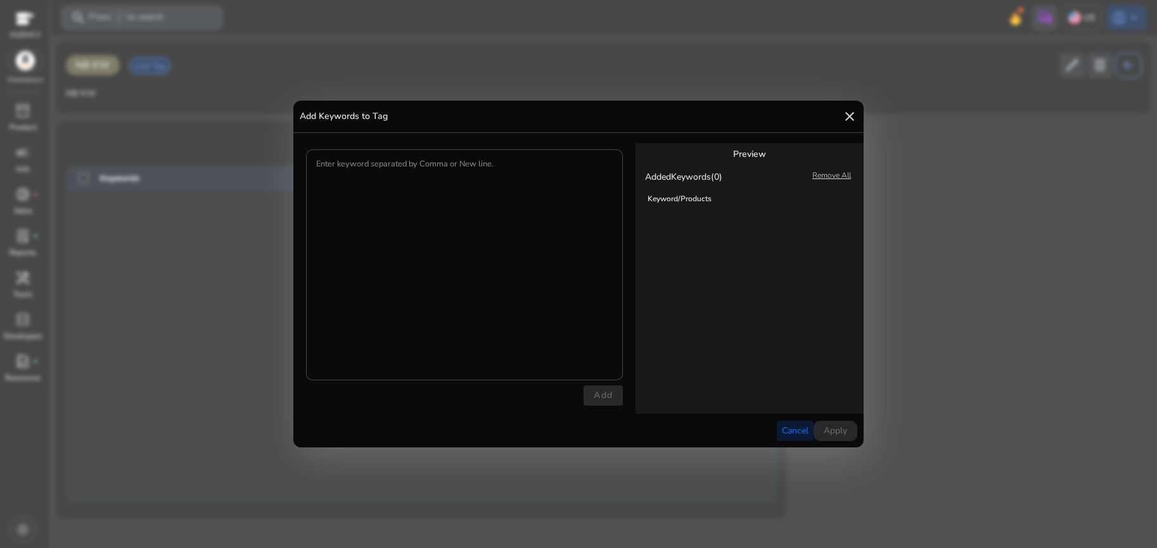
click at [794, 431] on span "Cancel" at bounding box center [795, 430] width 27 height 13
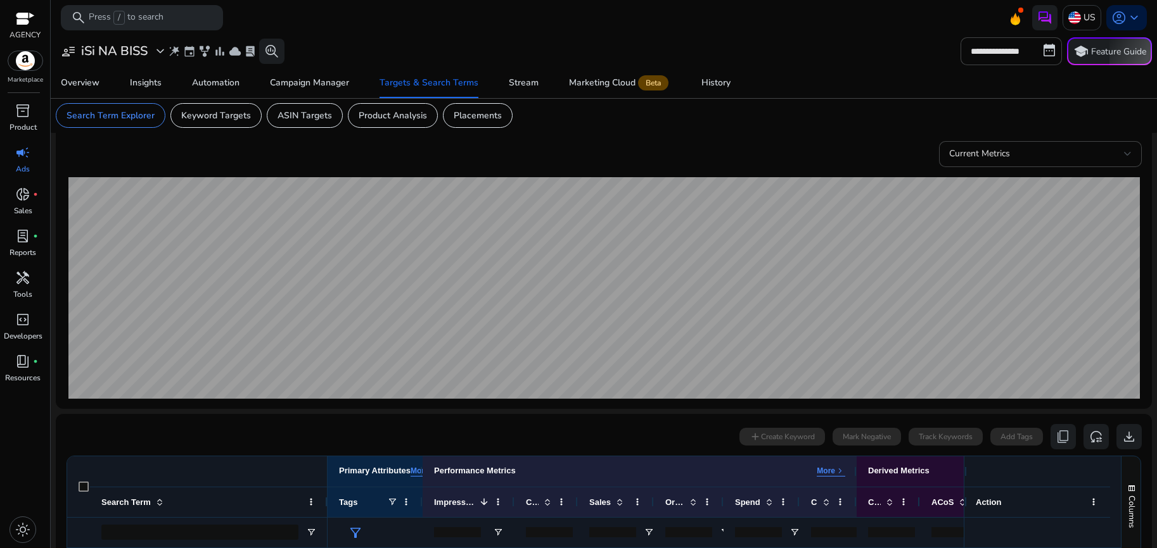
scroll to position [453, 0]
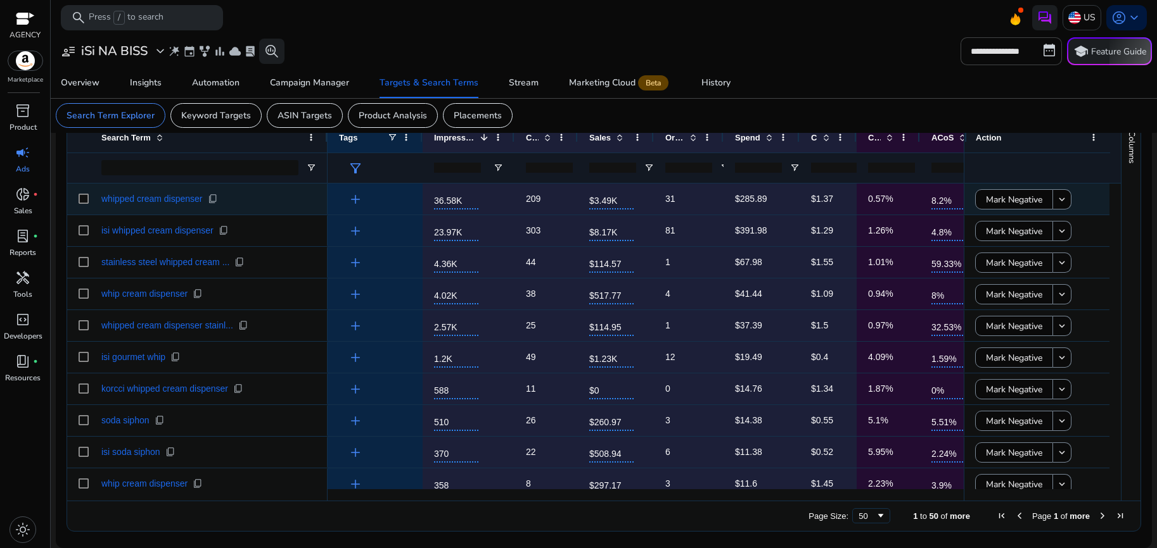
click at [77, 198] on div at bounding box center [78, 199] width 23 height 31
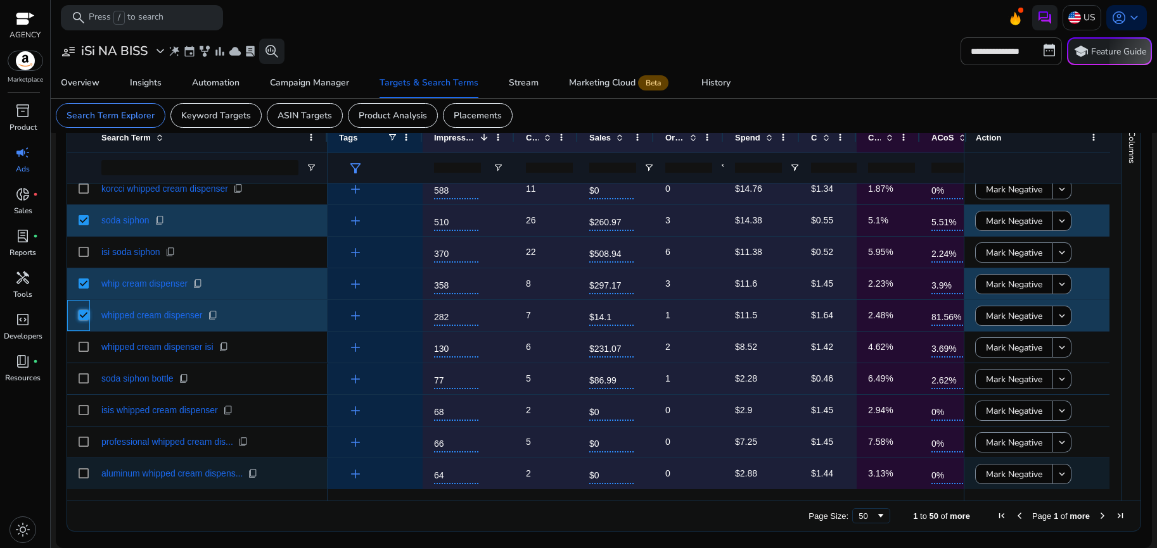
scroll to position [220, 0]
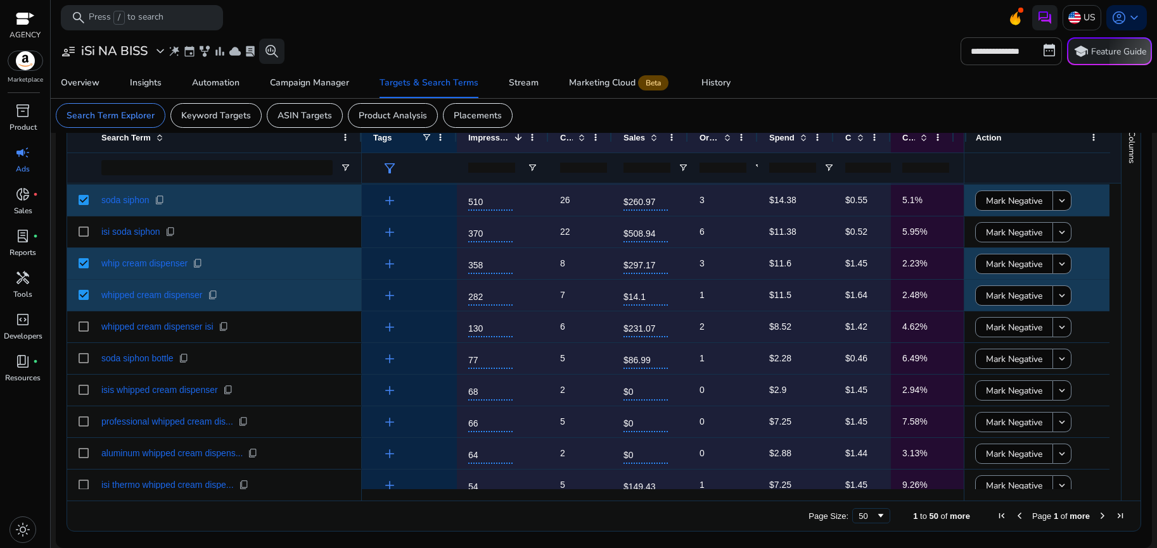
drag, startPoint x: 326, startPoint y: 146, endPoint x: 473, endPoint y: 159, distance: 148.1
click at [474, 159] on div "Primary Attributes More keyboard_arrow_right Search Term Primary Attributes Mor…" at bounding box center [593, 138] width 1053 height 92
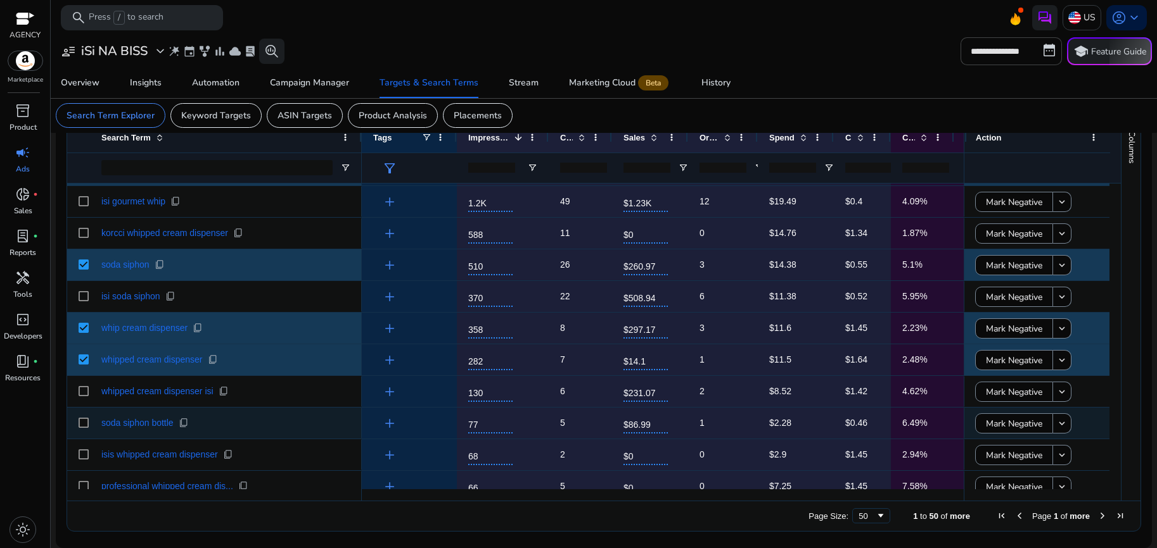
scroll to position [182, 0]
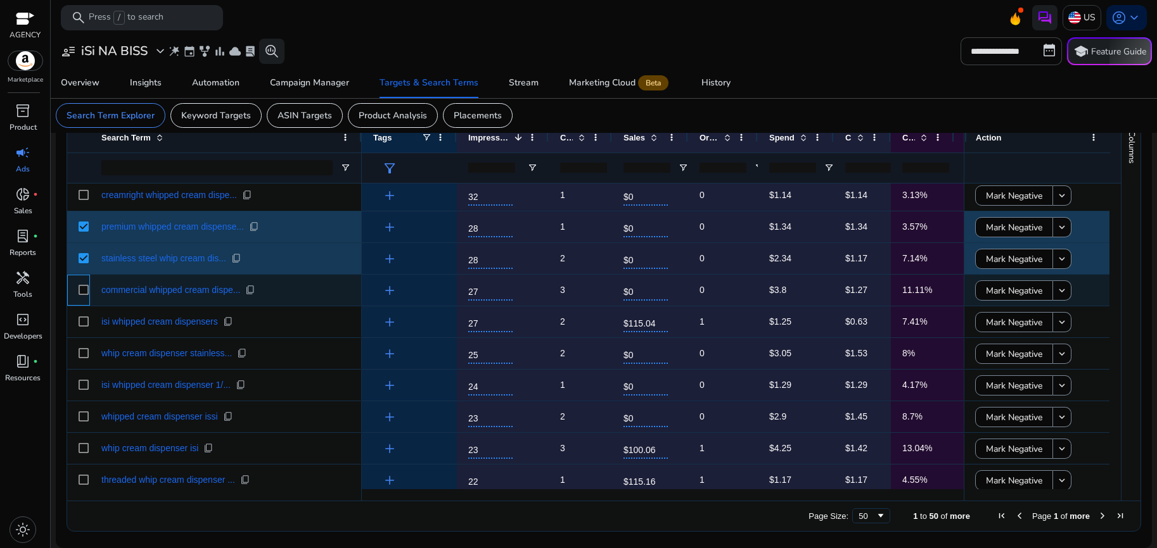
click at [75, 289] on div at bounding box center [78, 290] width 23 height 31
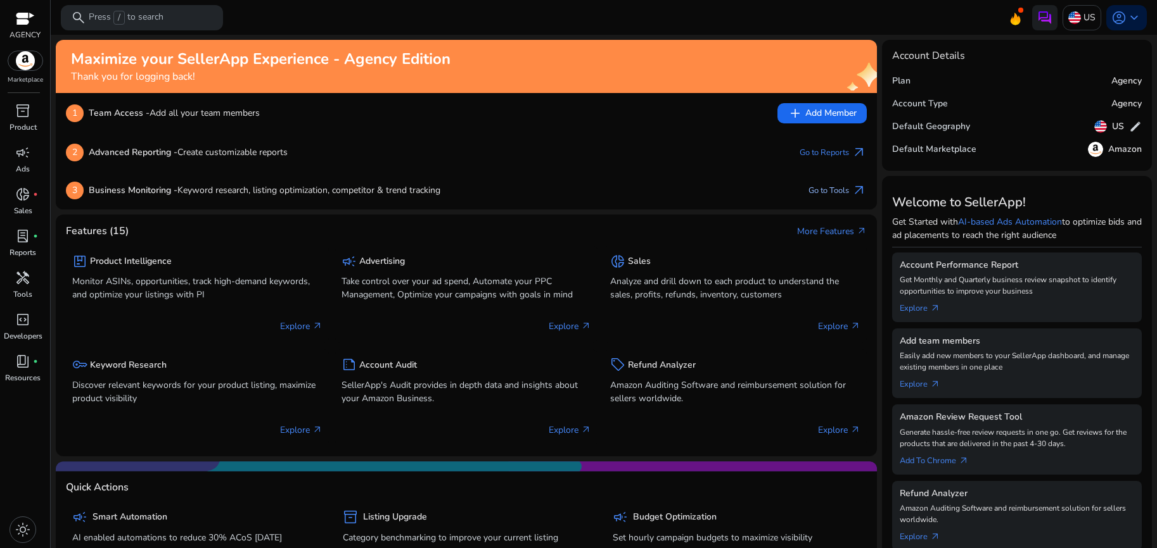
click at [821, 195] on link "Go to Tools arrow_outward" at bounding box center [837, 191] width 58 height 18
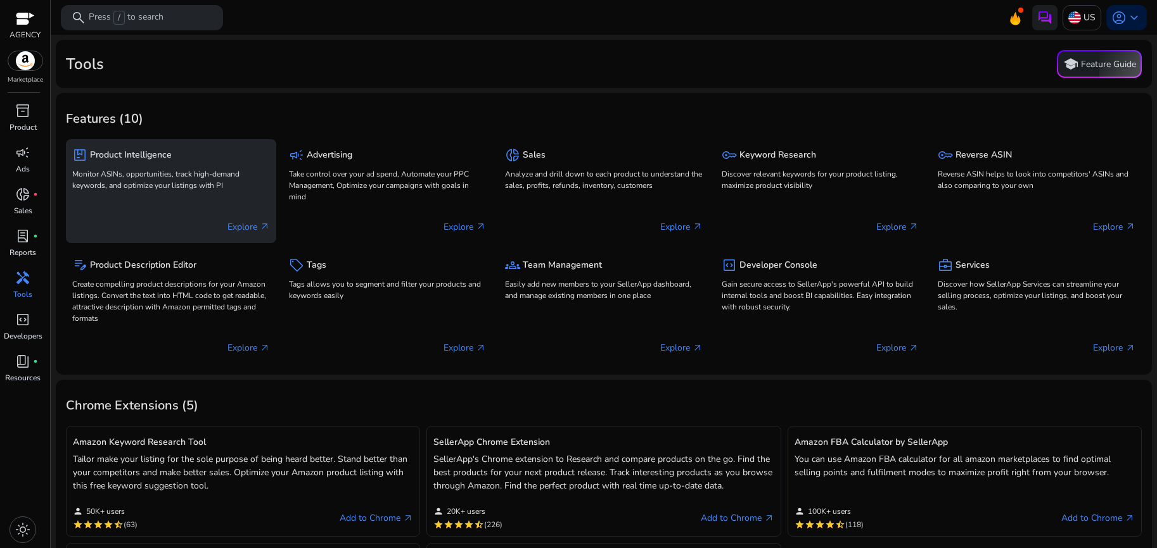
click at [253, 228] on p "Explore arrow_outward" at bounding box center [248, 226] width 42 height 13
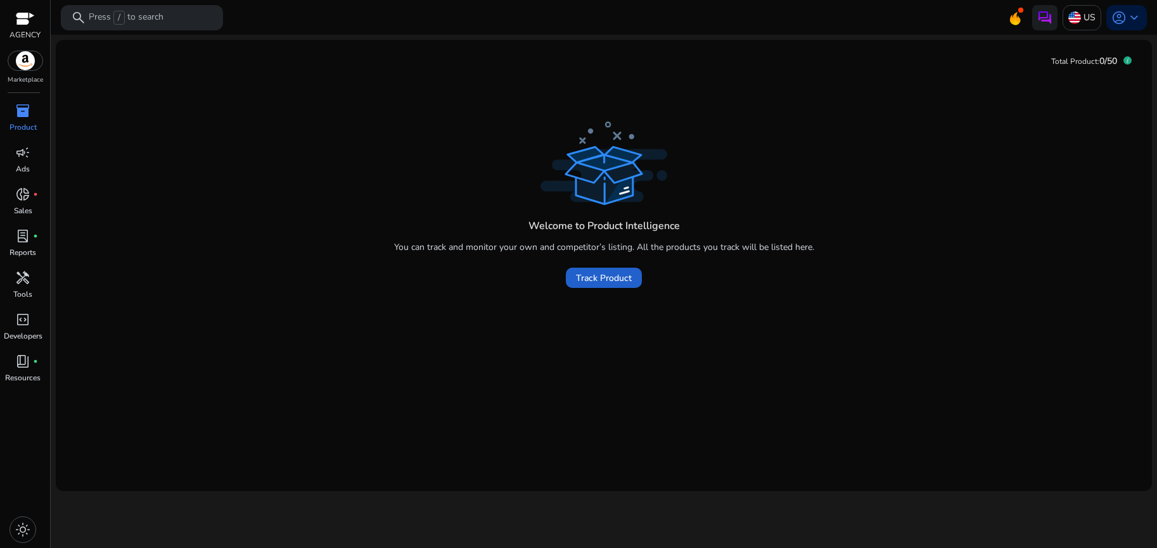
click at [604, 272] on span "Track Product" at bounding box center [604, 278] width 56 height 13
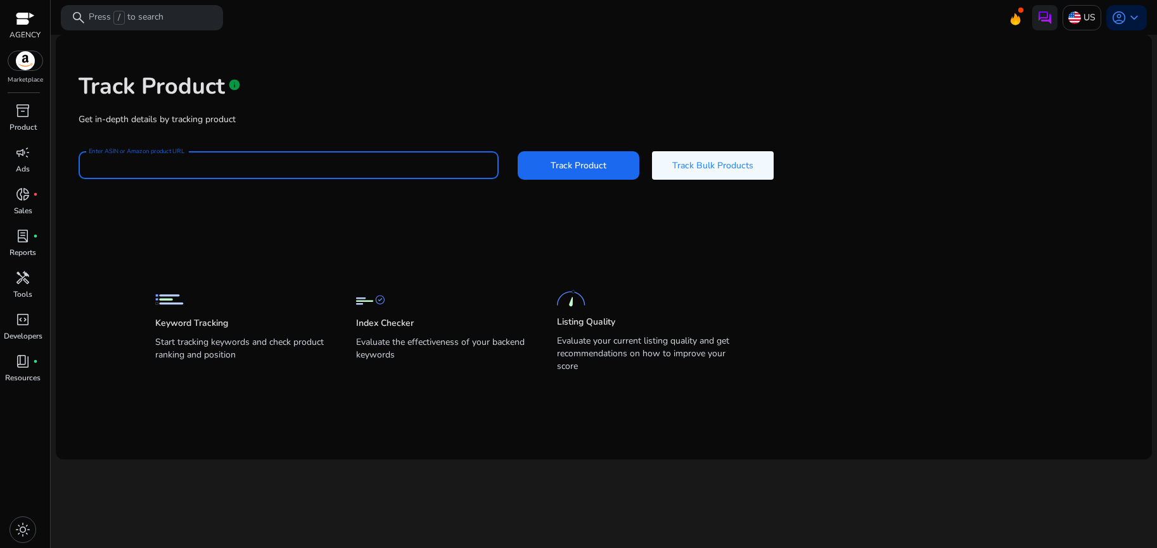
click at [416, 165] on input "Enter ASIN or Amazon product URL" at bounding box center [289, 165] width 400 height 14
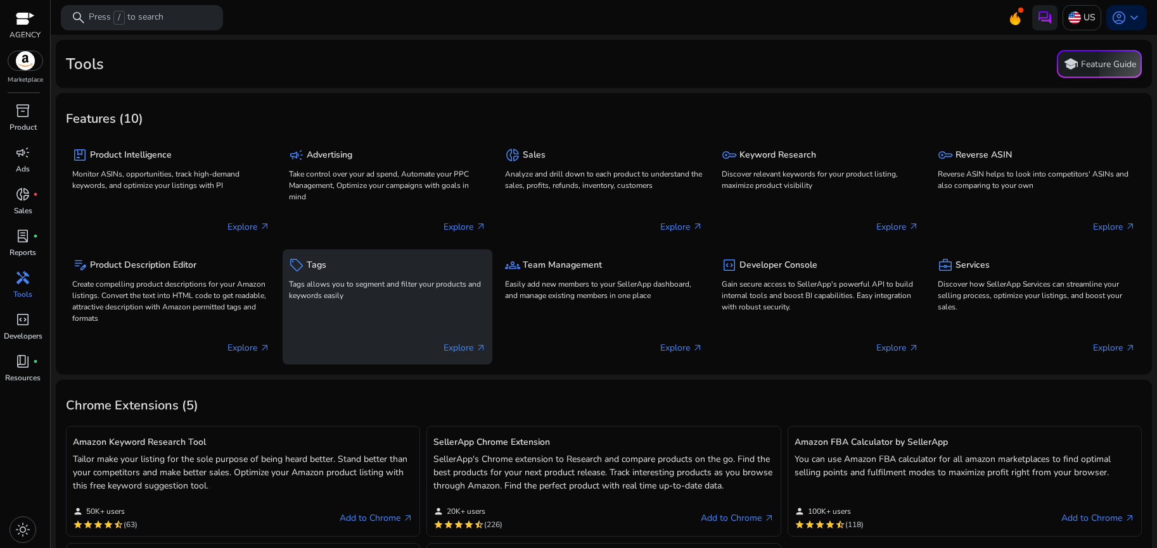
click at [331, 287] on p "Tags allows you to segment and filter your products and keywords easily" at bounding box center [388, 290] width 198 height 23
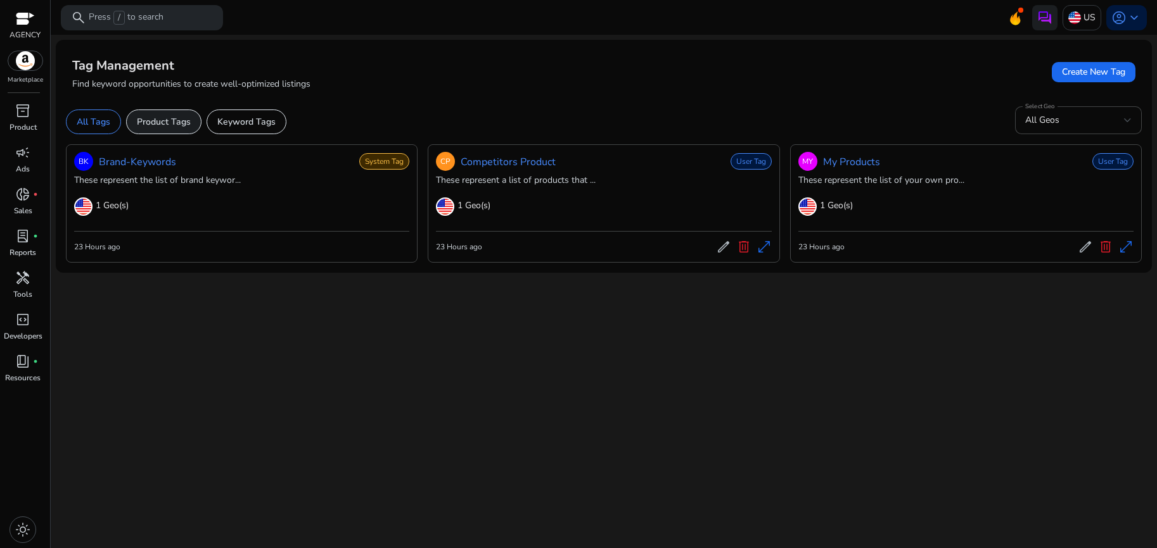
click at [158, 129] on div "Product Tags" at bounding box center [163, 122] width 75 height 25
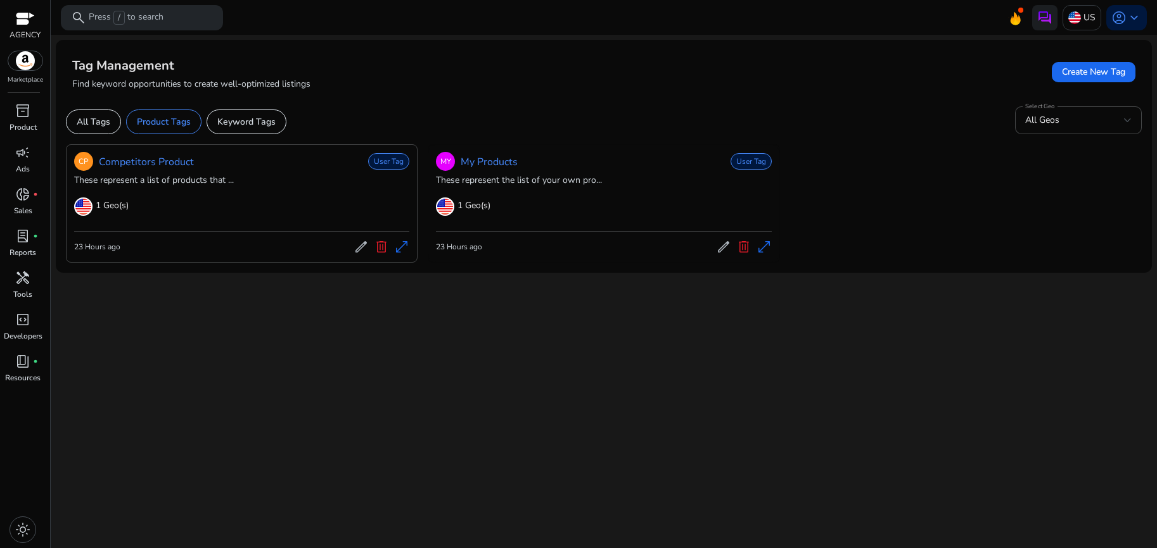
click at [723, 245] on span "edit" at bounding box center [723, 246] width 15 height 15
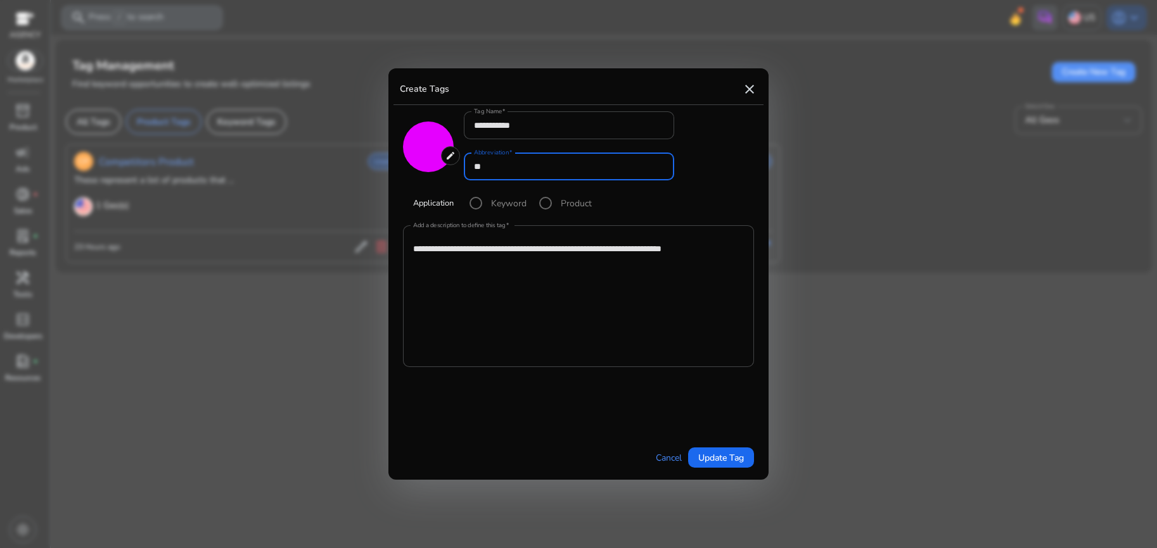
drag, startPoint x: 533, startPoint y: 171, endPoint x: 448, endPoint y: 170, distance: 84.9
click at [446, 171] on div "**********" at bounding box center [578, 165] width 351 height 108
click at [506, 168] on input "**" at bounding box center [569, 167] width 190 height 14
click at [660, 450] on div "Cancel Update Tag" at bounding box center [578, 458] width 351 height 22
click at [661, 458] on link "Cancel" at bounding box center [669, 458] width 26 height 13
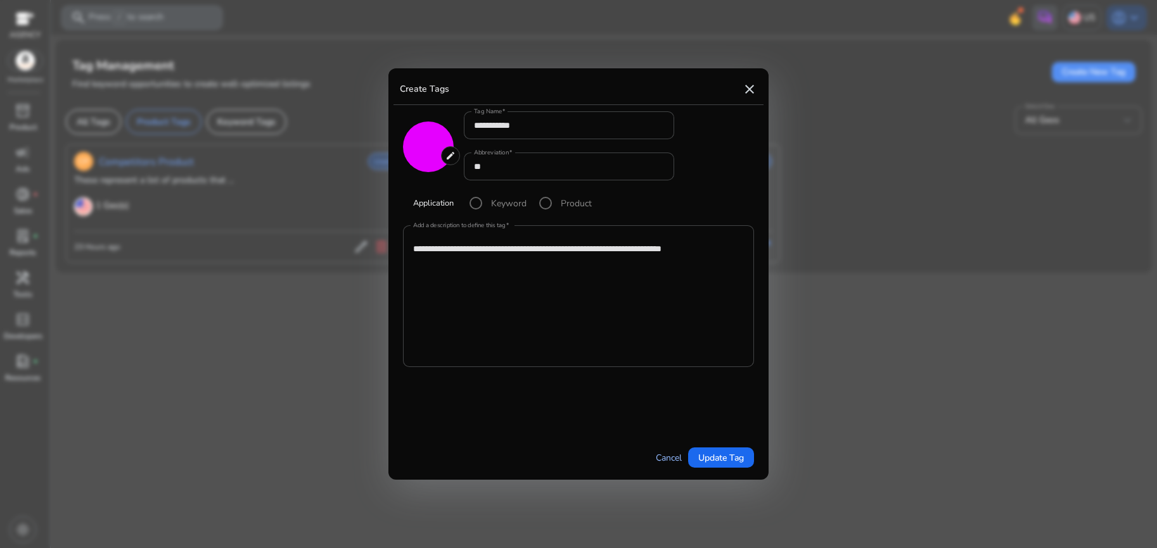
type input "*******"
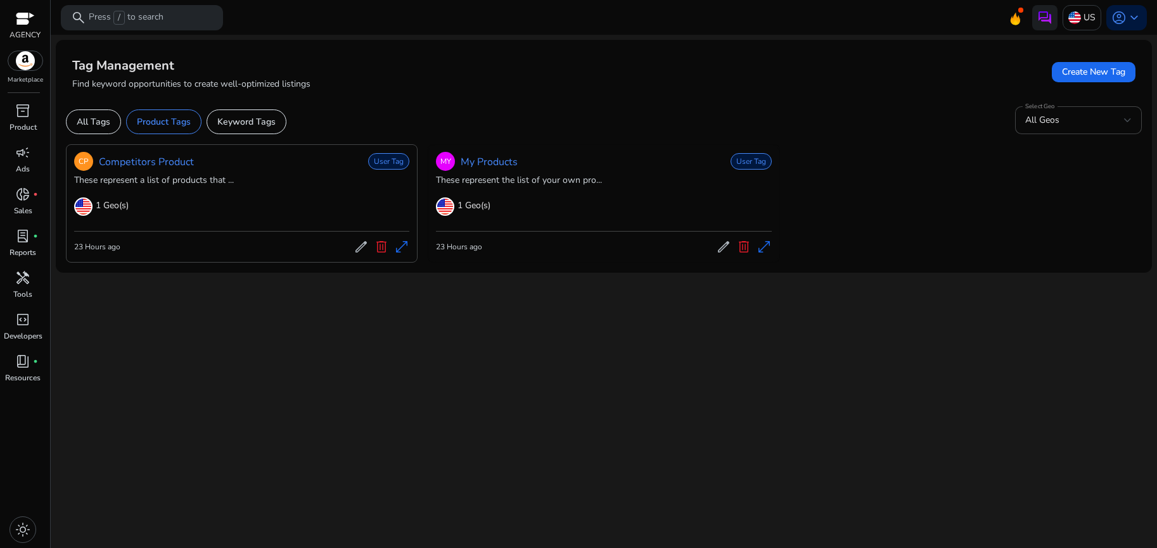
click at [761, 161] on span "User Tag" at bounding box center [750, 161] width 41 height 16
click at [609, 165] on div "MY My Products User Tag" at bounding box center [603, 161] width 335 height 23
click at [723, 244] on span "edit" at bounding box center [723, 246] width 15 height 15
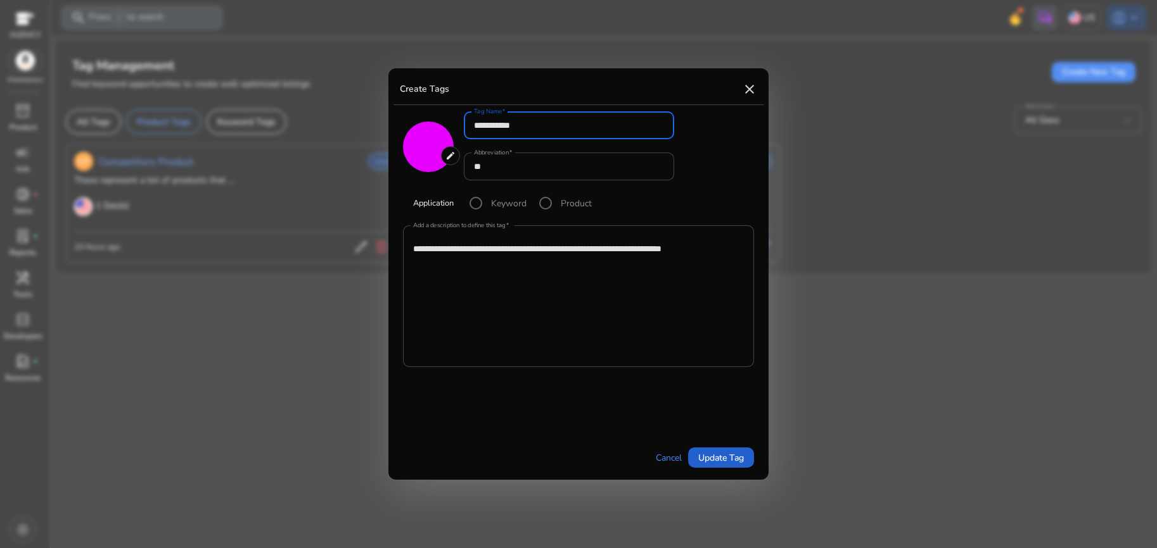
click at [721, 462] on span "Update Tag" at bounding box center [721, 458] width 46 height 13
type input "*******"
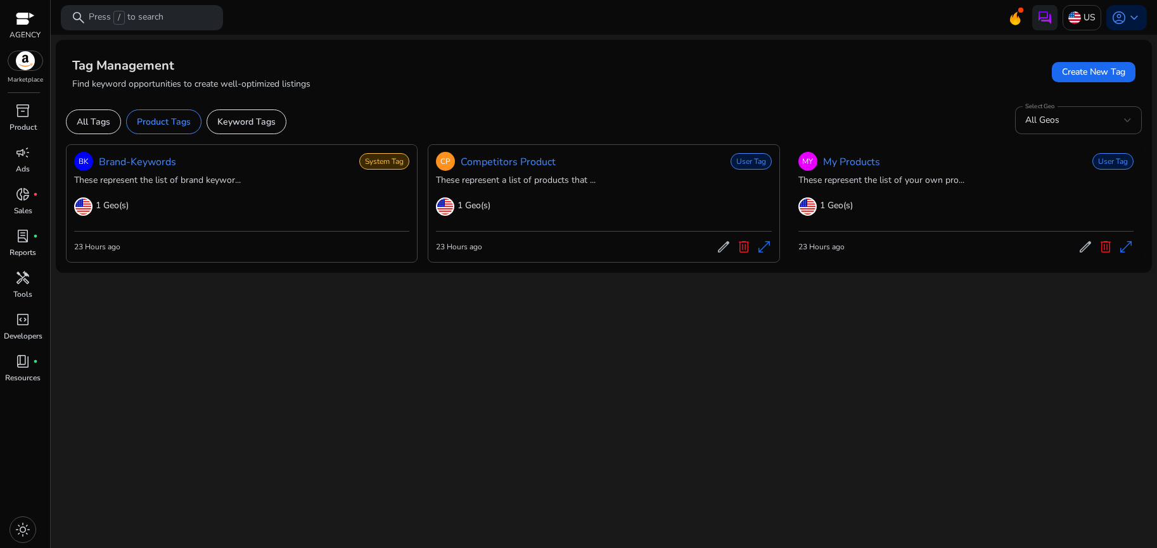
click at [1115, 162] on span "User Tag" at bounding box center [1112, 161] width 41 height 16
click at [1079, 246] on span "edit" at bounding box center [1084, 246] width 15 height 15
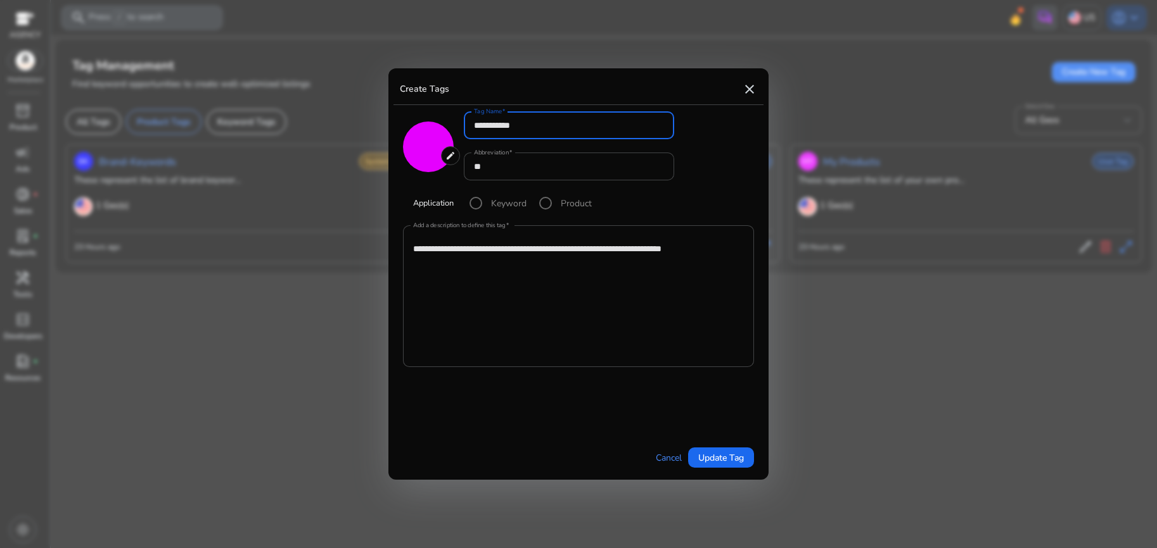
drag, startPoint x: 557, startPoint y: 128, endPoint x: 440, endPoint y: 128, distance: 117.2
click at [440, 128] on div "**********" at bounding box center [578, 165] width 351 height 108
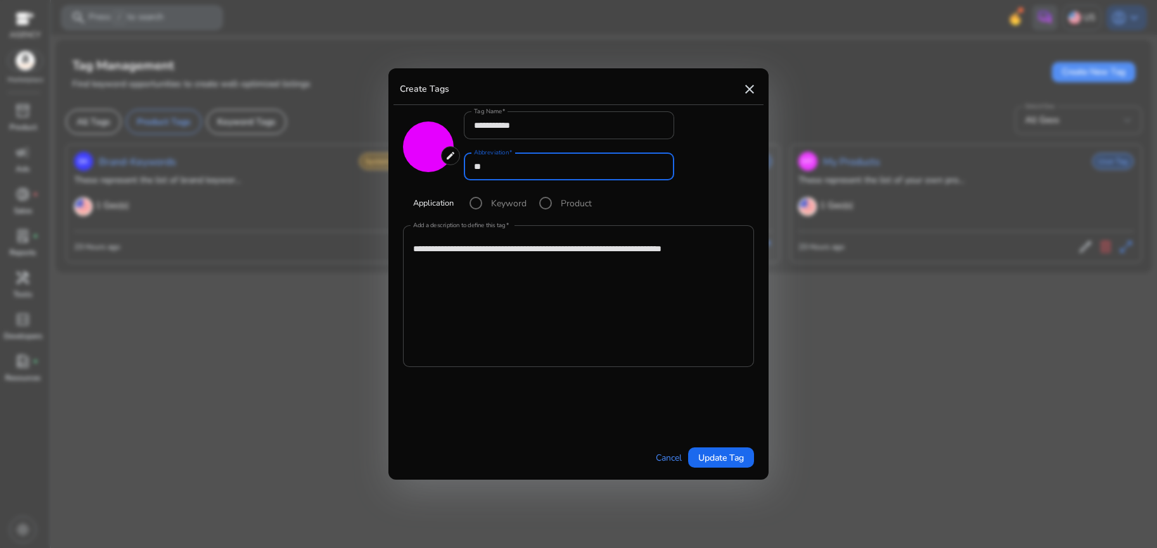
drag, startPoint x: 510, startPoint y: 167, endPoint x: 455, endPoint y: 167, distance: 54.5
click at [453, 167] on div "**********" at bounding box center [578, 165] width 351 height 108
click at [897, 341] on div at bounding box center [578, 274] width 1157 height 548
click at [751, 84] on mat-icon "close" at bounding box center [749, 89] width 15 height 15
type input "*******"
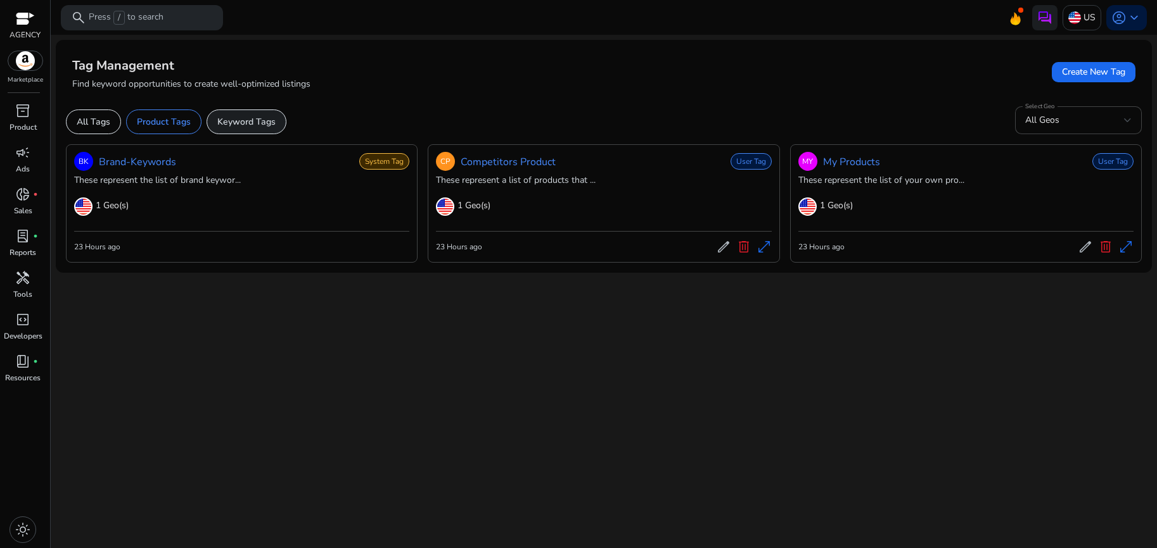
click at [235, 123] on p "Keyword Tags" at bounding box center [246, 121] width 58 height 13
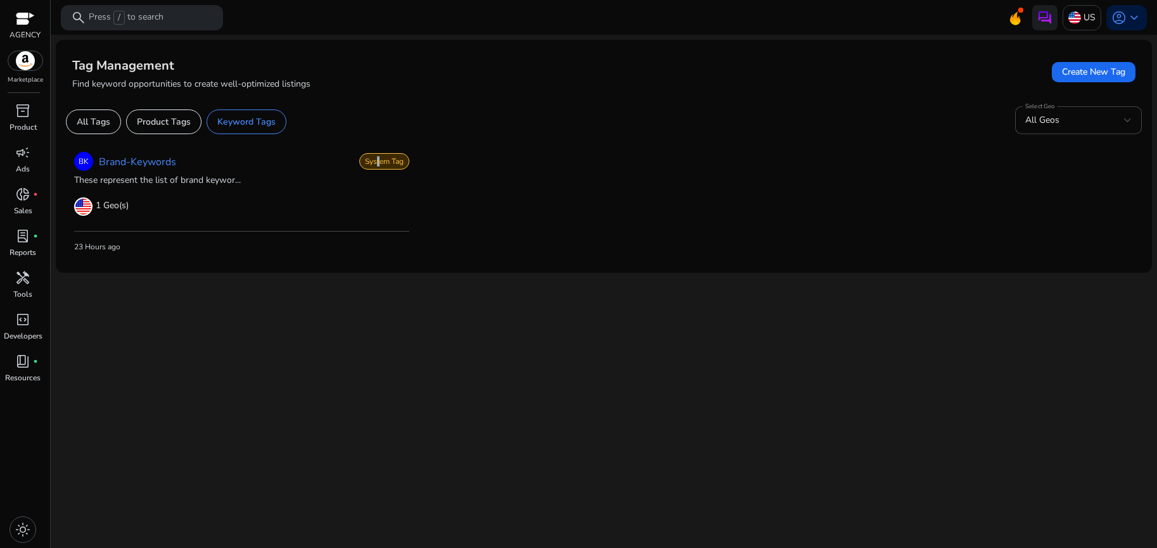
click at [374, 166] on span "System Tag" at bounding box center [384, 161] width 50 height 16
click at [172, 122] on p "Product Tags" at bounding box center [164, 121] width 54 height 13
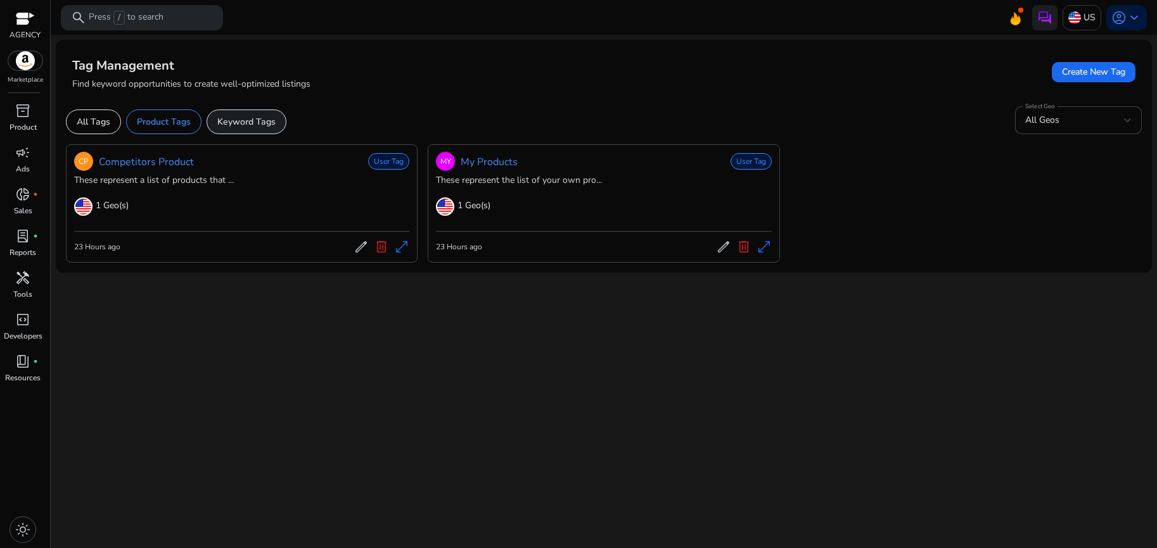
click at [231, 118] on p "Keyword Tags" at bounding box center [246, 121] width 58 height 13
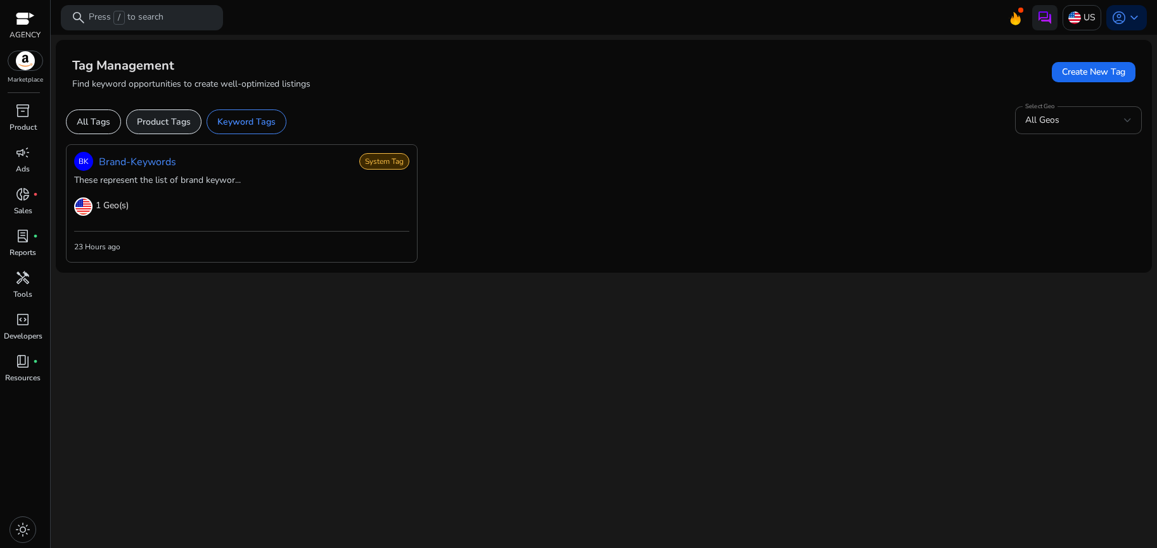
click at [135, 117] on div "Product Tags" at bounding box center [163, 122] width 75 height 25
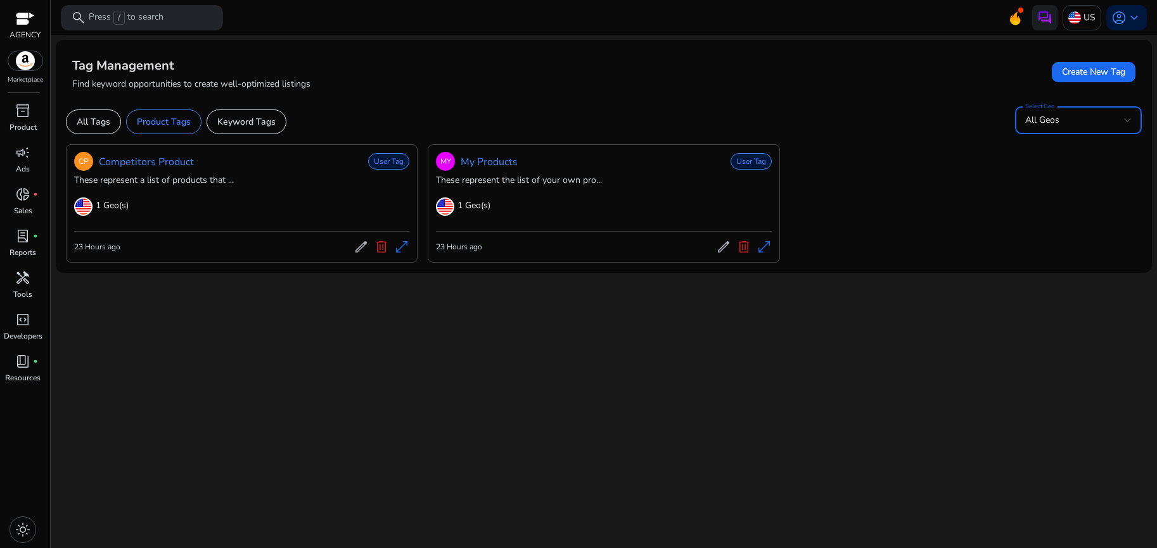
click at [1073, 120] on div "All Geos" at bounding box center [1074, 120] width 99 height 14
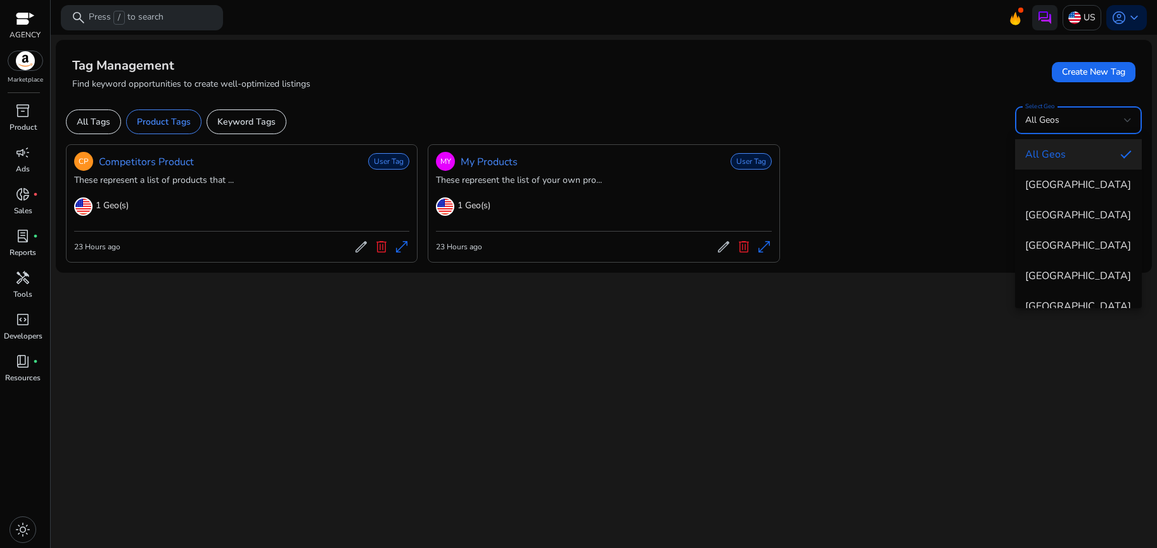
click at [1002, 83] on div at bounding box center [578, 274] width 1157 height 548
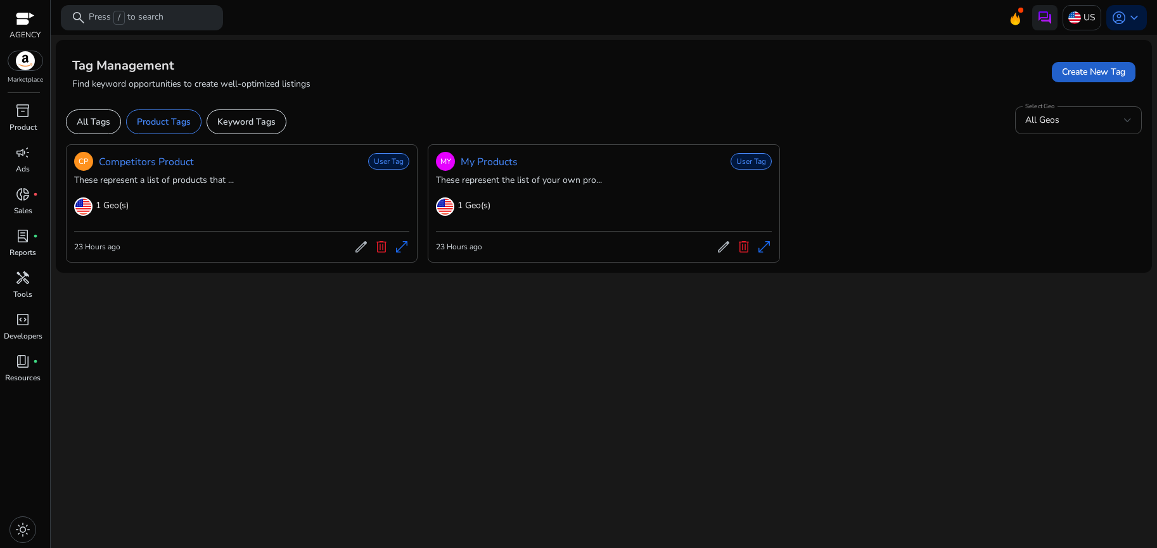
click at [1101, 63] on span at bounding box center [1093, 72] width 84 height 30
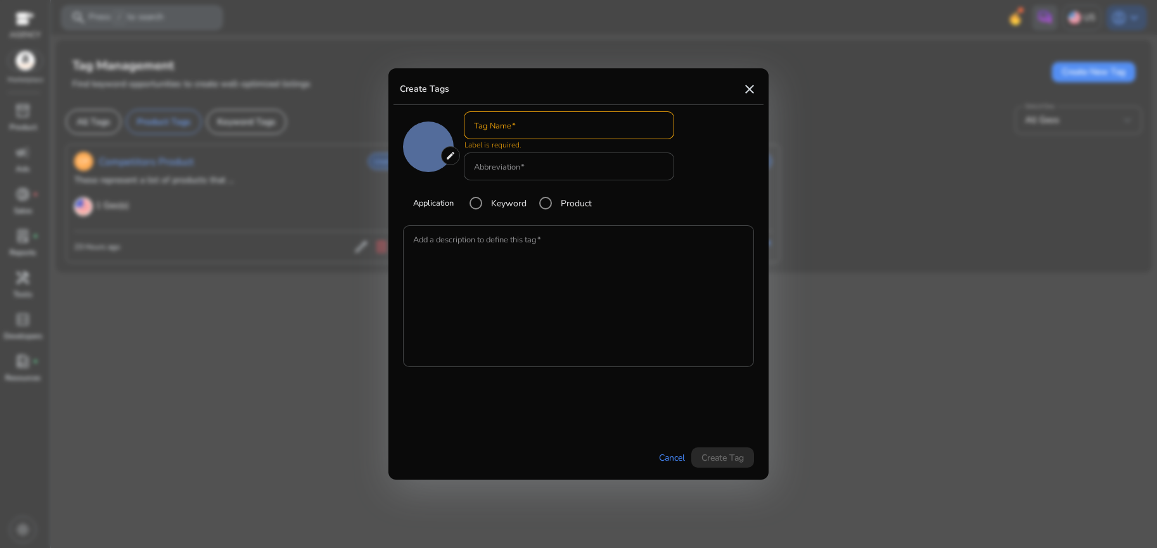
click at [531, 129] on input "Tag Name" at bounding box center [569, 125] width 190 height 14
click at [749, 87] on mat-icon "close" at bounding box center [749, 89] width 15 height 15
type input "*******"
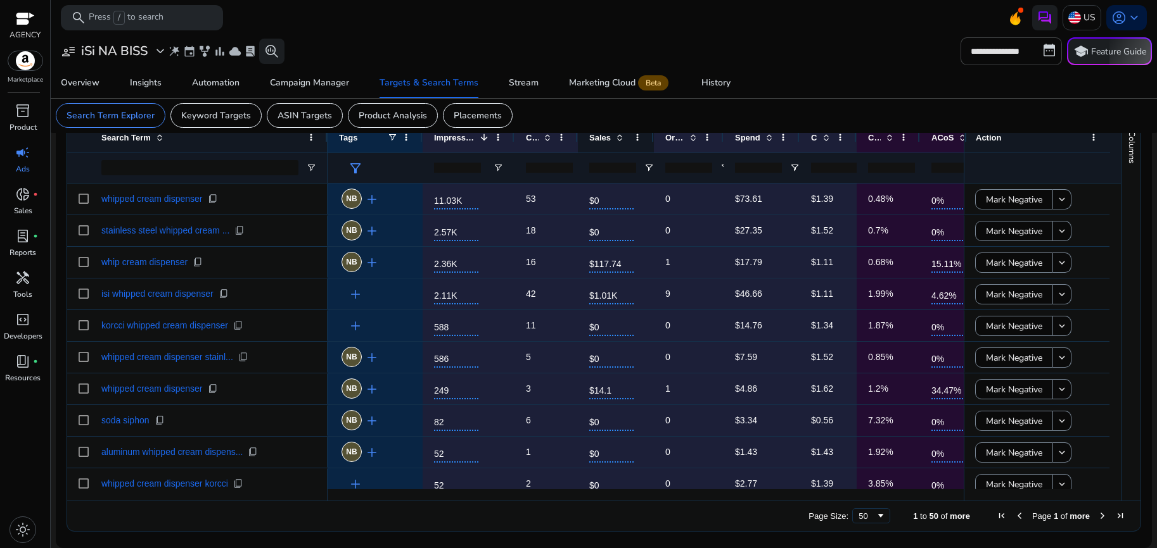
click at [619, 146] on div "Sales" at bounding box center [608, 137] width 39 height 23
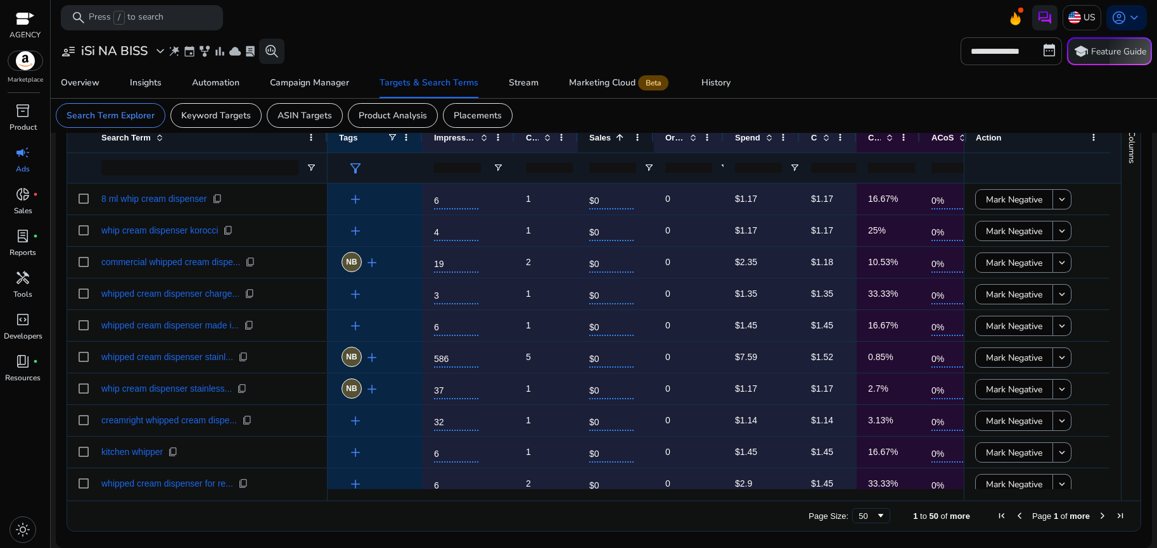
click at [619, 146] on div "Sales 1" at bounding box center [608, 137] width 39 height 23
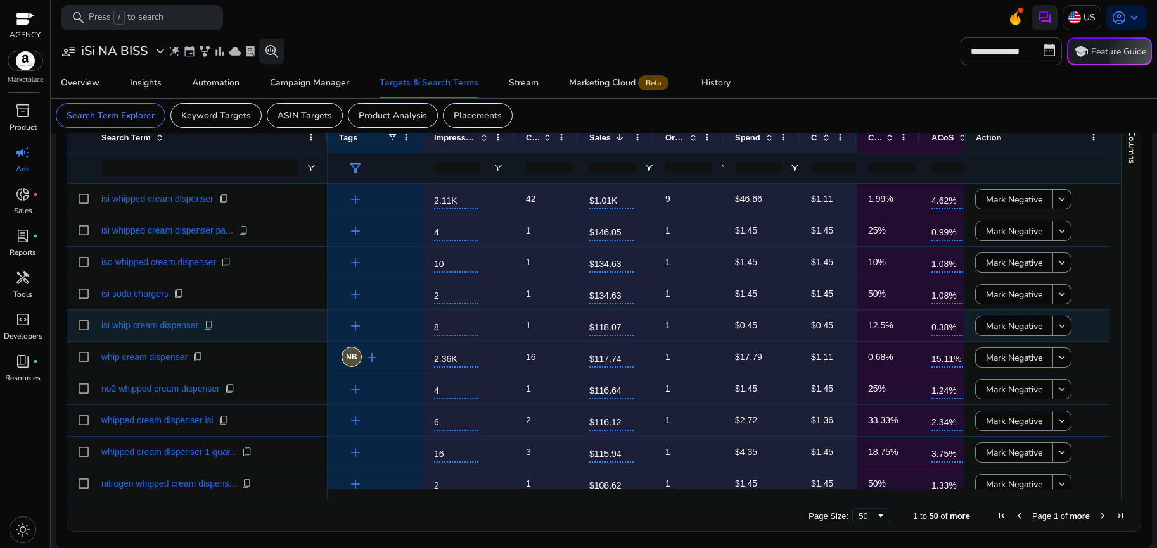
scroll to position [165, 0]
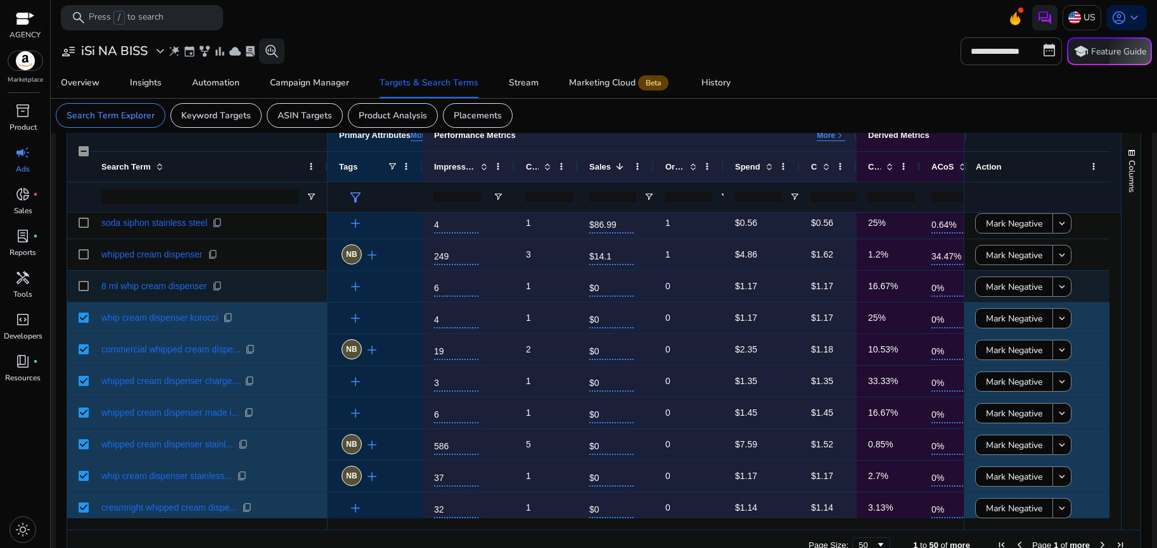
click at [88, 310] on div at bounding box center [84, 318] width 10 height 26
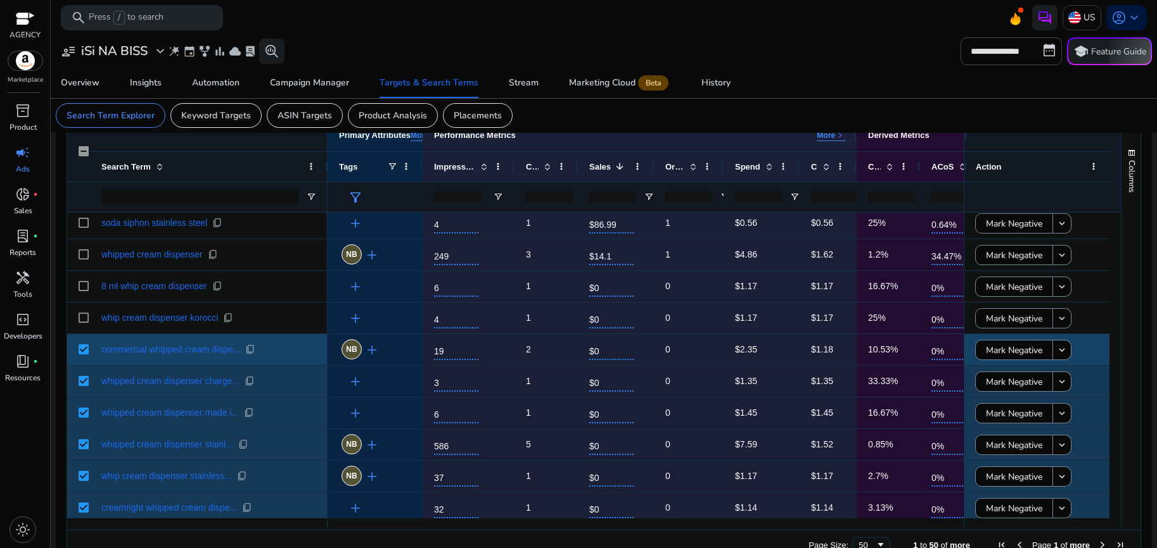
click at [77, 352] on div at bounding box center [78, 349] width 23 height 31
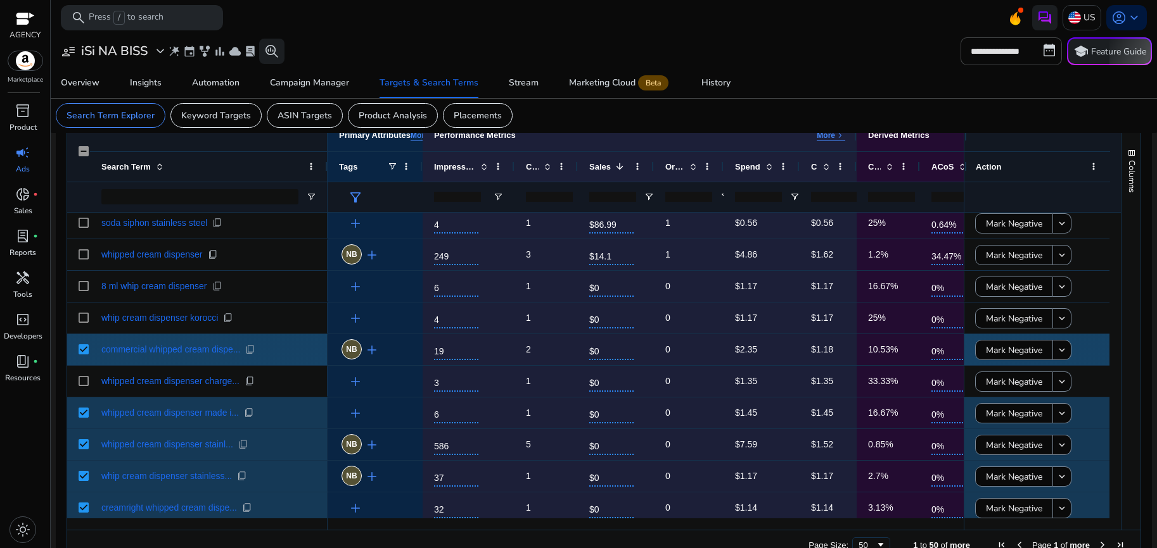
click at [84, 355] on div at bounding box center [84, 350] width 10 height 26
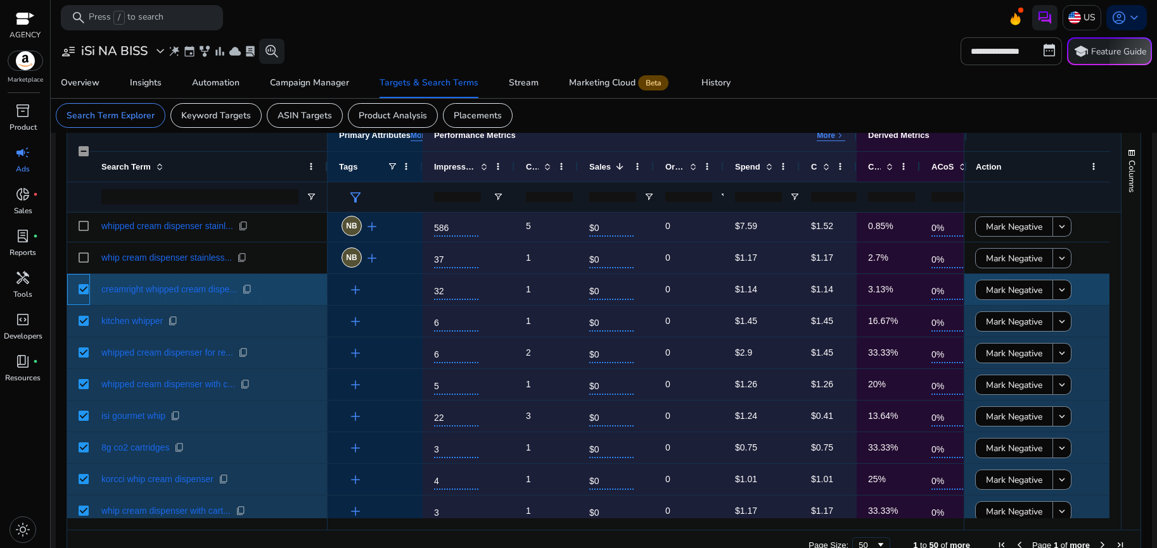
click at [76, 286] on div at bounding box center [78, 289] width 23 height 31
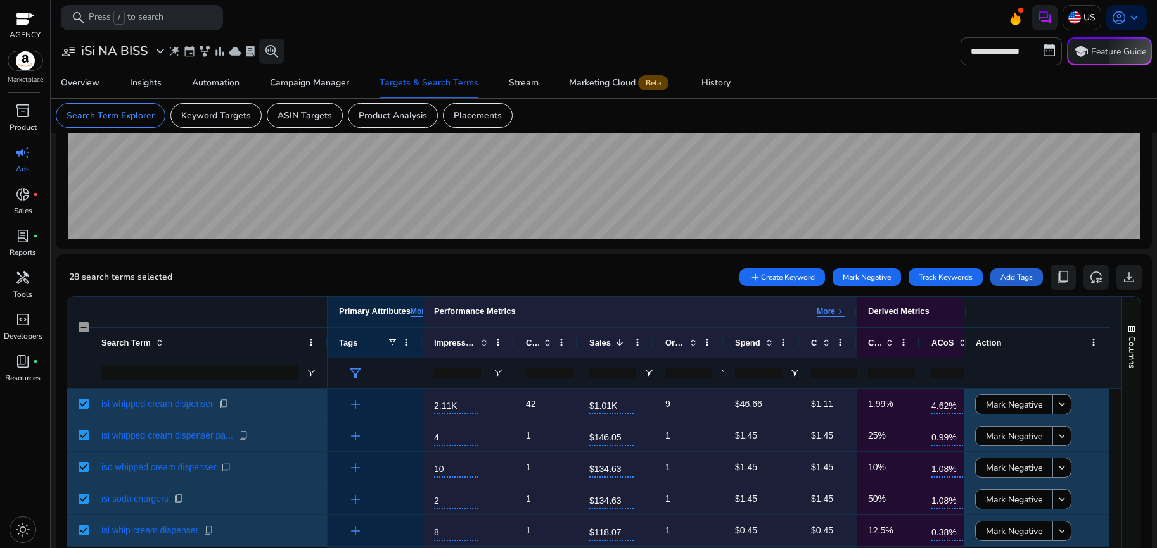
click at [1017, 274] on span "Add Tags" at bounding box center [1016, 277] width 32 height 11
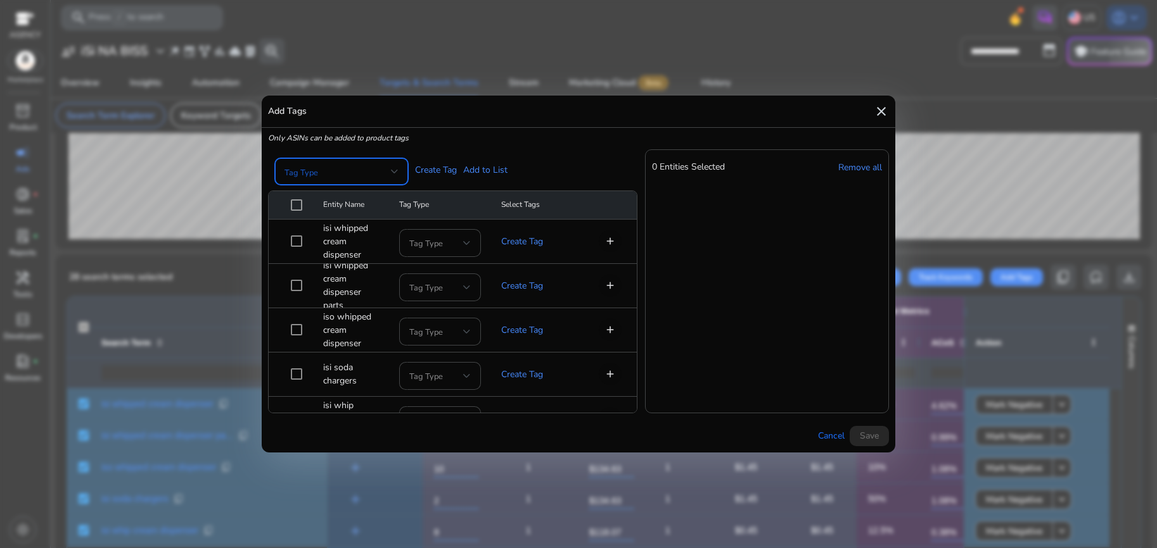
click at [397, 173] on div at bounding box center [395, 171] width 8 height 5
click at [345, 239] on span "Keyword Tag" at bounding box center [341, 236] width 114 height 14
click at [522, 168] on span at bounding box center [484, 172] width 106 height 14
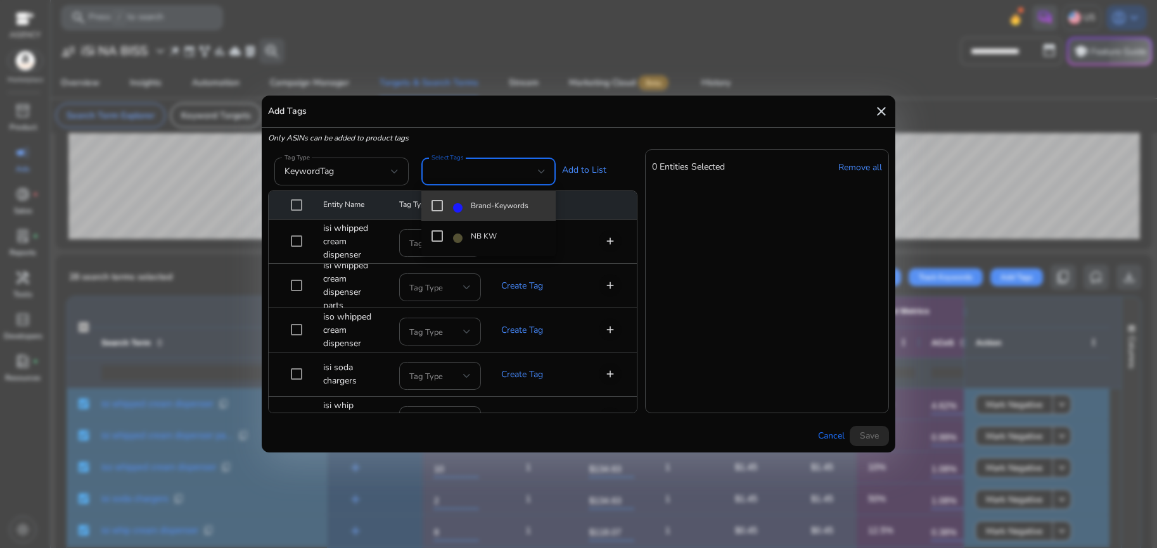
click at [429, 208] on mat-option "Brand-Keywords" at bounding box center [488, 206] width 134 height 30
click at [590, 170] on div at bounding box center [578, 274] width 1157 height 548
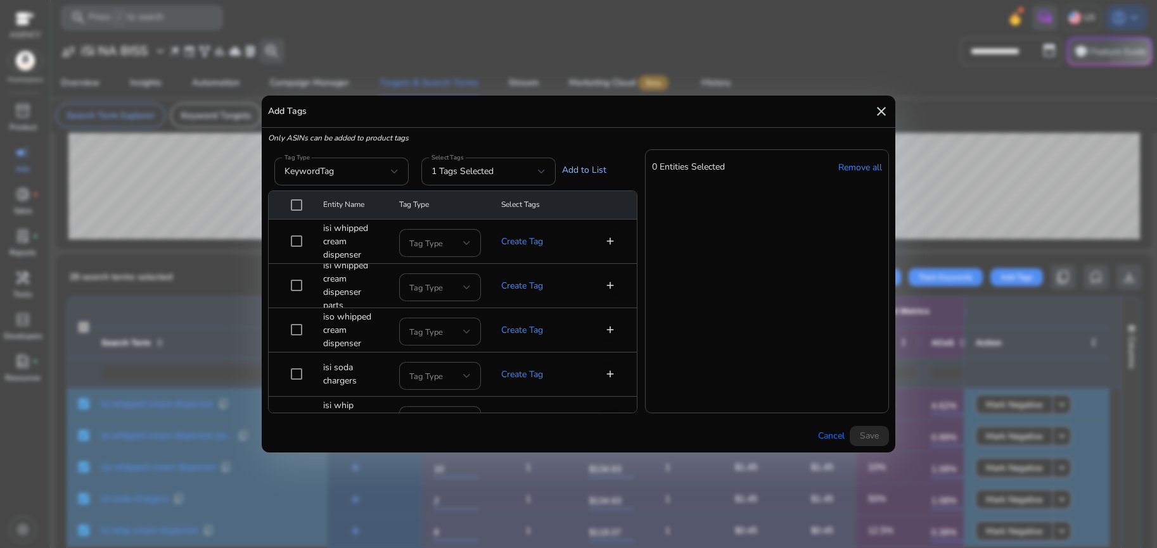
click at [592, 171] on link "Add to List" at bounding box center [584, 169] width 44 height 13
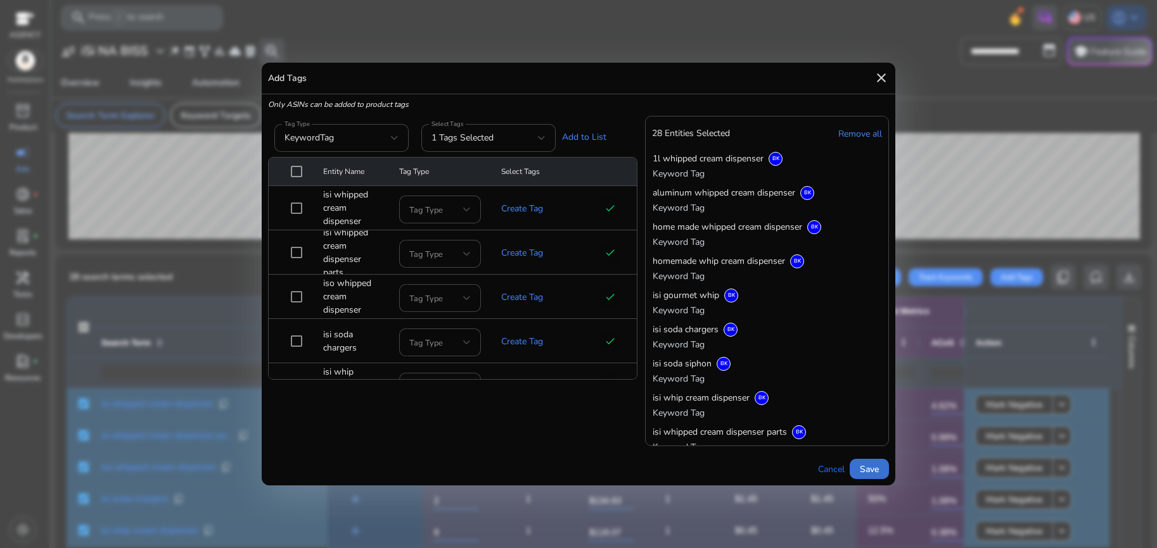
click at [867, 471] on span "Save" at bounding box center [868, 469] width 19 height 13
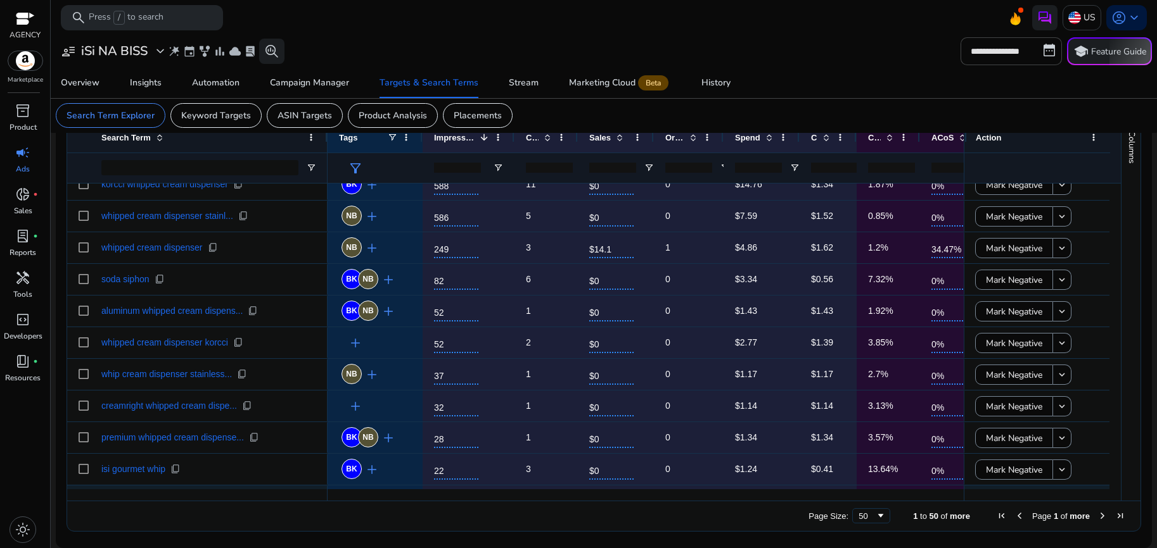
scroll to position [298, 0]
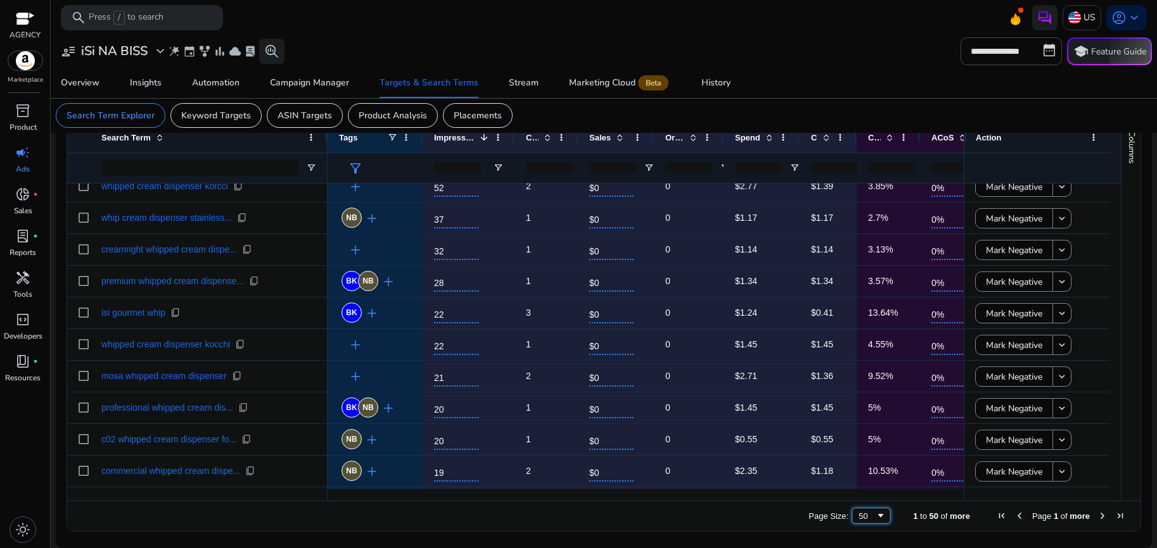
click at [875, 515] on span "Page Size" at bounding box center [880, 516] width 10 height 10
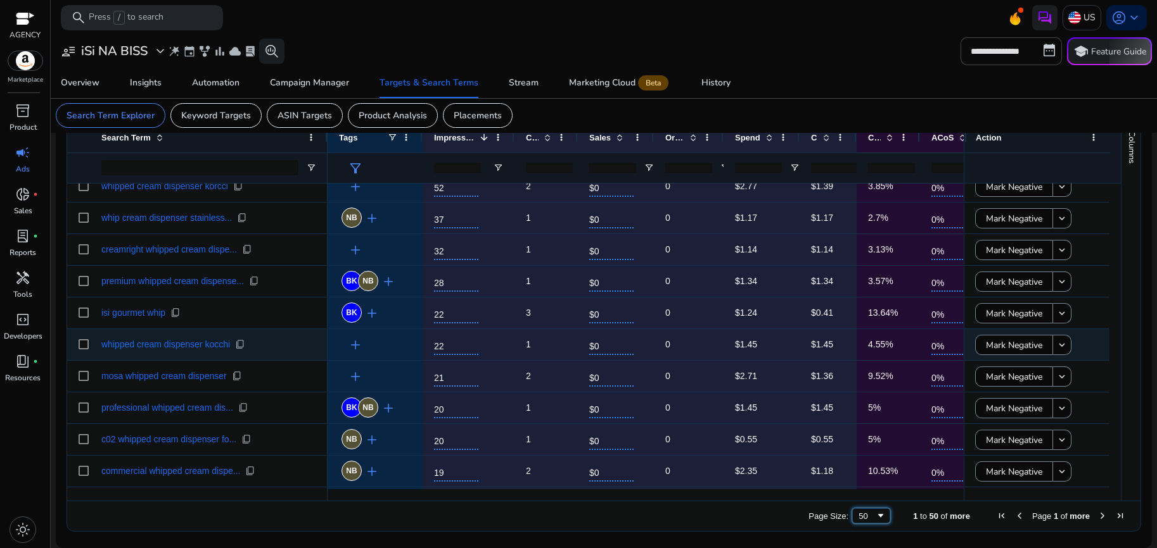
scroll to position [0, 0]
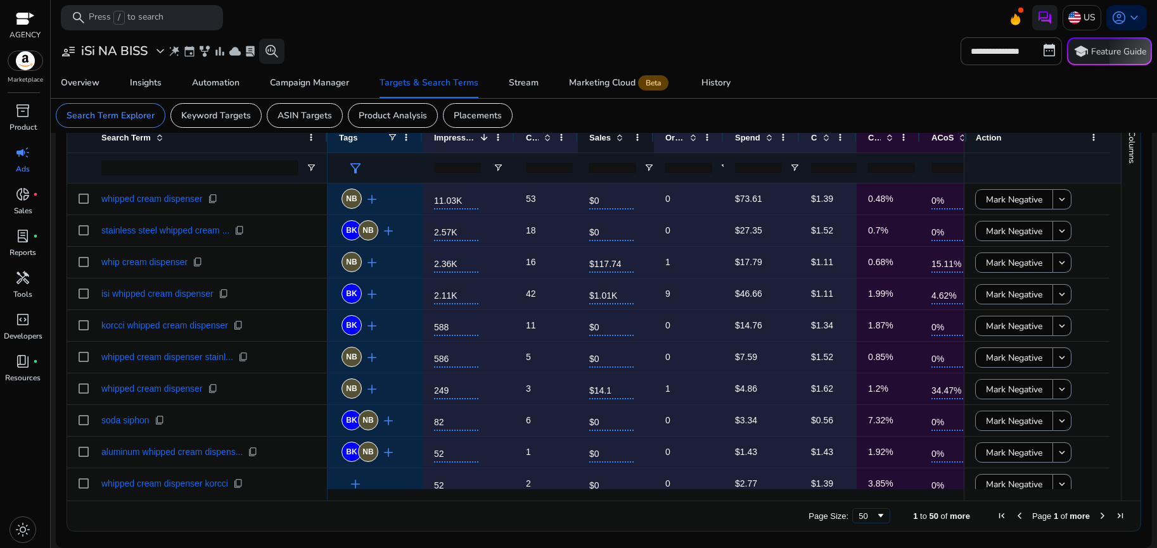
click at [616, 143] on div "Sales" at bounding box center [608, 137] width 39 height 23
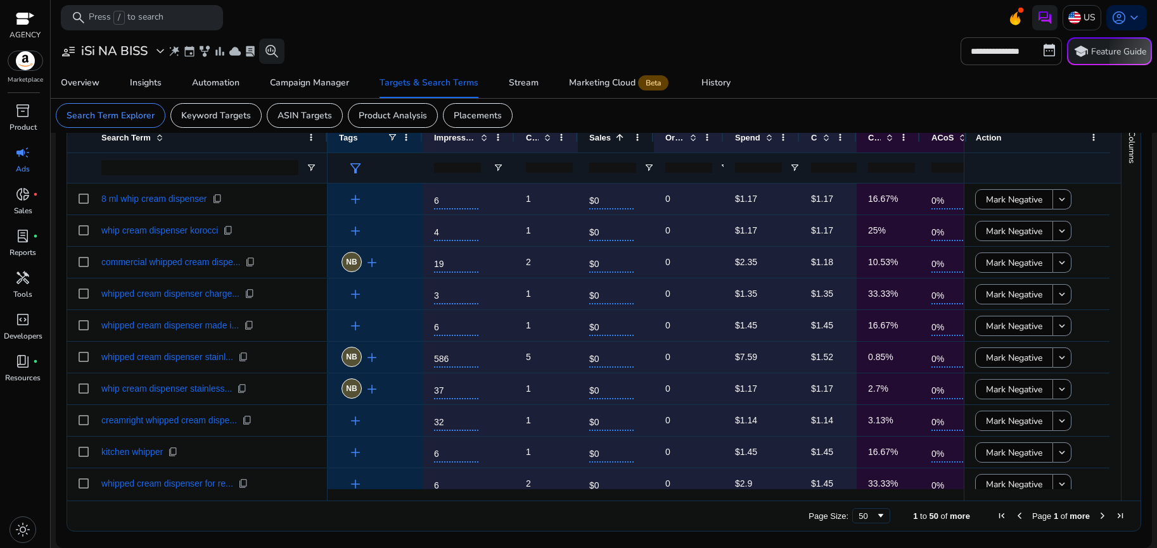
click at [616, 143] on div "Sales 1" at bounding box center [608, 137] width 39 height 23
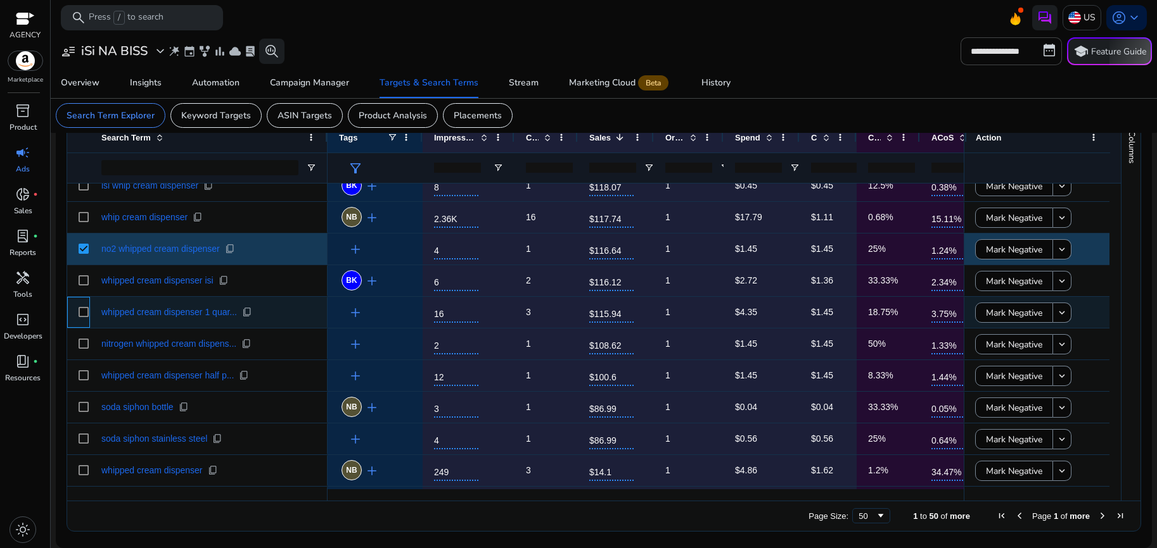
click at [77, 314] on div at bounding box center [78, 312] width 23 height 31
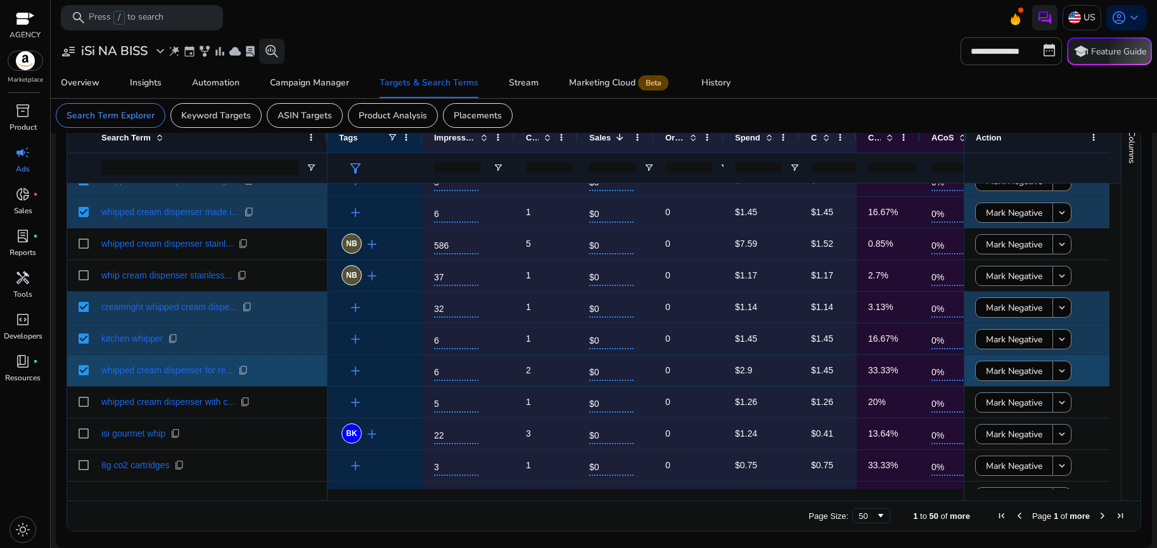
click at [83, 394] on div at bounding box center [84, 403] width 10 height 26
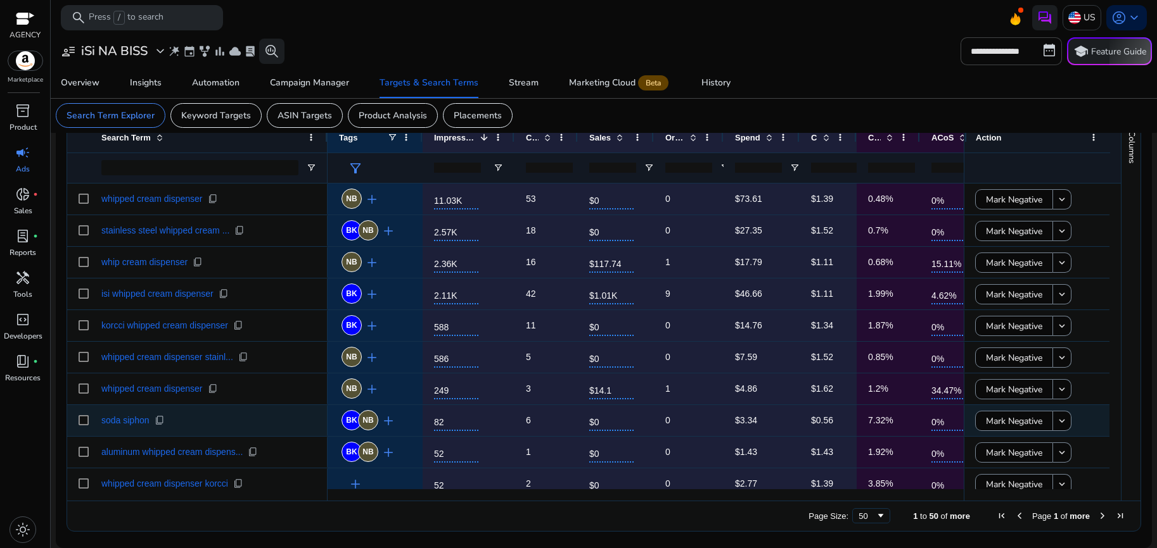
scroll to position [1, 0]
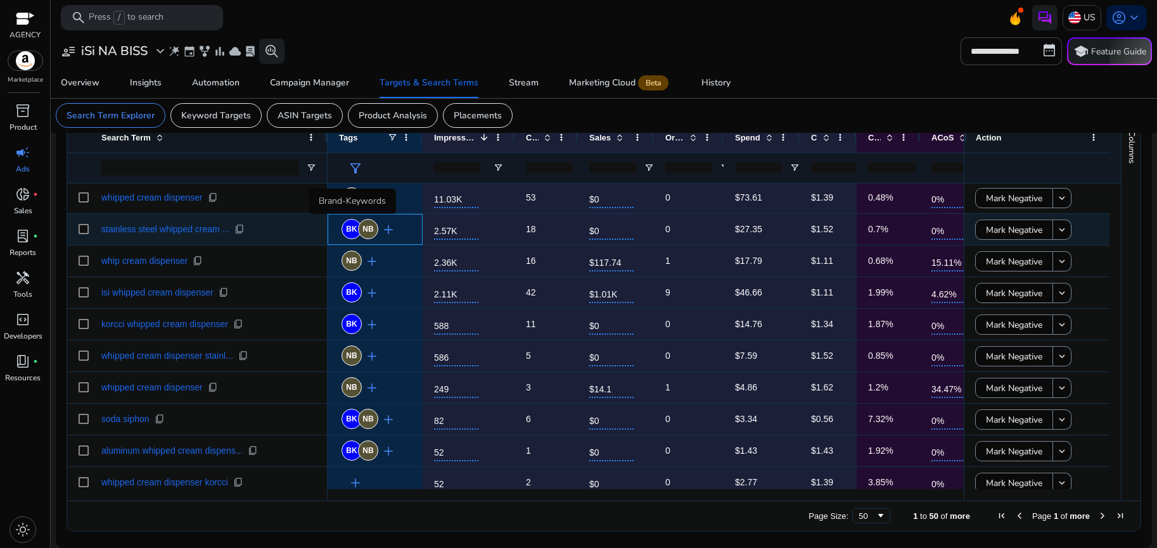
click at [352, 227] on span "BK" at bounding box center [351, 229] width 11 height 8
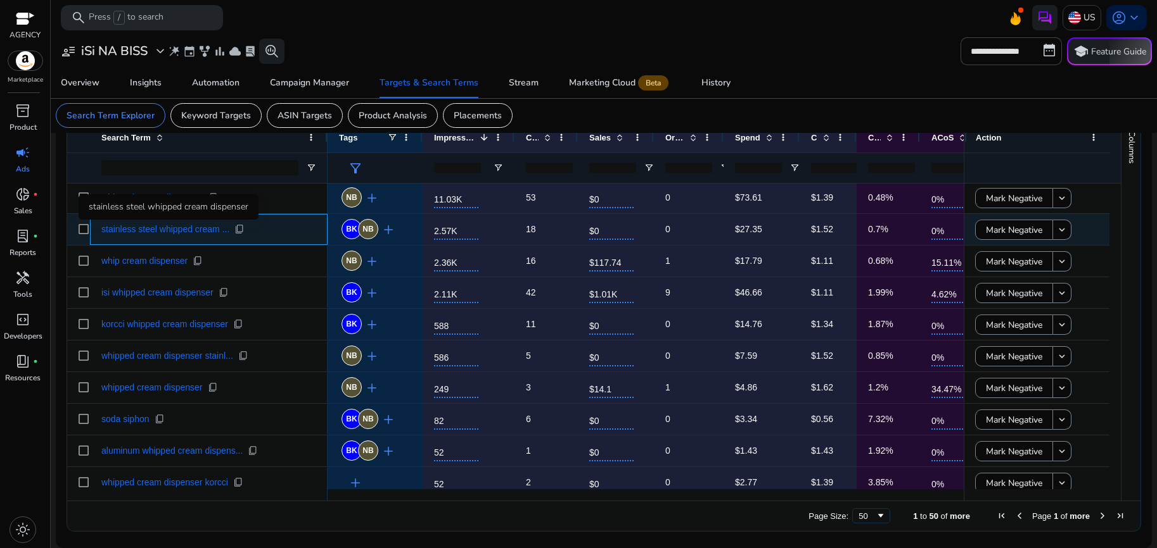
click at [211, 231] on span "stainless steel whipped cream ..." at bounding box center [165, 229] width 128 height 9
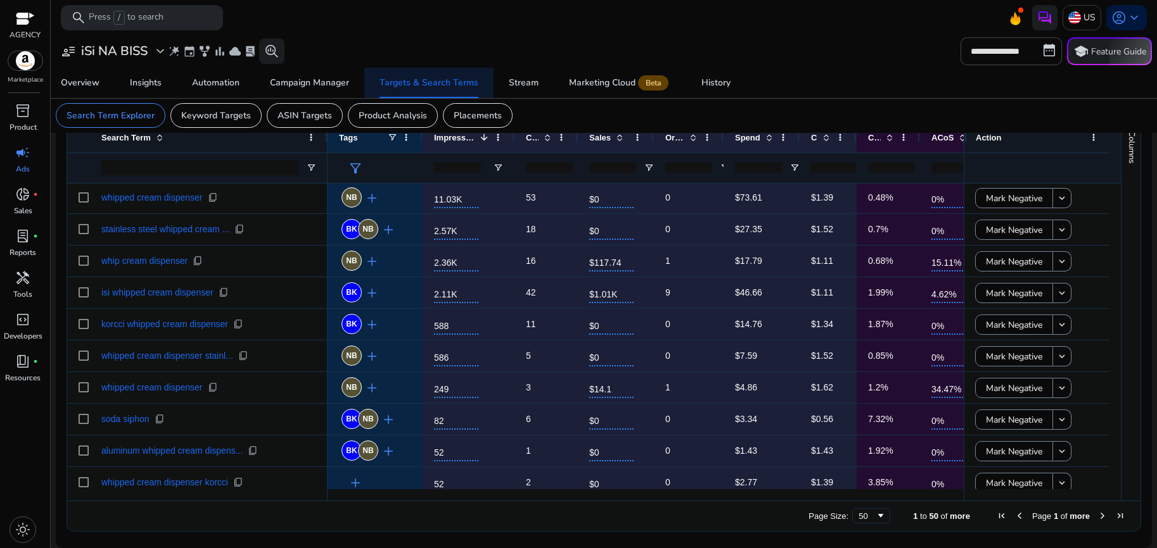
click at [437, 81] on div "Targets & Search Terms" at bounding box center [428, 83] width 99 height 9
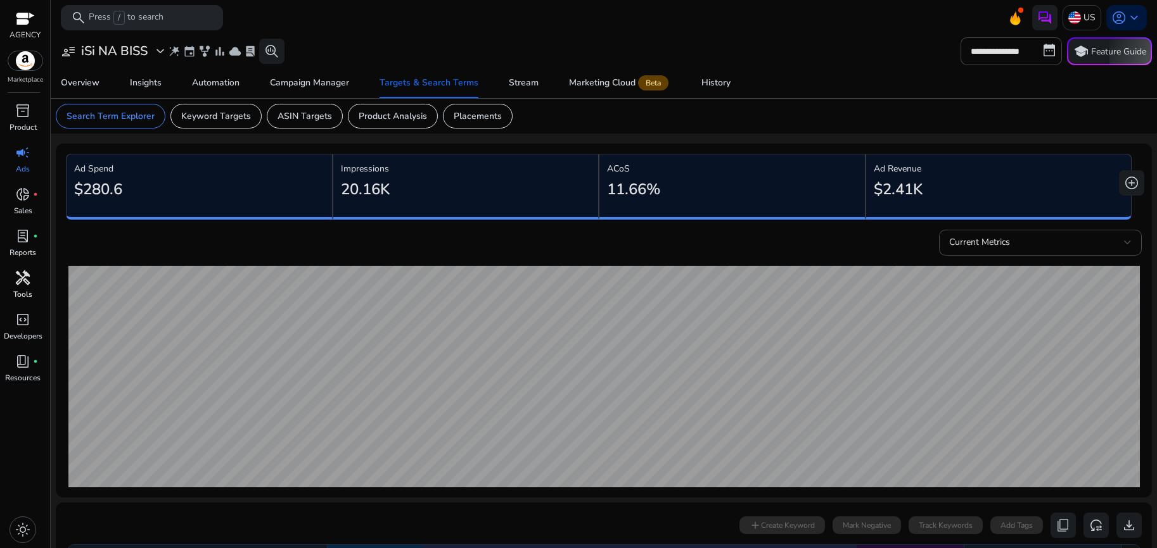
click at [19, 279] on span "handyman" at bounding box center [22, 277] width 15 height 15
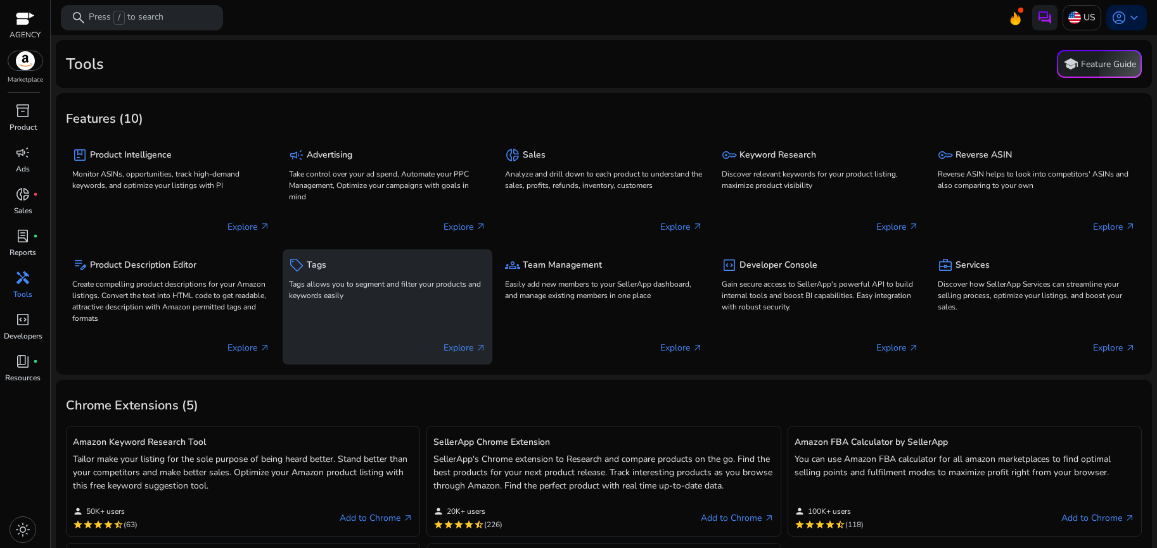
click at [341, 279] on p "Tags allows you to segment and filter your products and keywords easily" at bounding box center [388, 290] width 198 height 23
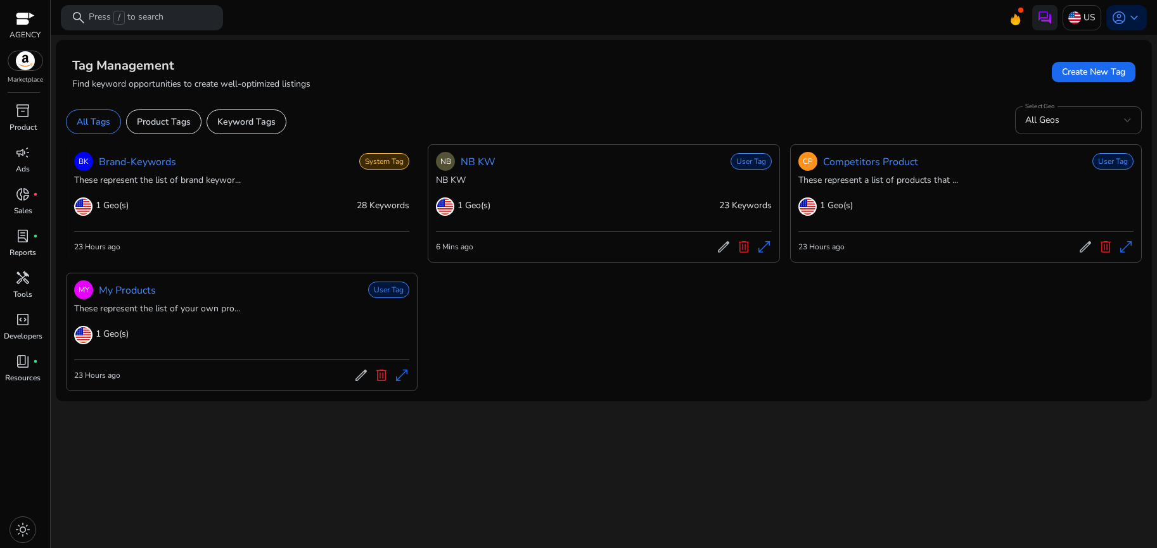
click at [179, 158] on div "BK Brand-Keywords System Tag" at bounding box center [241, 161] width 335 height 23
click at [163, 159] on link "Brand-Keywords" at bounding box center [137, 162] width 77 height 15
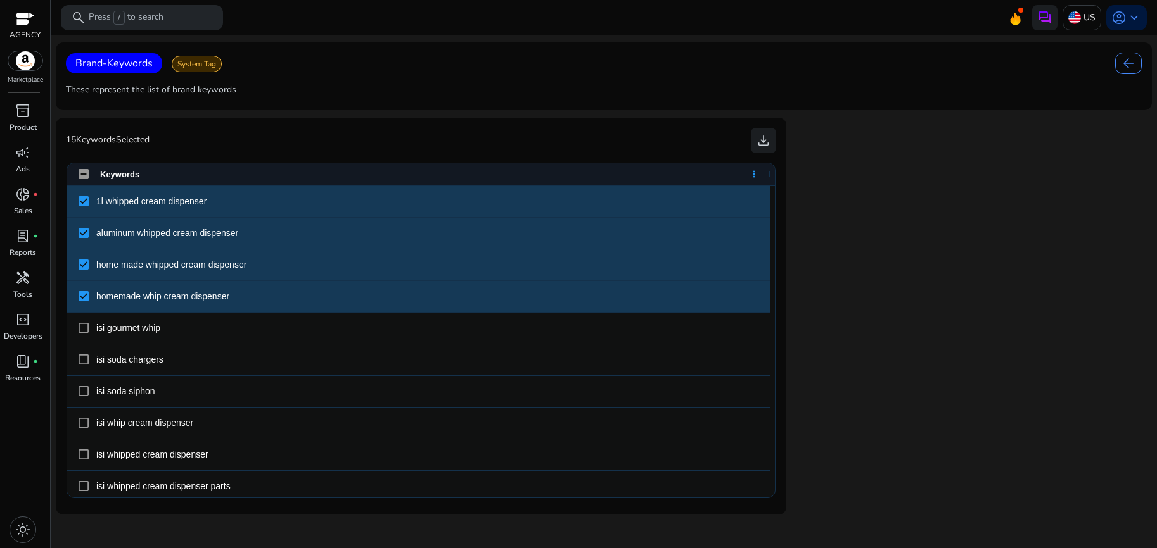
click at [758, 174] on span at bounding box center [754, 174] width 10 height 10
click at [944, 155] on div "Brand-Keywords System Tag arrow_back These represent the list of brand keywords…" at bounding box center [604, 278] width 1096 height 472
click at [183, 118] on mat-card "15 Keywords Selected download Press ENTER to sort. Press Space to toggle all ro…" at bounding box center [421, 316] width 730 height 397
click at [1124, 62] on span "arrow_back" at bounding box center [1127, 63] width 15 height 15
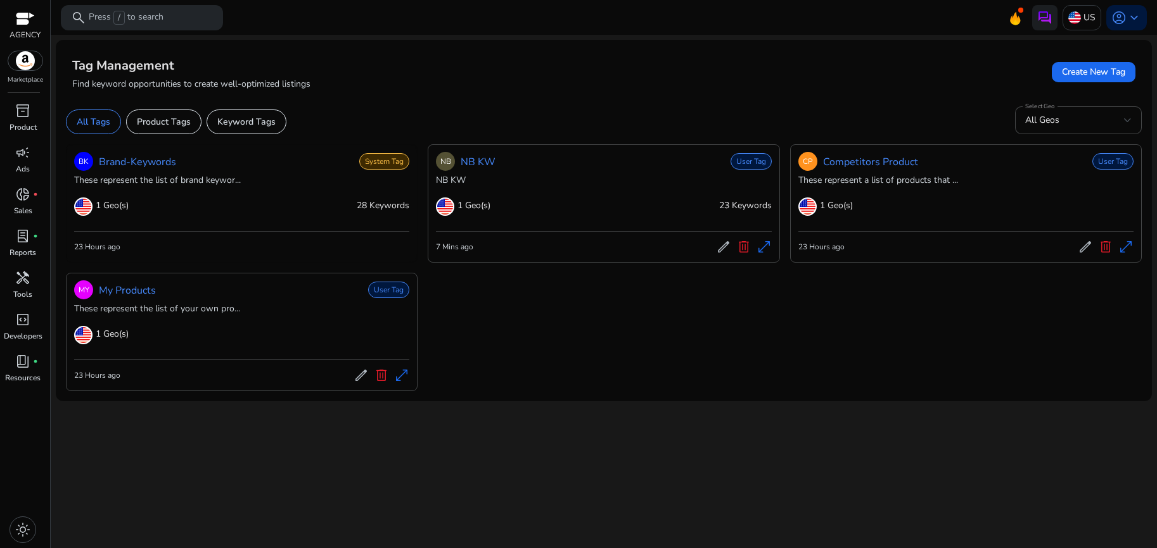
click at [388, 159] on span "System Tag" at bounding box center [384, 161] width 50 height 16
click at [724, 243] on span "edit" at bounding box center [723, 246] width 15 height 15
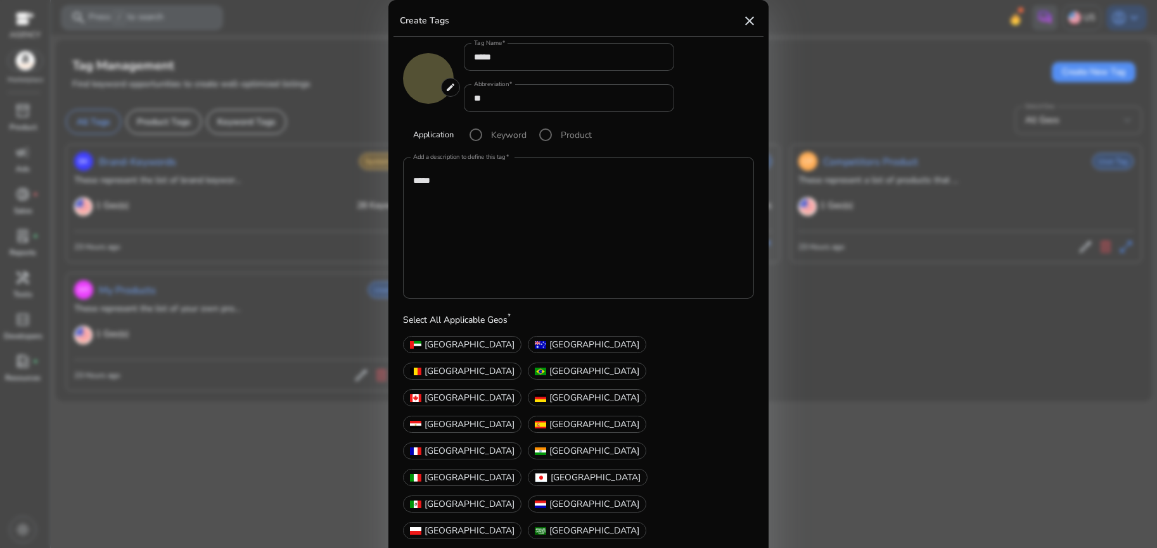
click at [754, 29] on mat-icon "close" at bounding box center [749, 20] width 15 height 15
type input "*******"
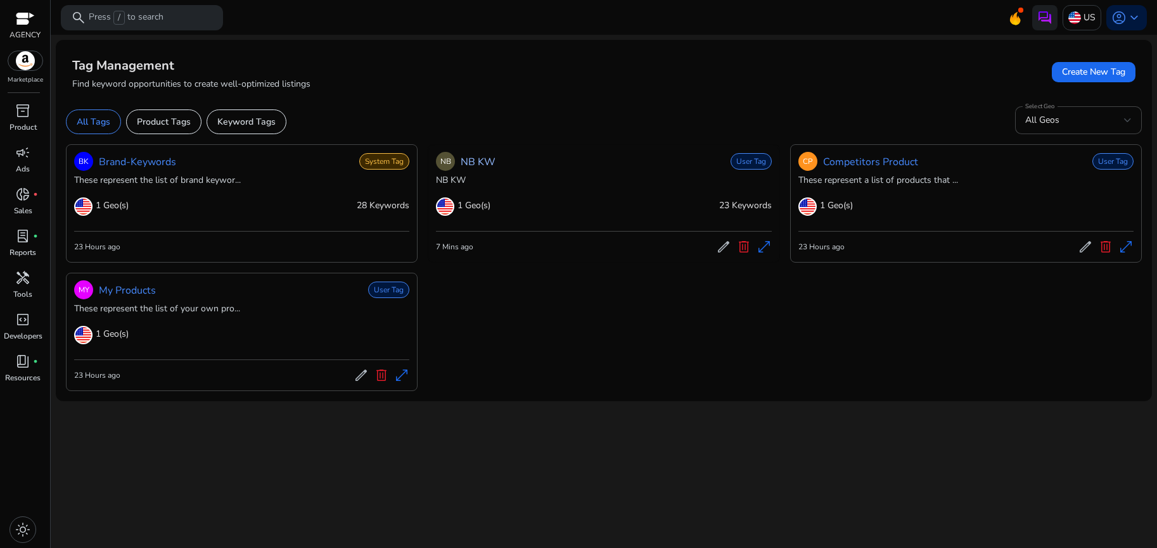
click at [481, 157] on link "NB KW" at bounding box center [477, 162] width 35 height 15
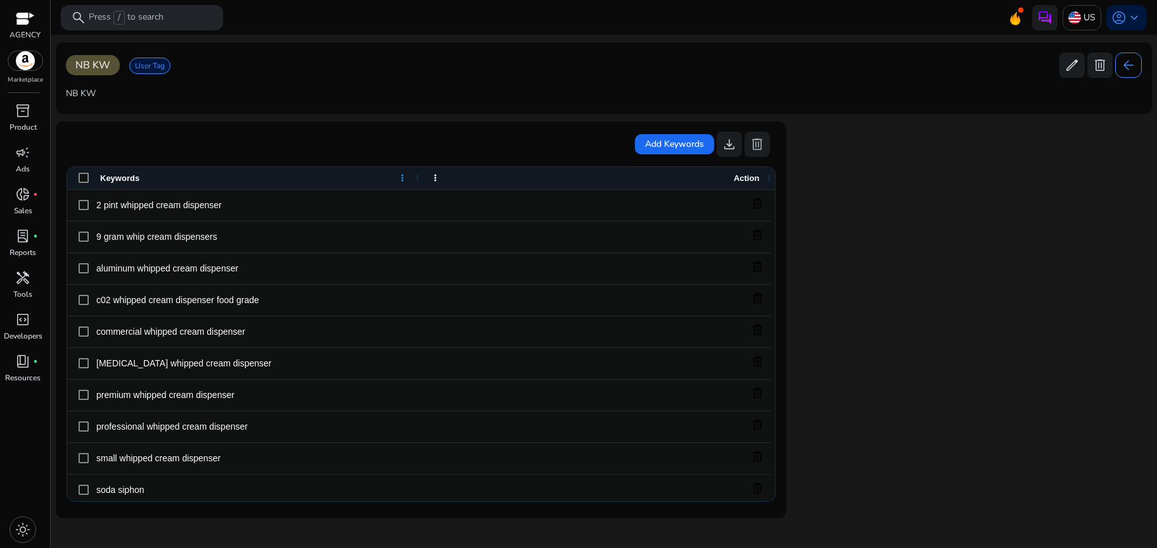
click at [402, 177] on span at bounding box center [402, 178] width 10 height 10
click at [441, 171] on div "Action" at bounding box center [594, 178] width 329 height 22
click at [439, 177] on span at bounding box center [435, 178] width 10 height 10
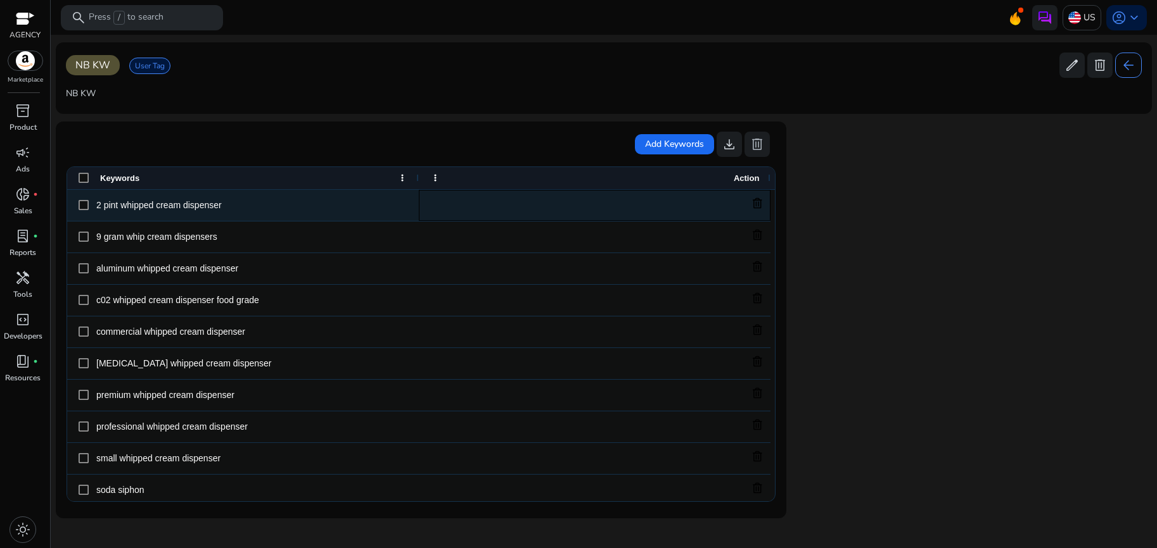
click at [725, 201] on div at bounding box center [594, 206] width 336 height 16
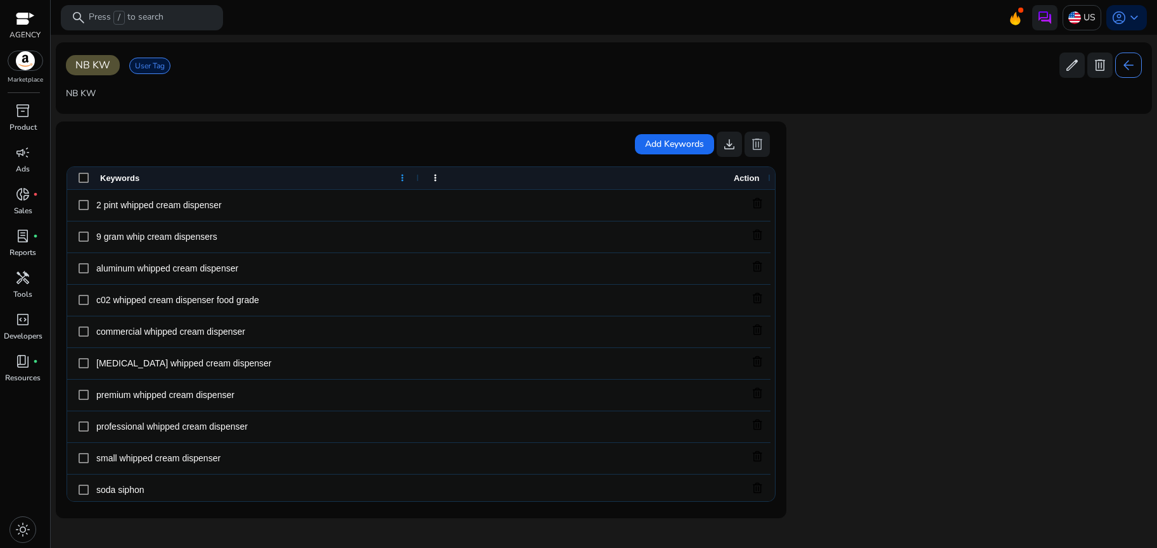
click at [402, 175] on span at bounding box center [402, 178] width 10 height 10
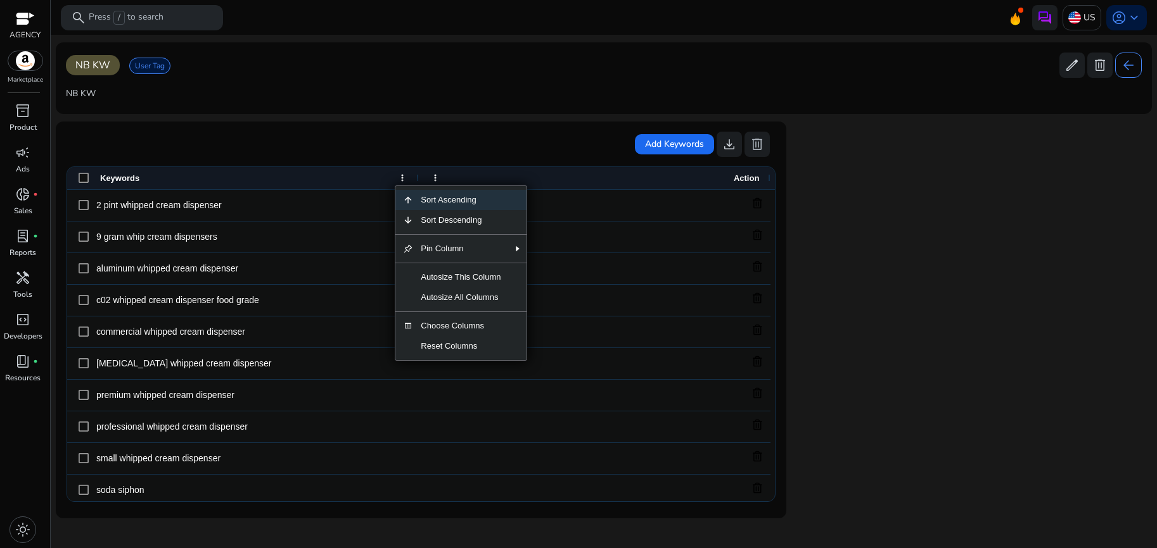
click at [452, 122] on mat-card "Add Keywords download delete Press ENTER to sort. Press Space to toggle all row…" at bounding box center [421, 320] width 730 height 397
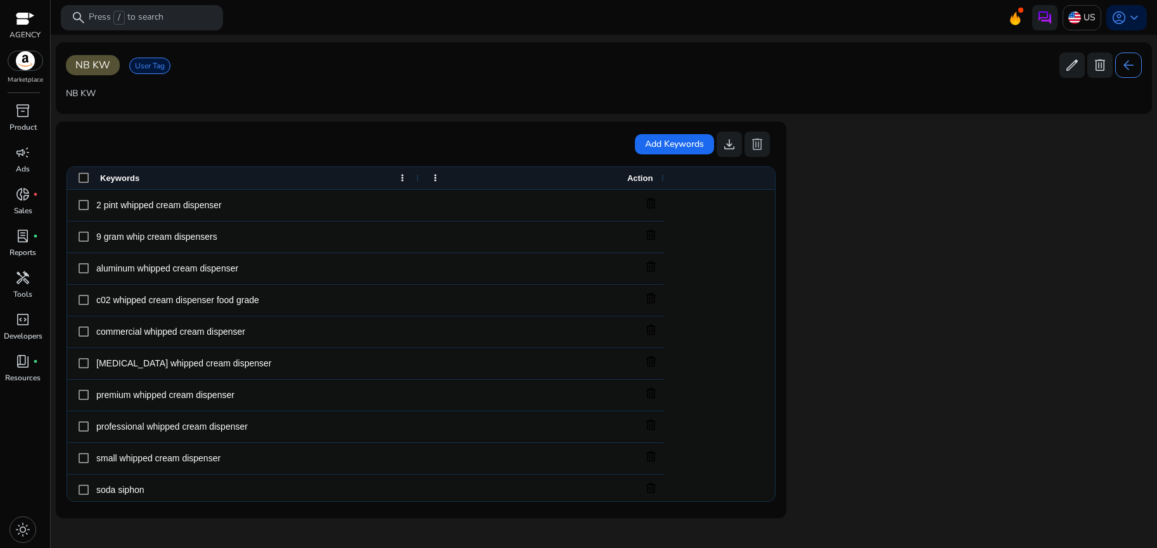
drag, startPoint x: 768, startPoint y: 179, endPoint x: 661, endPoint y: 174, distance: 107.8
click at [661, 174] on div at bounding box center [663, 178] width 5 height 22
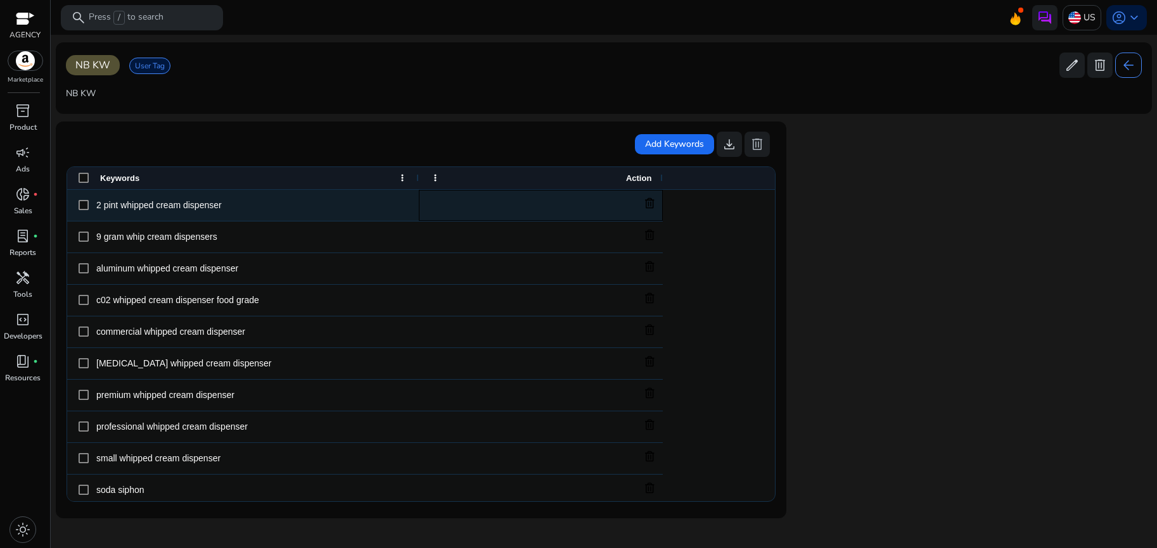
click at [625, 211] on div at bounding box center [540, 206] width 229 height 16
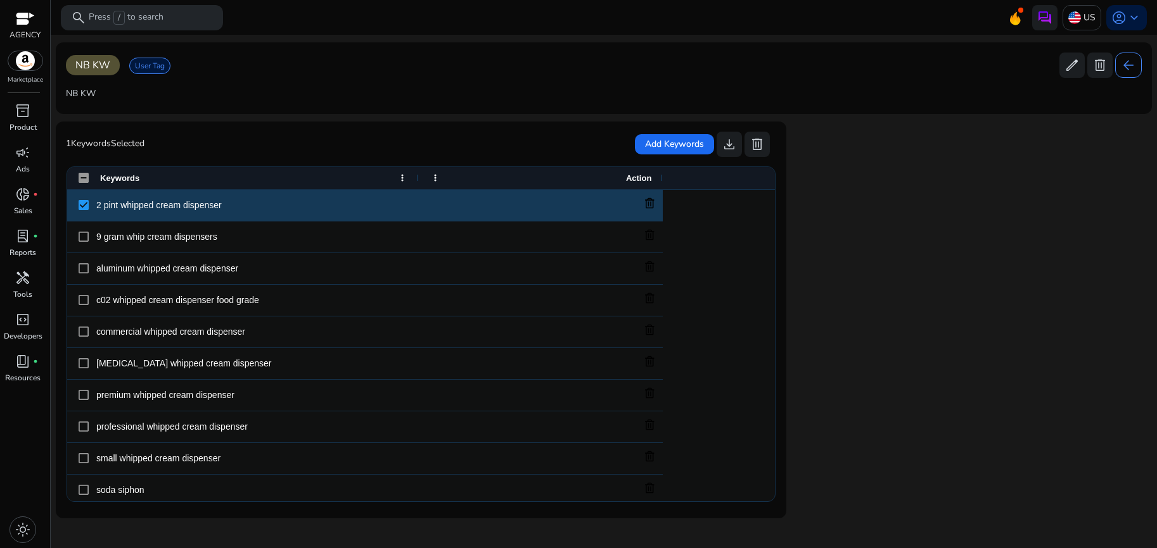
click at [481, 58] on div "NB KW User Tag edit delete arrow_back" at bounding box center [603, 65] width 1075 height 25
click at [29, 535] on span "light_mode" at bounding box center [22, 530] width 15 height 15
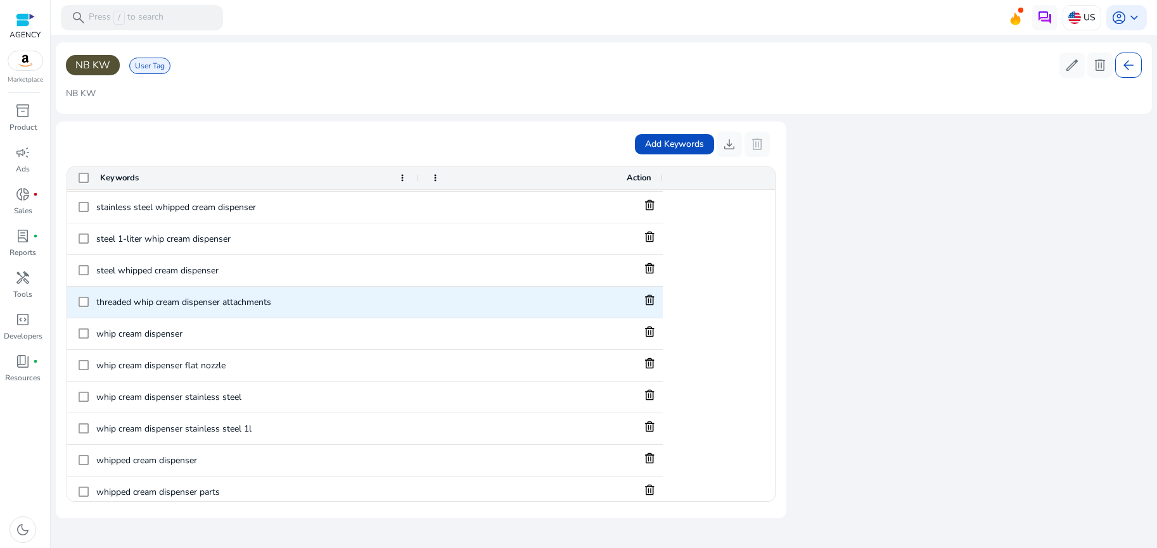
scroll to position [417, 0]
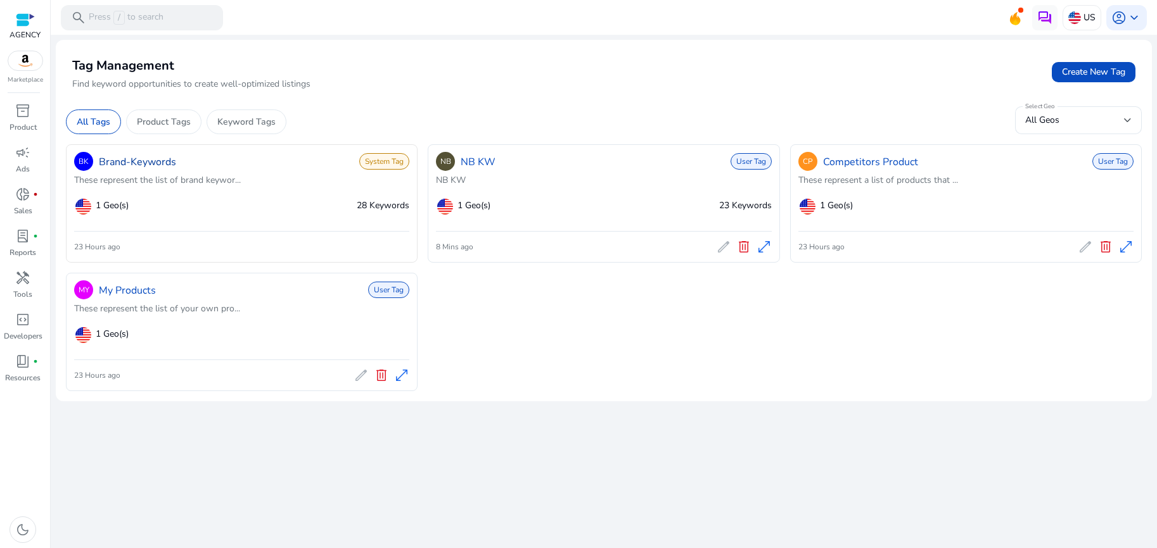
click at [165, 162] on link "Brand-Keywords" at bounding box center [137, 162] width 77 height 15
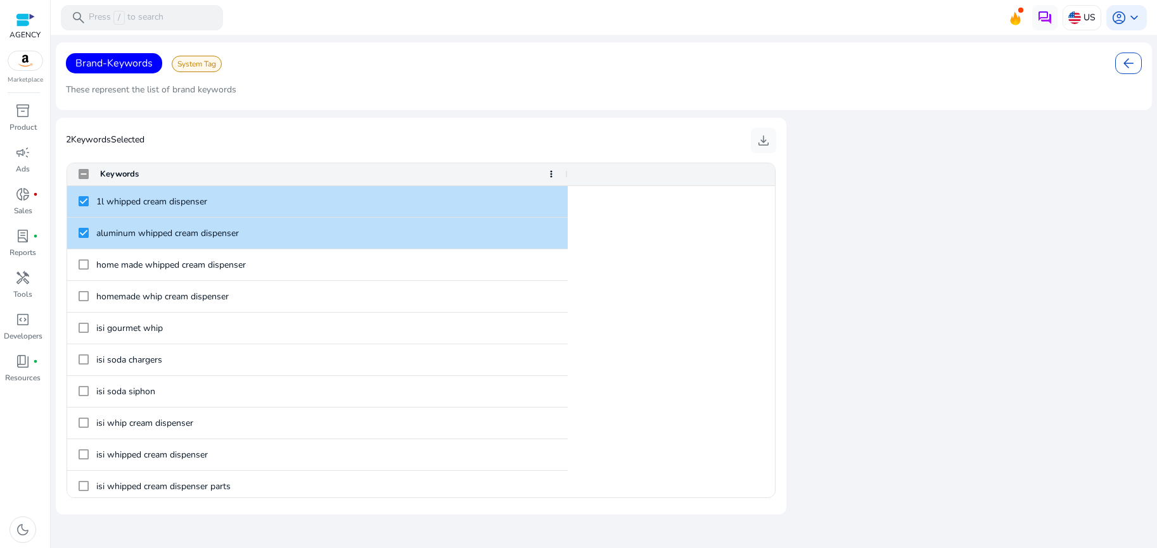
drag, startPoint x: 768, startPoint y: 175, endPoint x: 540, endPoint y: 178, distance: 228.0
click at [564, 178] on div at bounding box center [566, 174] width 5 height 22
click at [739, 181] on div "Keywords" at bounding box center [420, 174] width 707 height 22
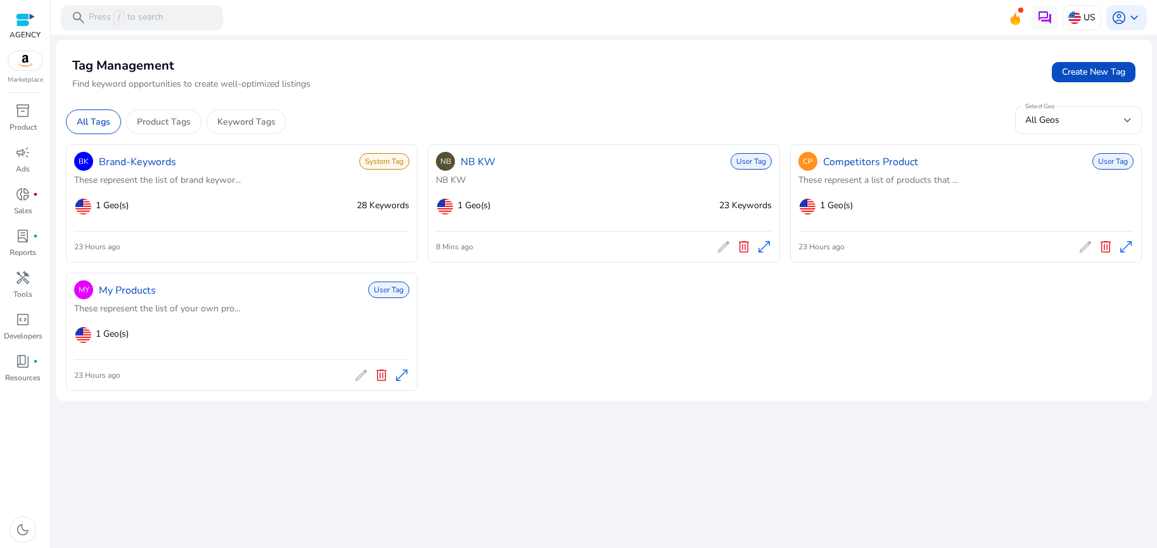
click at [1087, 246] on span "edit" at bounding box center [1084, 246] width 15 height 15
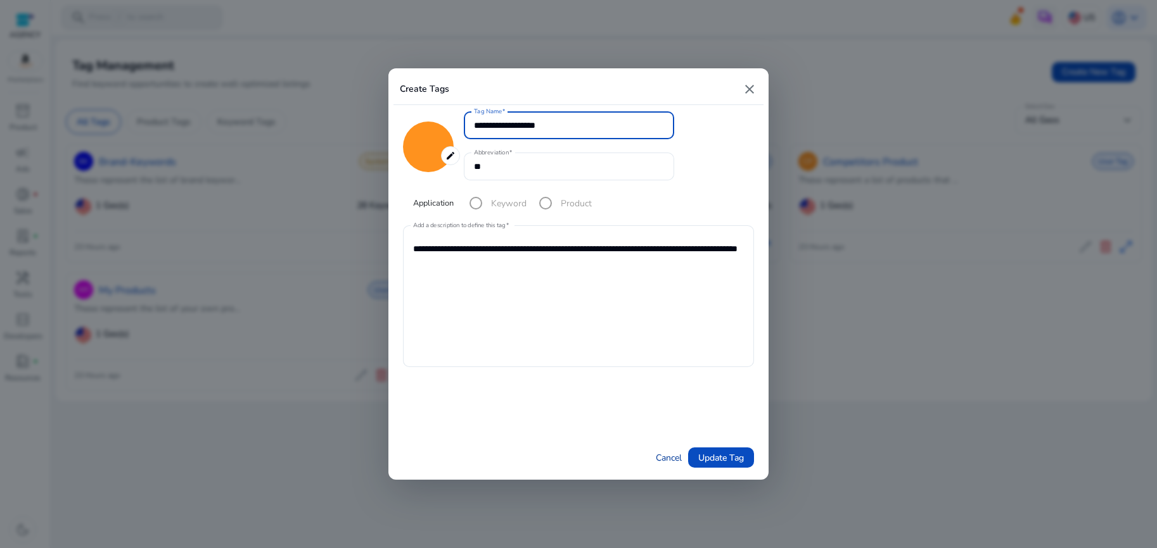
click at [671, 458] on link "Cancel" at bounding box center [669, 458] width 26 height 13
type input "*******"
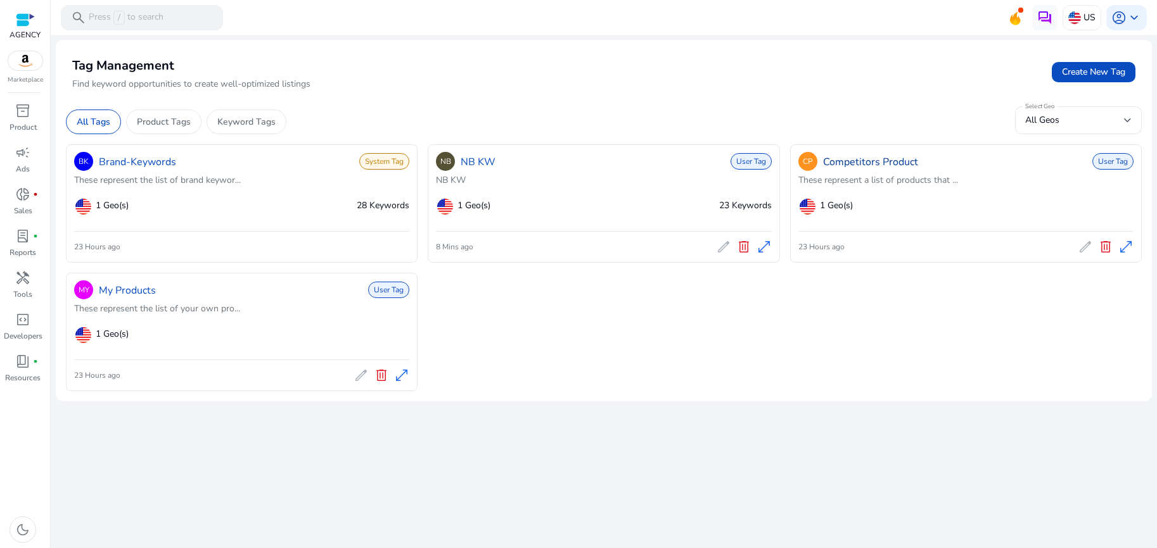
click at [839, 161] on link "Competitors Product" at bounding box center [870, 162] width 95 height 15
click at [141, 162] on link "Brand-Keywords" at bounding box center [137, 162] width 77 height 15
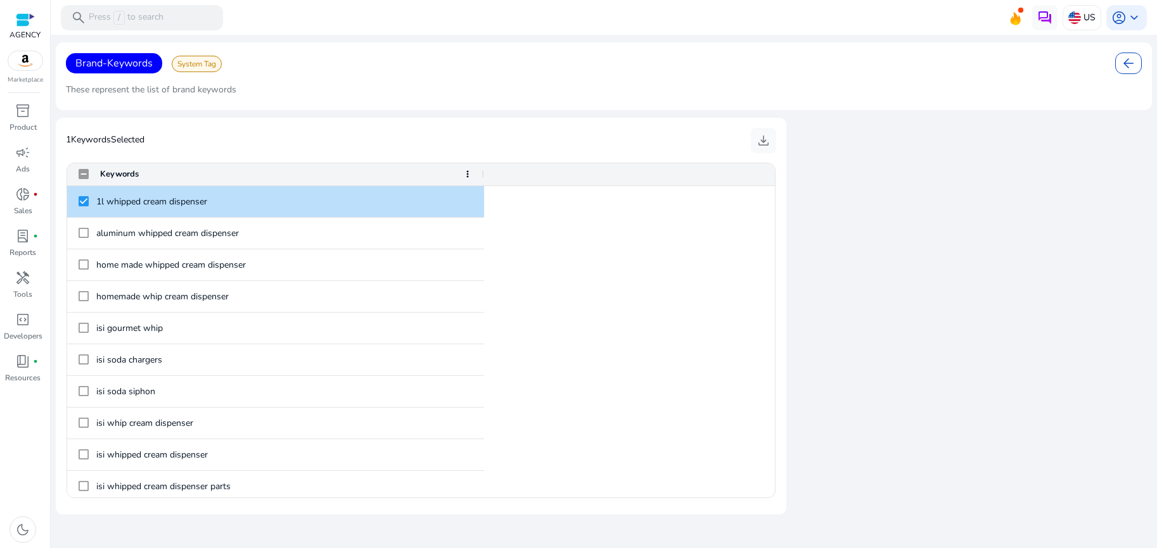
drag, startPoint x: 768, startPoint y: 173, endPoint x: 442, endPoint y: 187, distance: 325.9
click at [442, 187] on div "Keywords 1l whipped cream dispenser aluminum whipped cream dispenser home made …" at bounding box center [420, 330] width 707 height 334
click at [752, 179] on div "Keywords" at bounding box center [420, 174] width 707 height 22
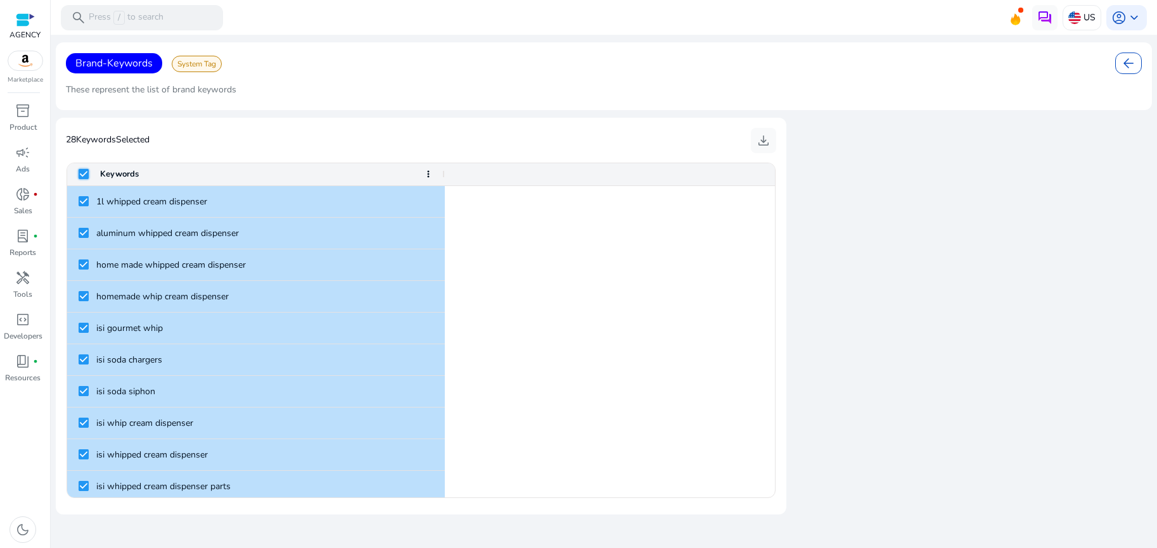
scroll to position [575, 0]
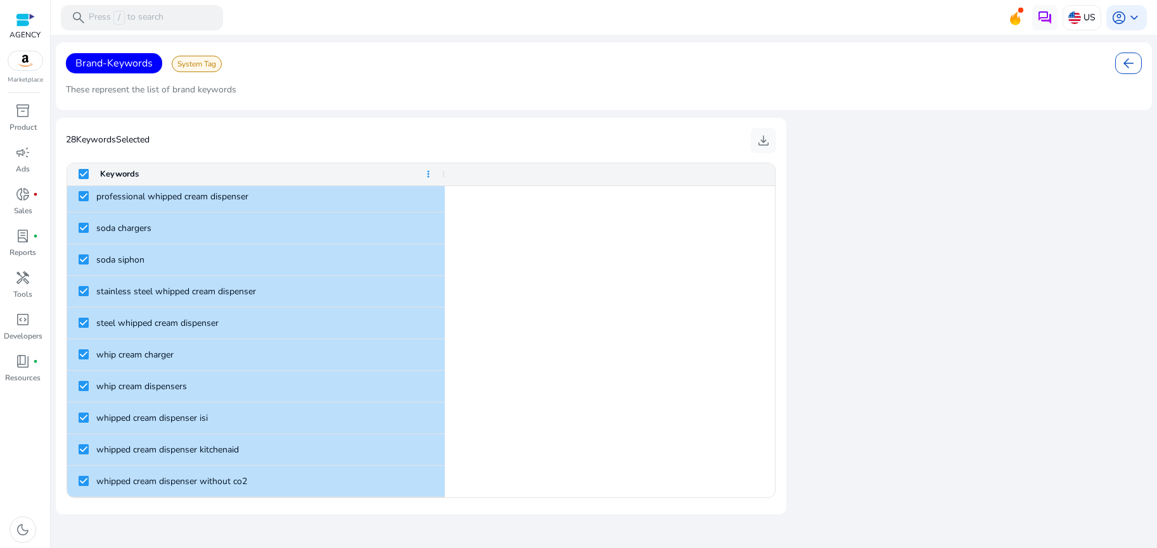
click at [432, 171] on span at bounding box center [428, 174] width 10 height 10
click at [580, 122] on mat-card "28 Keywords Selected download Press ENTER to sort. Press Space to toggle all ro…" at bounding box center [421, 316] width 730 height 397
click at [772, 181] on div "Keywords" at bounding box center [420, 174] width 707 height 22
drag, startPoint x: 770, startPoint y: 178, endPoint x: 602, endPoint y: 181, distance: 168.5
click at [602, 181] on div "Keywords" at bounding box center [420, 174] width 707 height 22
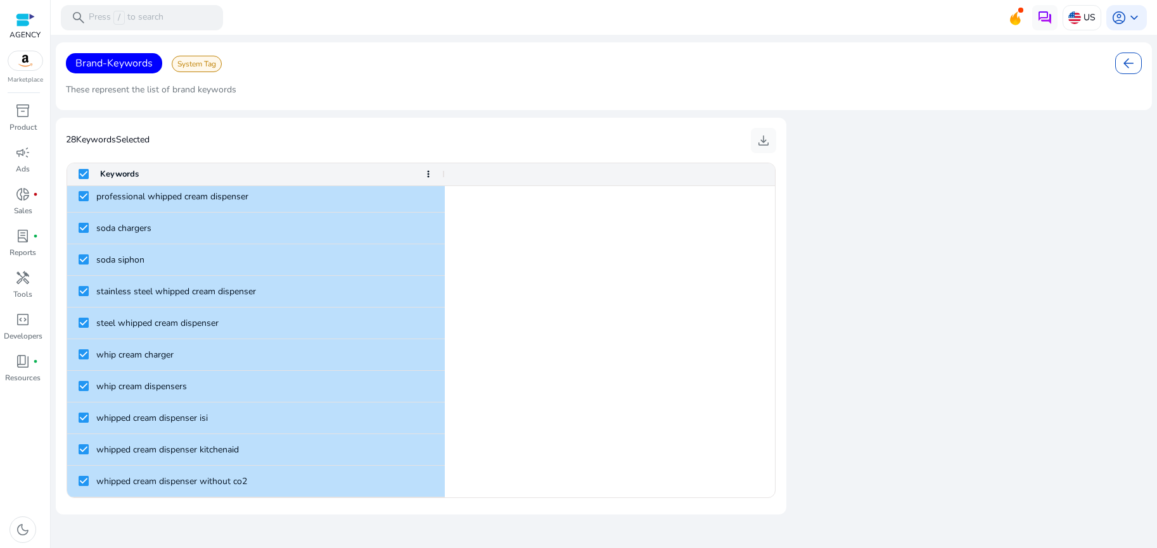
click at [752, 174] on div "Keywords" at bounding box center [420, 174] width 707 height 22
click at [1124, 57] on span "arrow_back" at bounding box center [1127, 63] width 15 height 15
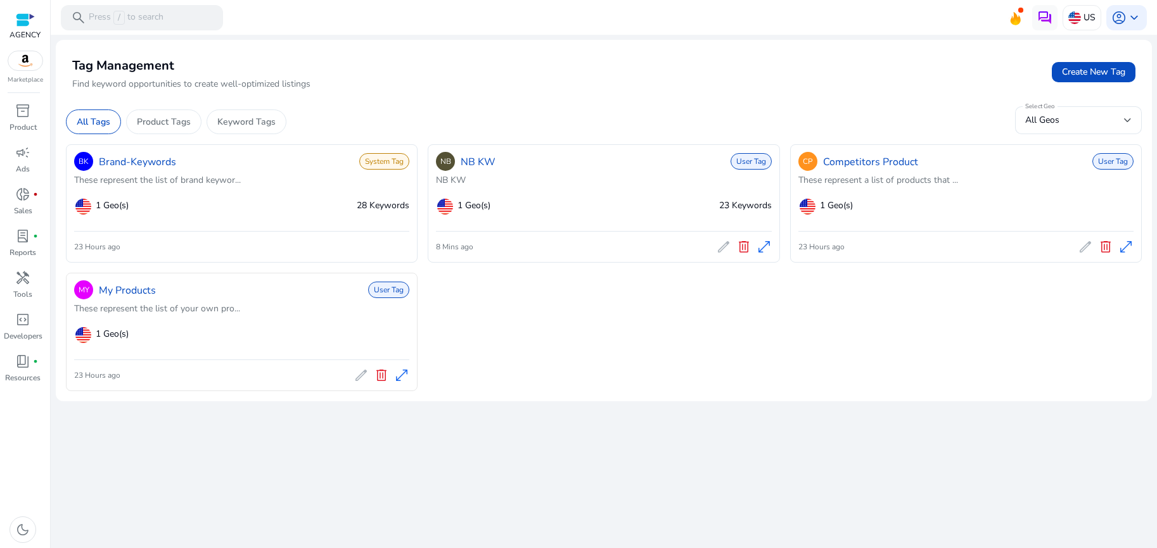
click at [366, 371] on span "edit" at bounding box center [360, 375] width 15 height 15
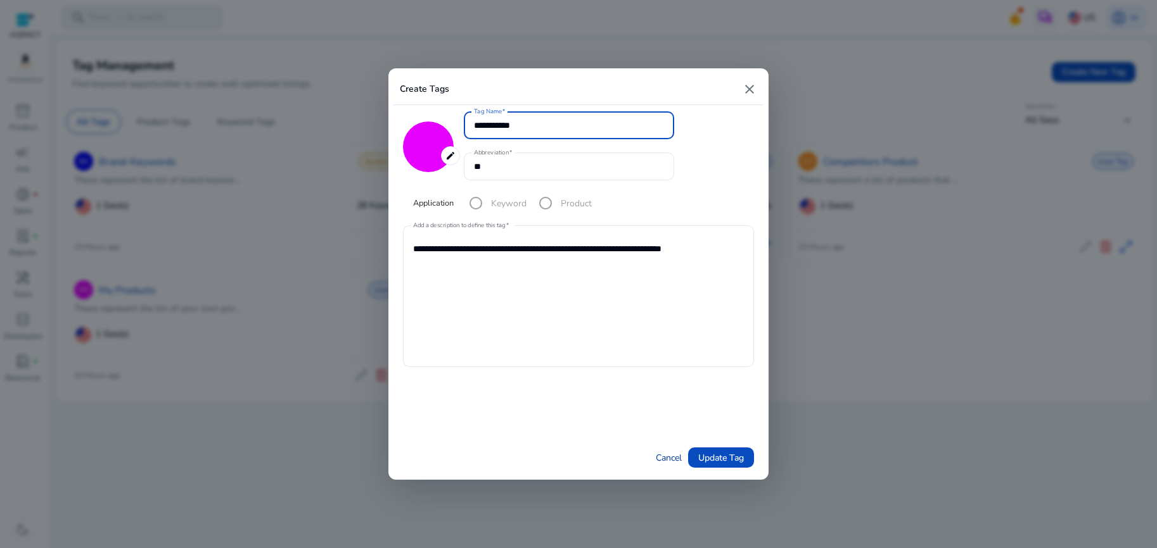
click at [668, 456] on link "Cancel" at bounding box center [669, 458] width 26 height 13
type input "*******"
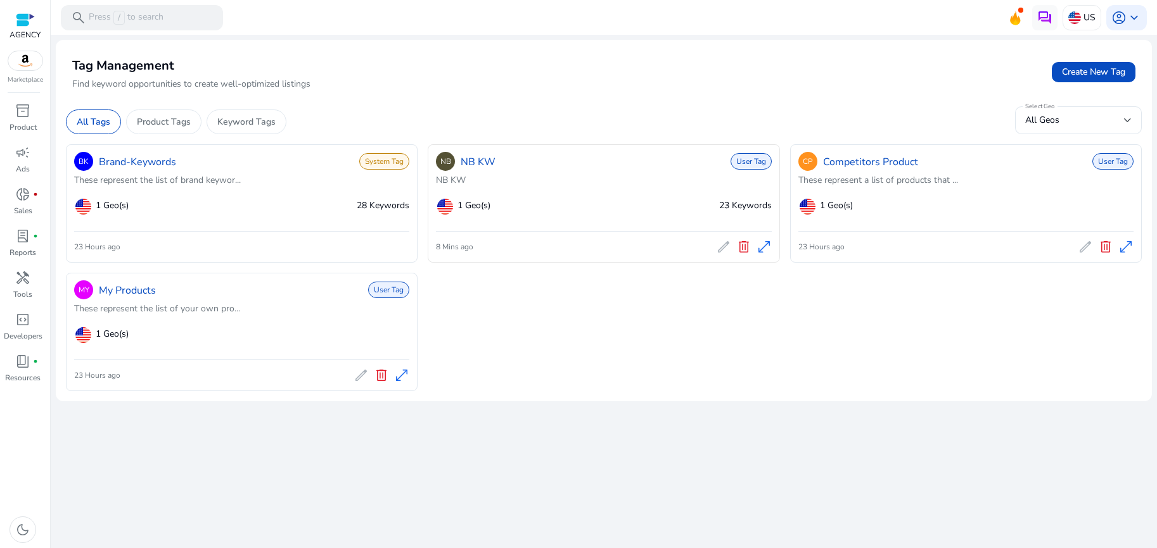
click at [723, 250] on span "edit" at bounding box center [723, 246] width 15 height 15
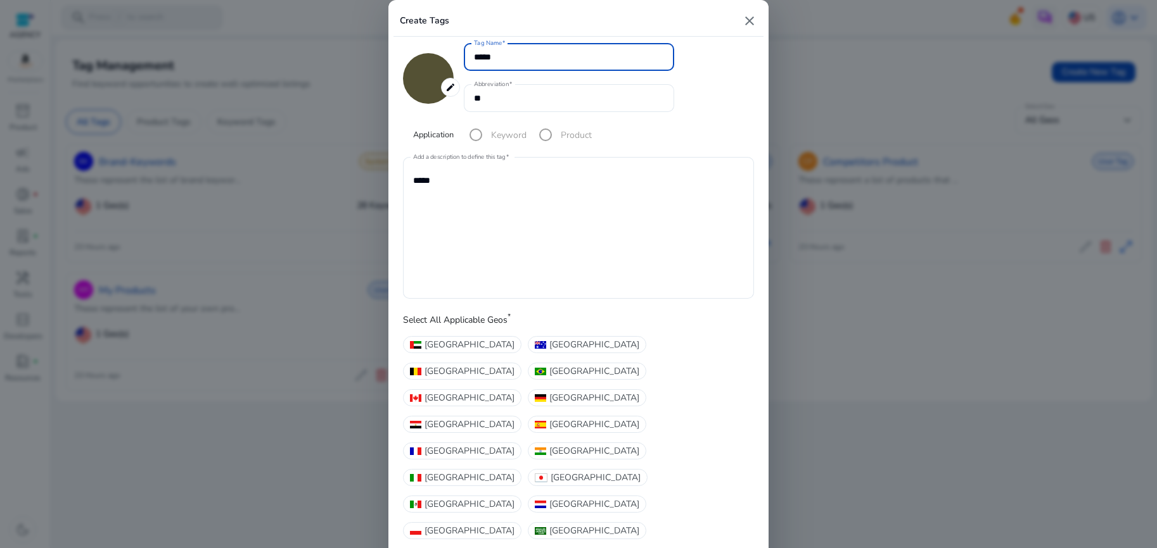
click at [874, 329] on div at bounding box center [578, 274] width 1157 height 548
